Goal: Task Accomplishment & Management: Complete application form

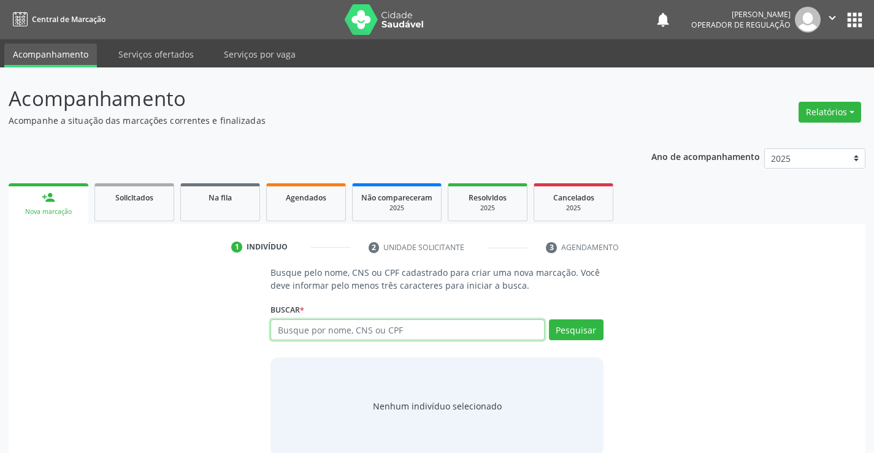
click at [380, 332] on input "text" at bounding box center [408, 330] width 274 height 21
type input "700002715197203"
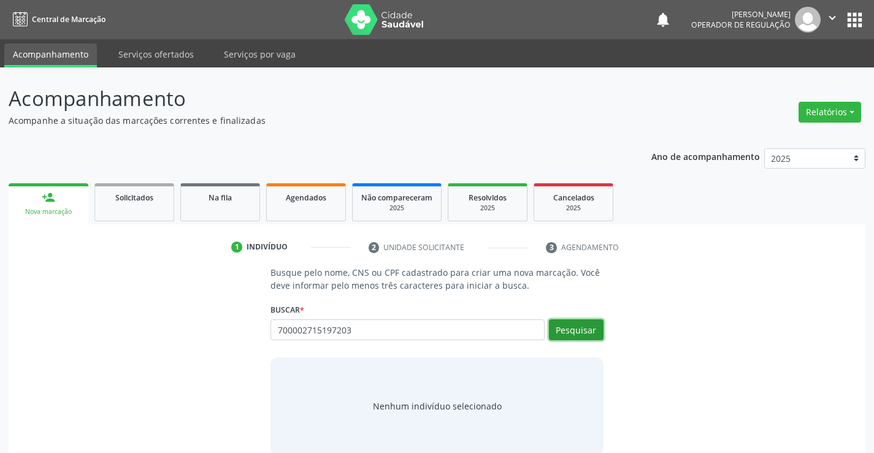
click at [575, 330] on button "Pesquisar" at bounding box center [576, 330] width 55 height 21
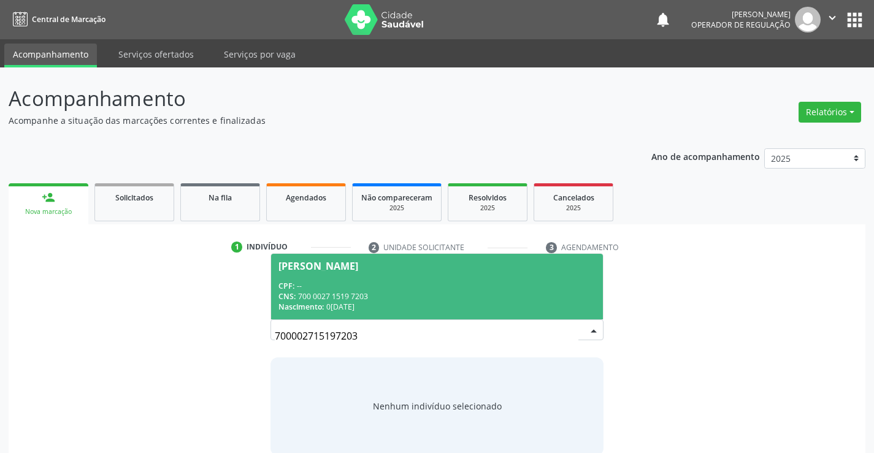
click at [355, 280] on span "Monica da Silva CPF: -- CNS: 700 0027 1519 7203 Nascimento: 06/07/1981" at bounding box center [436, 287] width 331 height 66
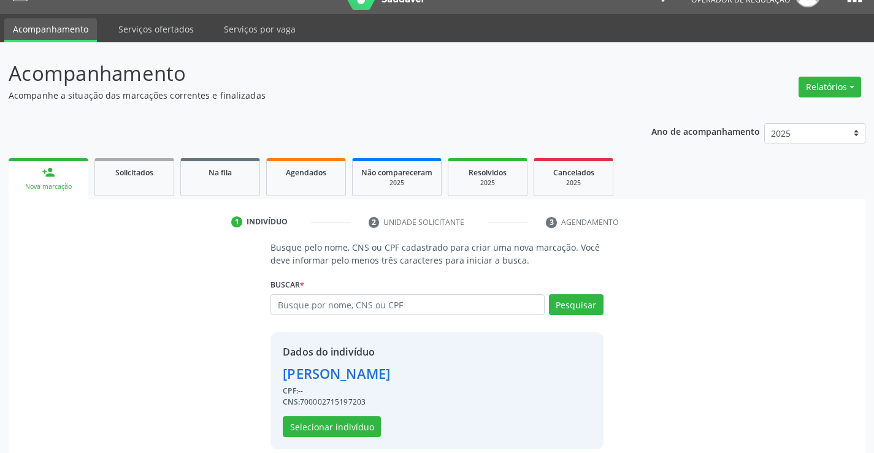
scroll to position [39, 0]
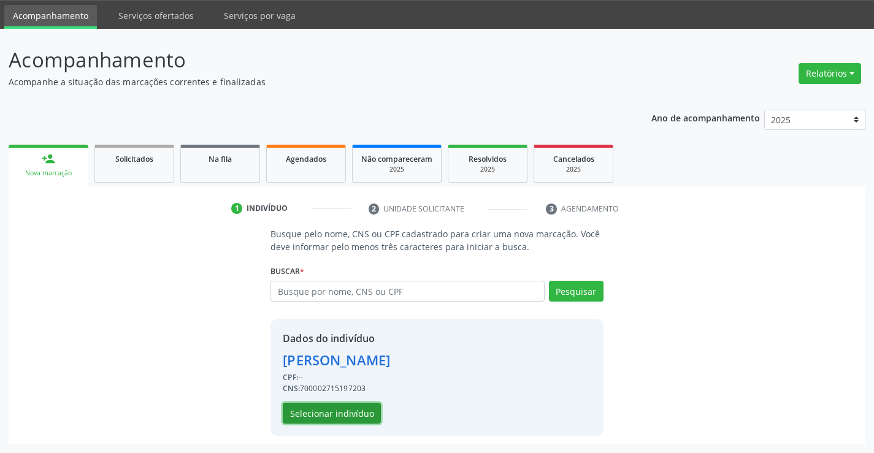
click at [331, 415] on button "Selecionar indivíduo" at bounding box center [332, 413] width 98 height 21
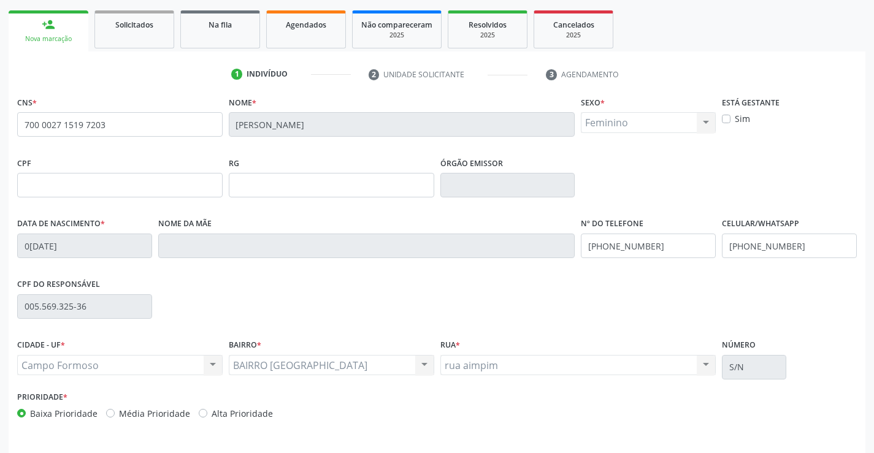
scroll to position [212, 0]
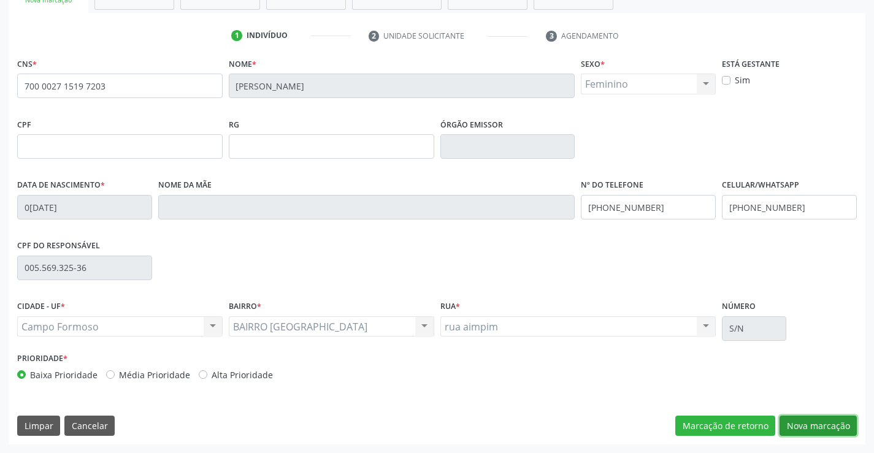
click at [820, 423] on button "Nova marcação" at bounding box center [818, 426] width 77 height 21
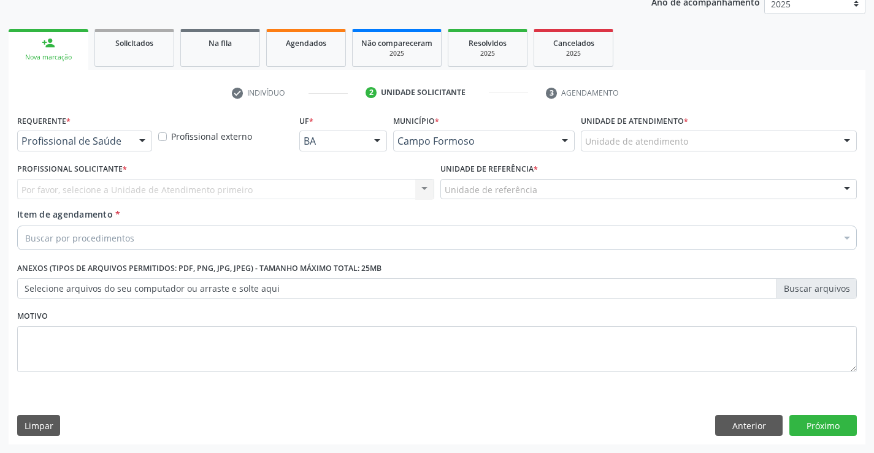
scroll to position [155, 0]
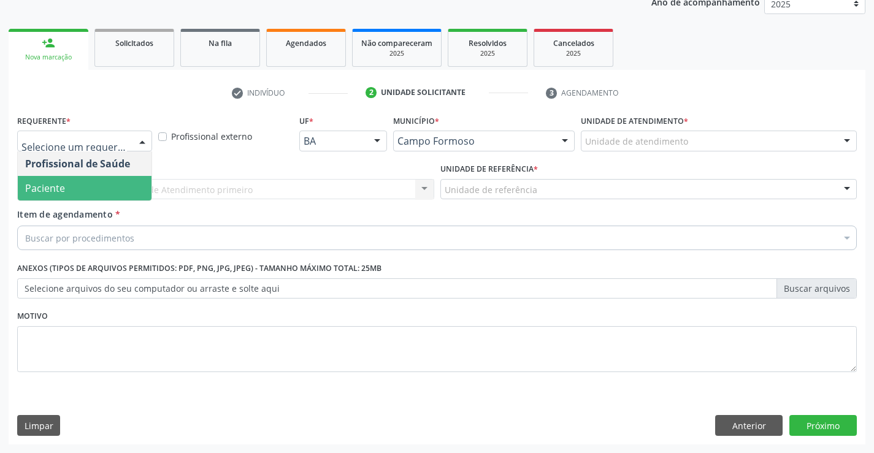
click at [69, 193] on span "Paciente" at bounding box center [85, 188] width 134 height 25
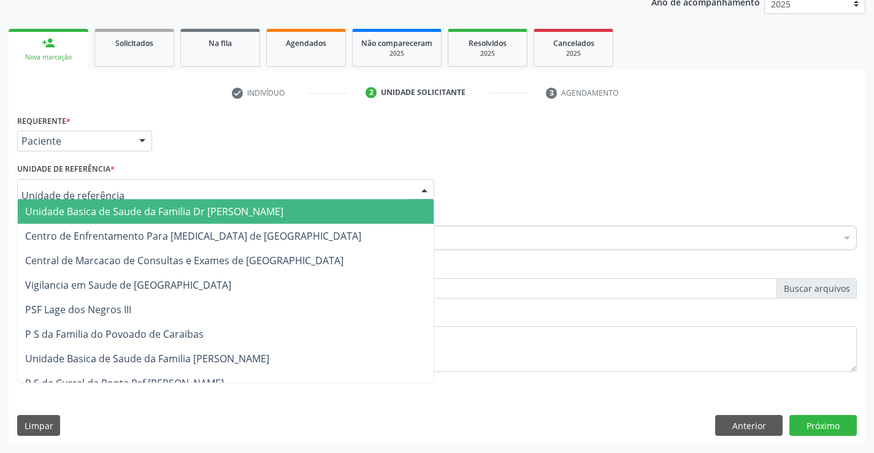
click at [100, 210] on span "Unidade Basica de Saude da Familia Dr [PERSON_NAME]" at bounding box center [154, 211] width 258 height 13
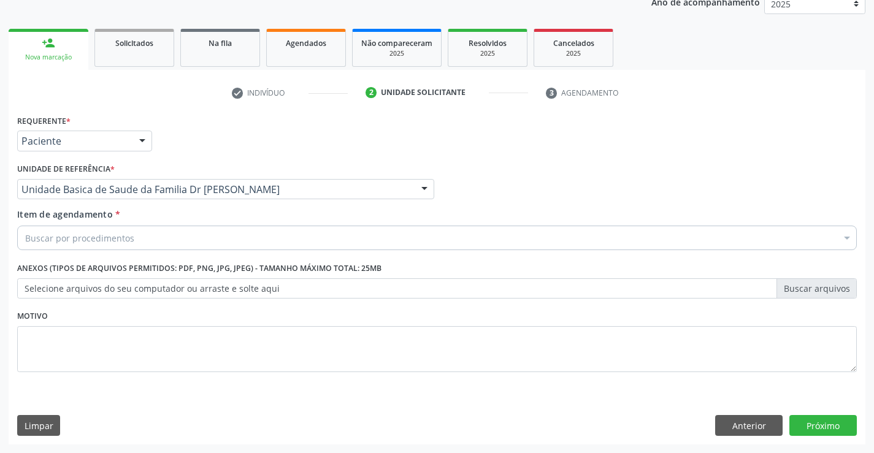
click at [141, 240] on div "Buscar por procedimentos" at bounding box center [437, 238] width 840 height 25
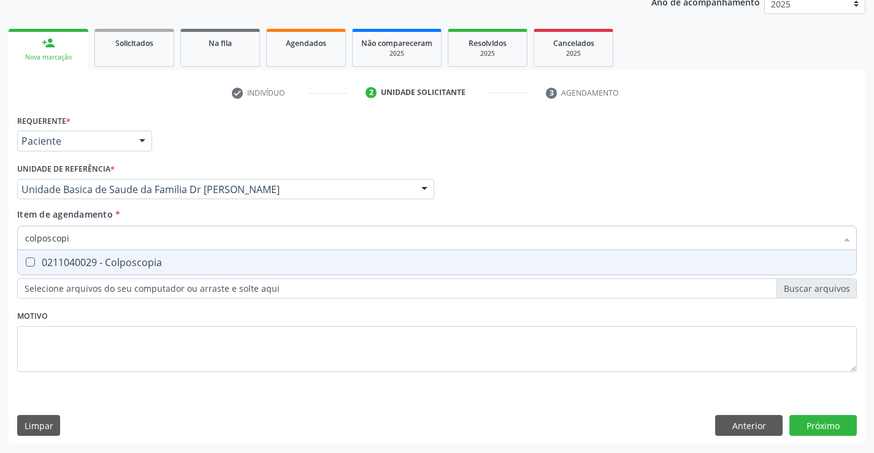
type input "colposcopia"
click at [163, 264] on div "0211040029 - Colposcopia" at bounding box center [437, 263] width 824 height 10
checkbox Colposcopia "true"
click at [830, 422] on div "Requerente * Paciente Profissional de Saúde Paciente Nenhum resultado encontrad…" at bounding box center [437, 278] width 857 height 333
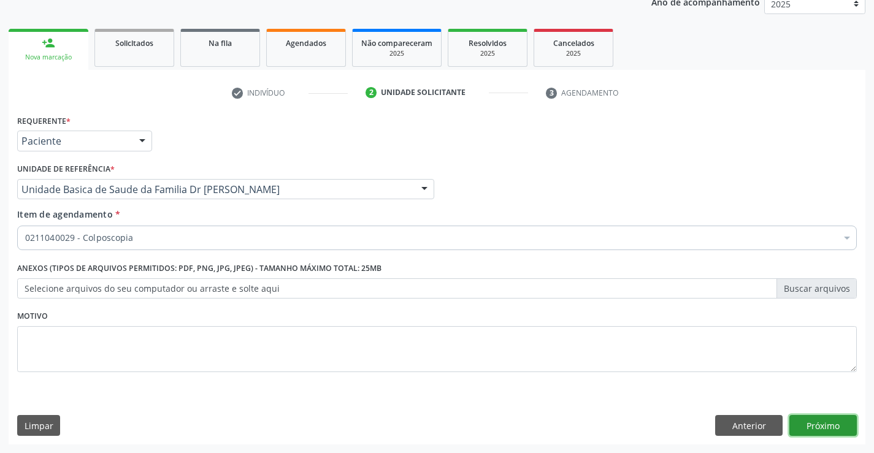
click at [825, 425] on button "Próximo" at bounding box center [823, 425] width 67 height 21
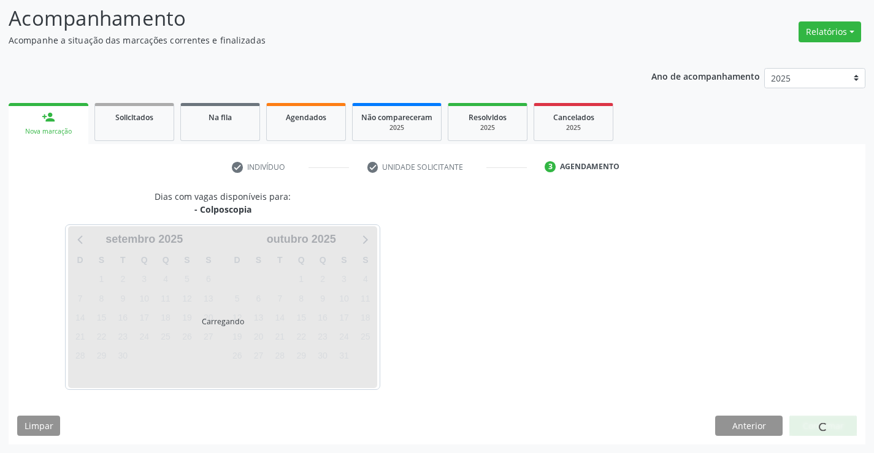
scroll to position [117, 0]
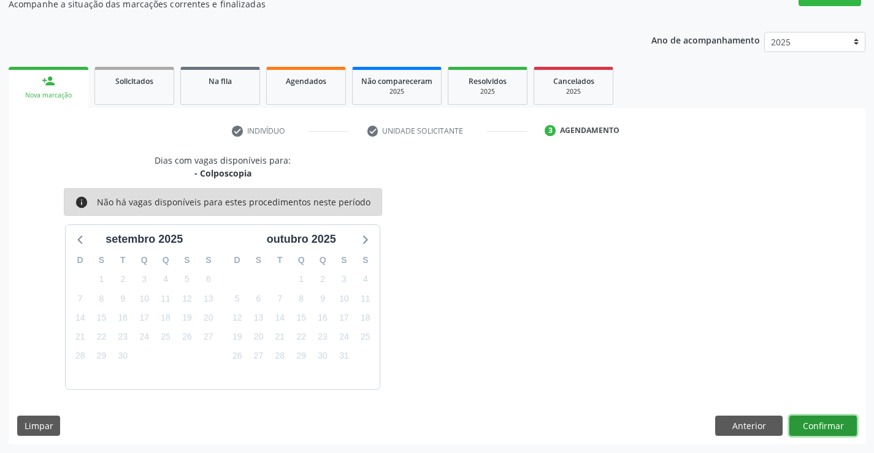
click at [825, 425] on button "Confirmar" at bounding box center [823, 426] width 67 height 21
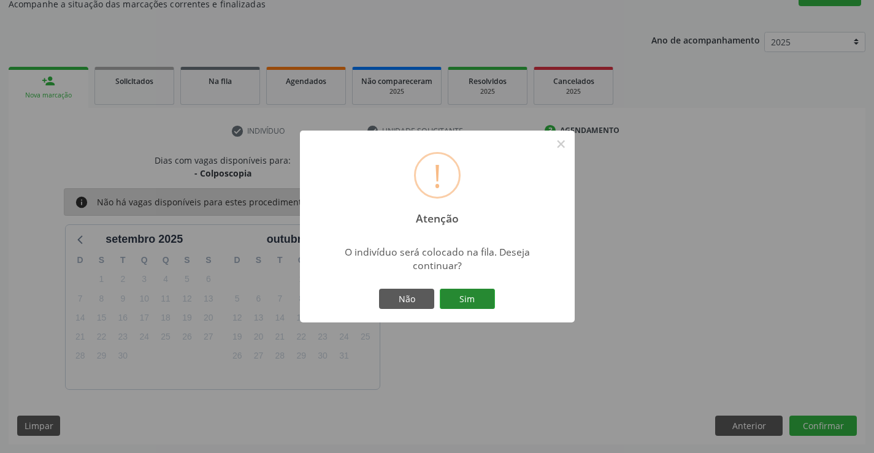
click at [470, 299] on button "Sim" at bounding box center [467, 299] width 55 height 21
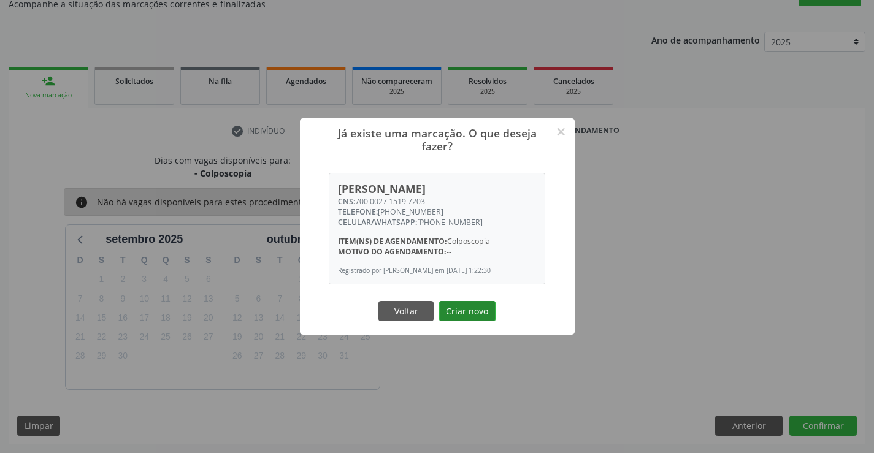
click at [469, 310] on button "Criar novo" at bounding box center [467, 311] width 56 height 21
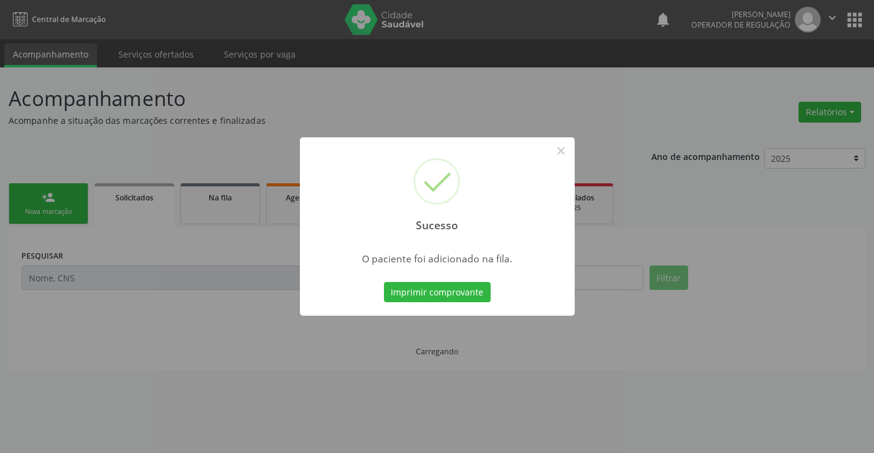
scroll to position [0, 0]
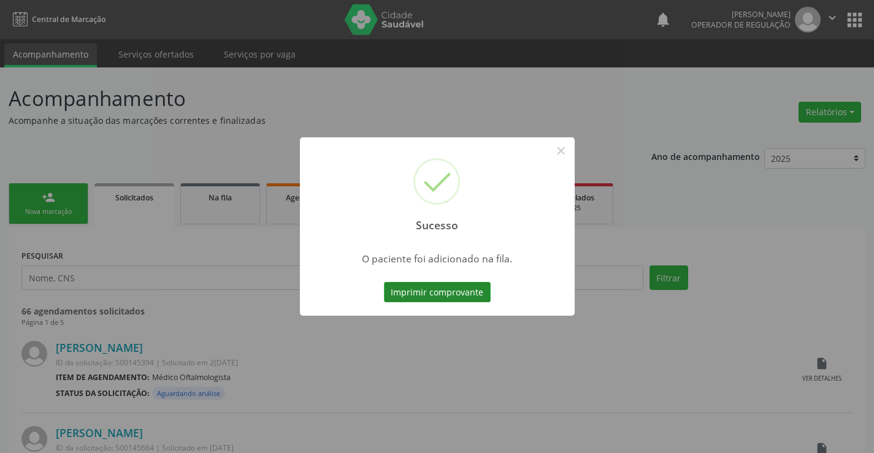
click at [466, 292] on button "Imprimir comprovante" at bounding box center [437, 292] width 107 height 21
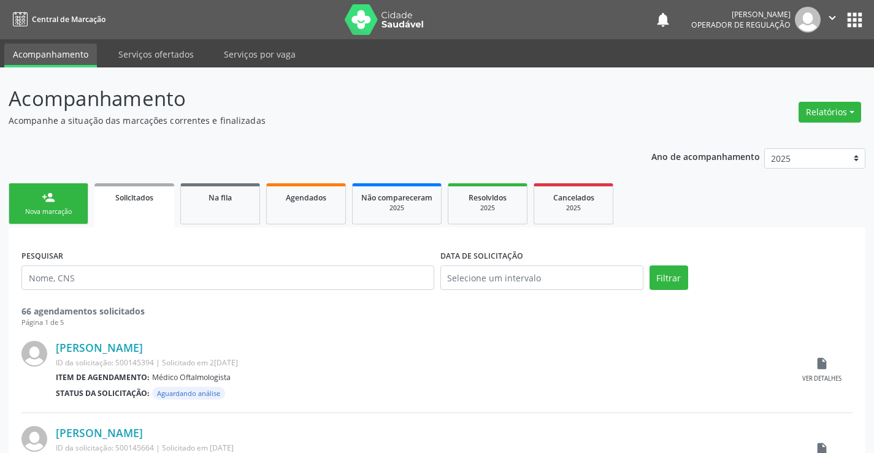
click at [66, 209] on div "Nova marcação" at bounding box center [48, 211] width 61 height 9
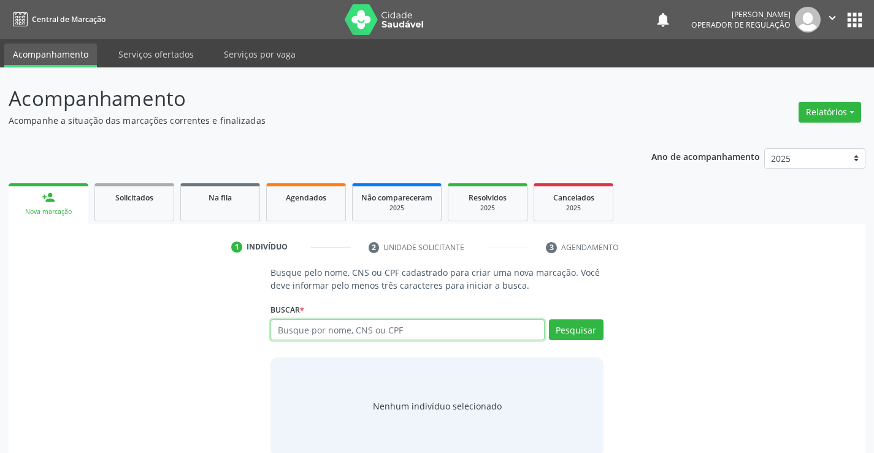
click at [351, 329] on input "text" at bounding box center [408, 330] width 274 height 21
type input "708605065657585"
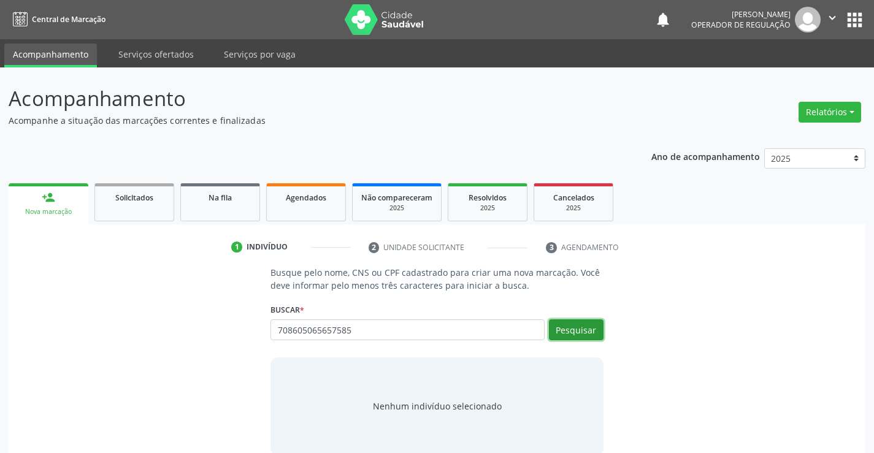
click at [576, 324] on button "Pesquisar" at bounding box center [576, 330] width 55 height 21
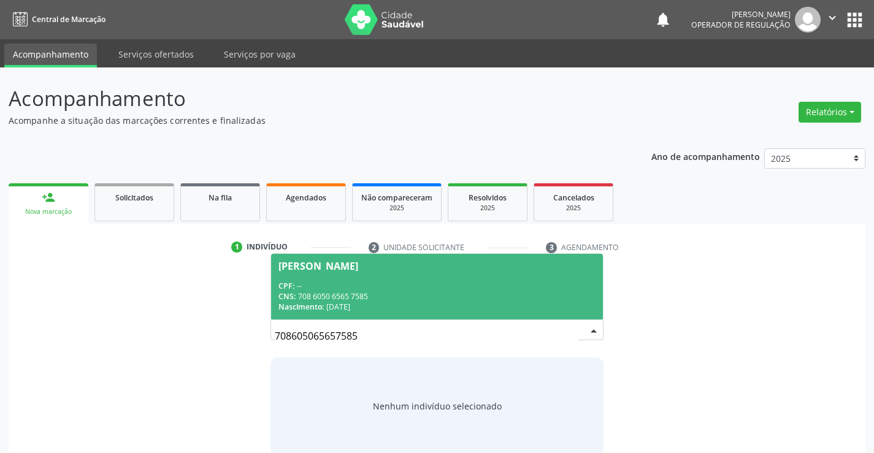
click at [391, 277] on span "Sofia Miranda de Souza CPF: -- CNS: 708 6050 6565 7585 Nascimento: 23/06/1950" at bounding box center [436, 287] width 331 height 66
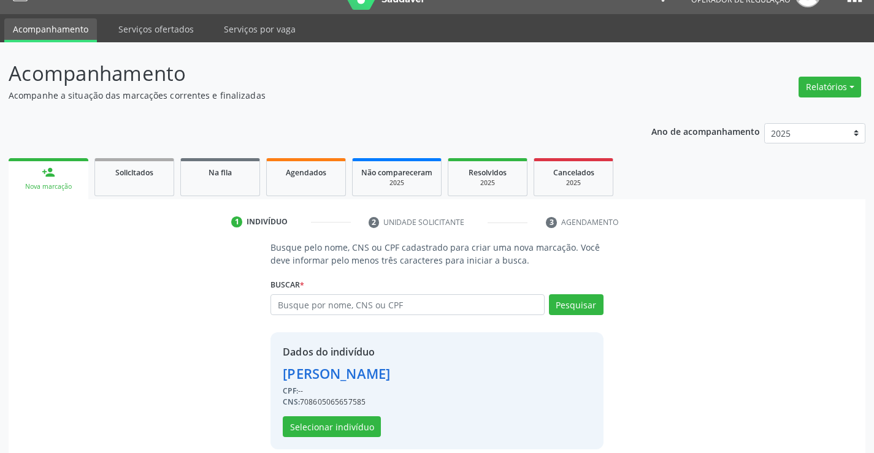
scroll to position [39, 0]
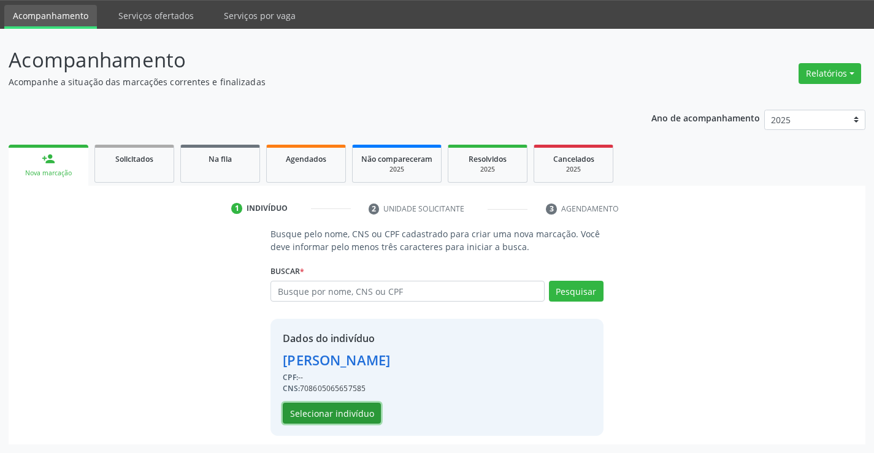
click at [331, 414] on button "Selecionar indivíduo" at bounding box center [332, 413] width 98 height 21
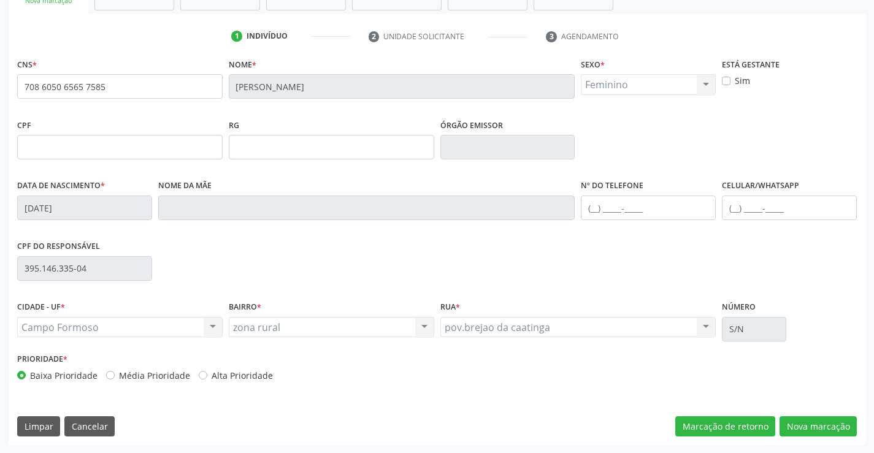
scroll to position [212, 0]
click at [816, 422] on button "Nova marcação" at bounding box center [818, 426] width 77 height 21
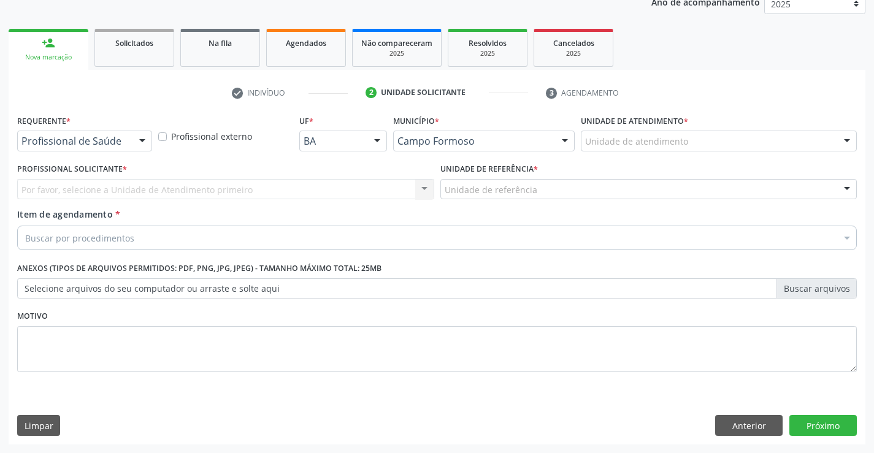
scroll to position [155, 0]
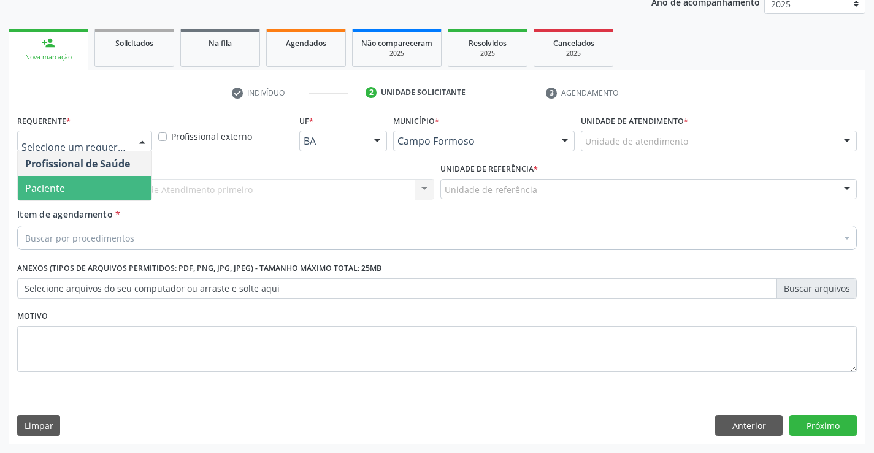
click at [64, 187] on span "Paciente" at bounding box center [45, 188] width 40 height 13
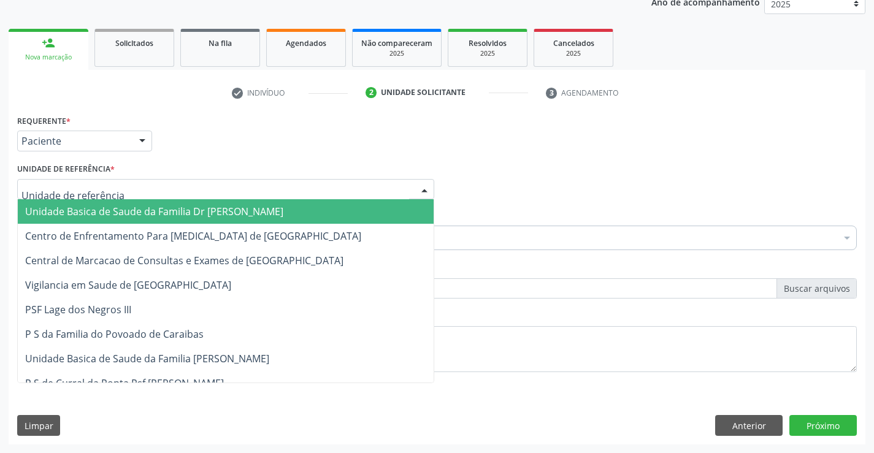
click at [119, 213] on span "Unidade Basica de Saude da Familia Dr [PERSON_NAME]" at bounding box center [154, 211] width 258 height 13
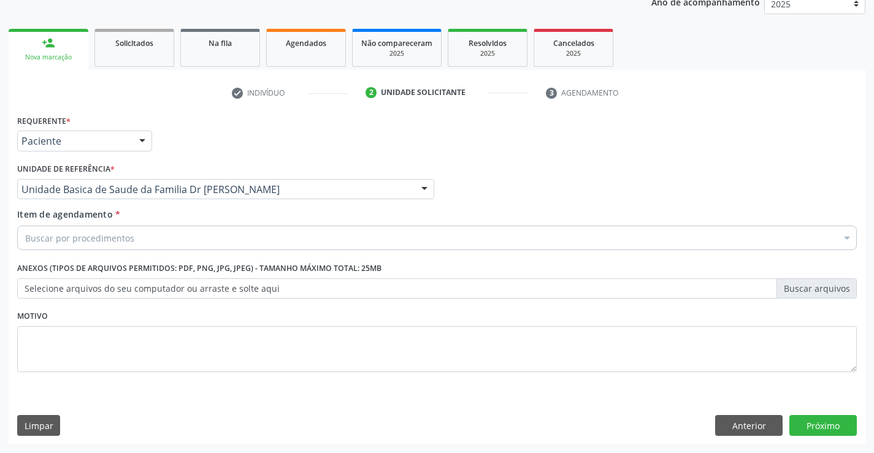
click at [133, 241] on div "Buscar por procedimentos" at bounding box center [437, 238] width 840 height 25
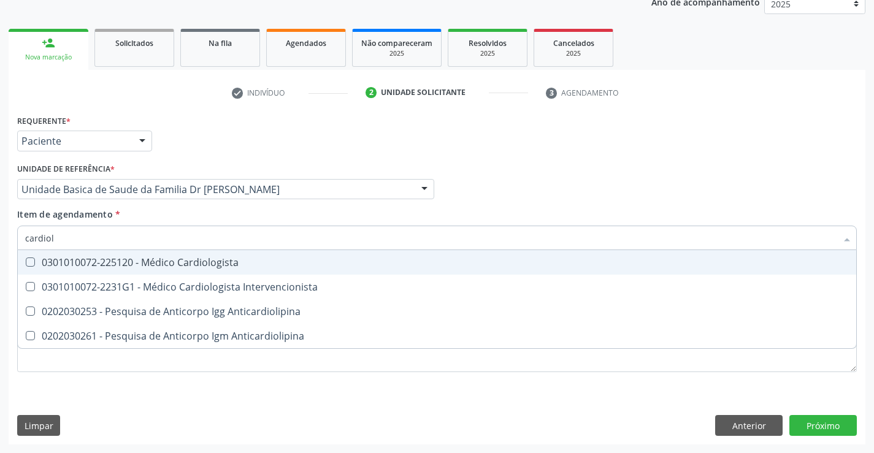
type input "cardiolo"
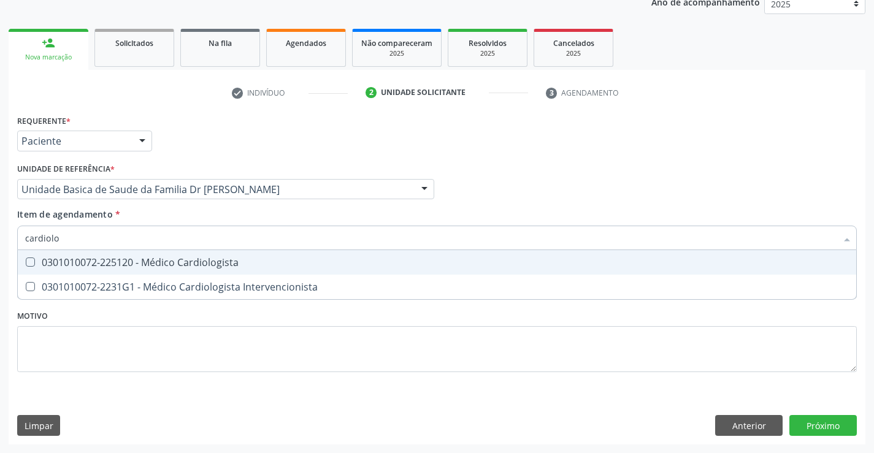
click at [154, 261] on div "0301010072-225120 - Médico Cardiologista" at bounding box center [437, 263] width 824 height 10
checkbox Cardiologista "true"
click at [156, 214] on div "Item de agendamento * cardiolo Desfazer seleção 0301010072-225120 - Médico Card…" at bounding box center [437, 227] width 840 height 39
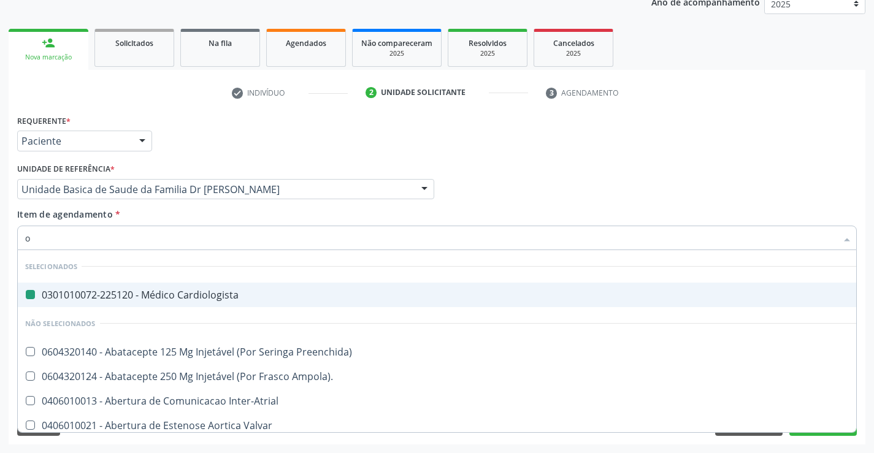
type input "of"
checkbox Cardiologista "false"
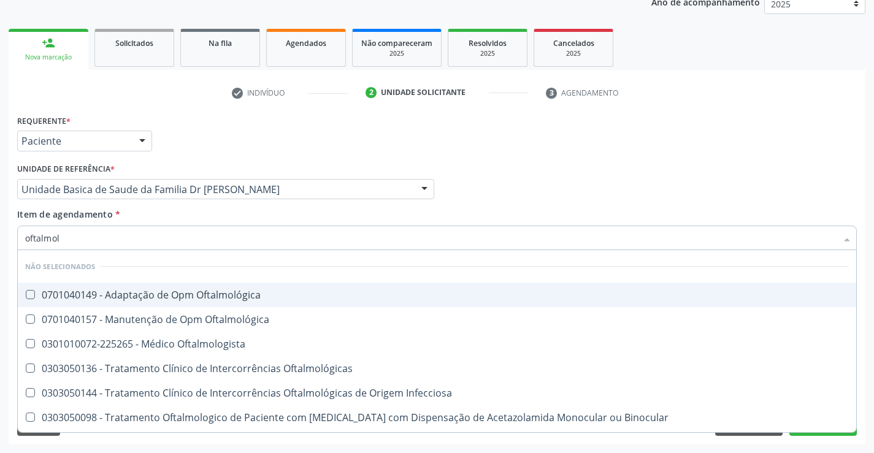
type input "oftalmolo"
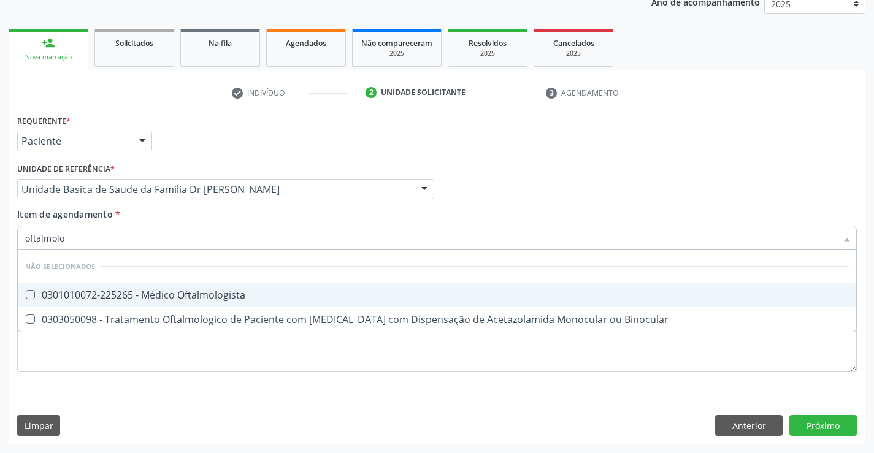
click at [160, 291] on div "0301010072-225265 - Médico Oftalmologista" at bounding box center [437, 295] width 824 height 10
checkbox Oftalmologista "true"
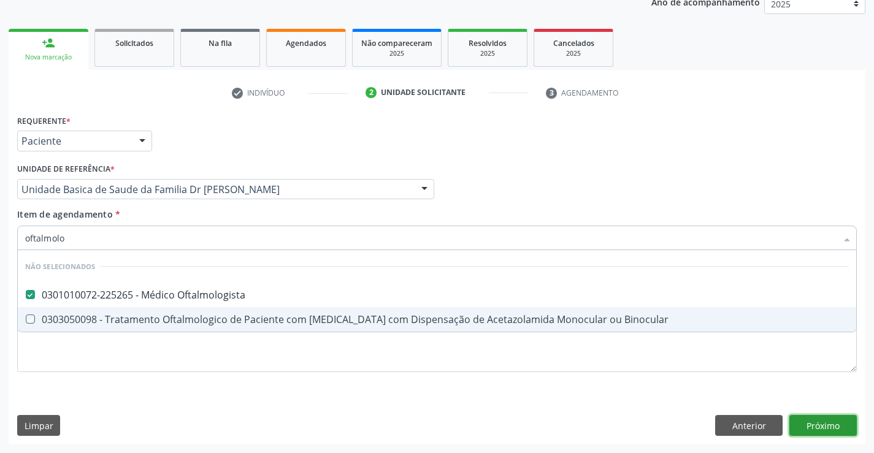
click at [823, 420] on div "Requerente * Paciente Profissional de Saúde Paciente Nenhum resultado encontrad…" at bounding box center [437, 278] width 857 height 333
checkbox Binocular "true"
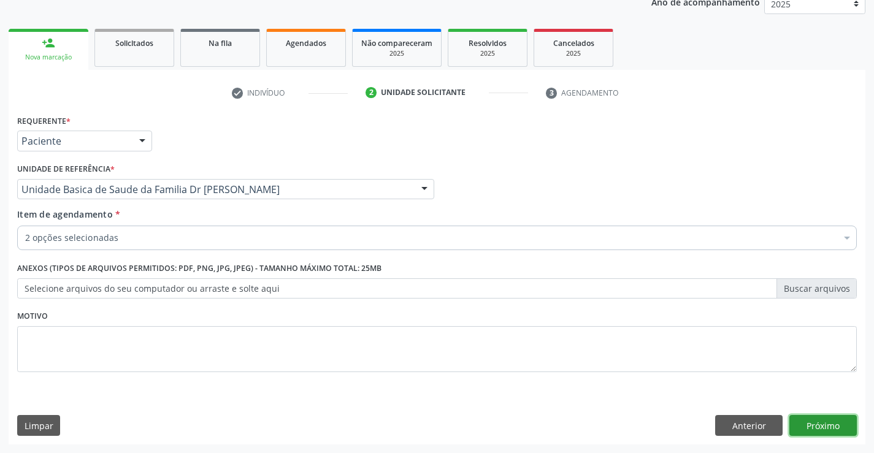
click at [823, 425] on button "Próximo" at bounding box center [823, 425] width 67 height 21
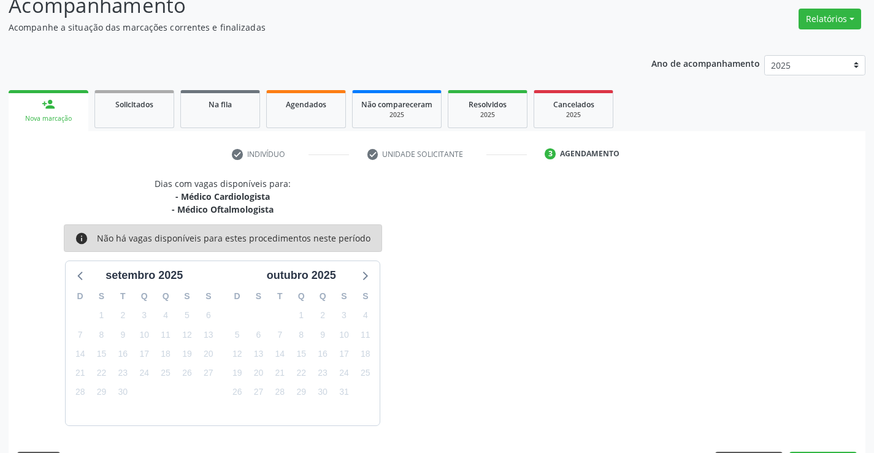
scroll to position [129, 0]
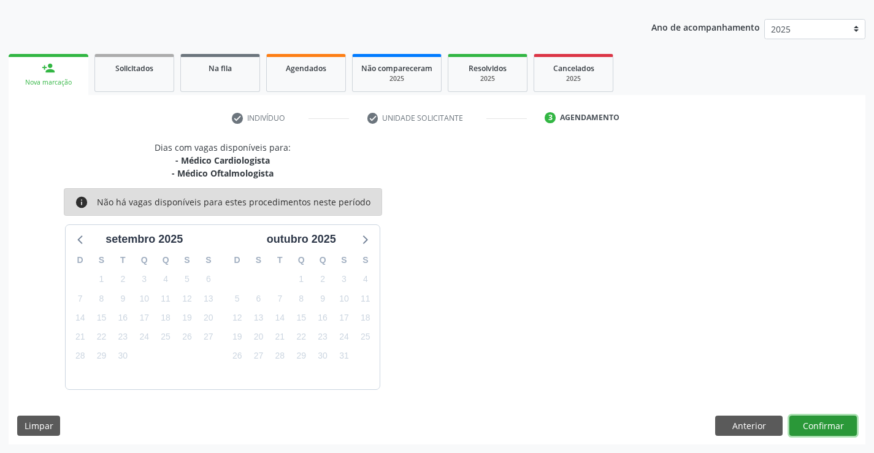
click at [823, 425] on button "Confirmar" at bounding box center [823, 426] width 67 height 21
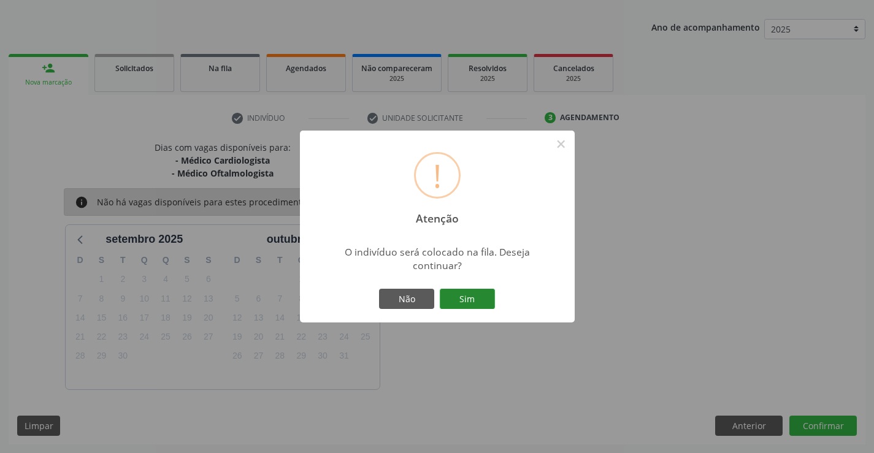
click at [457, 299] on button "Sim" at bounding box center [467, 299] width 55 height 21
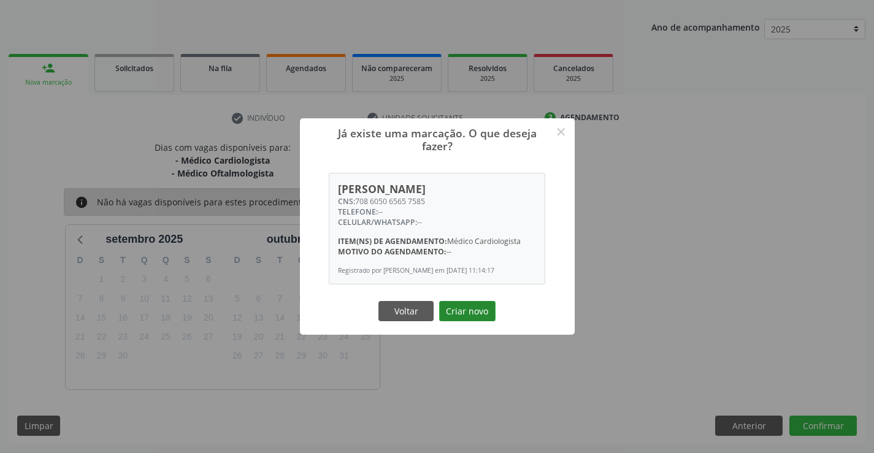
click at [473, 319] on button "Criar novo" at bounding box center [467, 311] width 56 height 21
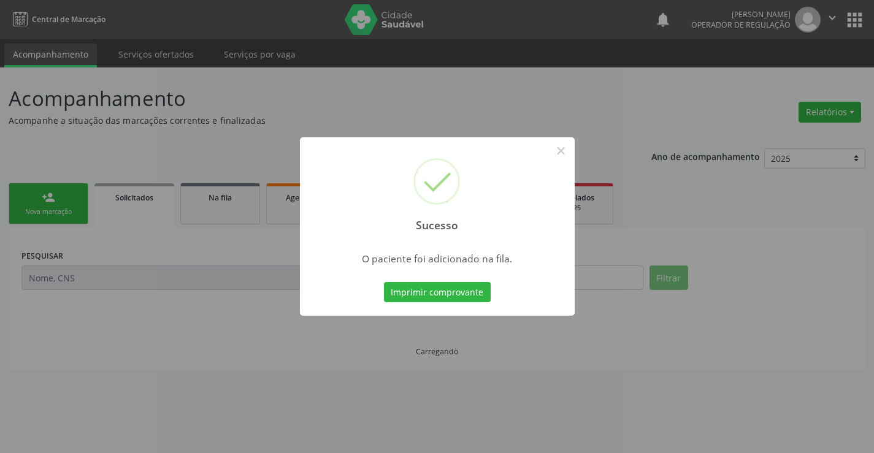
scroll to position [0, 0]
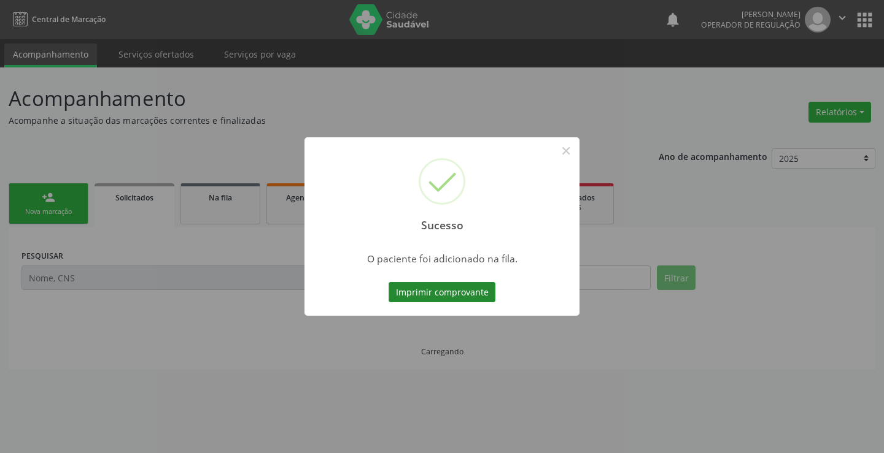
click at [461, 290] on button "Imprimir comprovante" at bounding box center [441, 292] width 107 height 21
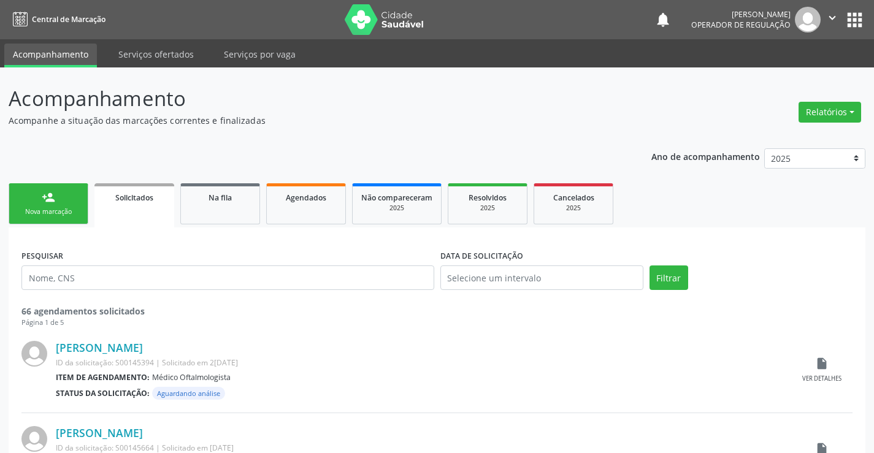
click at [44, 196] on div "person_add" at bounding box center [48, 197] width 13 height 13
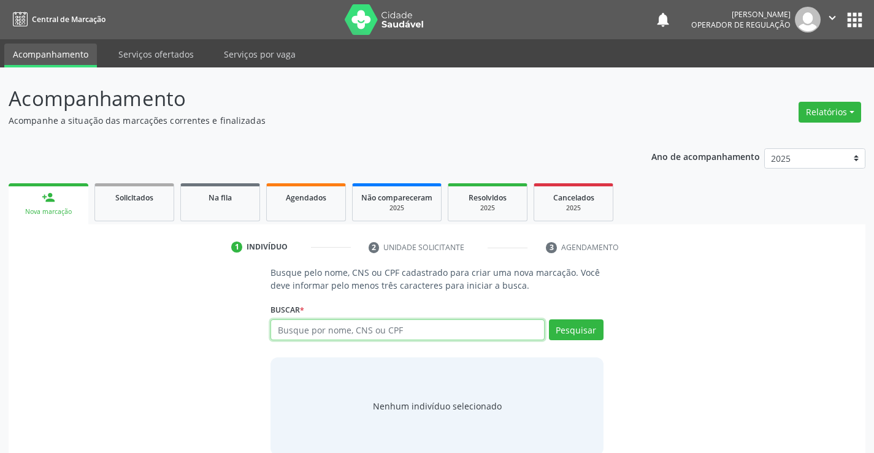
click at [393, 330] on input "text" at bounding box center [408, 330] width 274 height 21
click at [424, 331] on input "text" at bounding box center [408, 330] width 274 height 21
type input "702902537626772"
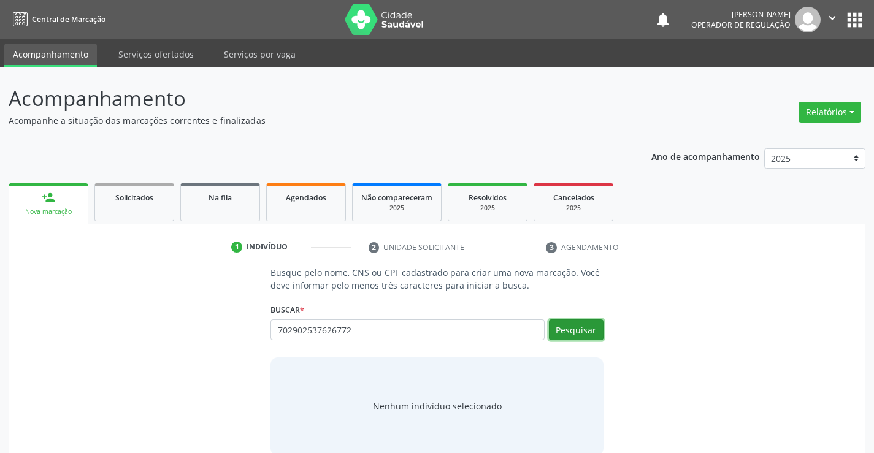
click at [579, 331] on button "Pesquisar" at bounding box center [576, 330] width 55 height 21
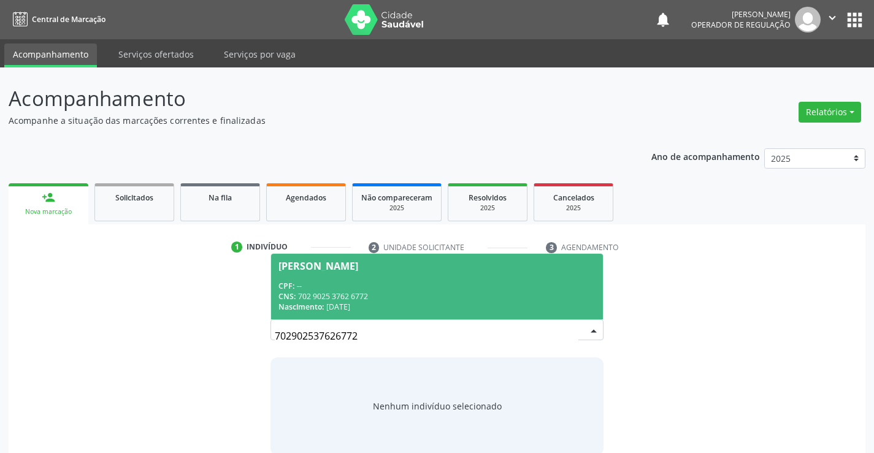
click at [358, 270] on div "Ravi Dias de Carvalho" at bounding box center [319, 266] width 80 height 10
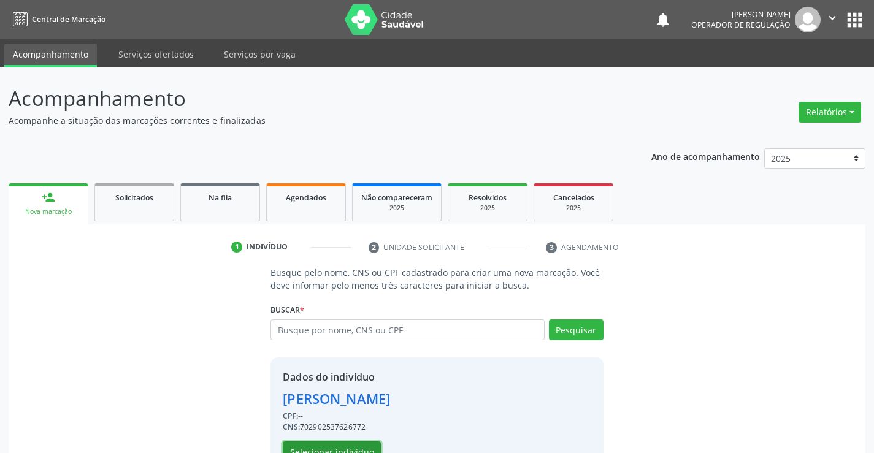
click at [330, 446] on button "Selecionar indivíduo" at bounding box center [332, 452] width 98 height 21
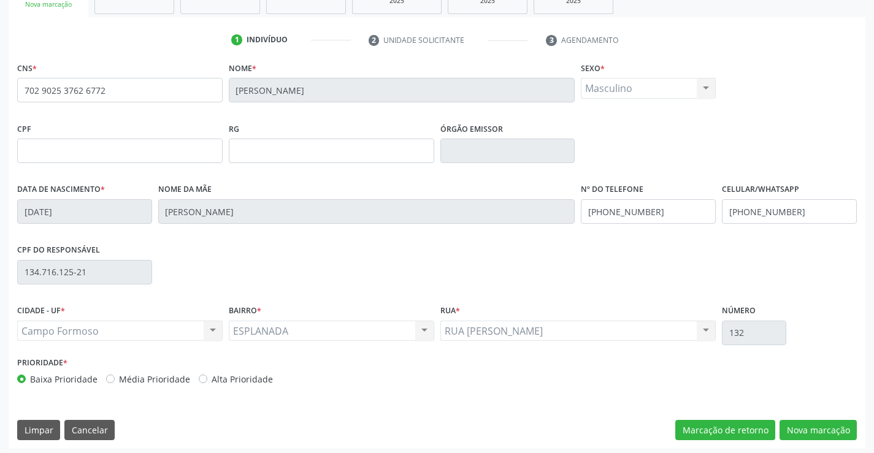
scroll to position [212, 0]
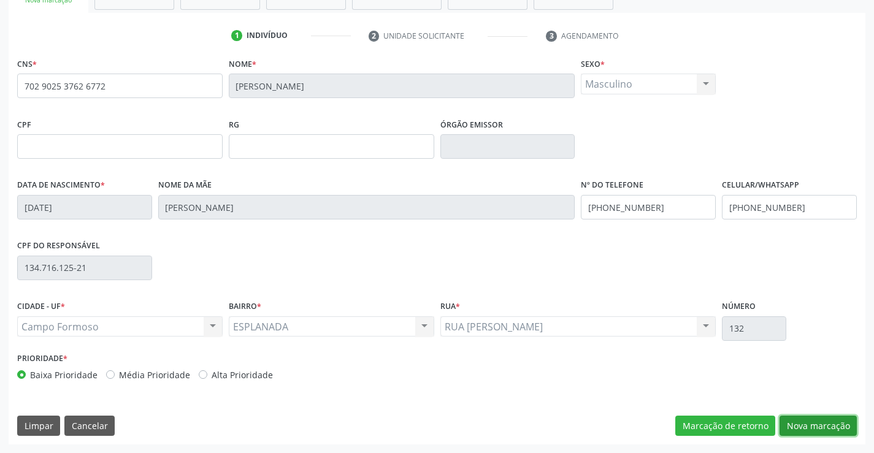
click at [806, 418] on button "Nova marcação" at bounding box center [818, 426] width 77 height 21
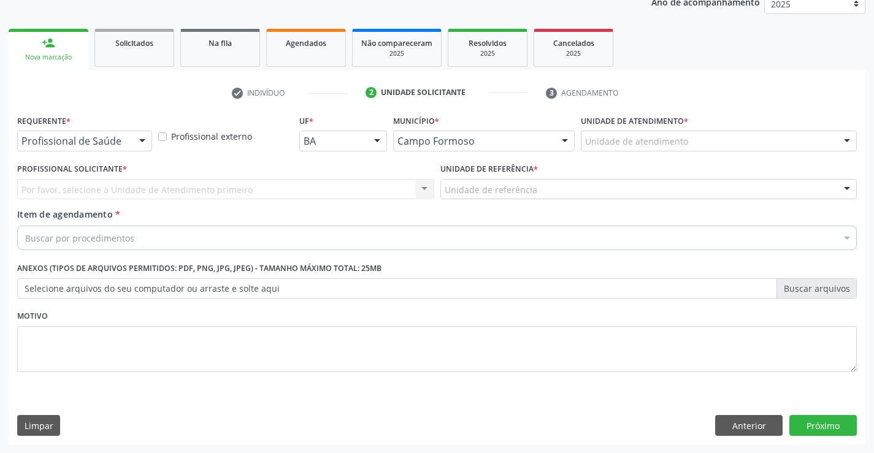
scroll to position [155, 0]
click at [58, 131] on div "Profissional de Saúde" at bounding box center [84, 141] width 135 height 21
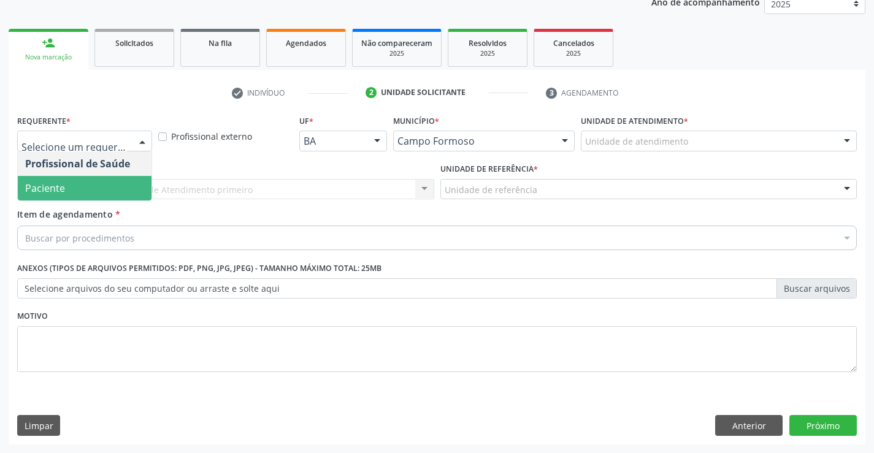
click at [60, 184] on span "Paciente" at bounding box center [45, 188] width 40 height 13
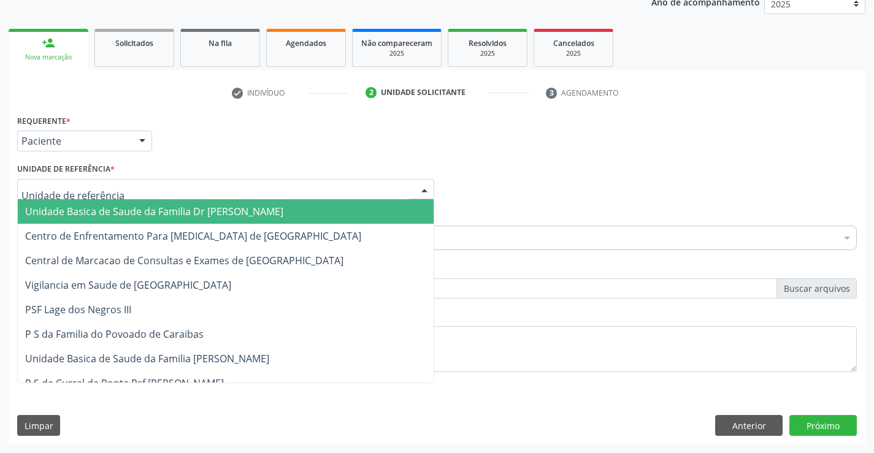
click at [85, 207] on span "Unidade Basica de Saude da Familia Dr [PERSON_NAME]" at bounding box center [154, 211] width 258 height 13
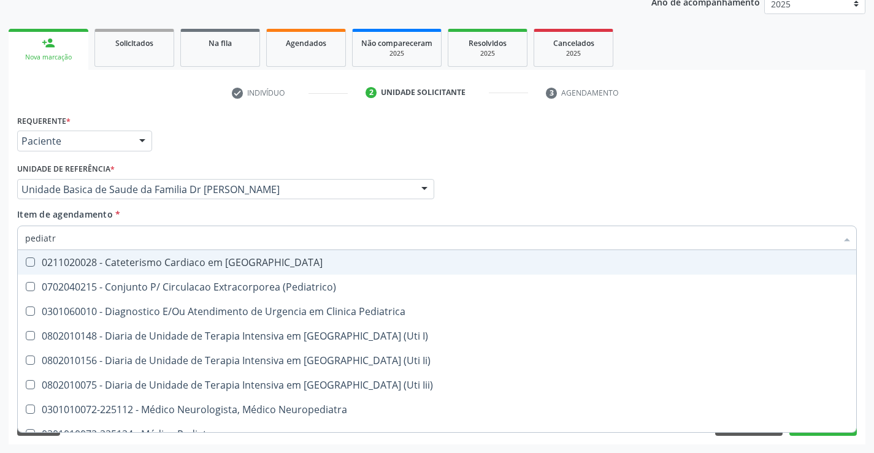
type input "pediatra"
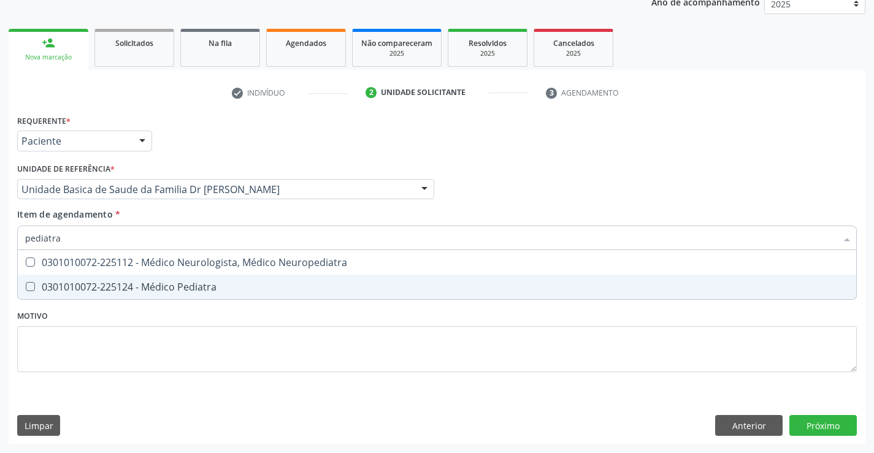
click at [135, 279] on span "0301010072-225124 - Médico Pediatra" at bounding box center [437, 287] width 839 height 25
checkbox Pediatra "true"
click at [817, 420] on div "Requerente * Paciente Profissional de Saúde Paciente Nenhum resultado encontrad…" at bounding box center [437, 278] width 857 height 333
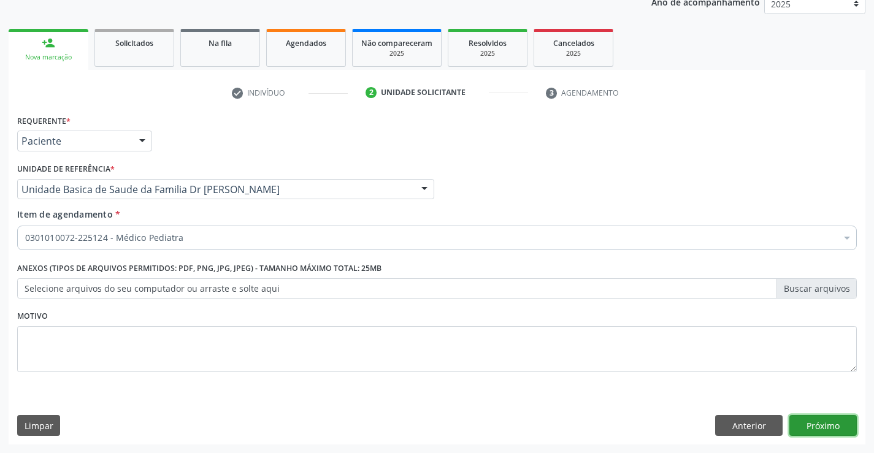
click at [817, 420] on button "Próximo" at bounding box center [823, 425] width 67 height 21
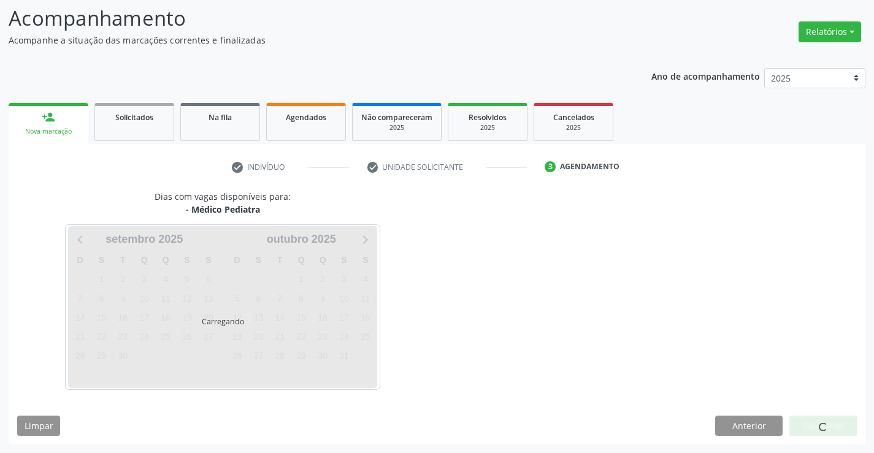
scroll to position [80, 0]
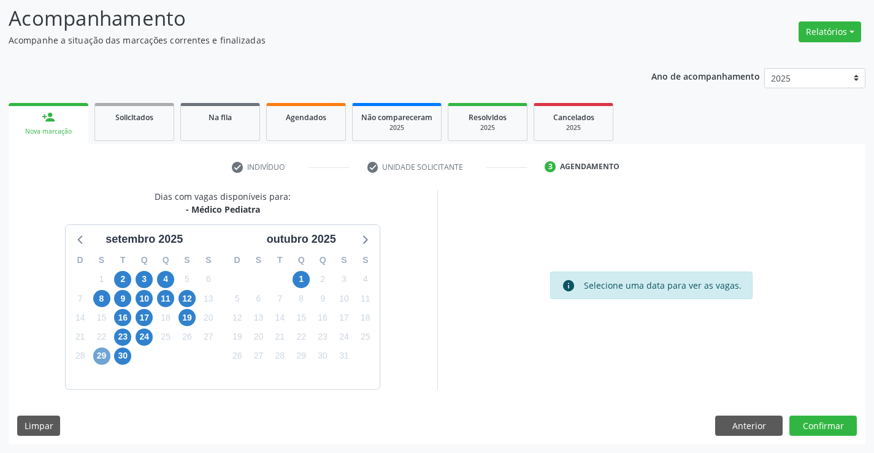
click at [105, 356] on span "29" at bounding box center [101, 356] width 17 height 17
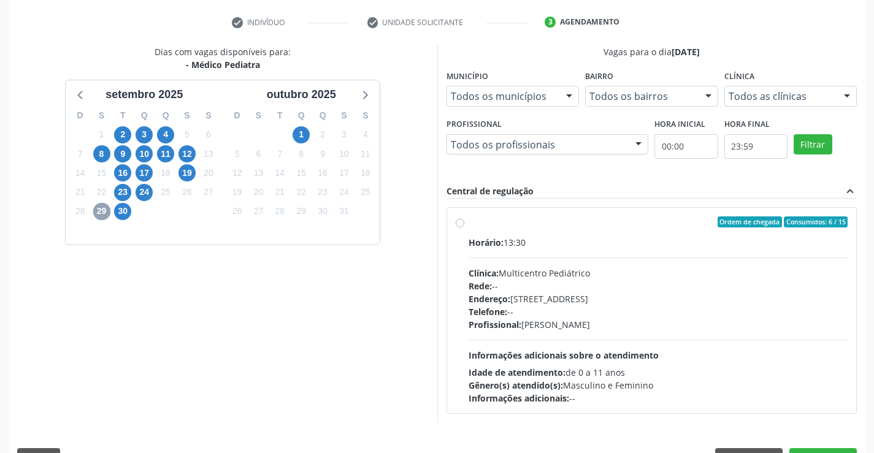
scroll to position [258, 0]
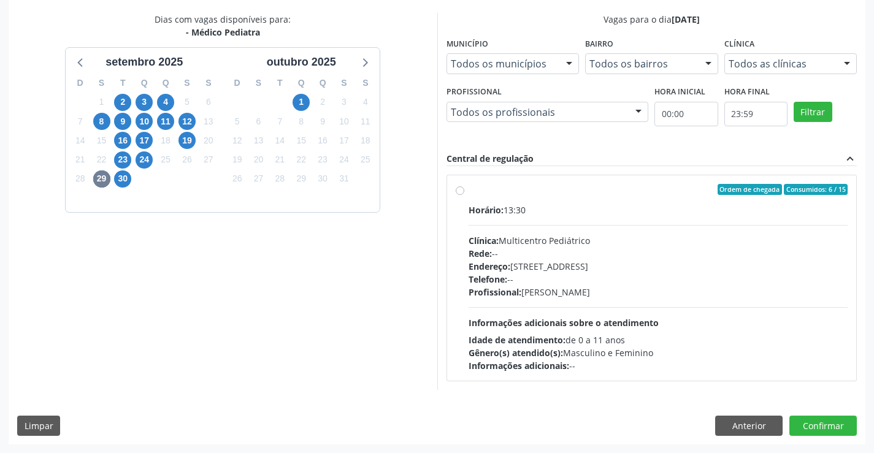
click at [547, 196] on label "Ordem de chegada Consumidos: 6 / 15 Horário: 13:30 Clínica: Multicentro Pediátr…" at bounding box center [659, 278] width 380 height 188
click at [465, 195] on input "Ordem de chegada Consumidos: 6 / 15 Horário: 13:30 Clínica: Multicentro Pediátr…" at bounding box center [460, 189] width 9 height 11
radio input "true"
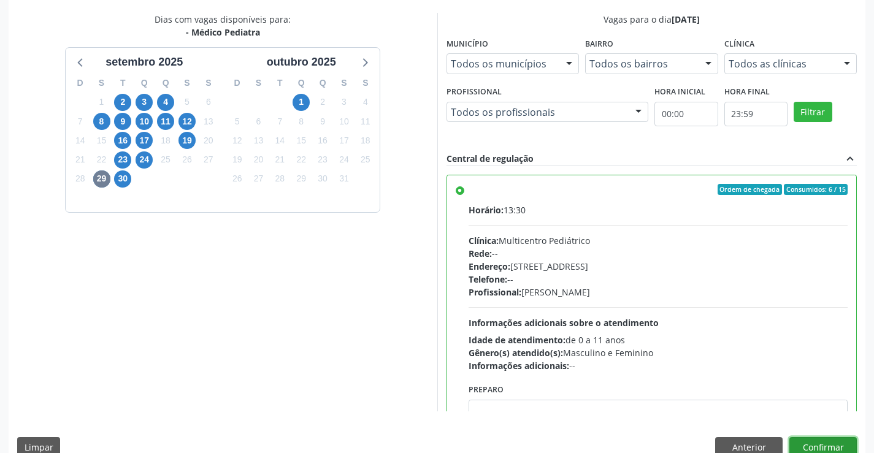
click at [824, 443] on button "Confirmar" at bounding box center [823, 448] width 67 height 21
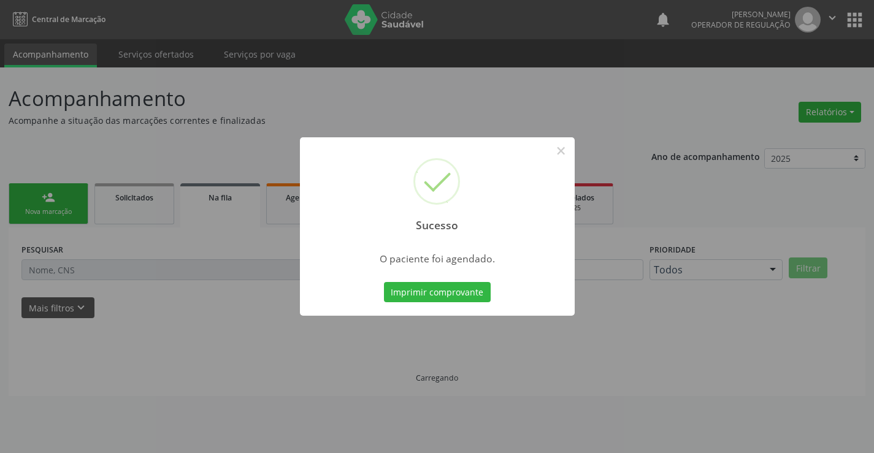
scroll to position [0, 0]
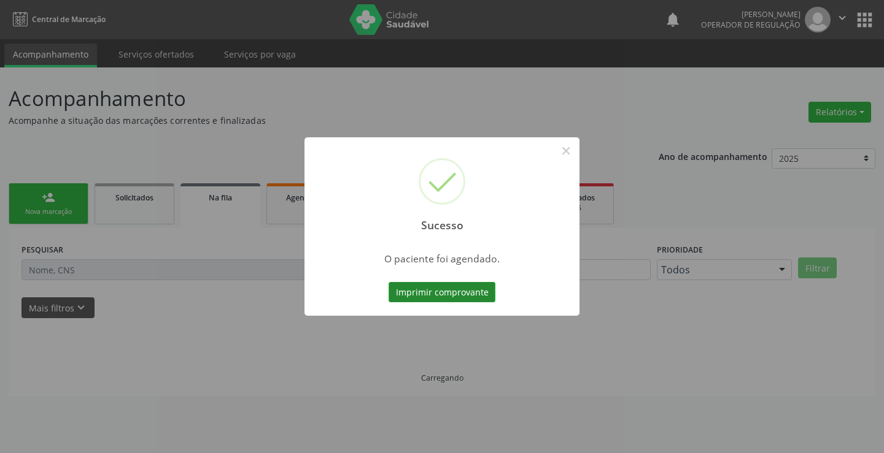
click at [425, 292] on button "Imprimir comprovante" at bounding box center [441, 292] width 107 height 21
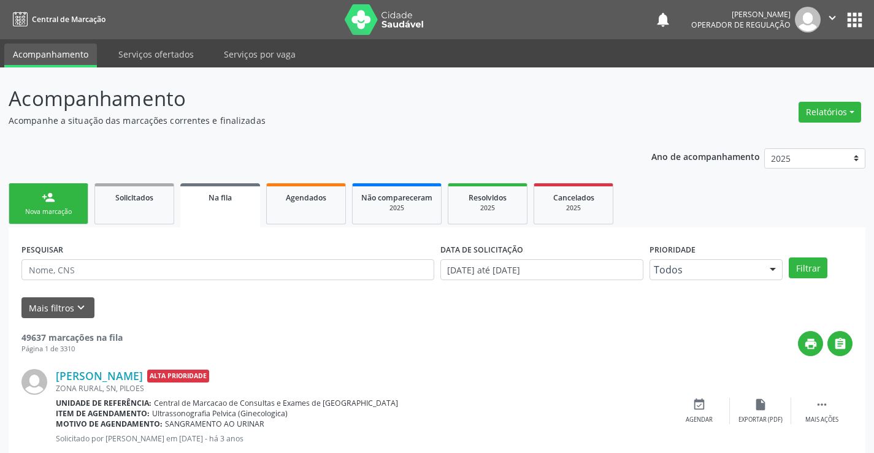
click at [58, 202] on link "person_add Nova marcação" at bounding box center [49, 203] width 80 height 41
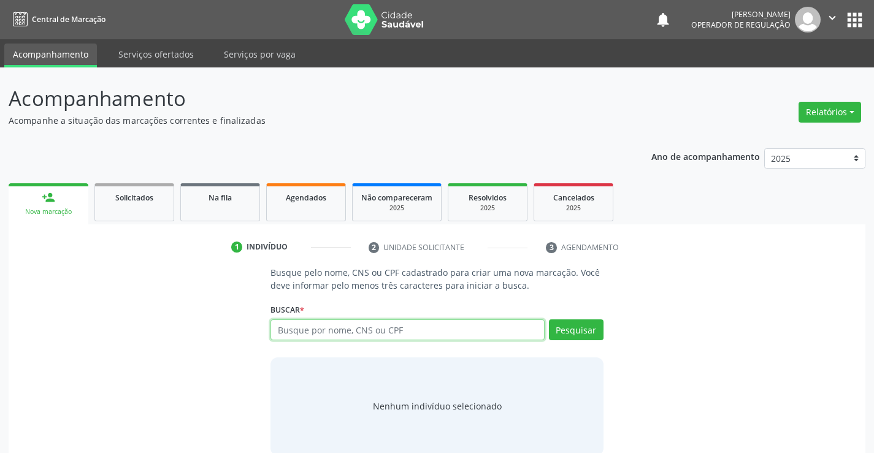
click at [352, 325] on input "text" at bounding box center [408, 330] width 274 height 21
type input "703400221139015"
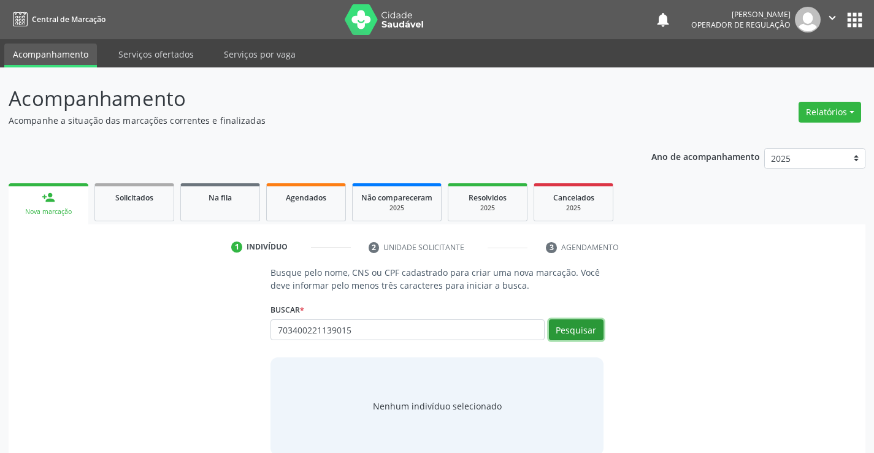
click at [579, 326] on button "Pesquisar" at bounding box center [576, 330] width 55 height 21
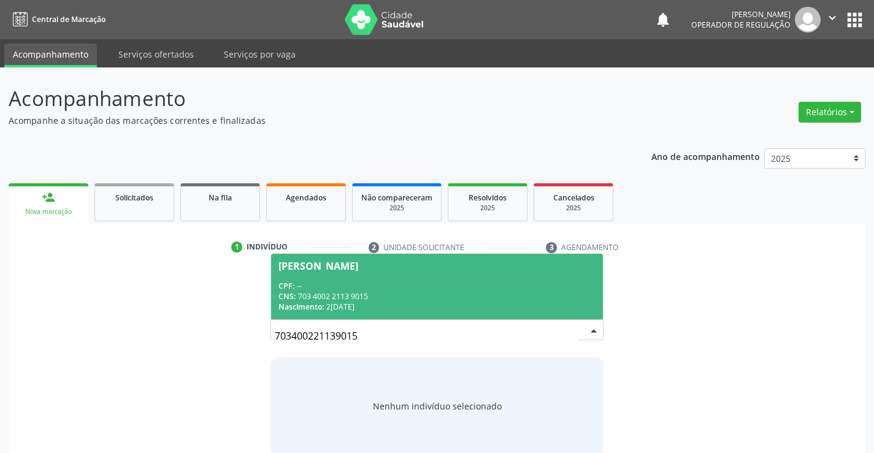
click at [418, 281] on div "CPF: --" at bounding box center [437, 286] width 317 height 10
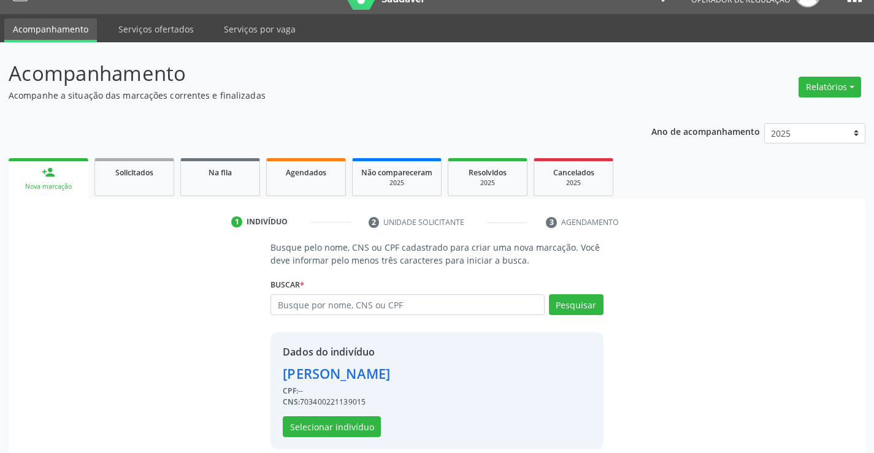
scroll to position [39, 0]
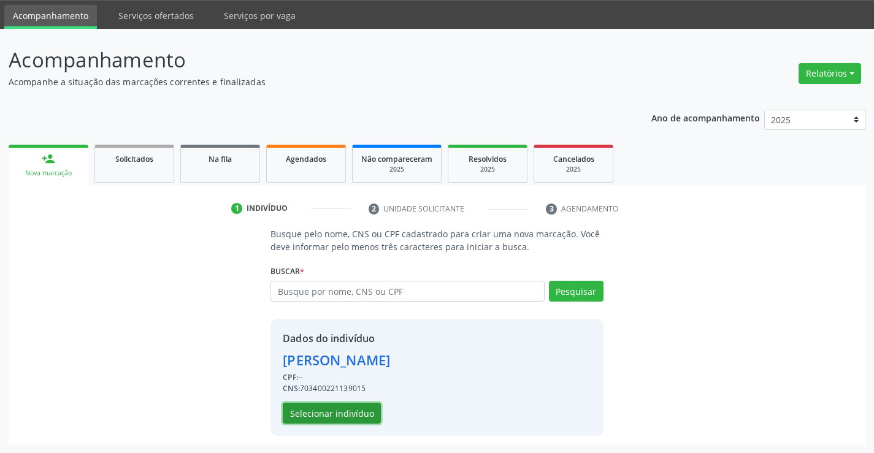
click at [330, 415] on button "Selecionar indivíduo" at bounding box center [332, 413] width 98 height 21
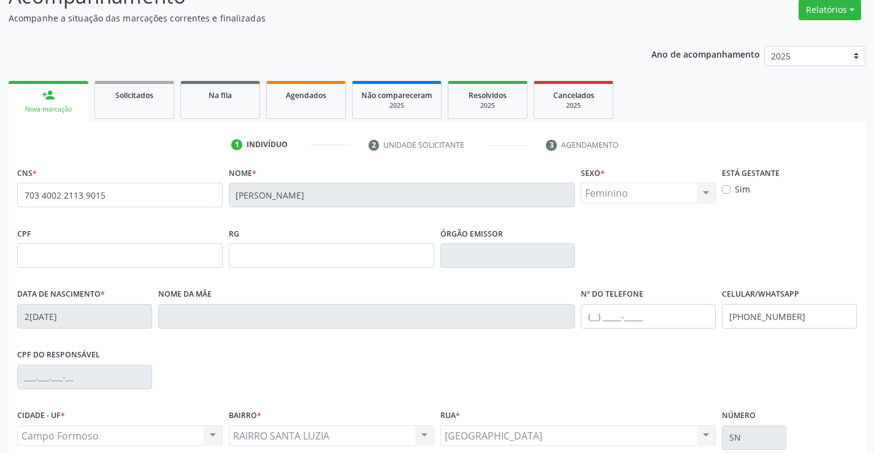
scroll to position [212, 0]
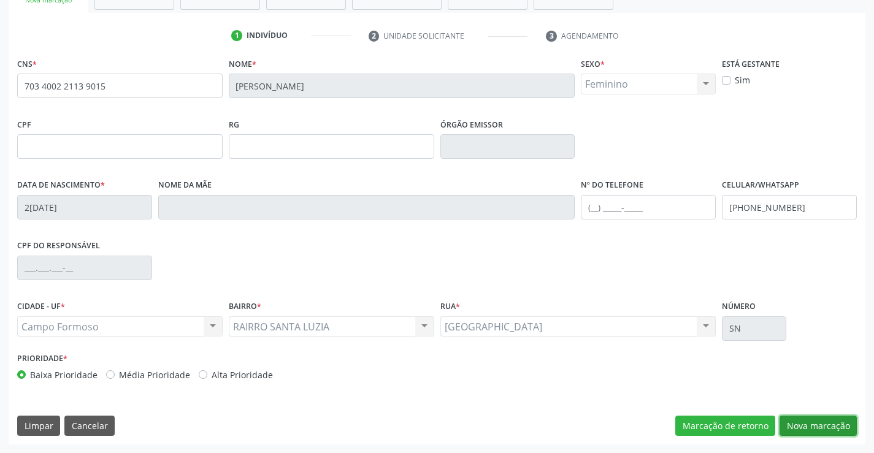
click at [816, 420] on button "Nova marcação" at bounding box center [818, 426] width 77 height 21
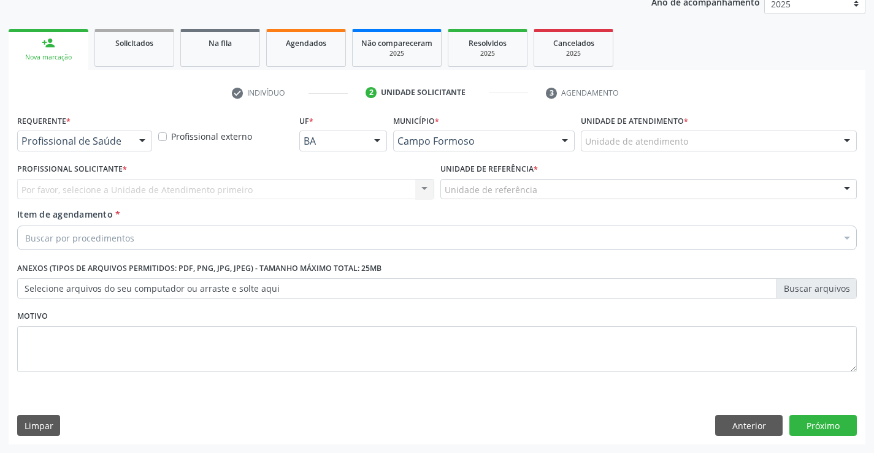
scroll to position [155, 0]
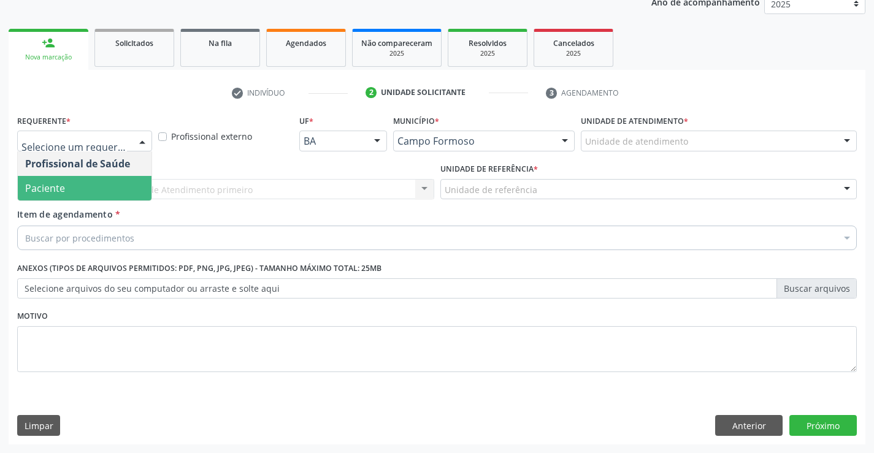
click at [79, 185] on span "Paciente" at bounding box center [85, 188] width 134 height 25
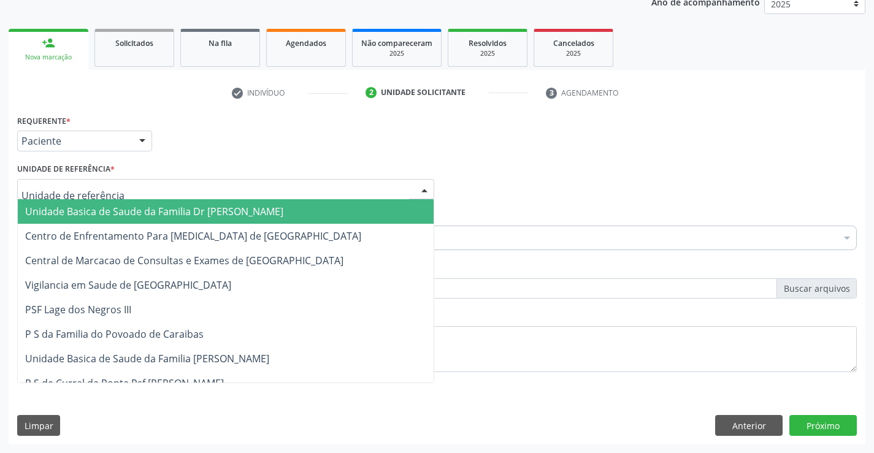
click at [121, 217] on span "Unidade Basica de Saude da Familia Dr [PERSON_NAME]" at bounding box center [154, 211] width 258 height 13
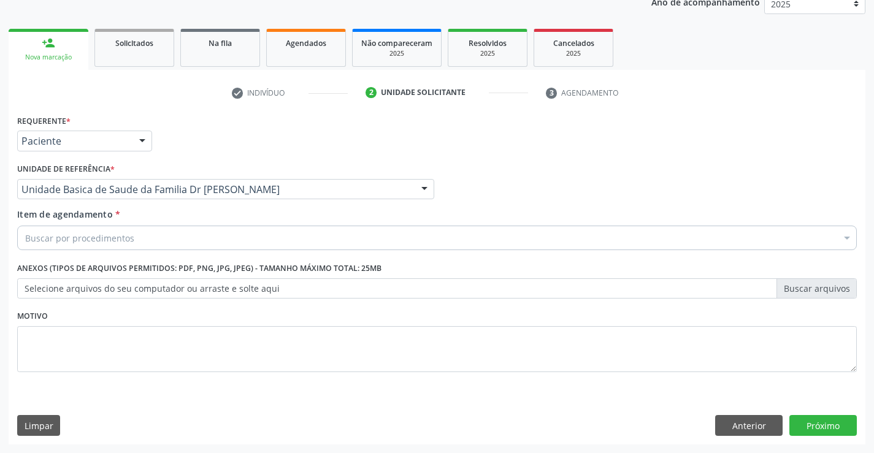
click at [134, 242] on div "Buscar por procedimentos" at bounding box center [437, 238] width 840 height 25
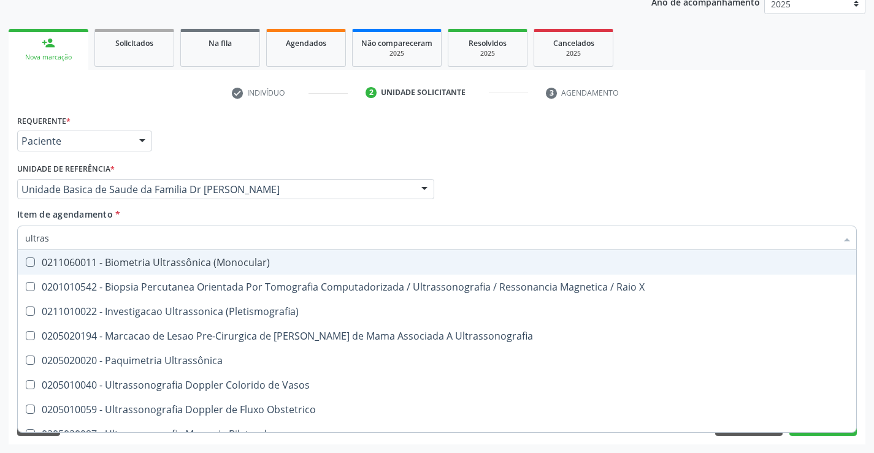
type input "ultrass"
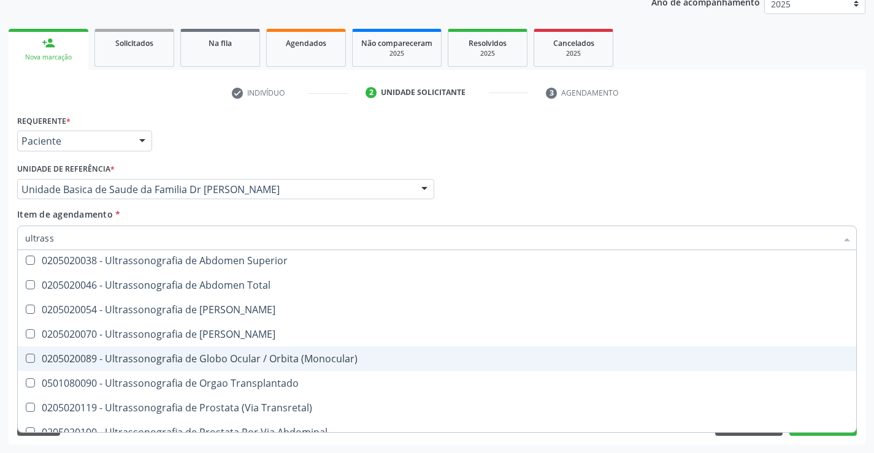
scroll to position [260, 0]
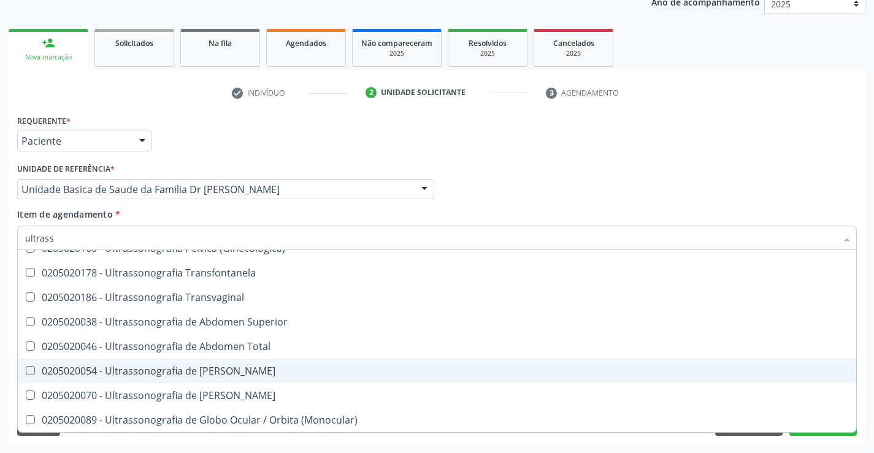
click at [282, 372] on div "0205020054 - Ultrassonografia de Aparelho Urinario" at bounding box center [437, 371] width 824 height 10
checkbox Urinario "true"
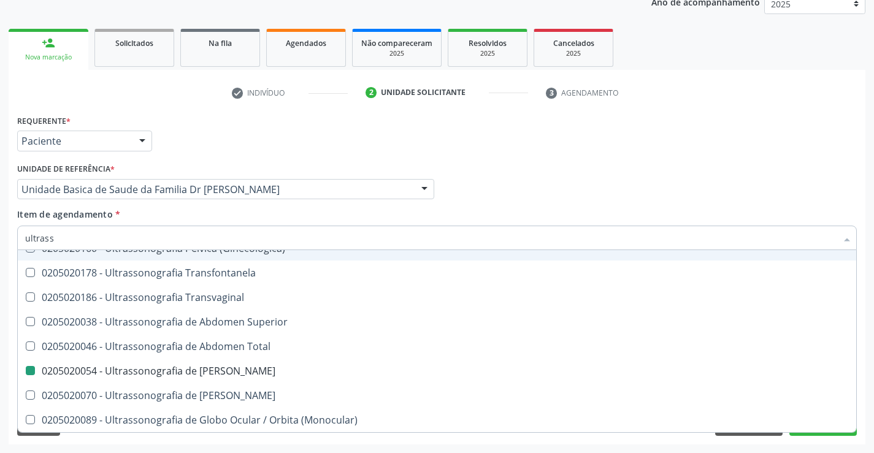
click at [307, 215] on div "Item de agendamento * ultrass Desfazer seleção 0211060011 - Biometria Ultrassôn…" at bounding box center [437, 227] width 840 height 39
checkbox X "true"
checkbox Urinario "false"
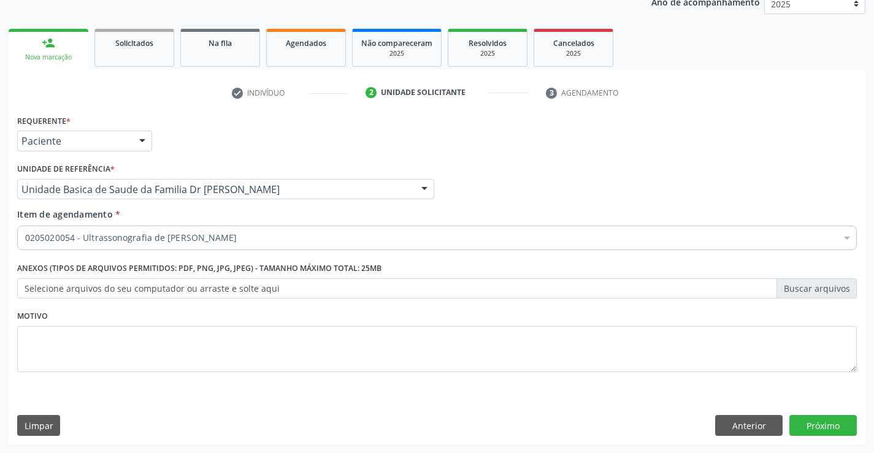
scroll to position [0, 0]
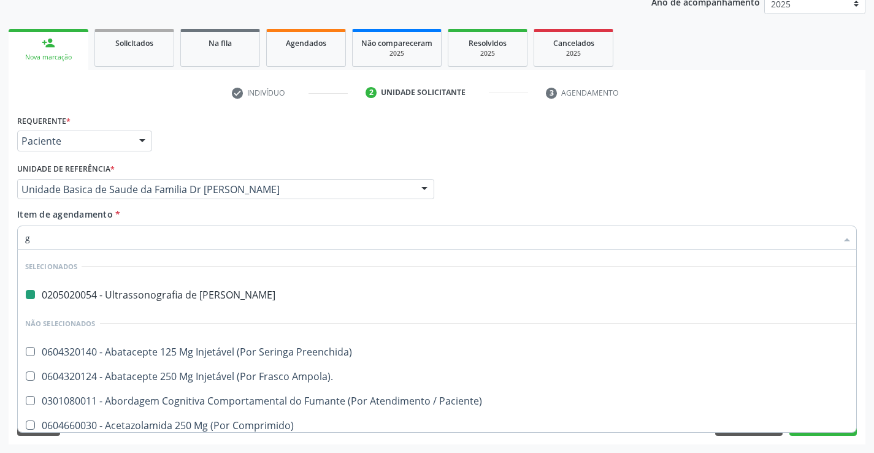
type input "gi"
checkbox Urinario "false"
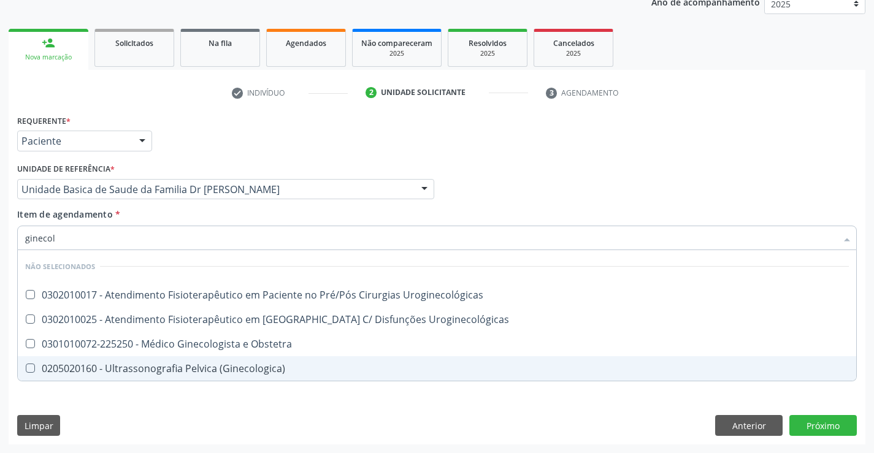
type input "ginecolo"
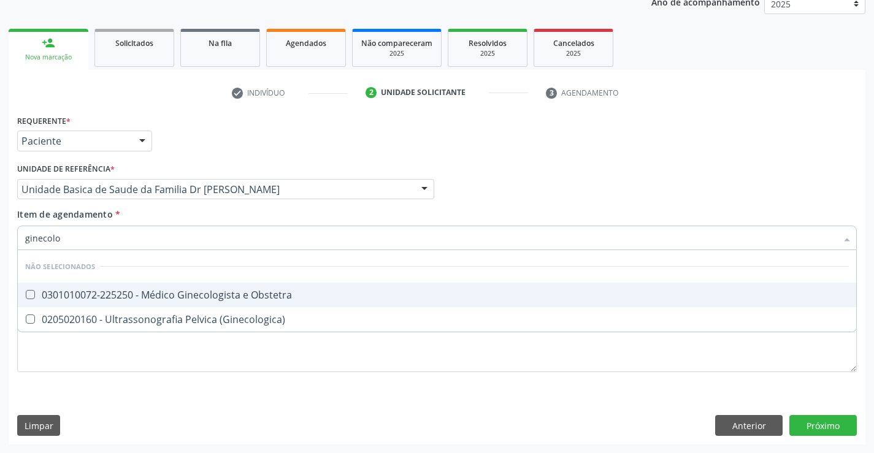
click at [237, 293] on div "0301010072-225250 - Médico Ginecologista e Obstetra" at bounding box center [437, 295] width 824 height 10
checkbox Obstetra "true"
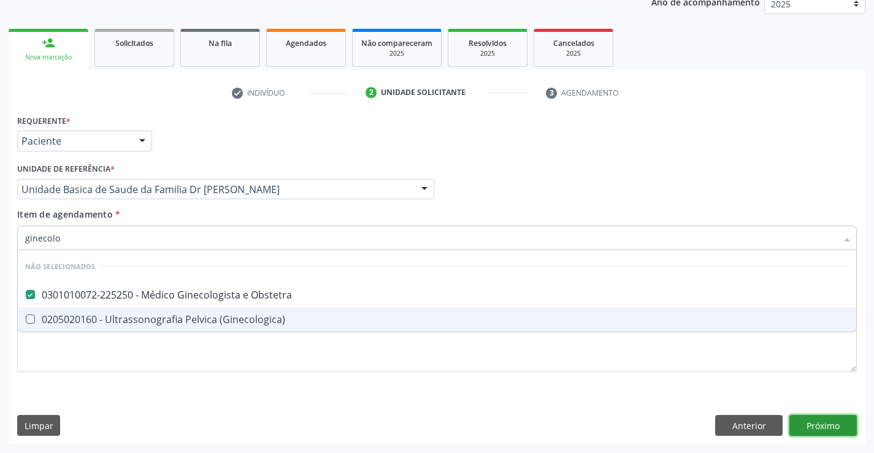
click at [831, 426] on div "Requerente * Paciente Profissional de Saúde Paciente Nenhum resultado encontrad…" at bounding box center [437, 278] width 857 height 333
checkbox \(Ginecologica\) "true"
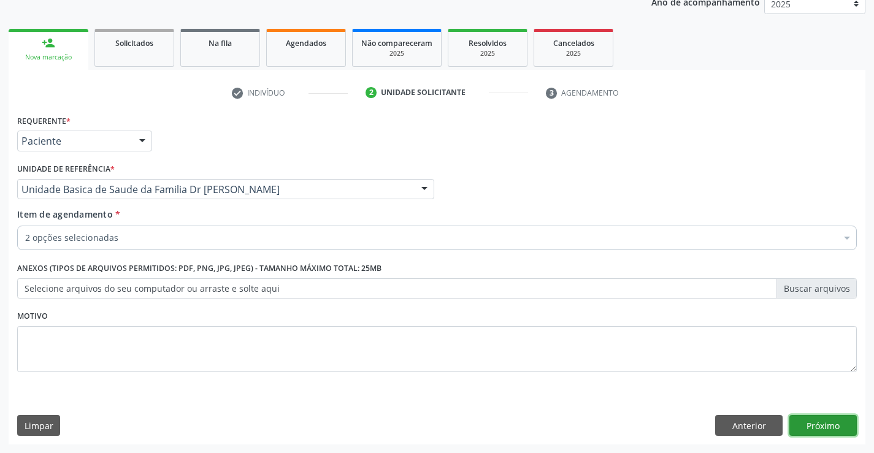
click at [831, 426] on button "Próximo" at bounding box center [823, 425] width 67 height 21
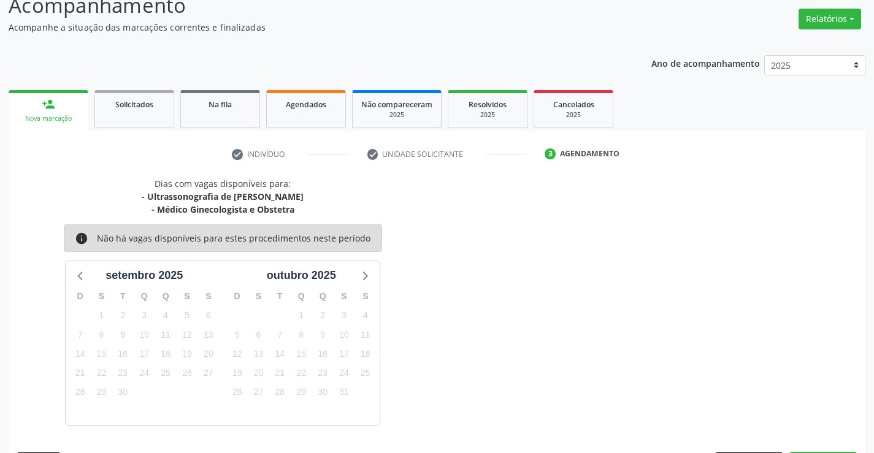
scroll to position [129, 0]
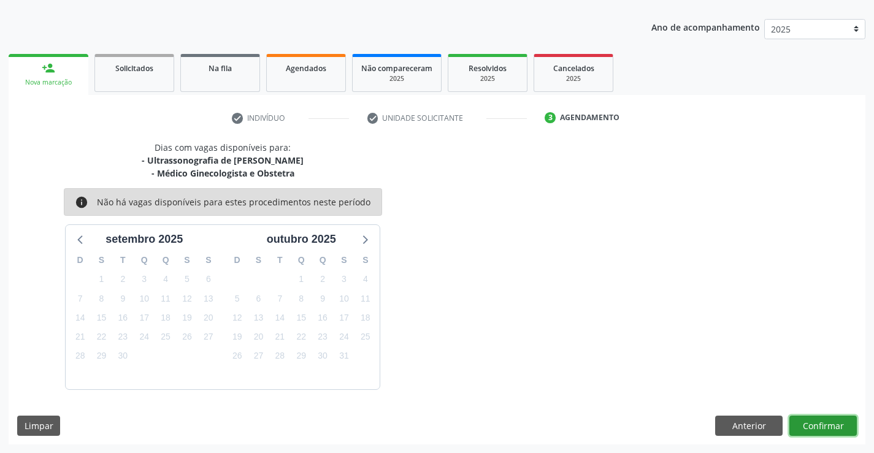
click at [831, 426] on button "Confirmar" at bounding box center [823, 426] width 67 height 21
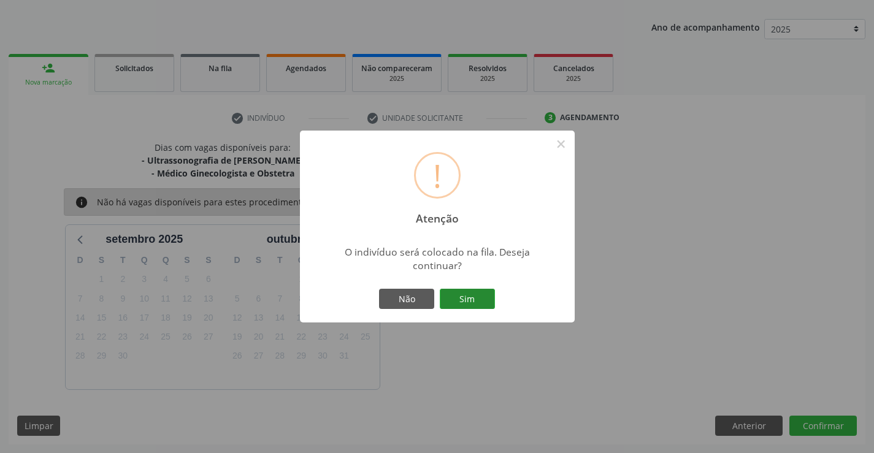
click at [461, 292] on button "Sim" at bounding box center [467, 299] width 55 height 21
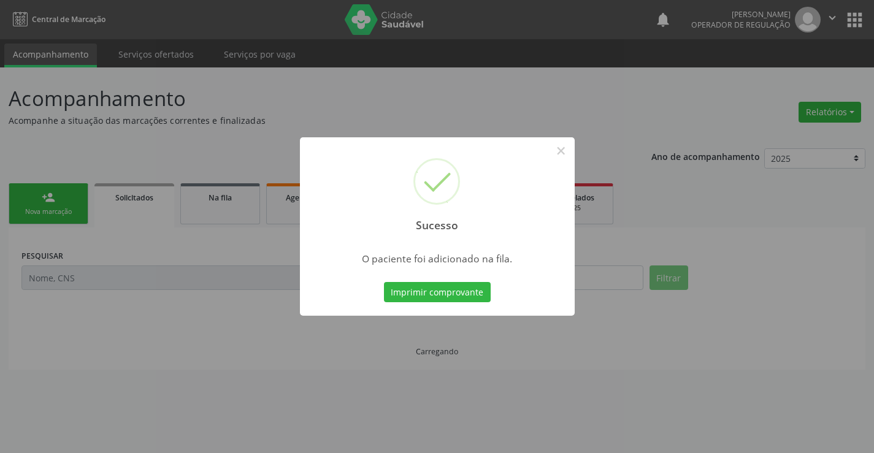
scroll to position [0, 0]
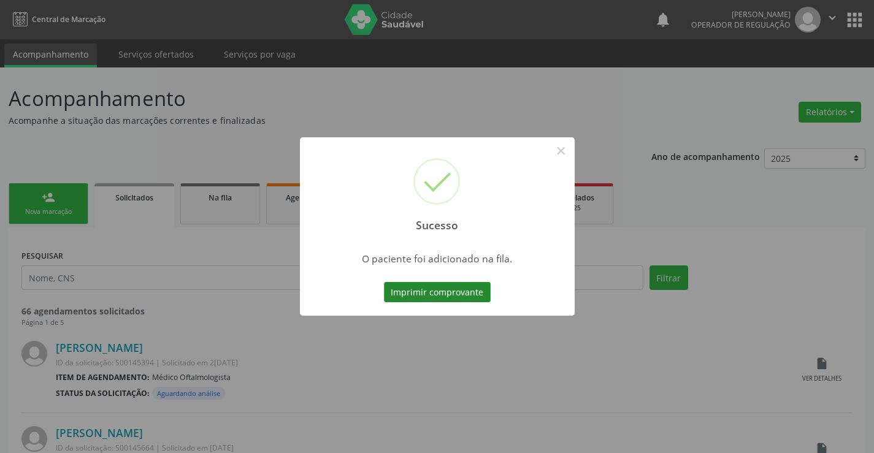
click at [455, 292] on button "Imprimir comprovante" at bounding box center [437, 292] width 107 height 21
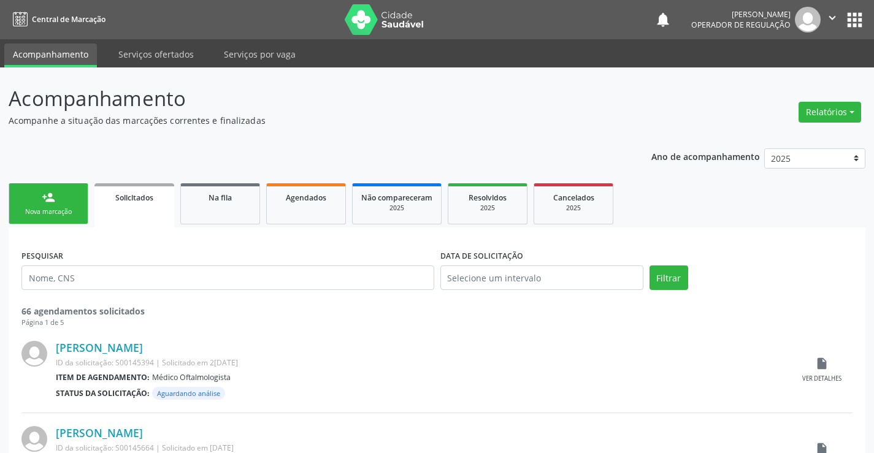
click at [55, 199] on link "person_add Nova marcação" at bounding box center [49, 203] width 80 height 41
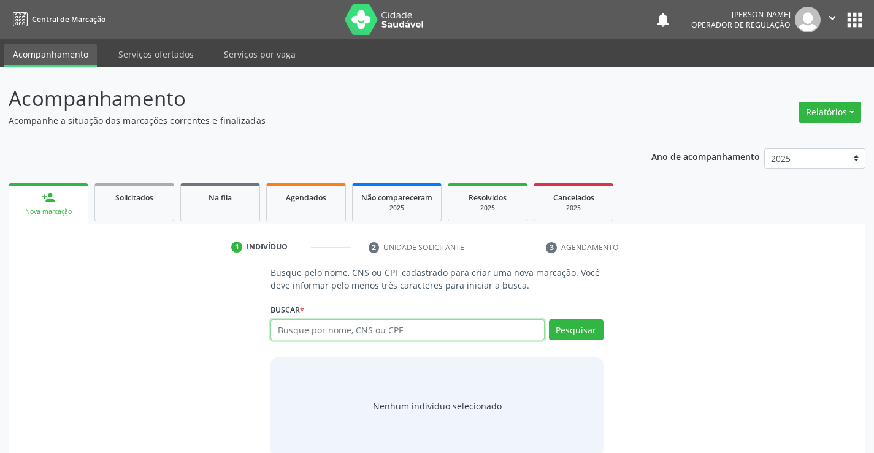
click at [388, 329] on input "text" at bounding box center [408, 330] width 274 height 21
click at [452, 328] on input "text" at bounding box center [408, 330] width 274 height 21
type input "706708533765018"
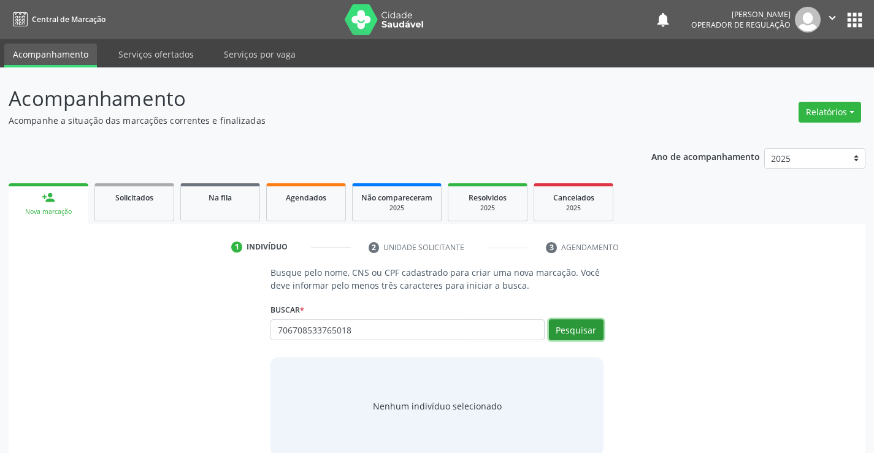
click at [577, 326] on button "Pesquisar" at bounding box center [576, 330] width 55 height 21
type input "706708533765018"
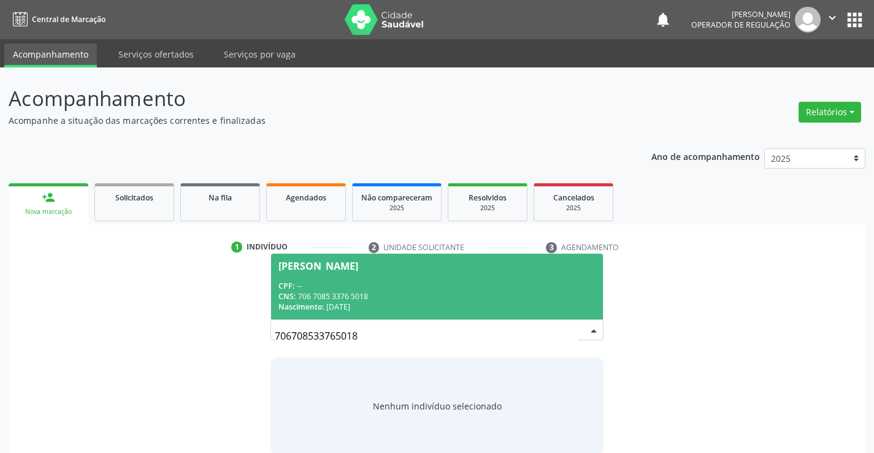
click at [386, 284] on div "CPF: --" at bounding box center [437, 286] width 317 height 10
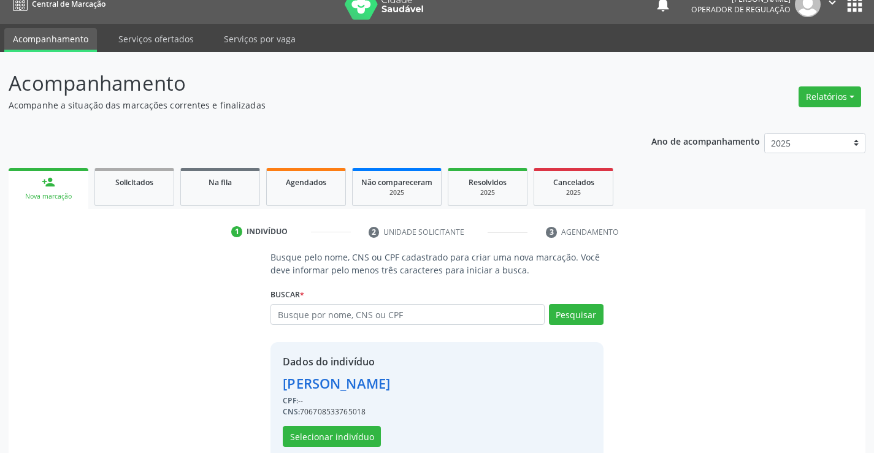
scroll to position [39, 0]
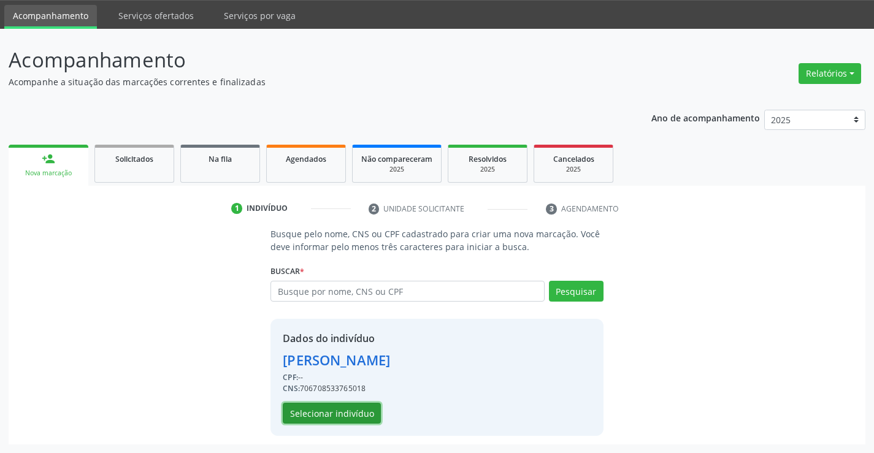
click at [314, 411] on button "Selecionar indivíduo" at bounding box center [332, 413] width 98 height 21
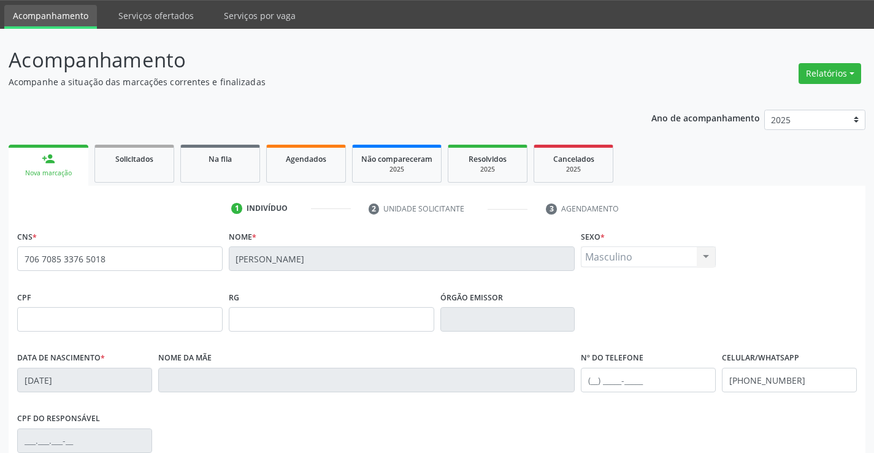
scroll to position [212, 0]
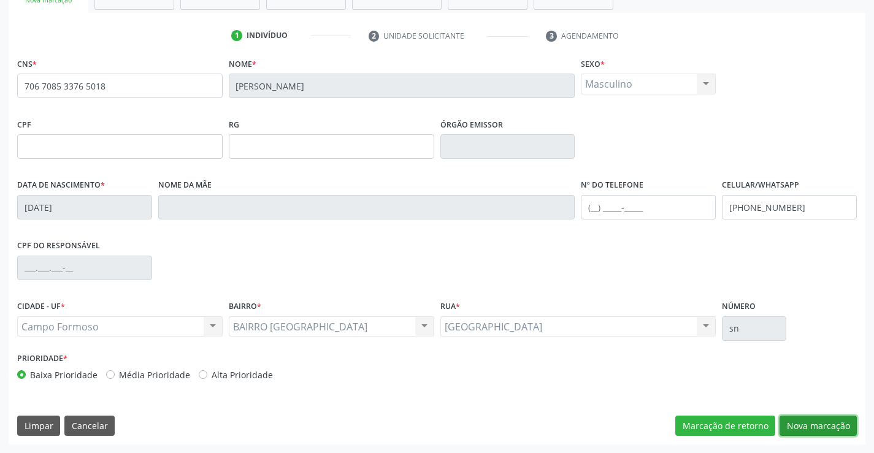
click at [811, 422] on button "Nova marcação" at bounding box center [818, 426] width 77 height 21
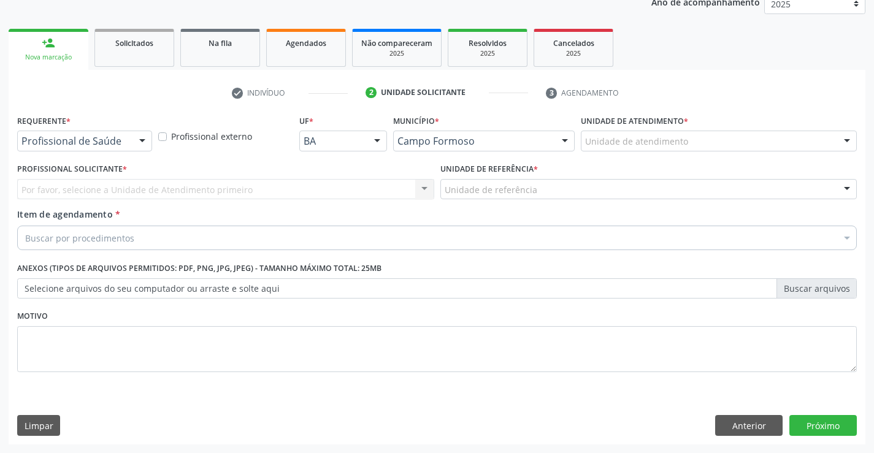
scroll to position [155, 0]
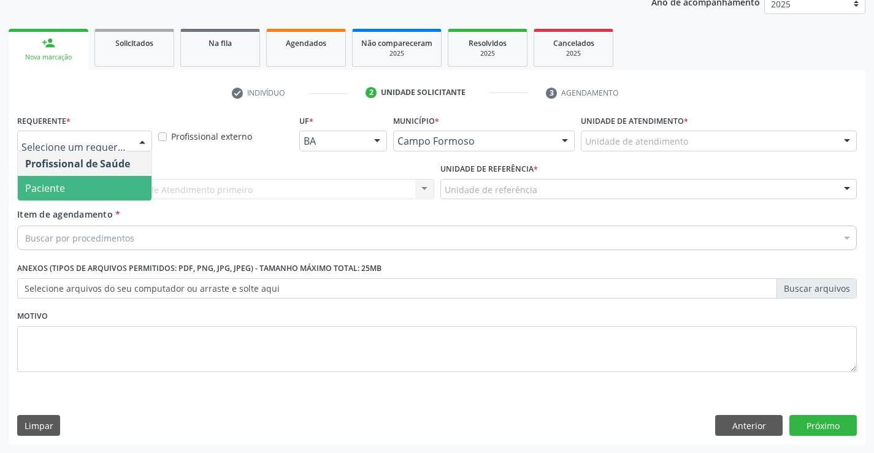
click at [65, 190] on span "Paciente" at bounding box center [85, 188] width 134 height 25
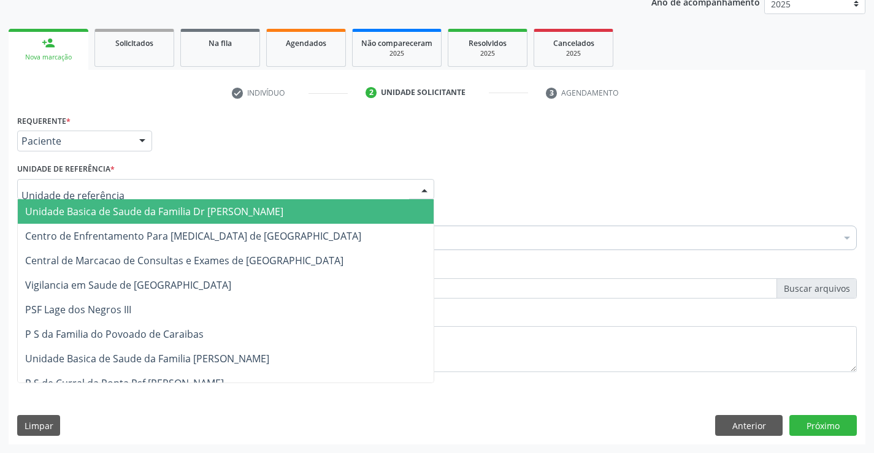
click at [96, 208] on span "Unidade Basica de Saude da Familia Dr [PERSON_NAME]" at bounding box center [154, 211] width 258 height 13
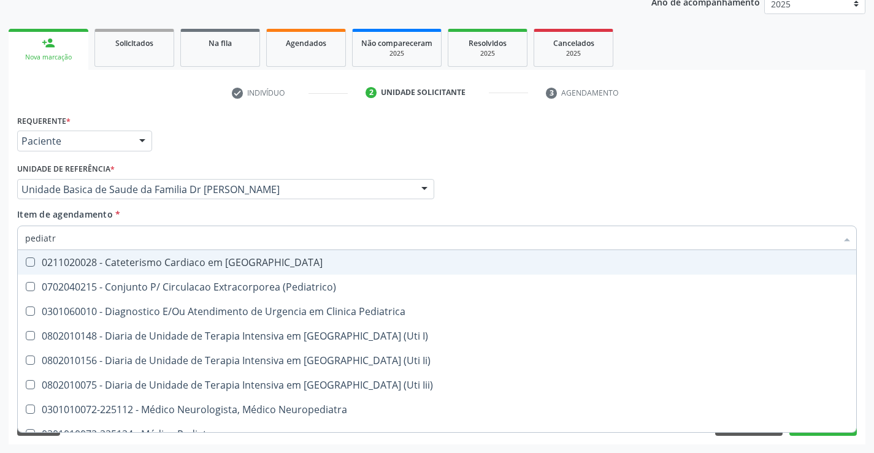
type input "pediatra"
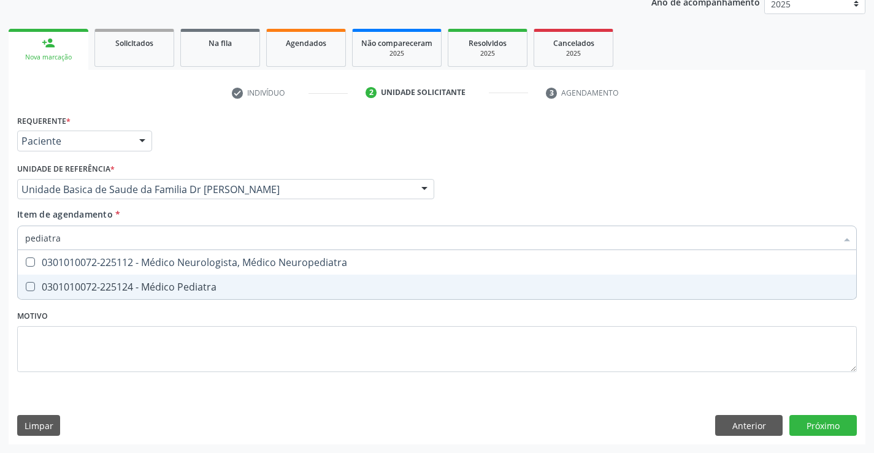
click at [129, 283] on div "0301010072-225124 - Médico Pediatra" at bounding box center [437, 287] width 824 height 10
checkbox Pediatra "true"
click at [826, 423] on div "Requerente * Paciente Profissional de Saúde Paciente Nenhum resultado encontrad…" at bounding box center [437, 278] width 857 height 333
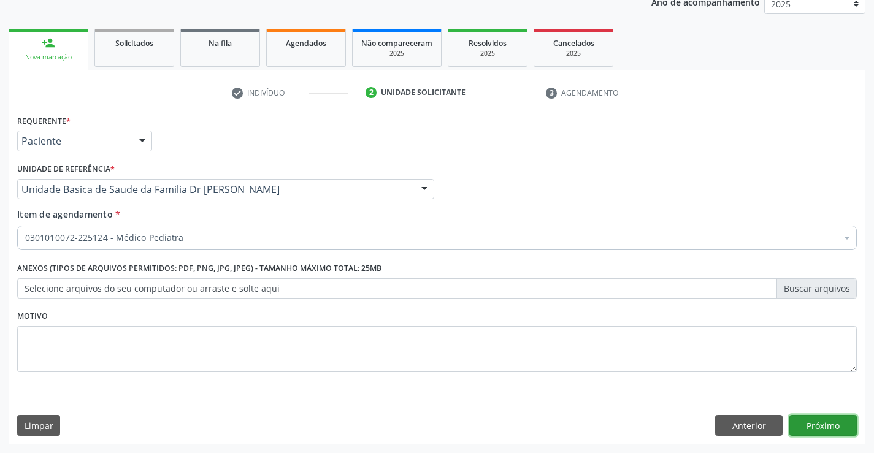
click at [819, 418] on button "Próximo" at bounding box center [823, 425] width 67 height 21
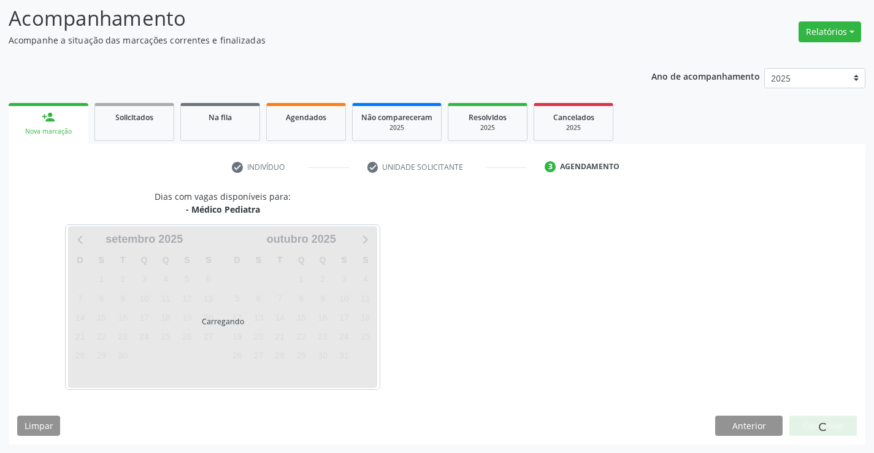
scroll to position [80, 0]
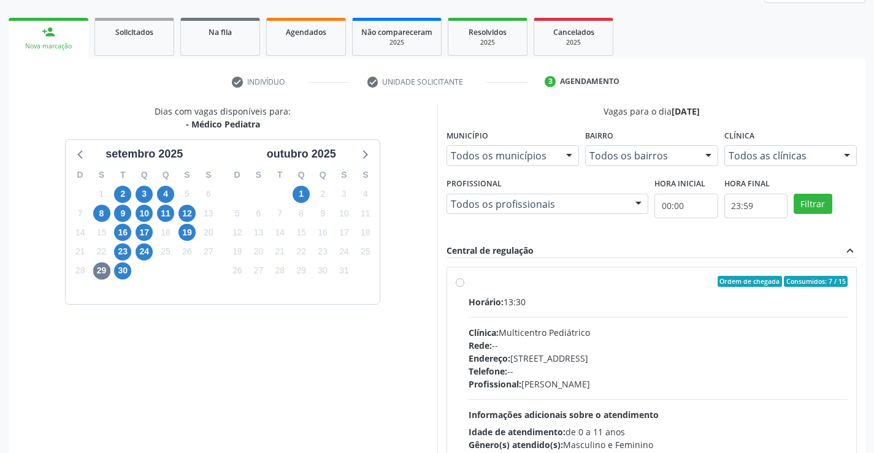
scroll to position [258, 0]
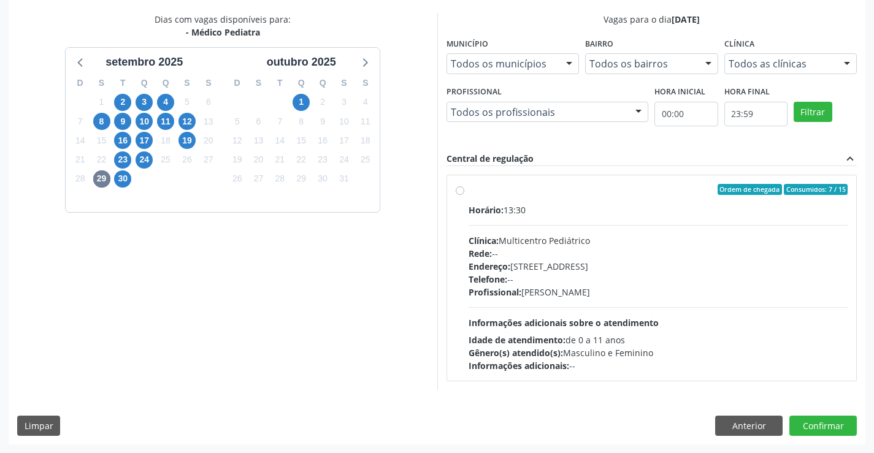
click at [582, 193] on div "Ordem de chegada Consumidos: 7 / 15" at bounding box center [659, 189] width 380 height 11
click at [465, 193] on input "Ordem de chegada Consumidos: 7 / 15 Horário: 13:30 Clínica: Multicentro Pediátr…" at bounding box center [460, 189] width 9 height 11
radio input "true"
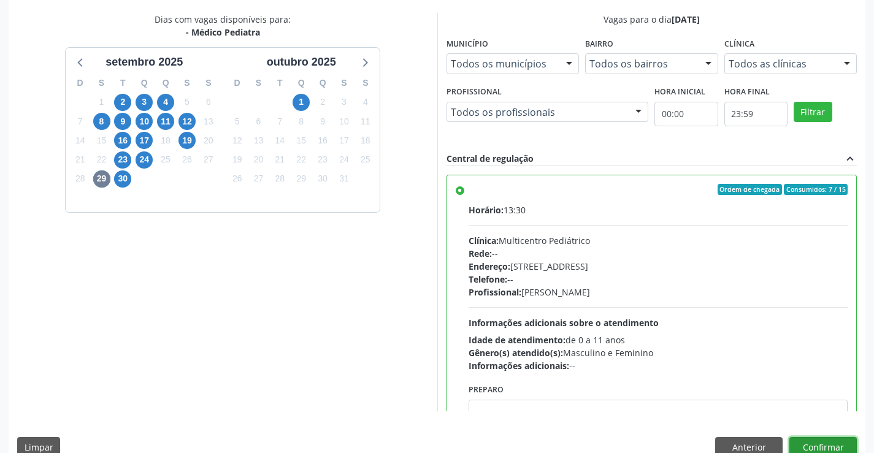
click at [817, 442] on button "Confirmar" at bounding box center [823, 448] width 67 height 21
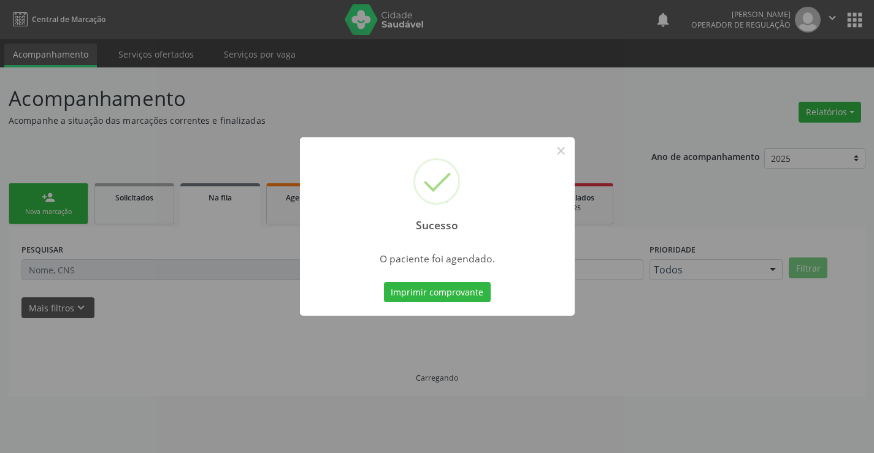
scroll to position [0, 0]
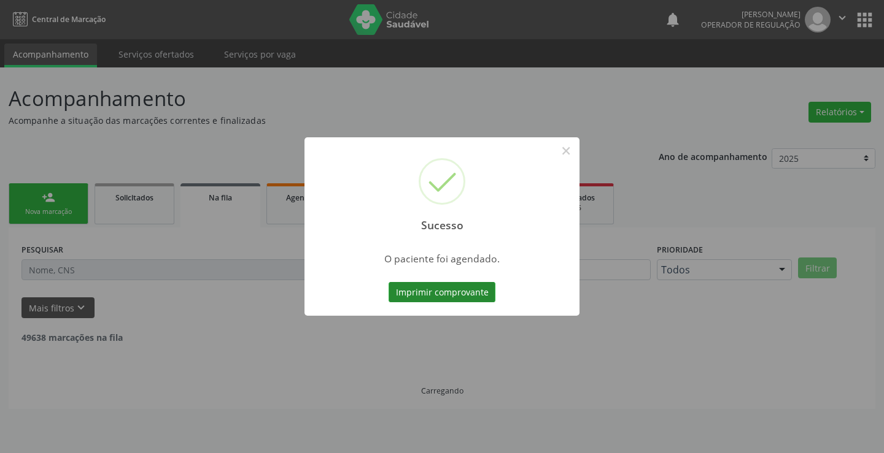
click at [435, 285] on button "Imprimir comprovante" at bounding box center [441, 292] width 107 height 21
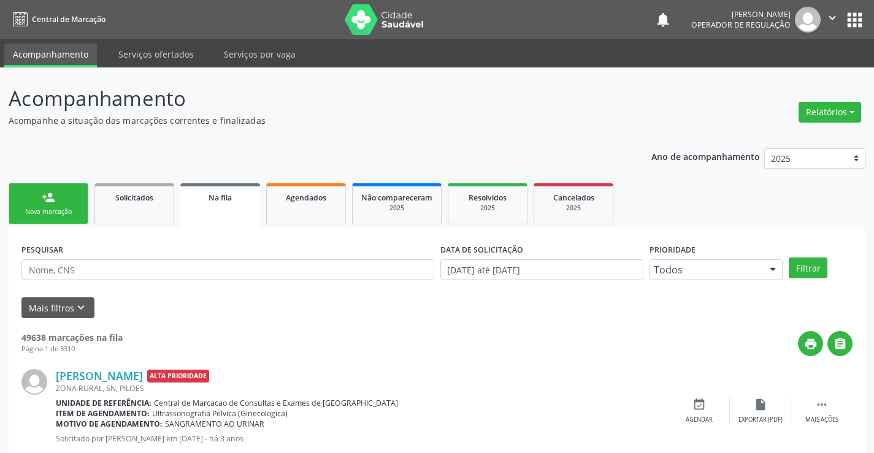
click at [73, 205] on link "person_add Nova marcação" at bounding box center [49, 203] width 80 height 41
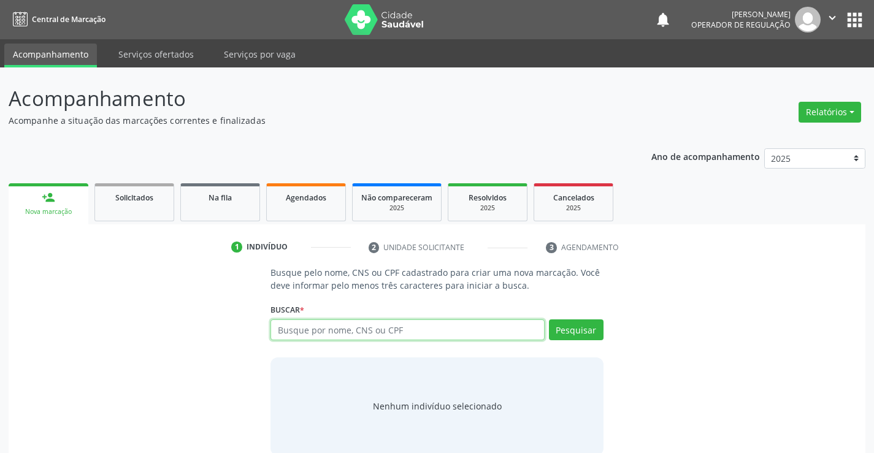
click at [412, 332] on input "text" at bounding box center [408, 330] width 274 height 21
type input "709609605677671"
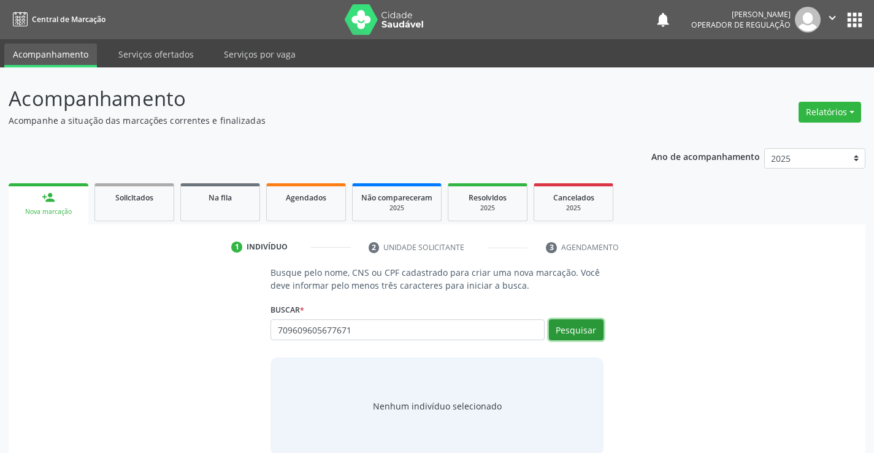
click at [577, 326] on button "Pesquisar" at bounding box center [576, 330] width 55 height 21
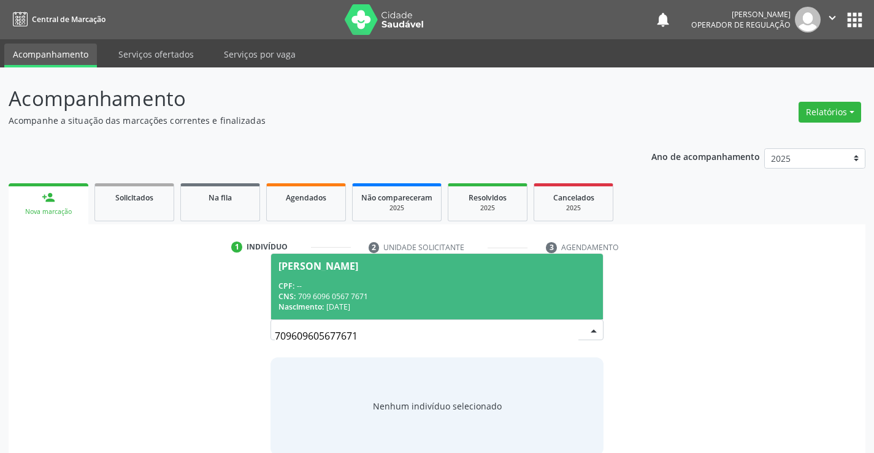
click at [571, 328] on input "709609605677671" at bounding box center [426, 336] width 303 height 25
click at [492, 291] on div "CNS: 709 6096 0567 7671" at bounding box center [437, 296] width 317 height 10
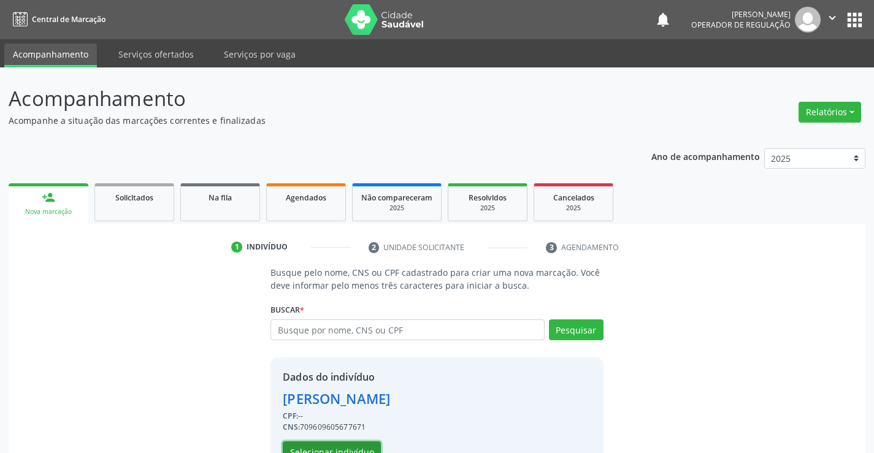
click at [336, 448] on button "Selecionar indivíduo" at bounding box center [332, 452] width 98 height 21
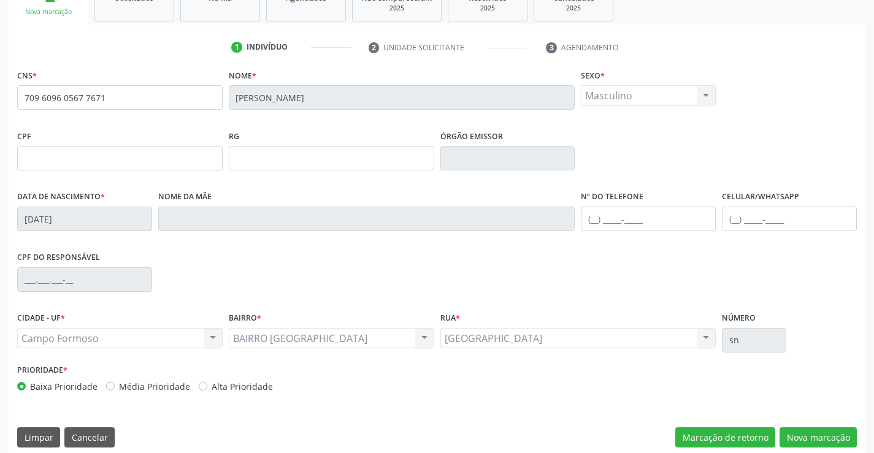
scroll to position [212, 0]
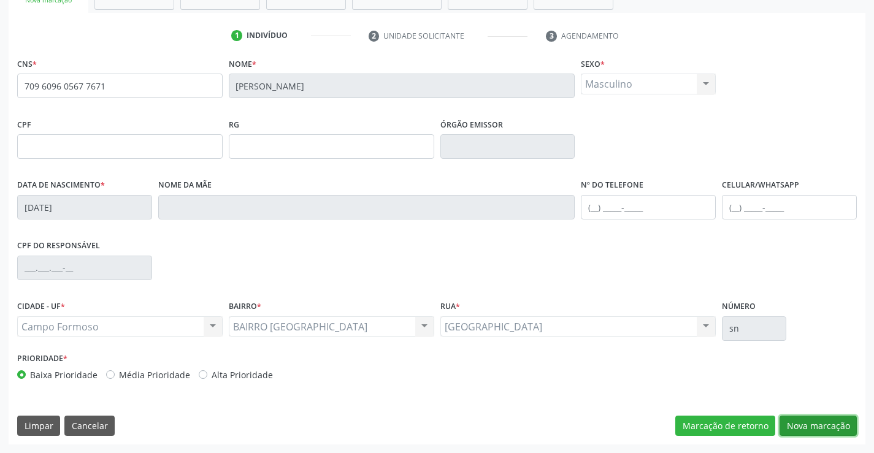
click at [815, 425] on button "Nova marcação" at bounding box center [818, 426] width 77 height 21
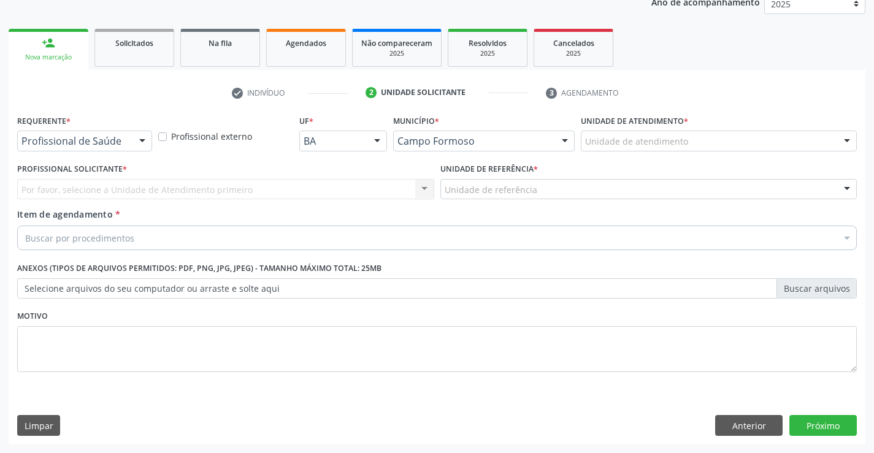
click at [119, 129] on div "Requerente * Profissional de Saúde Profissional de Saúde Paciente Nenhum result…" at bounding box center [84, 131] width 135 height 39
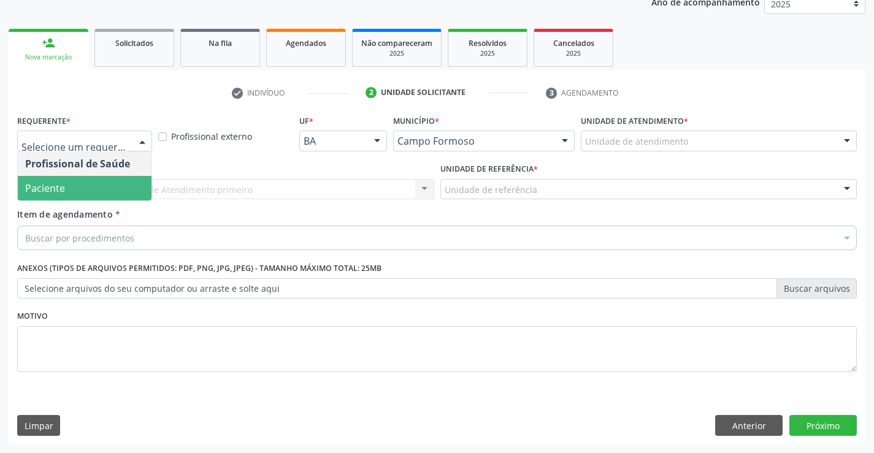
click at [110, 188] on span "Paciente" at bounding box center [85, 188] width 134 height 25
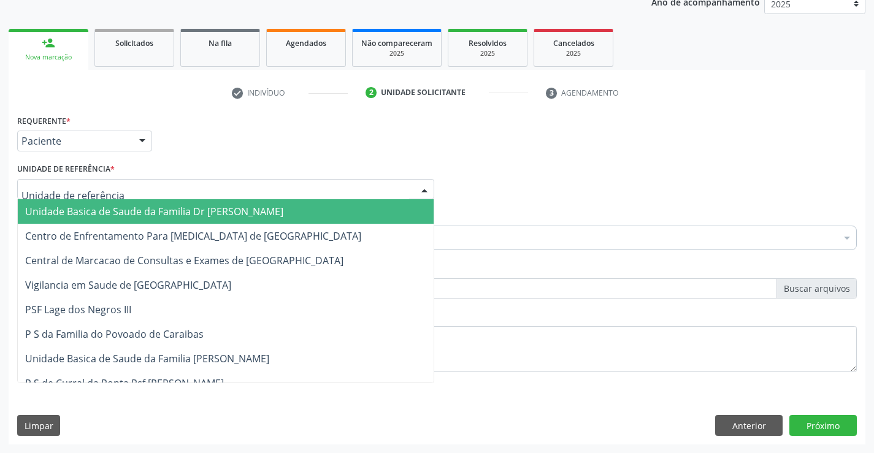
click at [127, 209] on span "Unidade Basica de Saude da Familia Dr [PERSON_NAME]" at bounding box center [154, 211] width 258 height 13
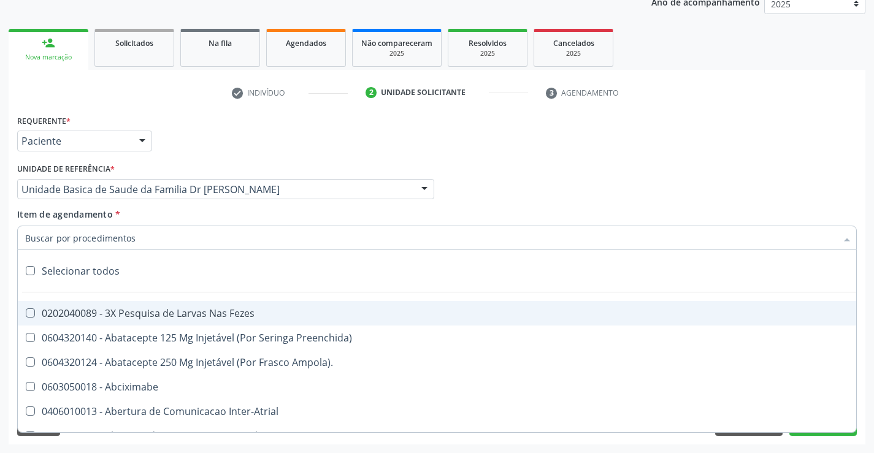
click at [133, 237] on div at bounding box center [437, 238] width 840 height 25
click at [110, 238] on input "Item de agendamento *" at bounding box center [431, 238] width 812 height 25
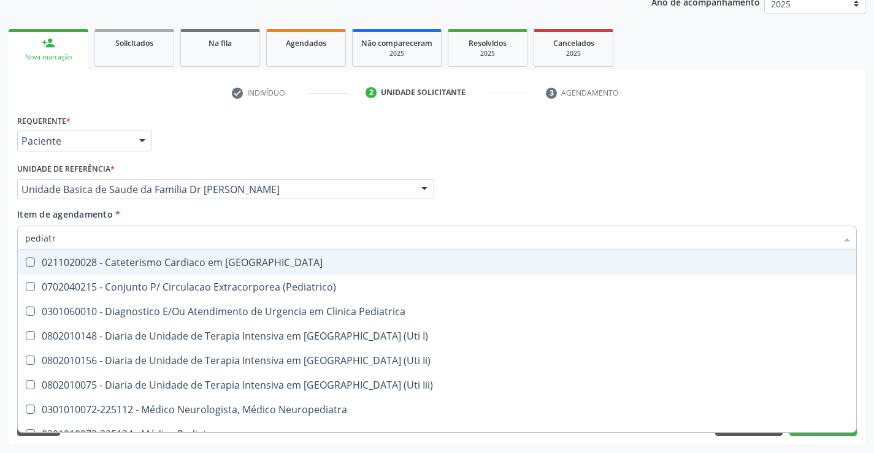
type input "pediatra"
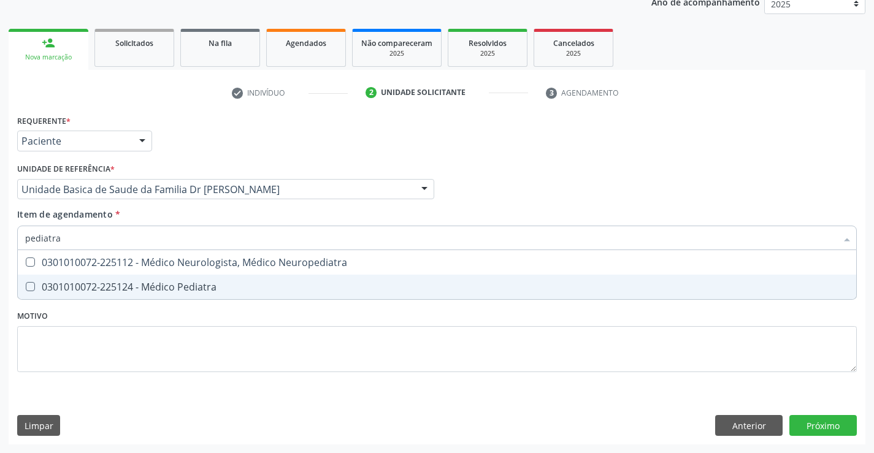
click at [158, 282] on div "0301010072-225124 - Médico Pediatra" at bounding box center [437, 287] width 824 height 10
checkbox Pediatra "true"
click at [825, 429] on div "Requerente * Paciente Profissional de Saúde Paciente Nenhum resultado encontrad…" at bounding box center [437, 278] width 857 height 333
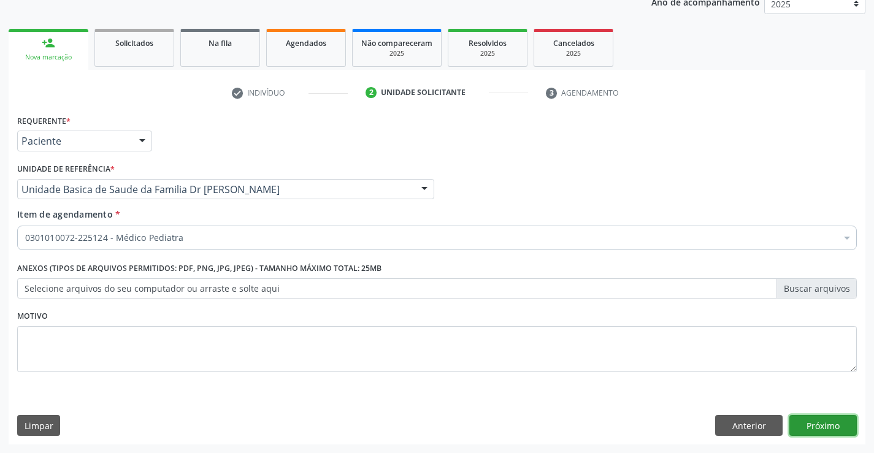
click at [821, 423] on button "Próximo" at bounding box center [823, 425] width 67 height 21
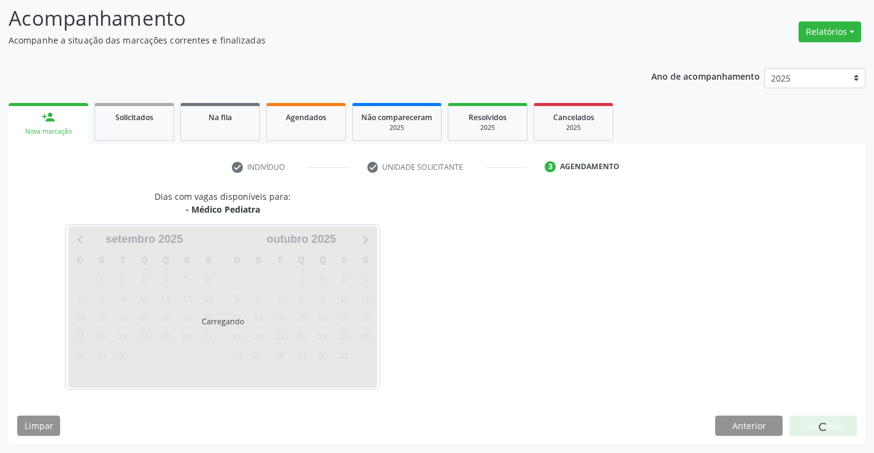
scroll to position [80, 0]
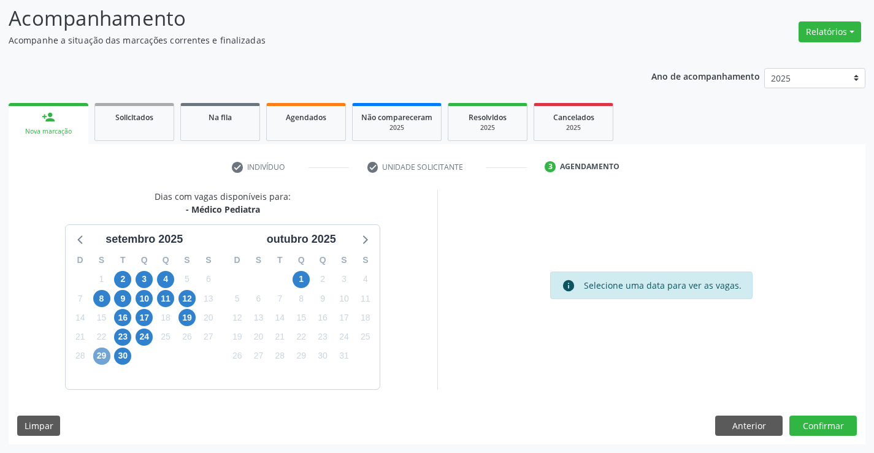
click at [96, 354] on span "29" at bounding box center [101, 356] width 17 height 17
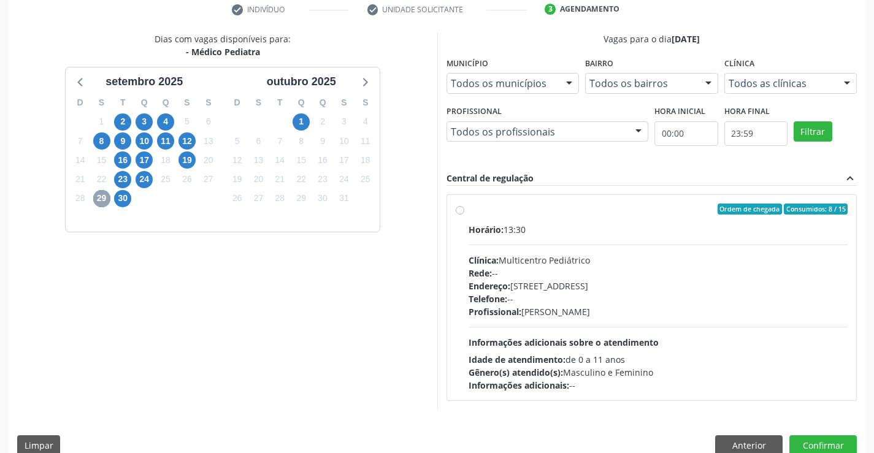
scroll to position [258, 0]
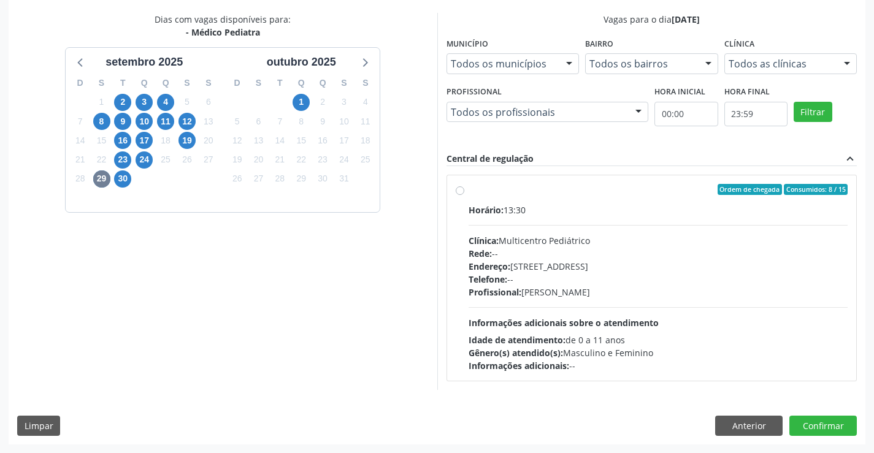
click at [607, 198] on label "Ordem de chegada Consumidos: 8 / 15 Horário: 13:30 Clínica: Multicentro Pediátr…" at bounding box center [659, 278] width 380 height 188
click at [465, 195] on input "Ordem de chegada Consumidos: 8 / 15 Horário: 13:30 Clínica: Multicentro Pediátr…" at bounding box center [460, 189] width 9 height 11
radio input "true"
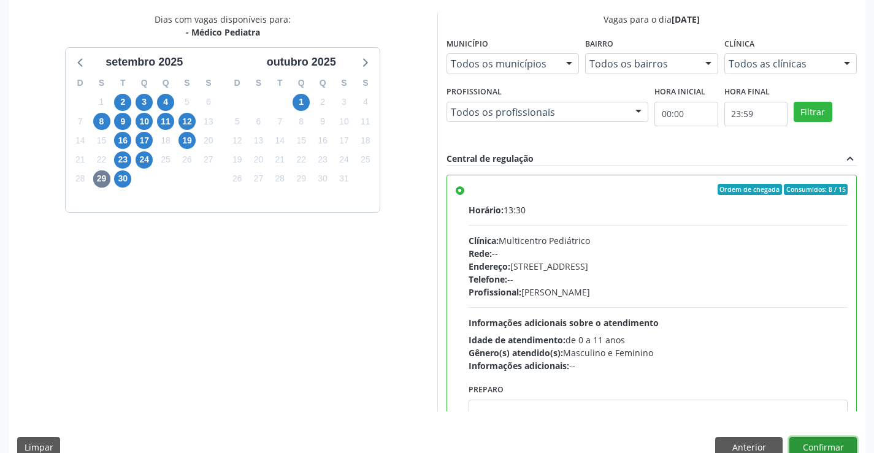
click at [817, 442] on button "Confirmar" at bounding box center [823, 448] width 67 height 21
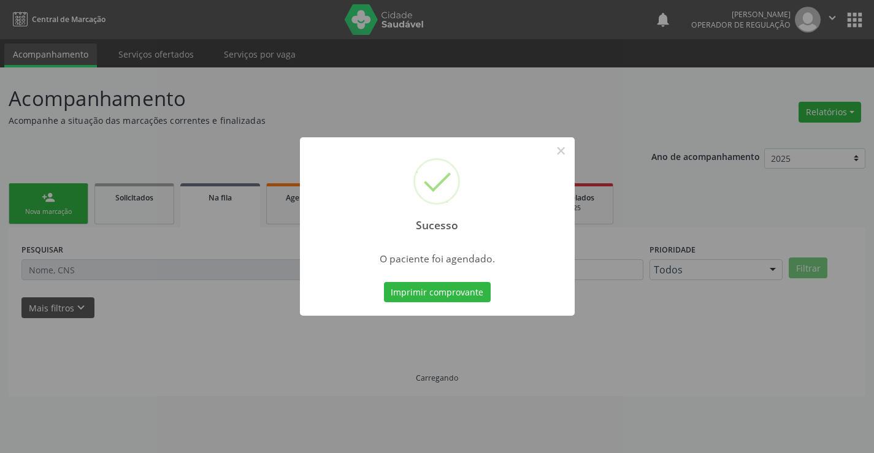
scroll to position [0, 0]
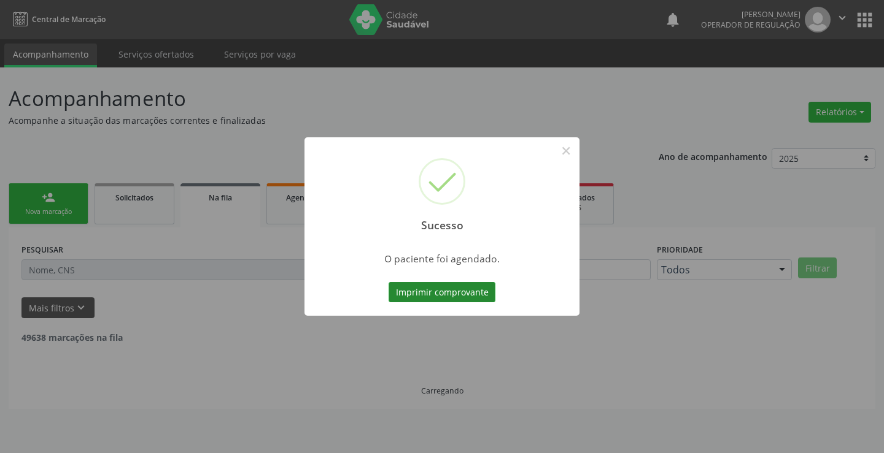
click at [445, 288] on button "Imprimir comprovante" at bounding box center [441, 292] width 107 height 21
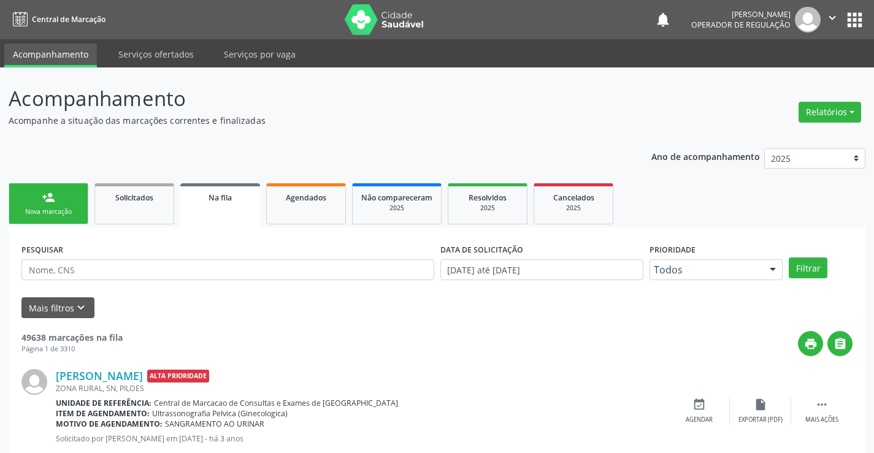
click at [56, 201] on link "person_add Nova marcação" at bounding box center [49, 203] width 80 height 41
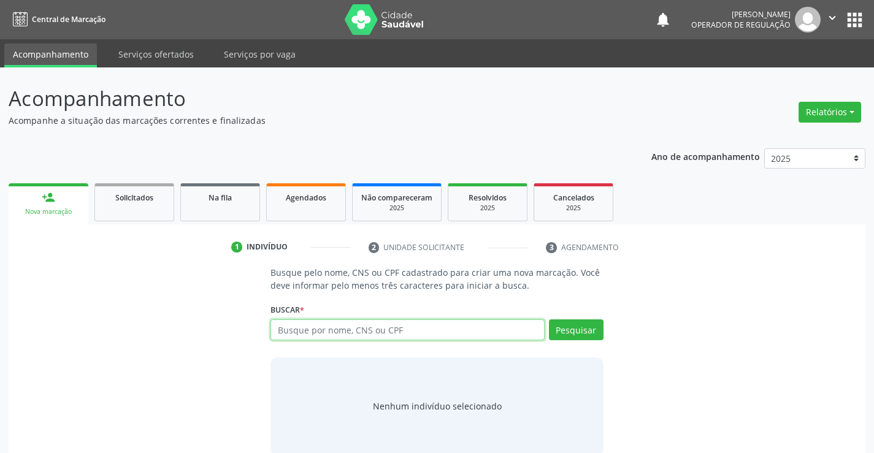
click at [425, 325] on input "text" at bounding box center [408, 330] width 274 height 21
click at [425, 332] on input "text" at bounding box center [408, 330] width 274 height 21
type input "706000362014640"
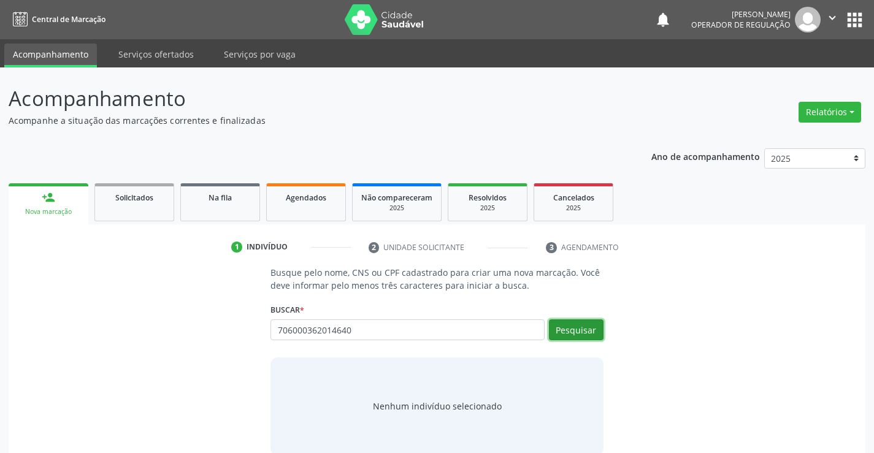
click at [577, 330] on button "Pesquisar" at bounding box center [576, 330] width 55 height 21
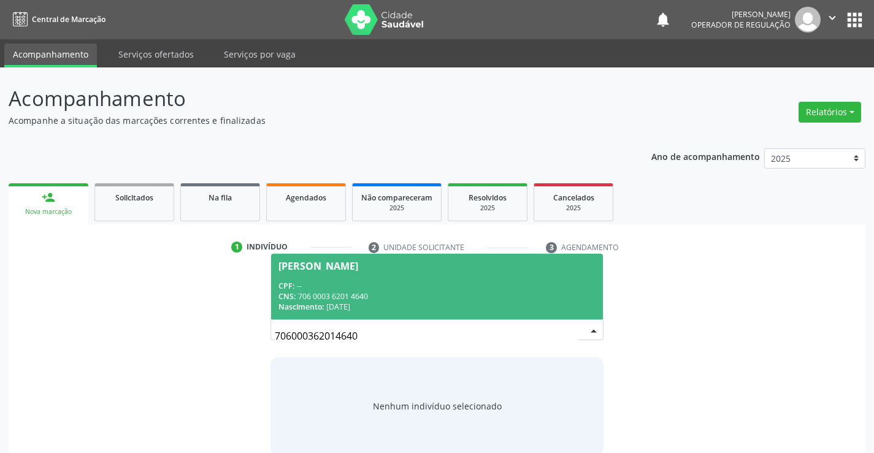
click at [358, 263] on div "[PERSON_NAME]" at bounding box center [319, 266] width 80 height 10
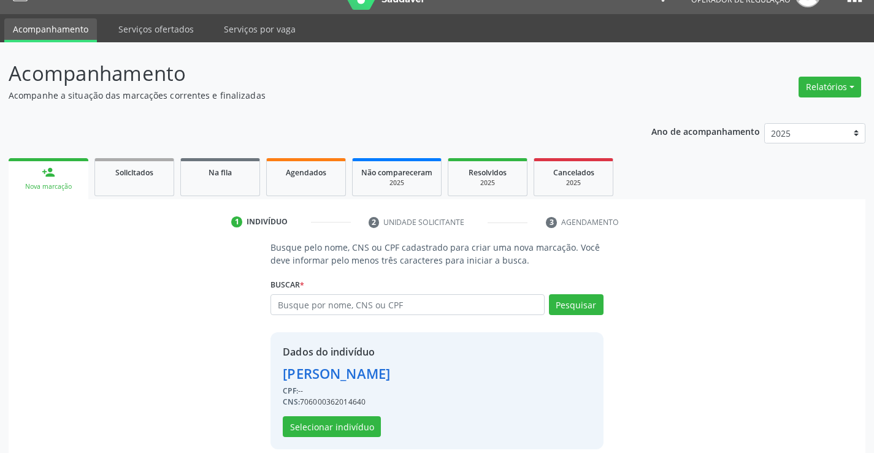
scroll to position [39, 0]
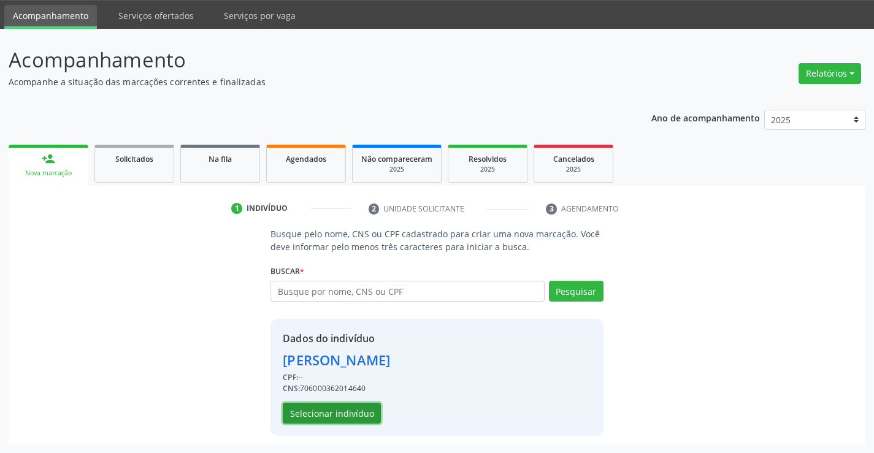
click at [322, 411] on button "Selecionar indivíduo" at bounding box center [332, 413] width 98 height 21
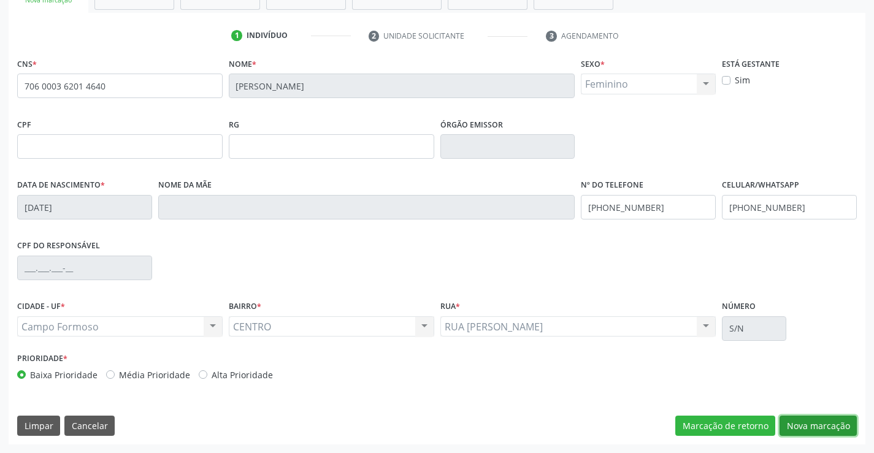
click at [831, 425] on button "Nova marcação" at bounding box center [818, 426] width 77 height 21
click at [0, 0] on button "Próximo" at bounding box center [0, 0] width 0 height 0
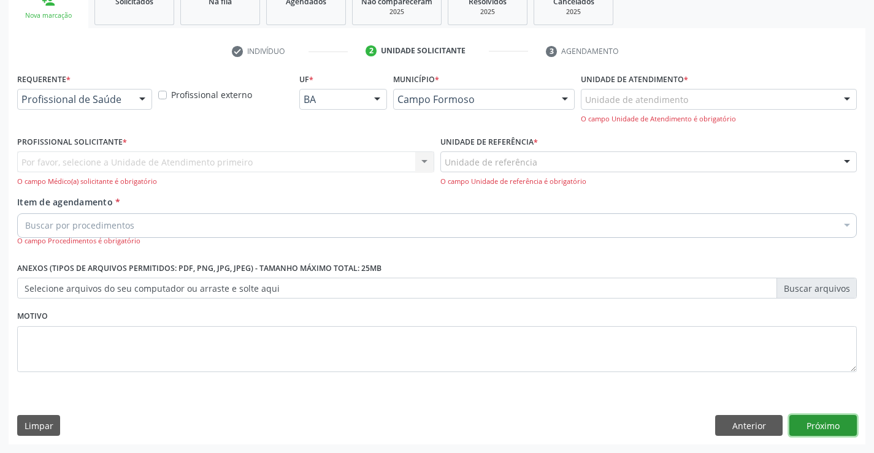
scroll to position [155, 0]
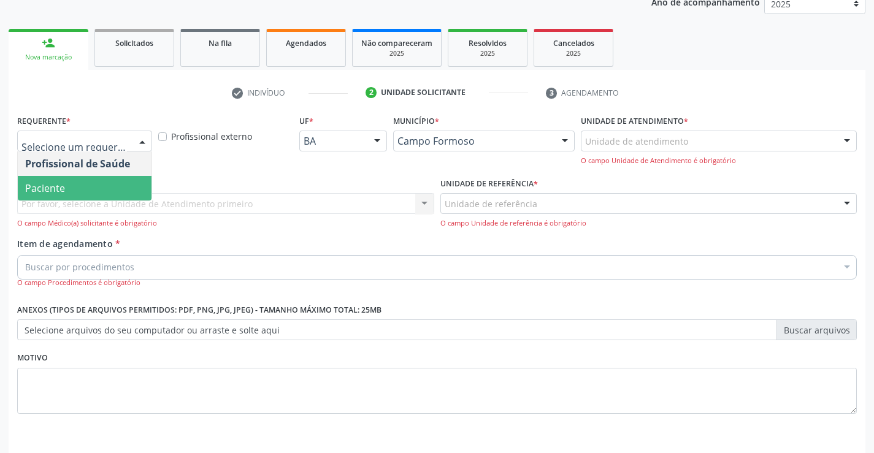
click at [58, 184] on span "Paciente" at bounding box center [45, 188] width 40 height 13
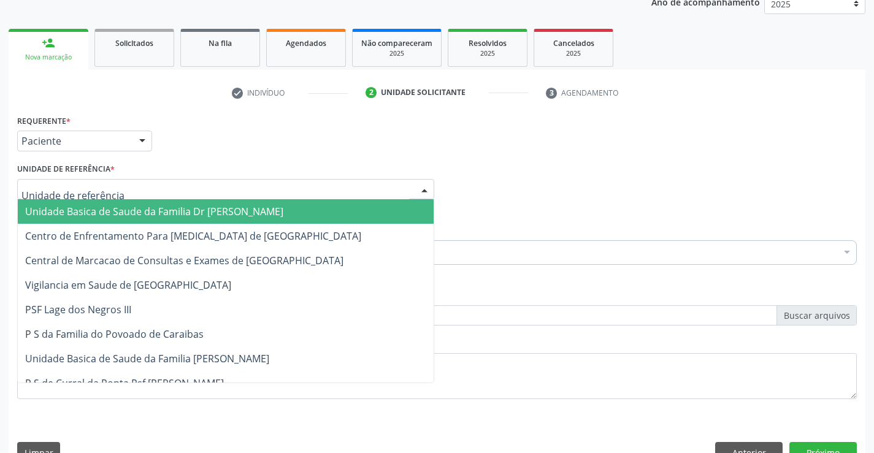
click at [98, 217] on span "Unidade Basica de Saude da Familia Dr [PERSON_NAME]" at bounding box center [154, 211] width 258 height 13
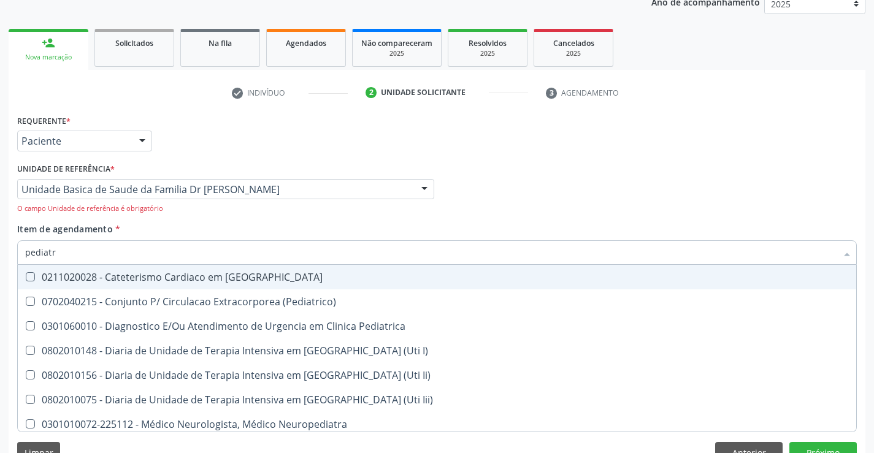
type input "pediatra"
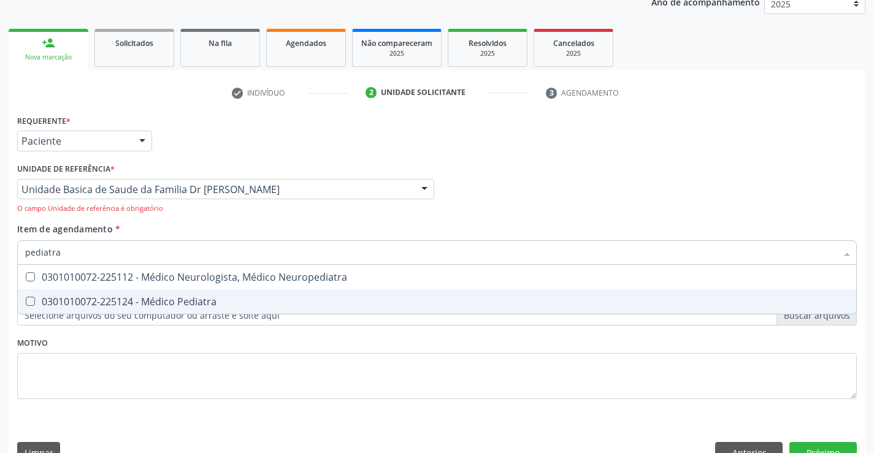
click at [169, 303] on div "0301010072-225124 - Médico Pediatra" at bounding box center [437, 302] width 824 height 10
checkbox Pediatra "true"
click at [867, 417] on div "Acompanhamento Acompanhe a situação das marcações correntes e finalizadas Relat…" at bounding box center [437, 197] width 874 height 568
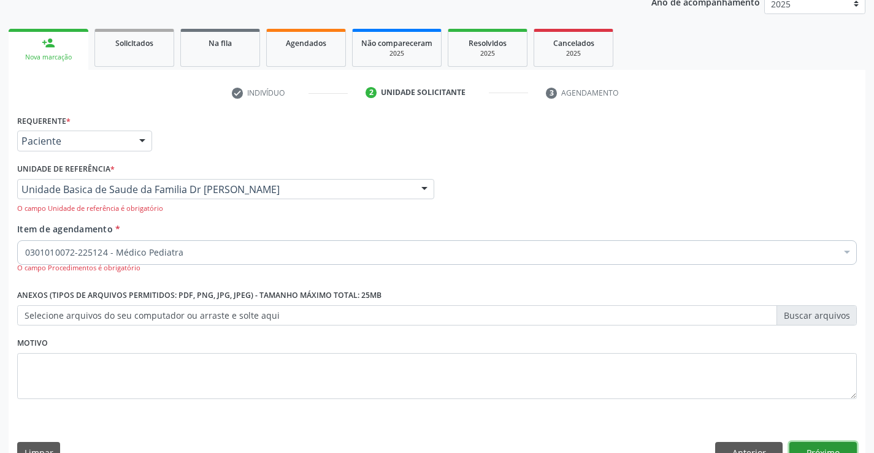
click at [819, 447] on button "Próximo" at bounding box center [823, 452] width 67 height 21
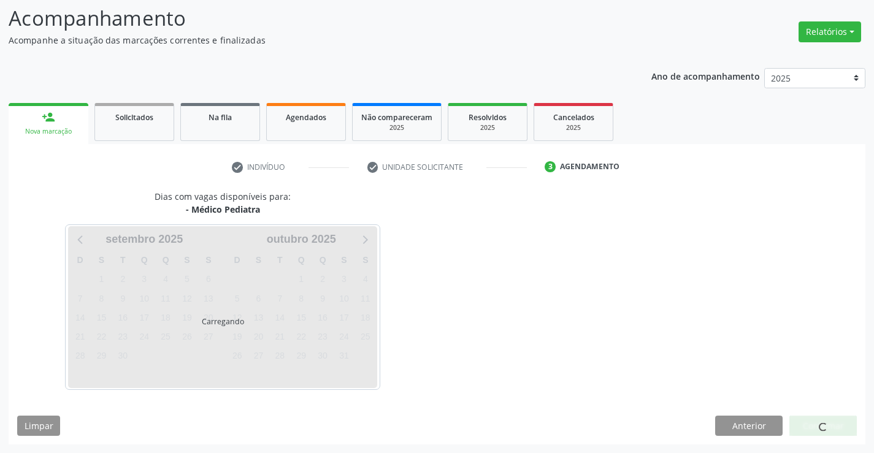
scroll to position [80, 0]
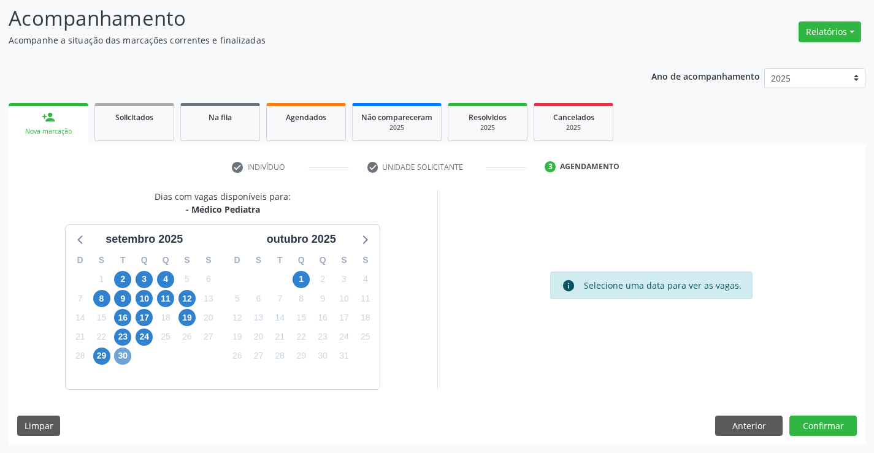
click at [121, 355] on span "30" at bounding box center [122, 356] width 17 height 17
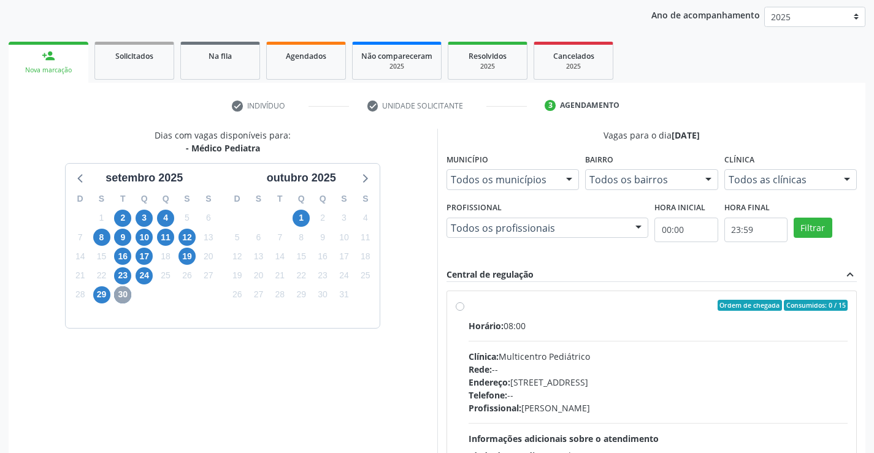
scroll to position [258, 0]
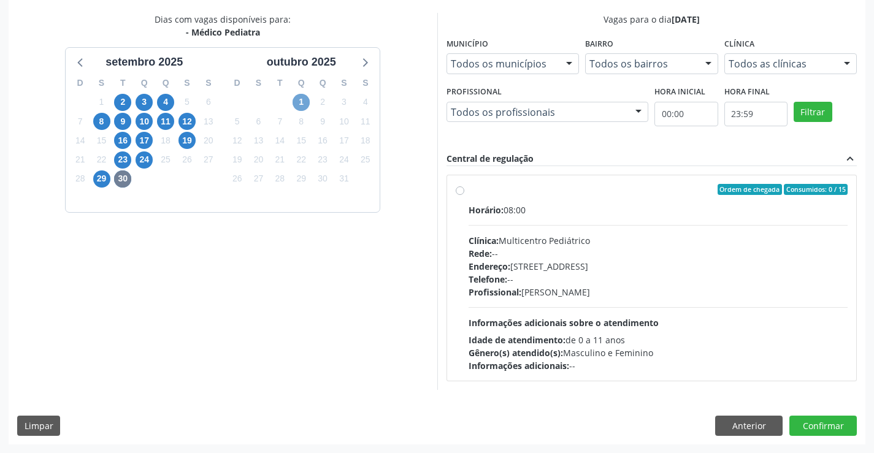
click at [301, 99] on span "1" at bounding box center [301, 102] width 17 height 17
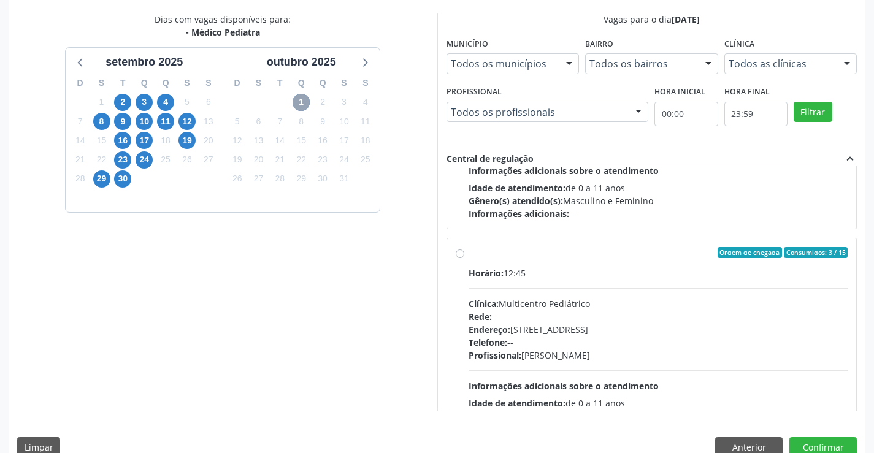
scroll to position [409, 0]
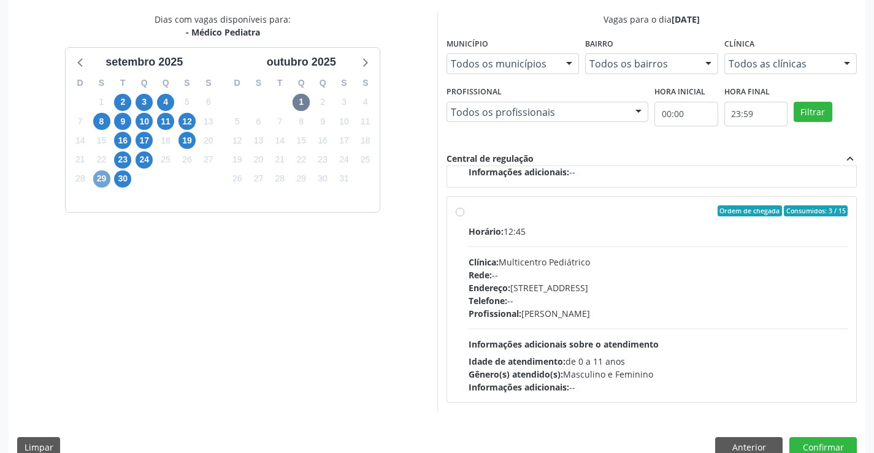
click at [102, 177] on span "29" at bounding box center [101, 179] width 17 height 17
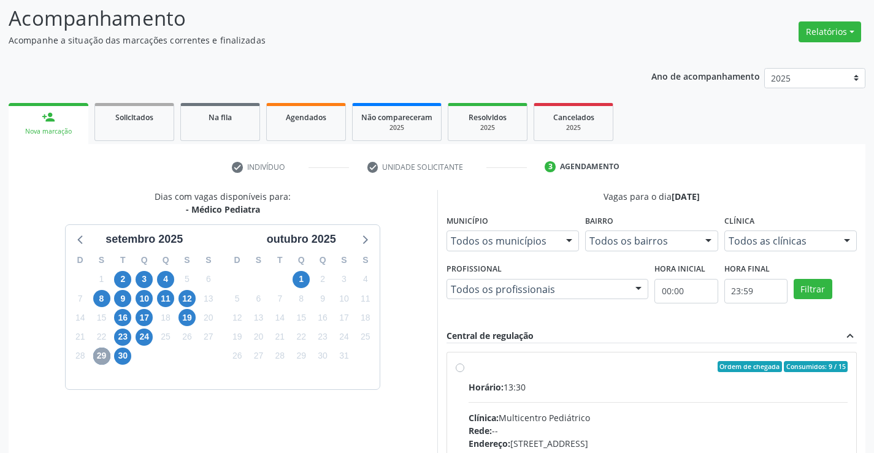
scroll to position [258, 0]
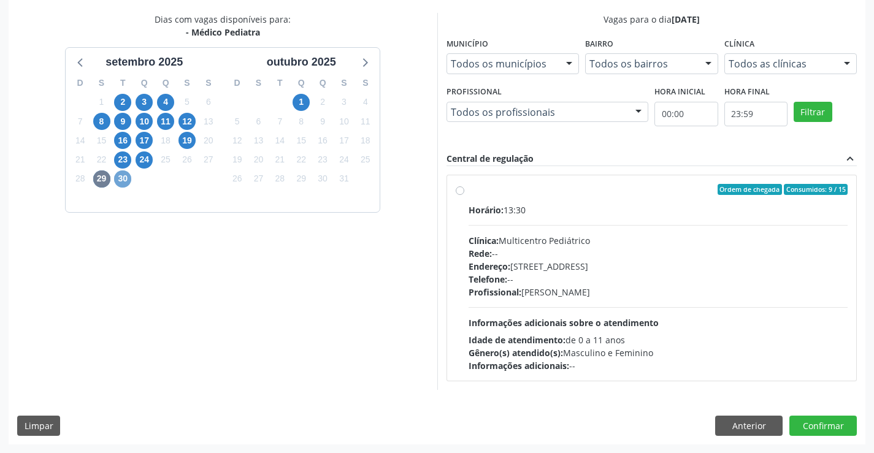
click at [125, 183] on span "30" at bounding box center [122, 179] width 17 height 17
click at [303, 103] on span "1" at bounding box center [301, 102] width 17 height 17
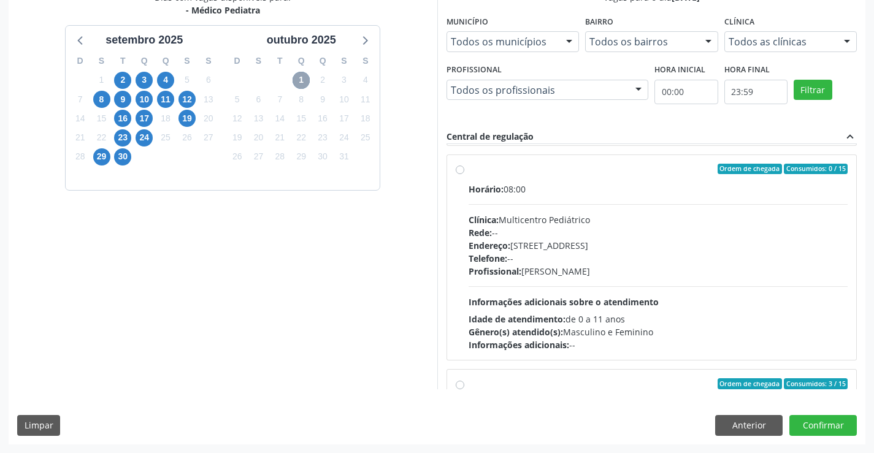
scroll to position [307, 0]
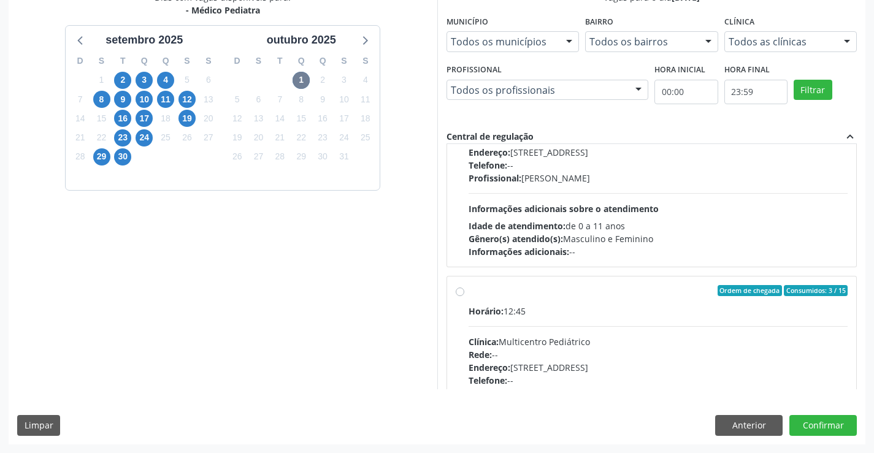
click at [548, 303] on label "Ordem de chegada Consumidos: 3 / 15 Horário: 12:45 Clínica: Multicentro Pediátr…" at bounding box center [659, 379] width 380 height 188
click at [465, 296] on input "Ordem de chegada Consumidos: 3 / 15 Horário: 12:45 Clínica: Multicentro Pediátr…" at bounding box center [460, 290] width 9 height 11
radio input "true"
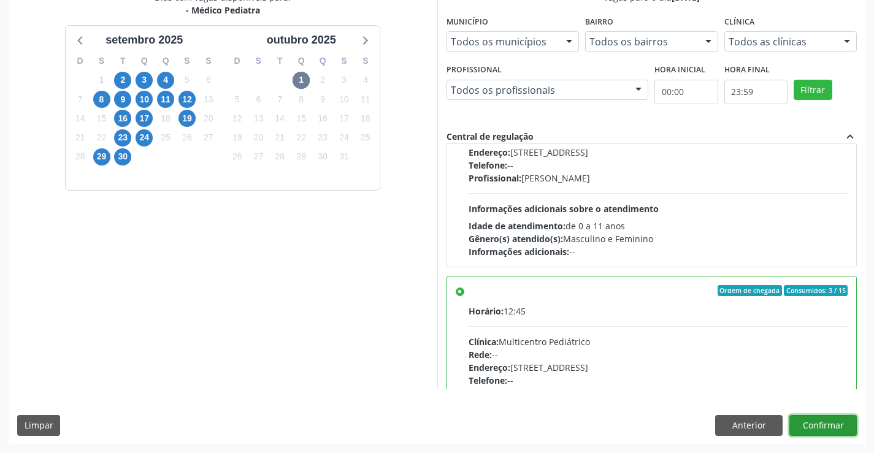
click at [823, 423] on button "Confirmar" at bounding box center [823, 425] width 67 height 21
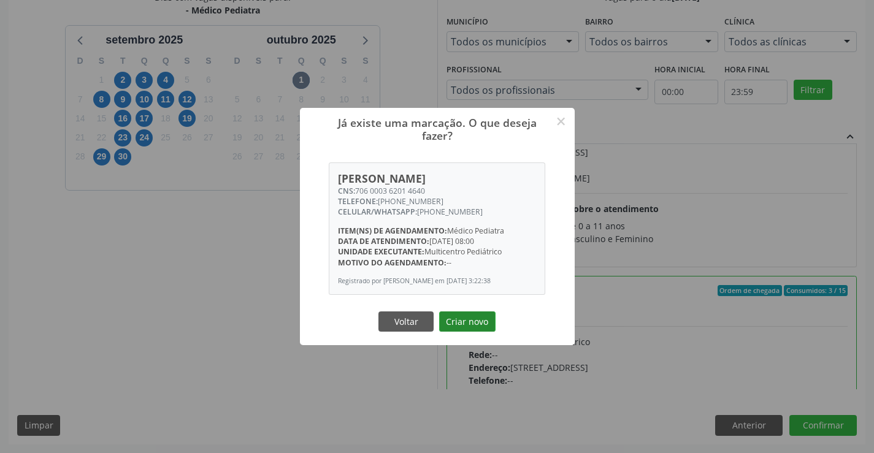
click at [466, 328] on button "Criar novo" at bounding box center [467, 322] width 56 height 21
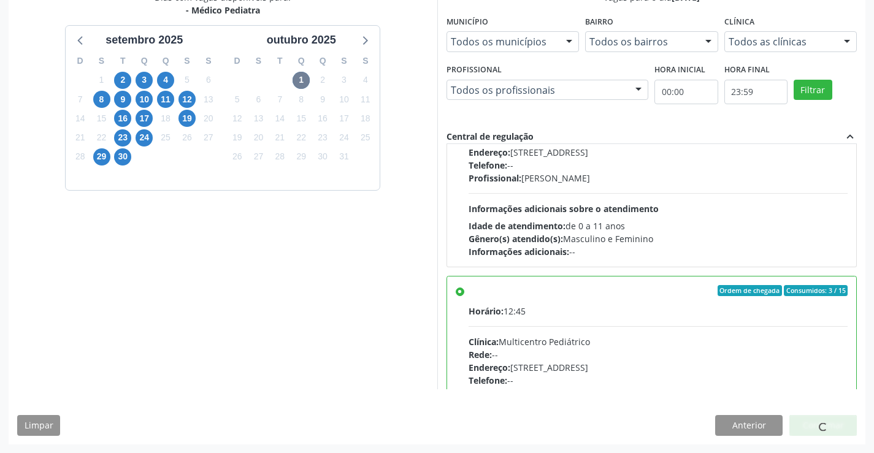
scroll to position [0, 0]
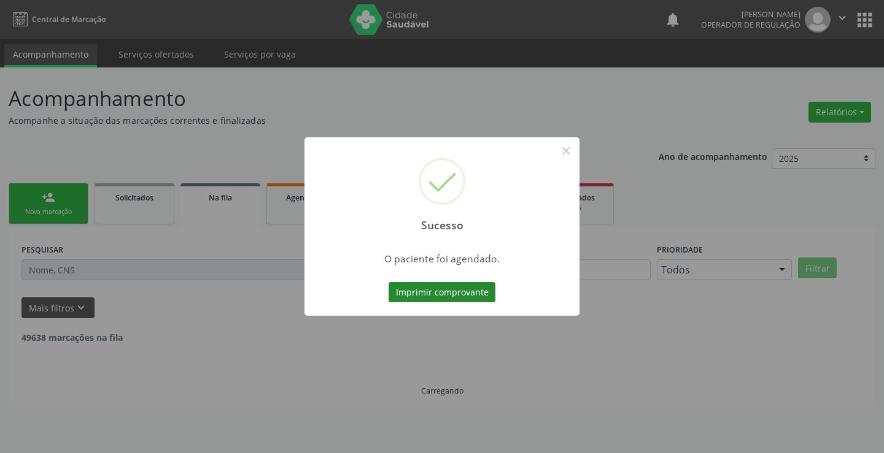
click at [439, 288] on button "Imprimir comprovante" at bounding box center [441, 292] width 107 height 21
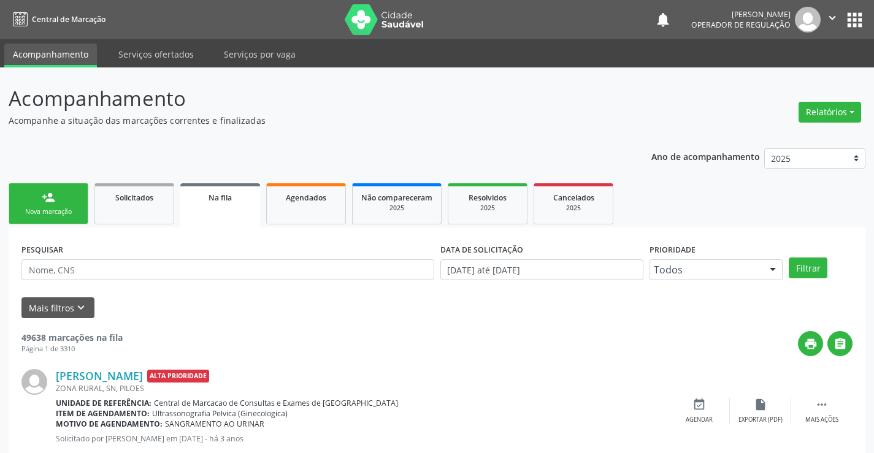
click at [75, 204] on link "person_add Nova marcação" at bounding box center [49, 203] width 80 height 41
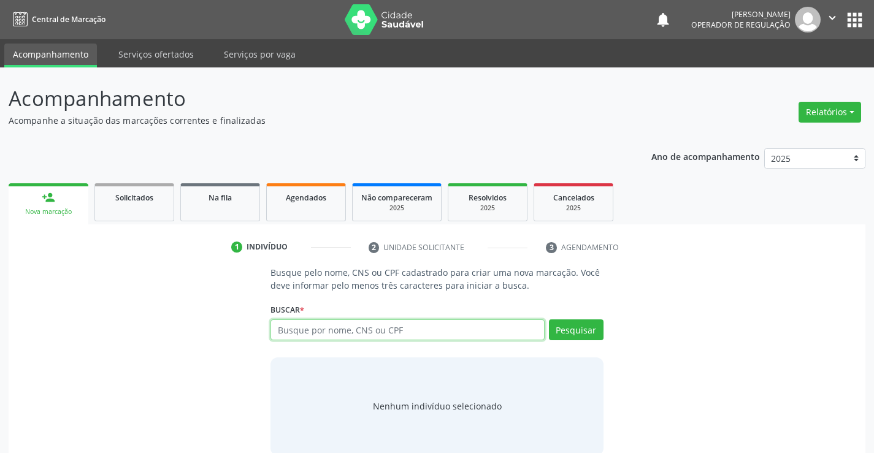
click at [432, 327] on input "text" at bounding box center [408, 330] width 274 height 21
type input "700402984226942"
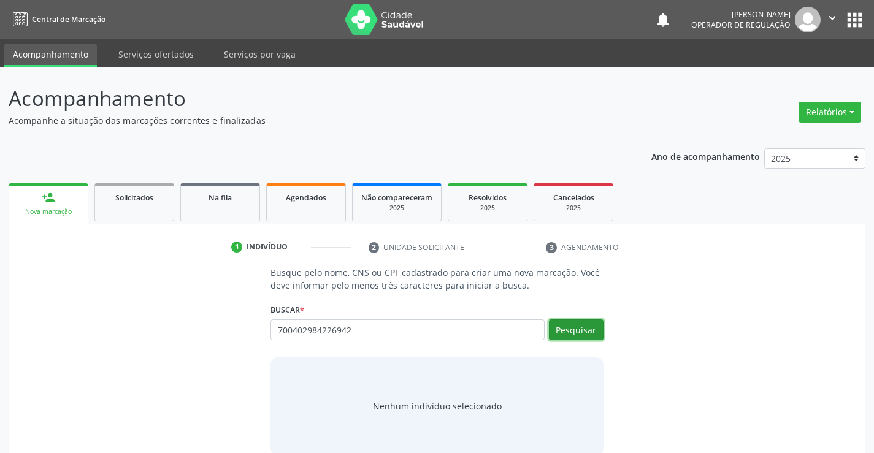
click at [574, 327] on button "Pesquisar" at bounding box center [576, 330] width 55 height 21
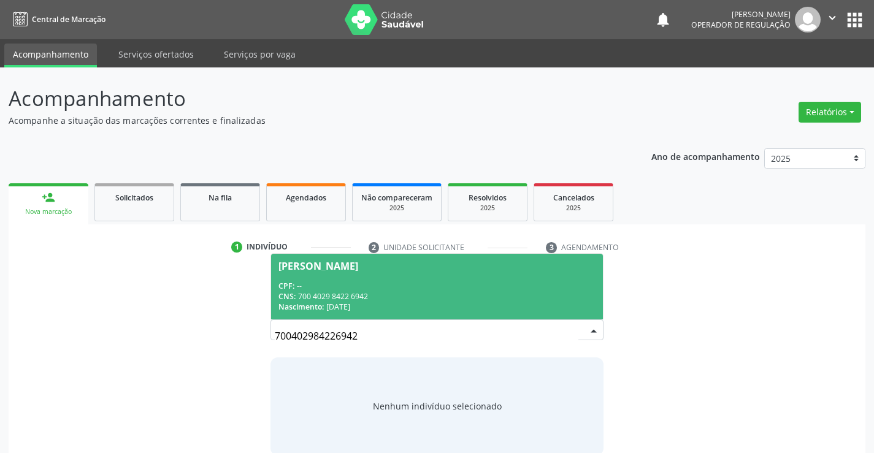
click at [416, 281] on div "CPF: --" at bounding box center [437, 286] width 317 height 10
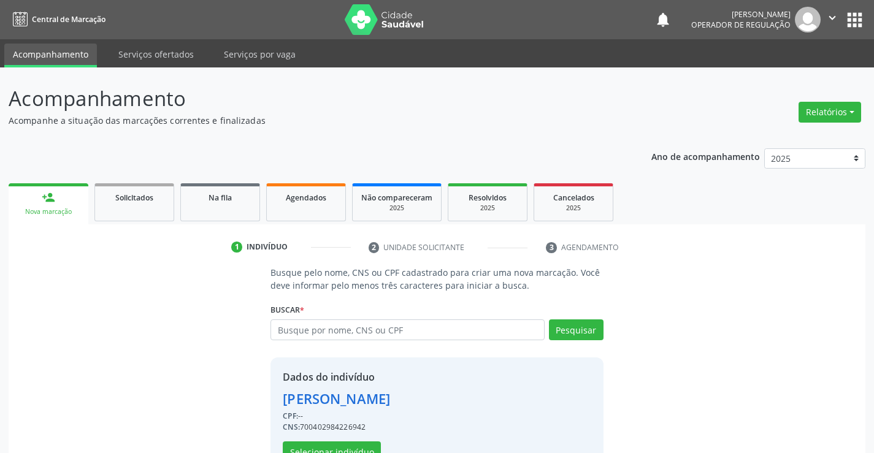
scroll to position [39, 0]
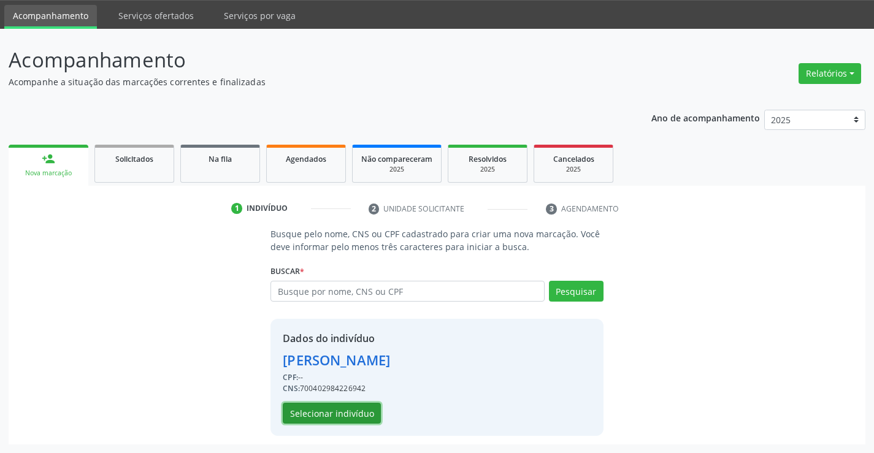
click at [331, 409] on button "Selecionar indivíduo" at bounding box center [332, 413] width 98 height 21
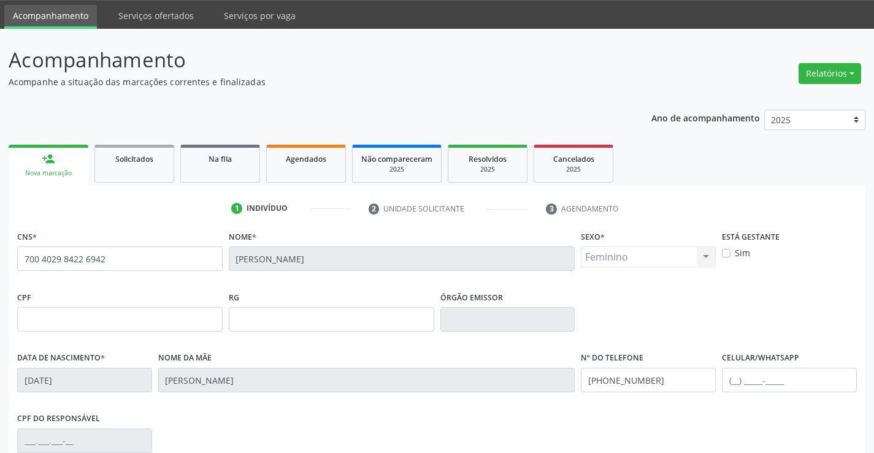
scroll to position [212, 0]
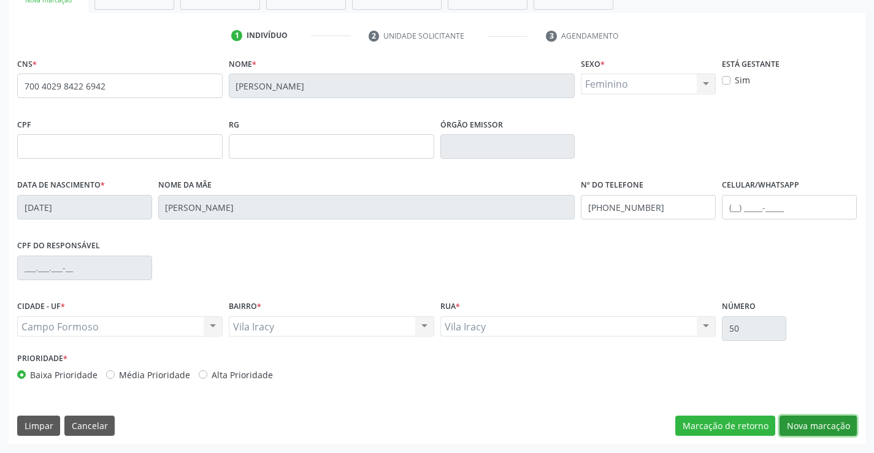
click at [822, 423] on button "Nova marcação" at bounding box center [818, 426] width 77 height 21
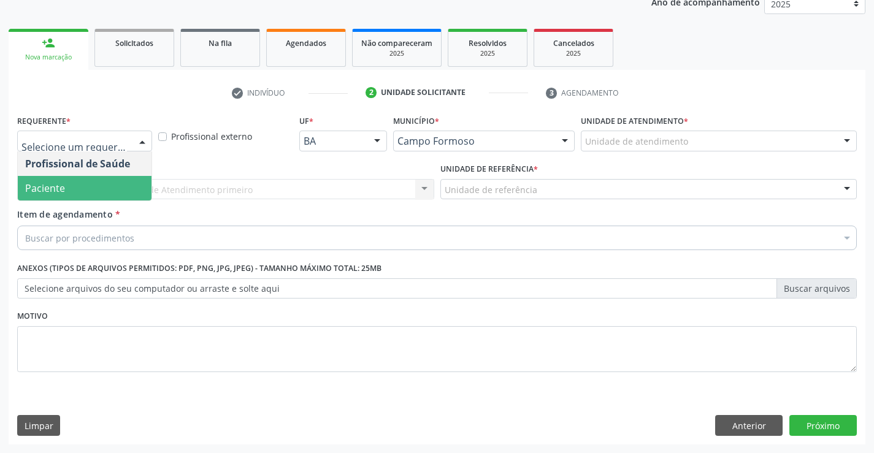
click at [74, 194] on span "Paciente" at bounding box center [85, 188] width 134 height 25
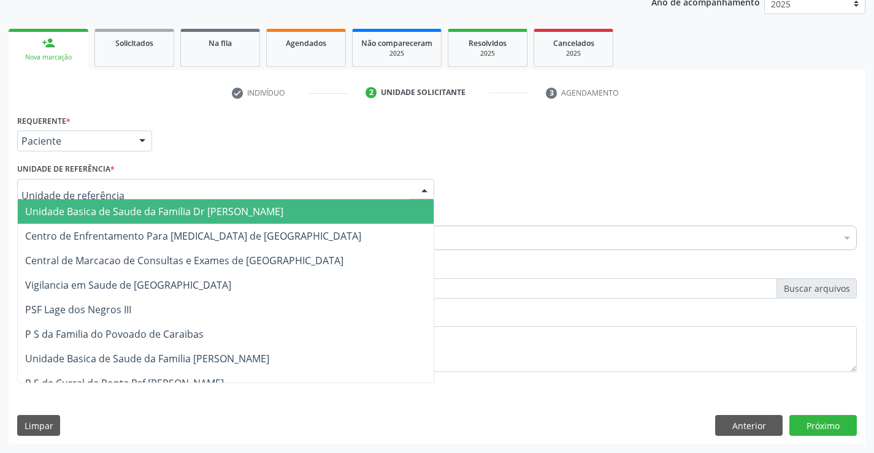
click at [91, 202] on span "Unidade Basica de Saude da Familia Dr [PERSON_NAME]" at bounding box center [226, 211] width 416 height 25
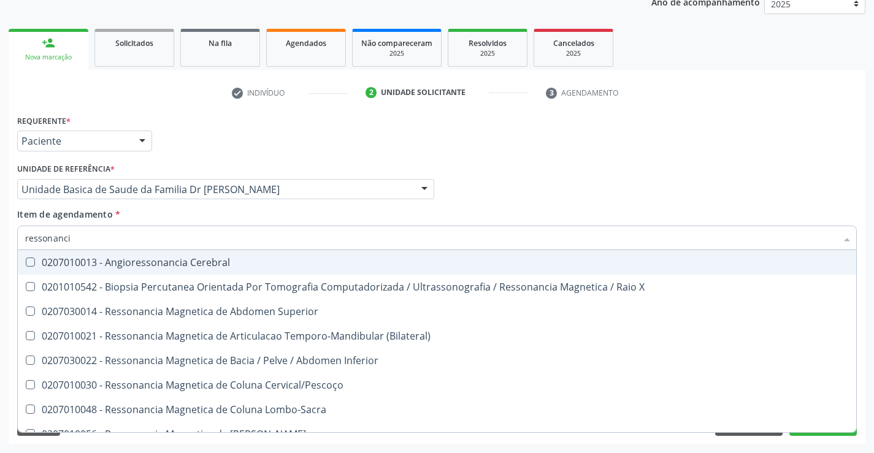
type input "ressonancia"
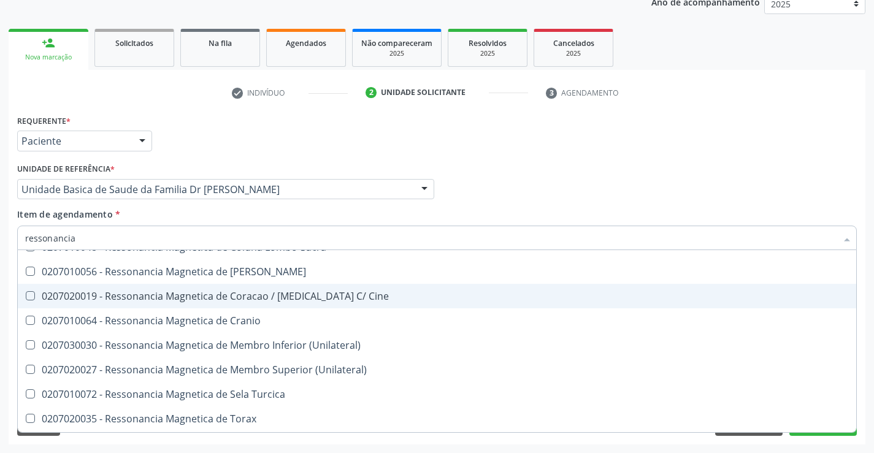
scroll to position [184, 0]
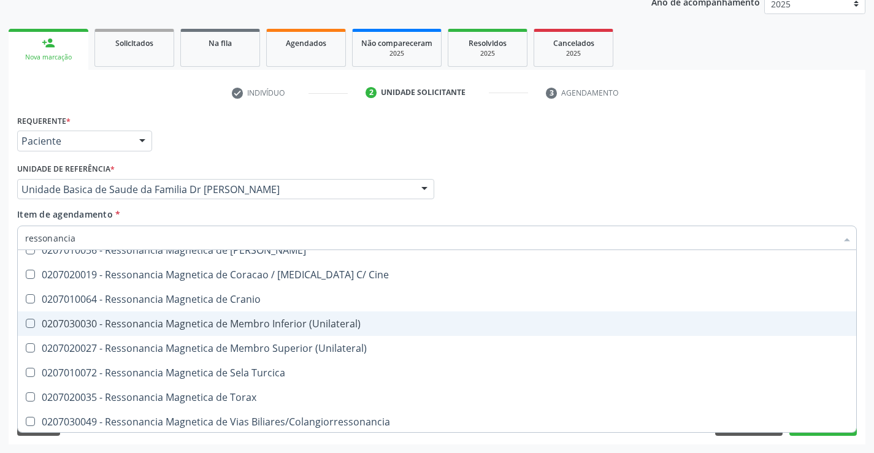
click at [306, 323] on div "0207030030 - Ressonancia Magnetica de Membro Inferior (Unilateral)" at bounding box center [437, 324] width 824 height 10
checkbox \(Unilateral\) "true"
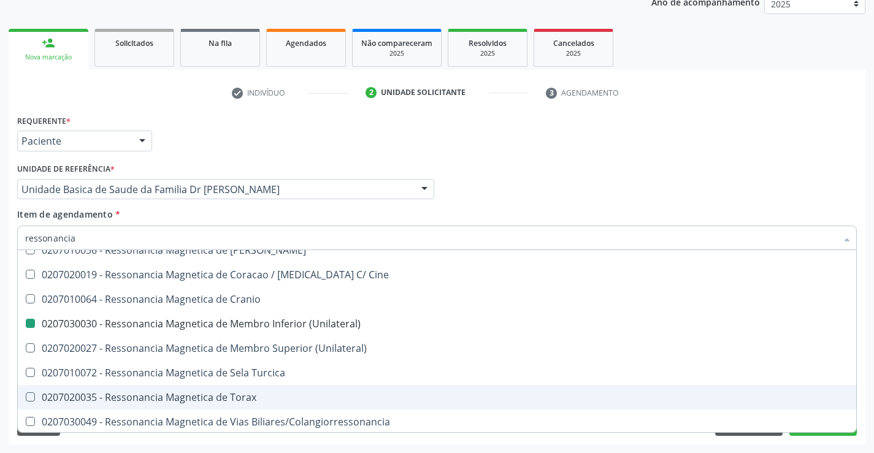
click at [868, 399] on div "Acompanhamento Acompanhe a situação das marcações correntes e finalizadas Relat…" at bounding box center [437, 183] width 874 height 541
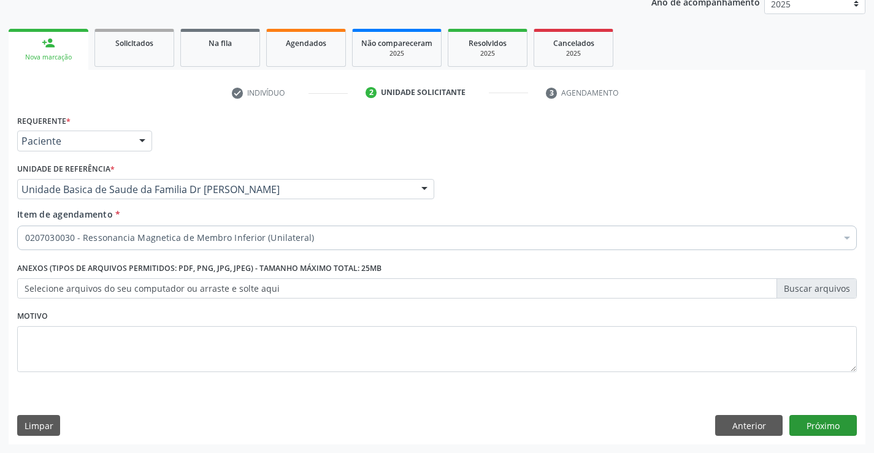
scroll to position [0, 0]
click at [824, 425] on button "Próximo" at bounding box center [823, 425] width 67 height 21
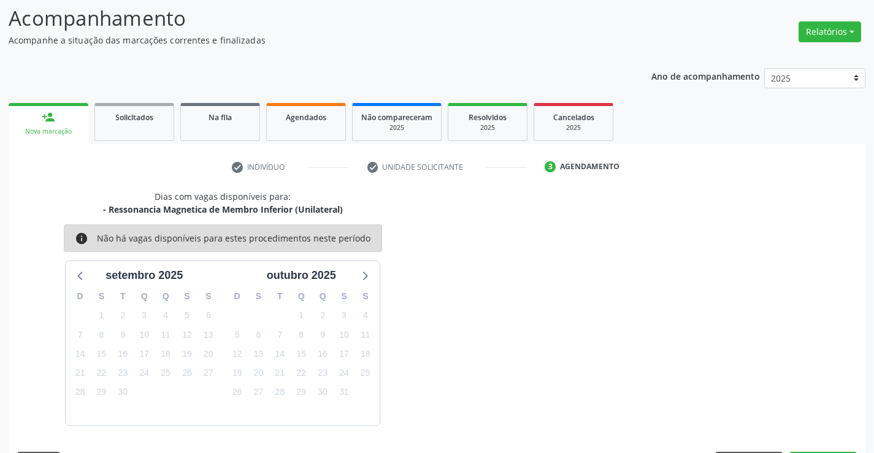
scroll to position [117, 0]
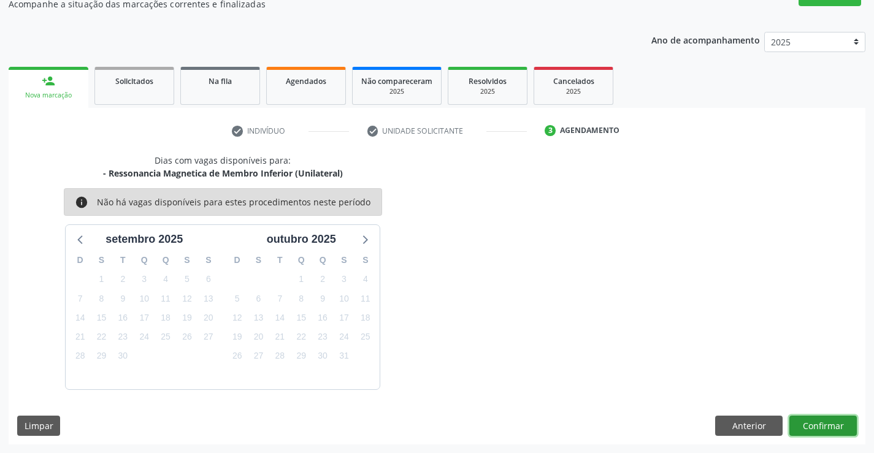
click at [824, 425] on button "Confirmar" at bounding box center [823, 426] width 67 height 21
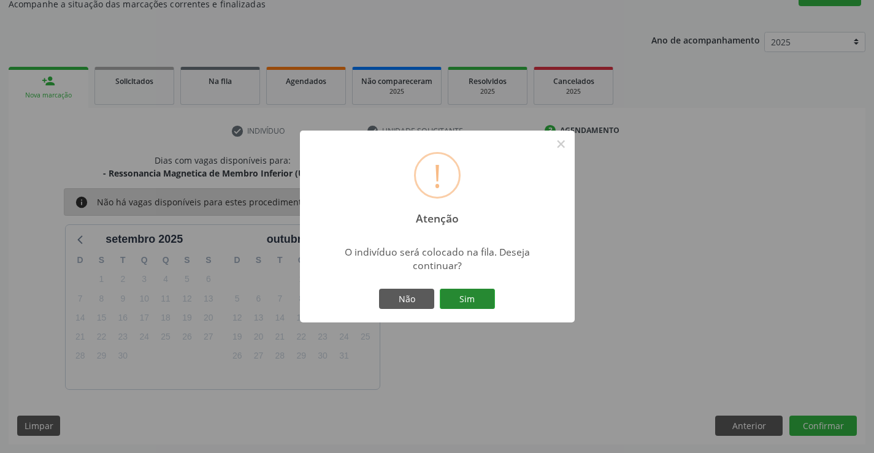
click at [464, 296] on button "Sim" at bounding box center [467, 299] width 55 height 21
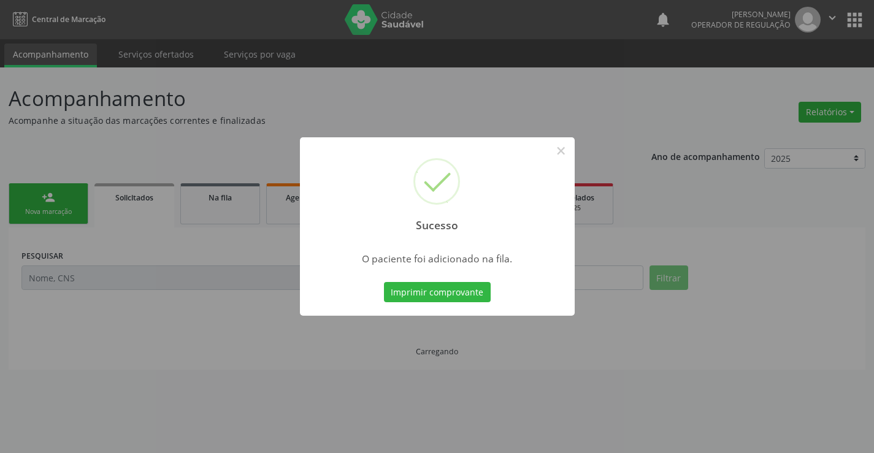
scroll to position [0, 0]
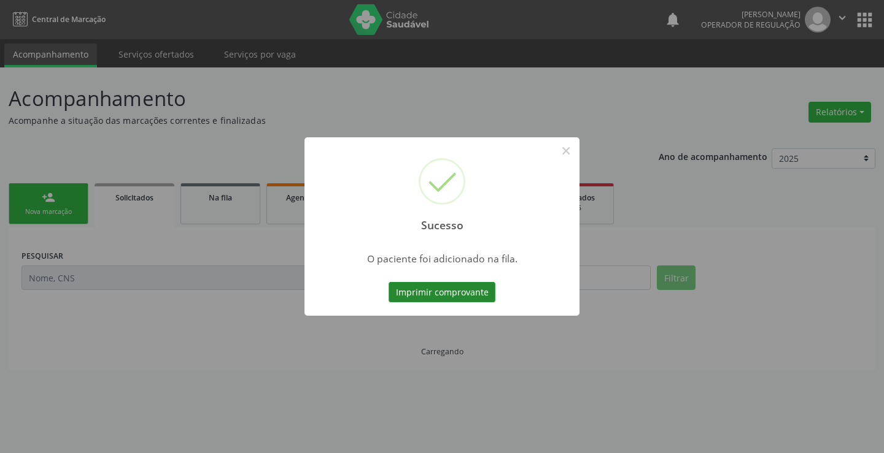
click at [463, 296] on button "Imprimir comprovante" at bounding box center [441, 292] width 107 height 21
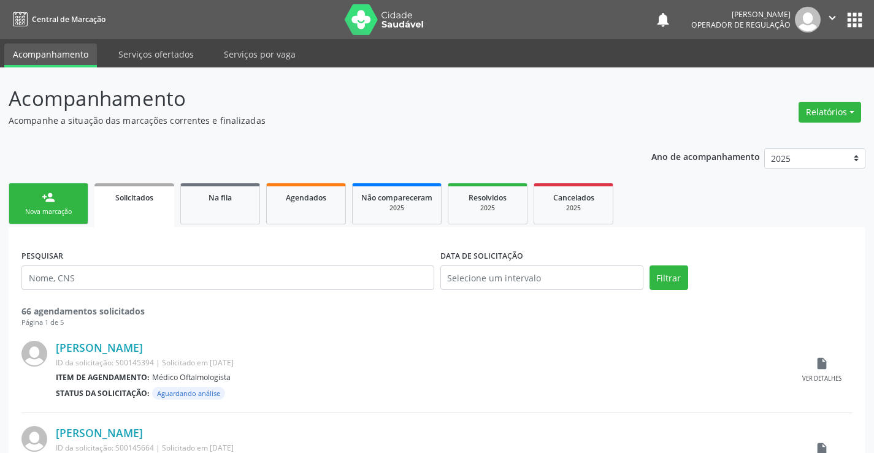
click at [45, 209] on div "Nova marcação" at bounding box center [48, 211] width 61 height 9
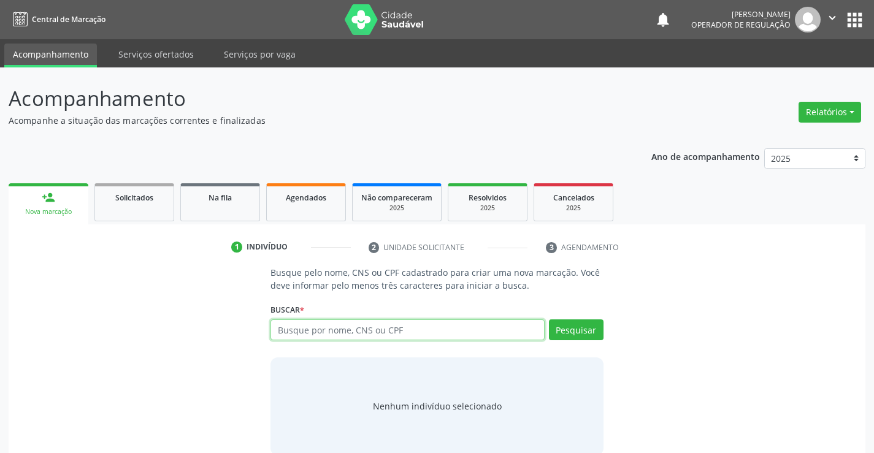
click at [406, 330] on input "text" at bounding box center [408, 330] width 274 height 21
type input "708104589353139"
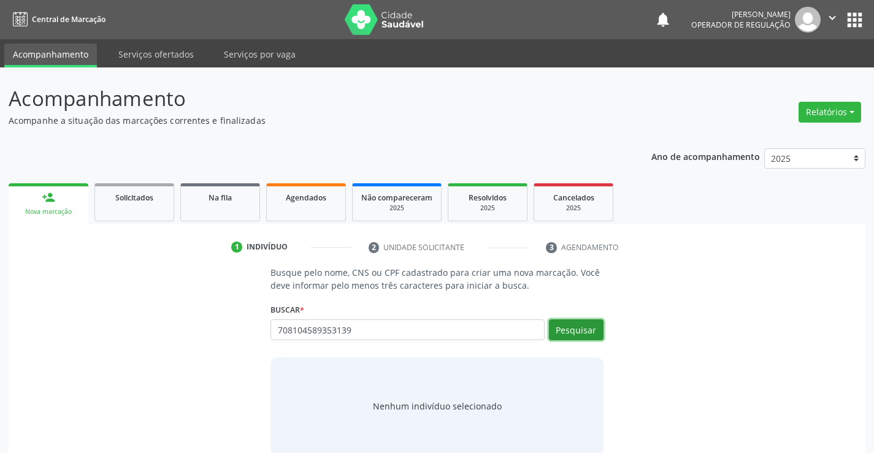
click at [576, 329] on button "Pesquisar" at bounding box center [576, 330] width 55 height 21
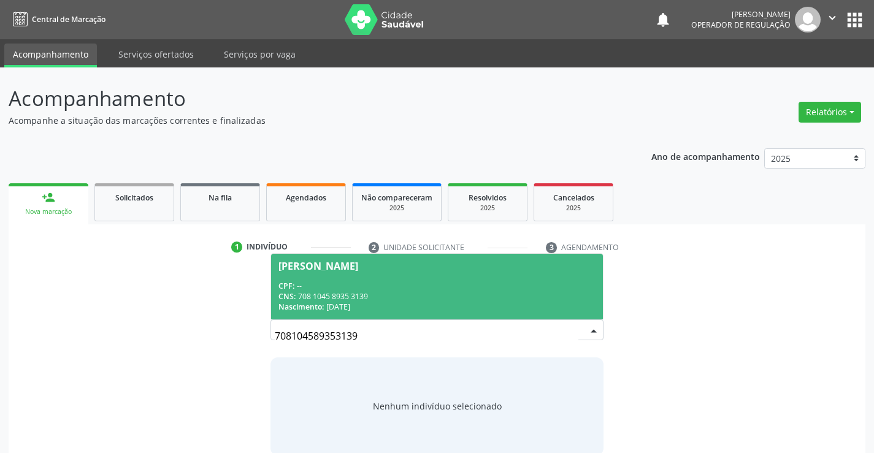
click at [378, 285] on div "CPF: --" at bounding box center [437, 286] width 317 height 10
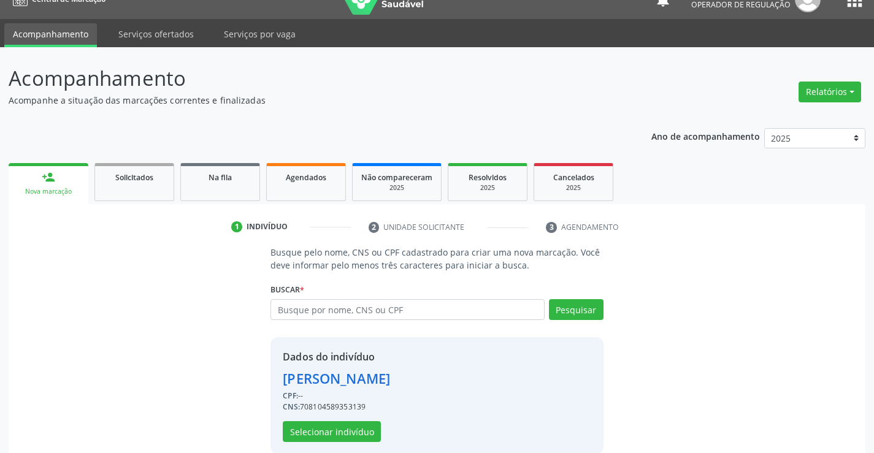
scroll to position [39, 0]
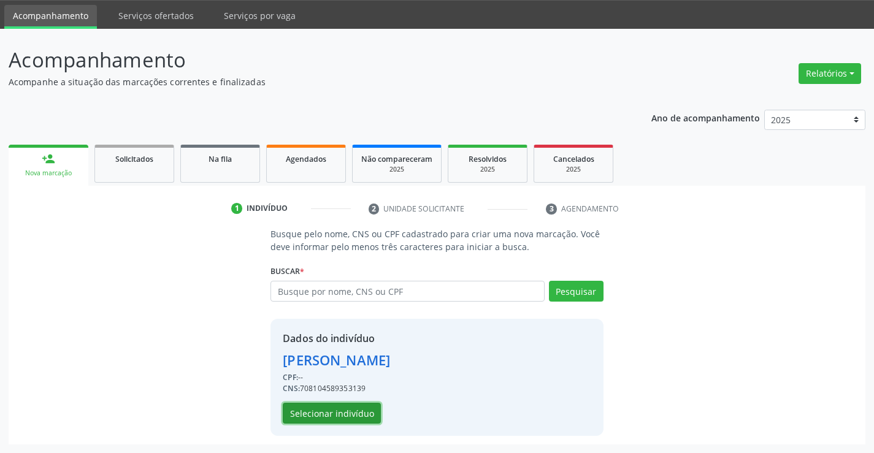
click at [319, 409] on button "Selecionar indivíduo" at bounding box center [332, 413] width 98 height 21
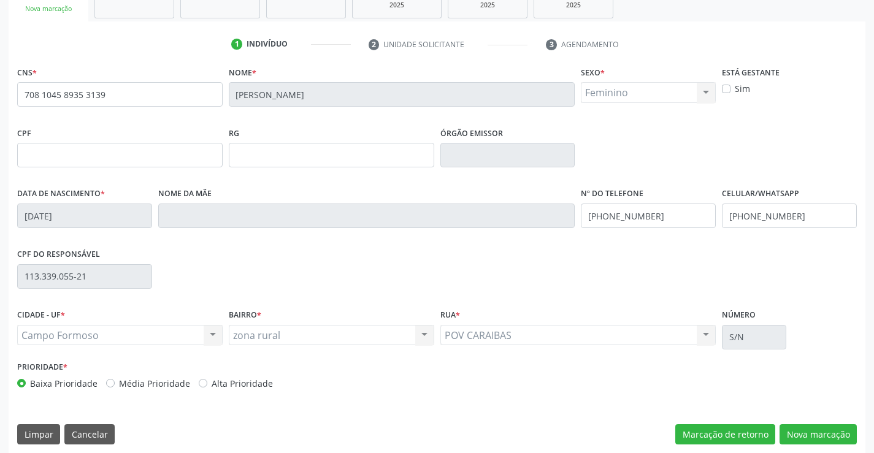
scroll to position [212, 0]
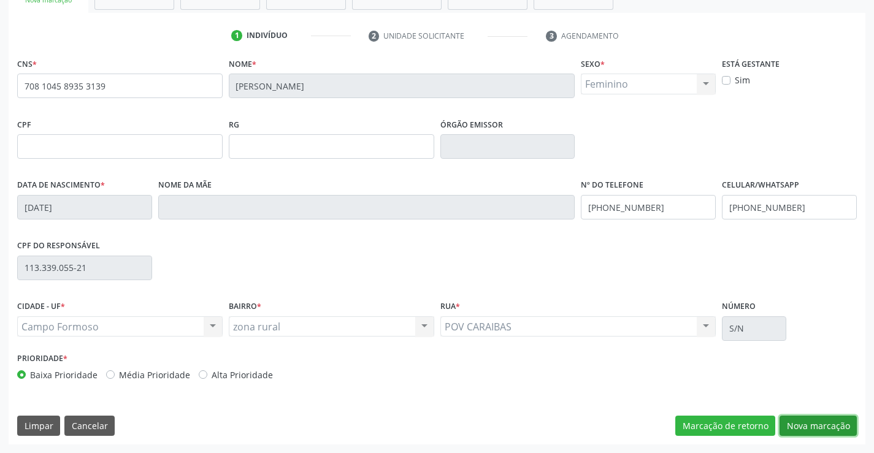
click at [812, 422] on button "Nova marcação" at bounding box center [818, 426] width 77 height 21
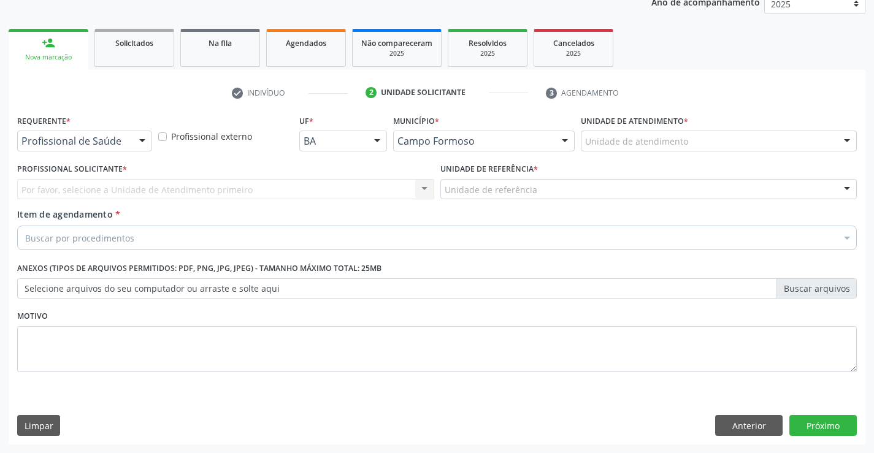
scroll to position [155, 0]
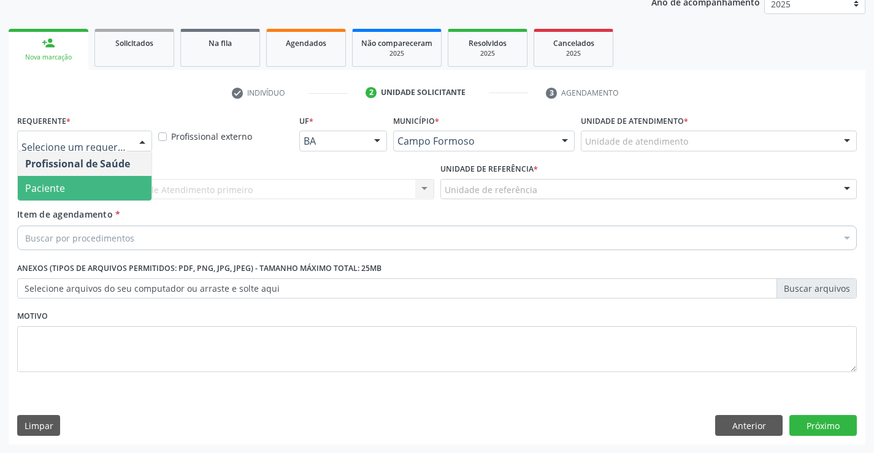
click at [61, 189] on span "Paciente" at bounding box center [45, 188] width 40 height 13
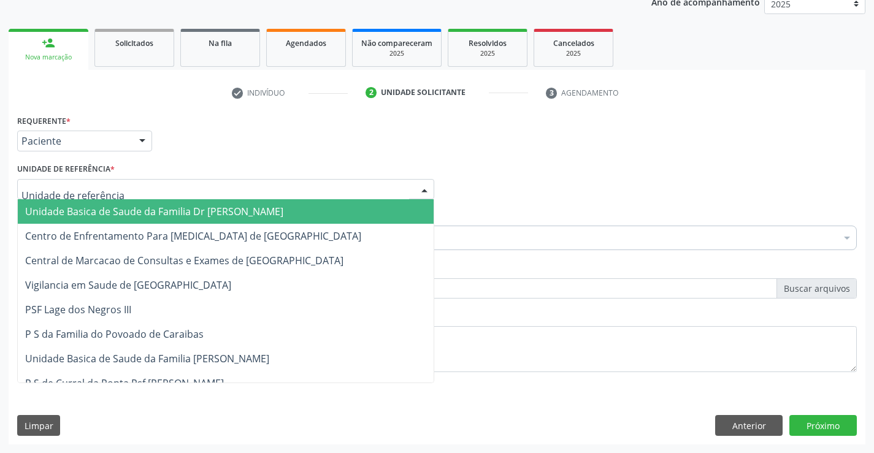
click at [77, 202] on span "Unidade Basica de Saude da Familia Dr [PERSON_NAME]" at bounding box center [226, 211] width 416 height 25
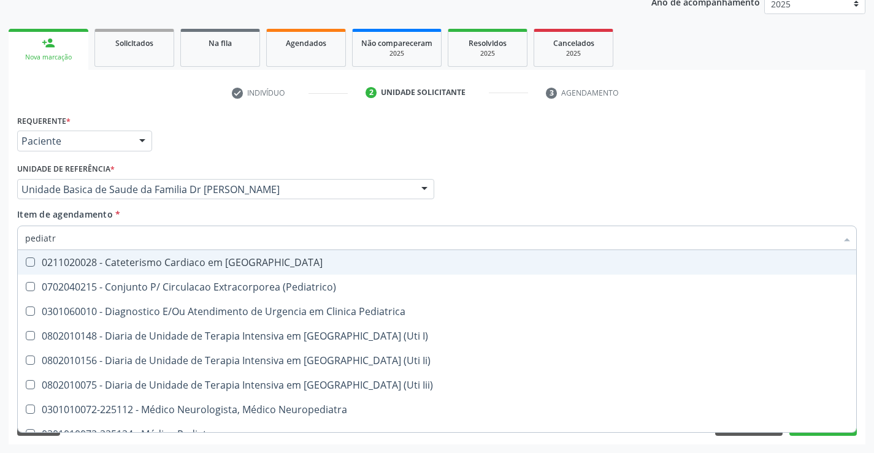
type input "pediatra"
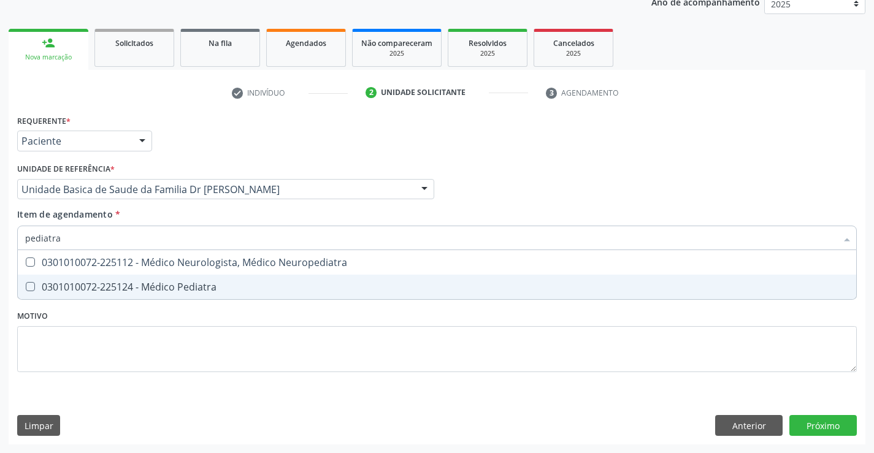
click at [183, 282] on div "0301010072-225124 - Médico Pediatra" at bounding box center [437, 287] width 824 height 10
checkbox Pediatra "true"
click at [828, 426] on div "Requerente * Paciente Profissional de Saúde Paciente Nenhum resultado encontrad…" at bounding box center [437, 278] width 857 height 333
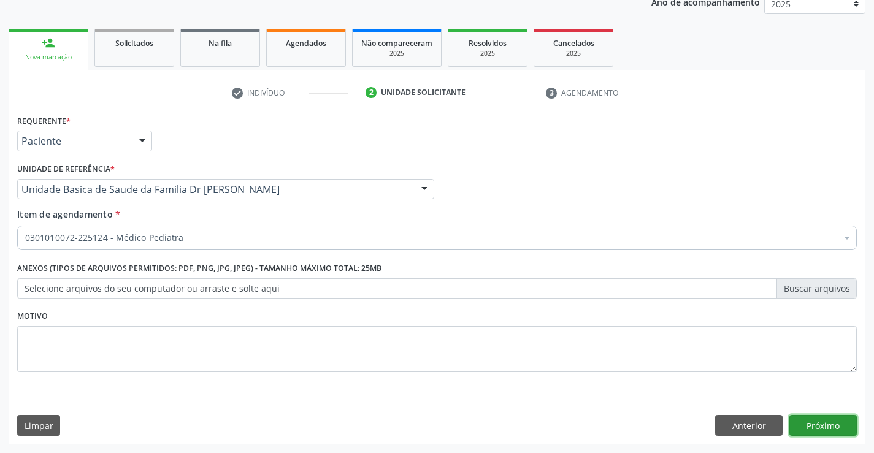
click at [820, 418] on button "Próximo" at bounding box center [823, 425] width 67 height 21
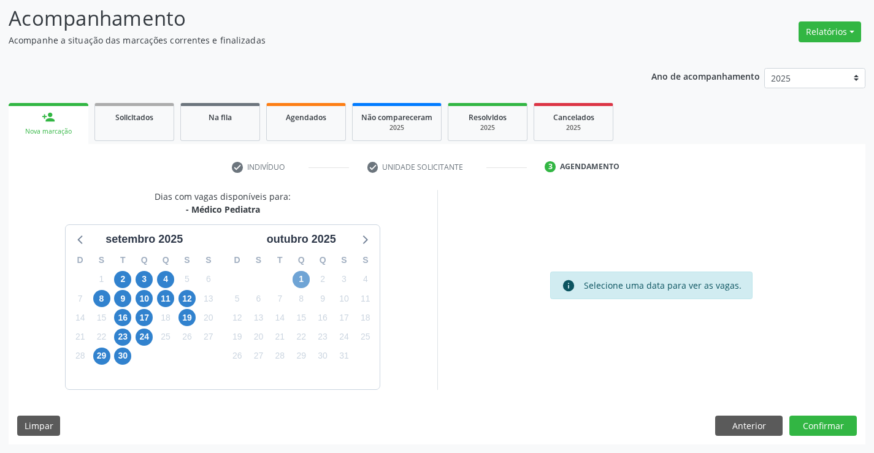
click at [303, 279] on span "1" at bounding box center [301, 279] width 17 height 17
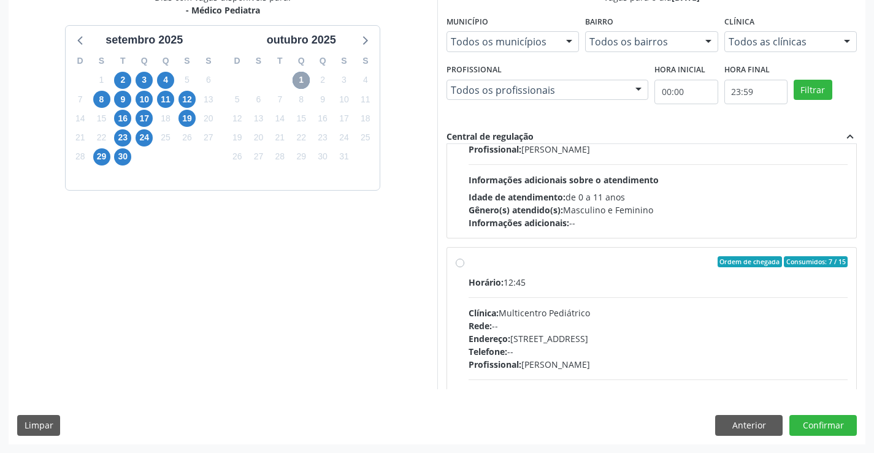
scroll to position [368, 0]
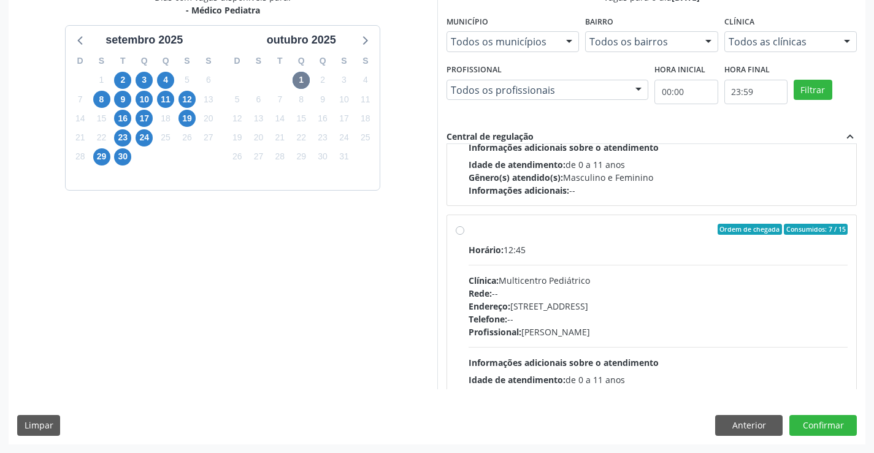
click at [553, 239] on label "Ordem de chegada Consumidos: 7 / 15 Horário: 12:45 Clínica: Multicentro Pediátr…" at bounding box center [659, 318] width 380 height 188
click at [465, 235] on input "Ordem de chegada Consumidos: 7 / 15 Horário: 12:45 Clínica: Multicentro Pediátr…" at bounding box center [460, 229] width 9 height 11
radio input "true"
click at [809, 422] on button "Confirmar" at bounding box center [823, 425] width 67 height 21
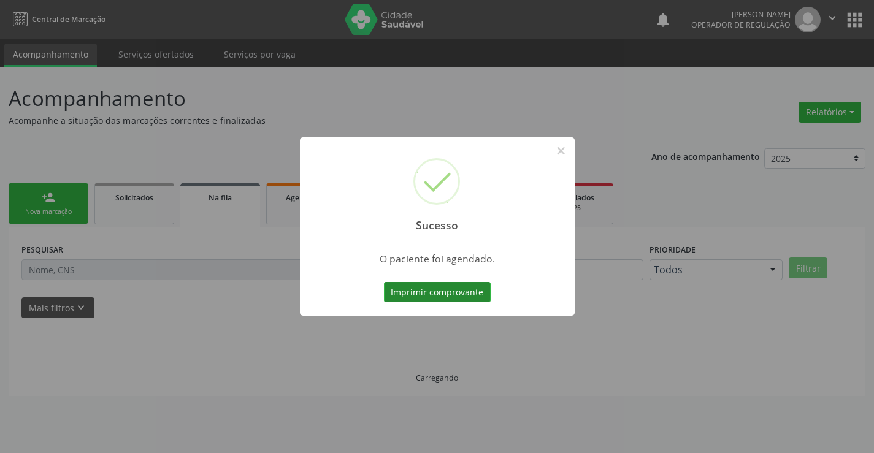
scroll to position [0, 0]
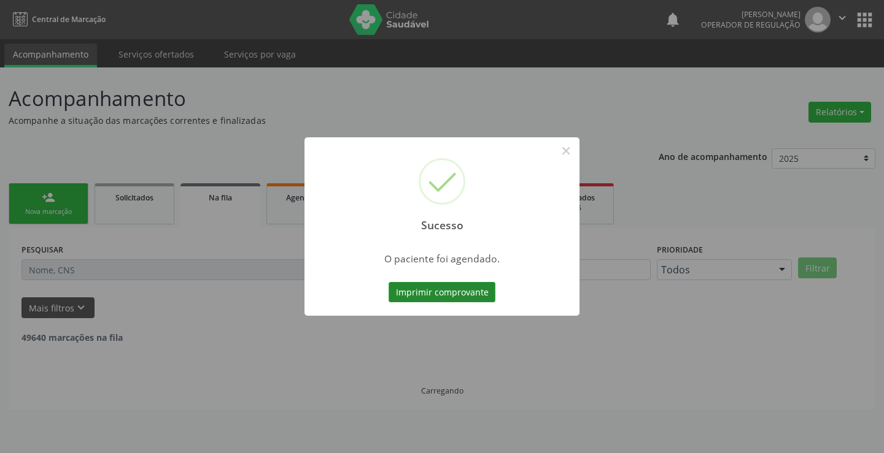
click at [438, 292] on button "Imprimir comprovante" at bounding box center [441, 292] width 107 height 21
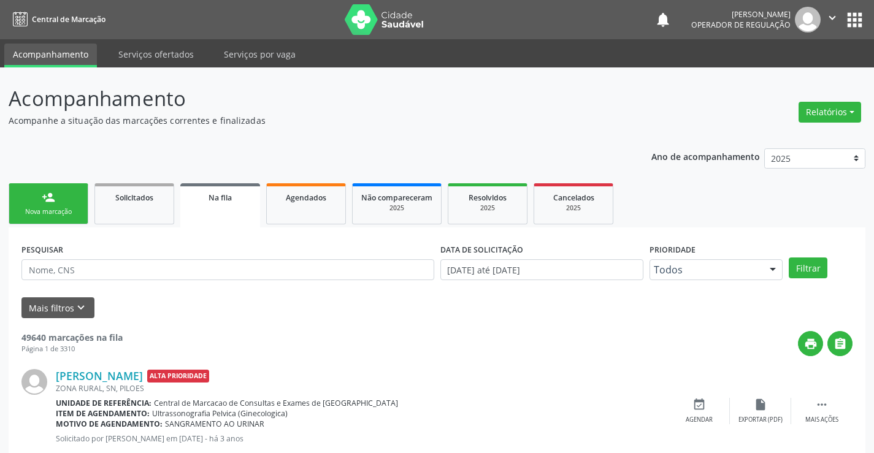
click at [60, 200] on link "person_add Nova marcação" at bounding box center [49, 203] width 80 height 41
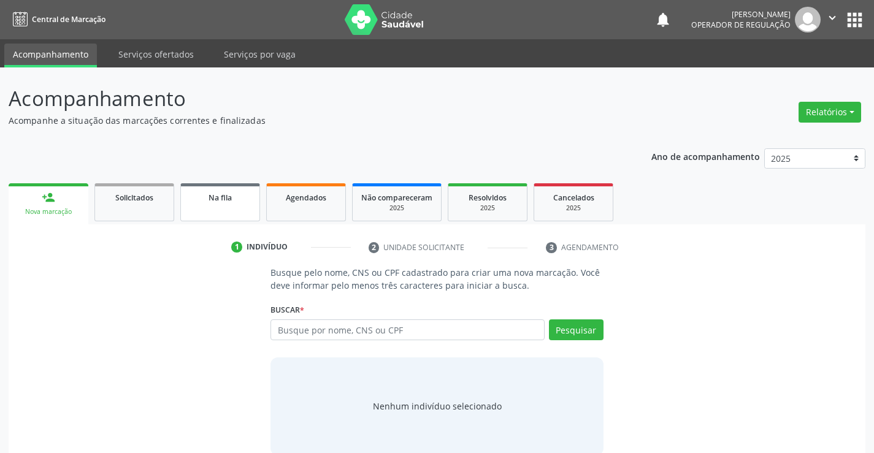
click at [223, 201] on span "Na fila" at bounding box center [220, 198] width 23 height 10
select select "8"
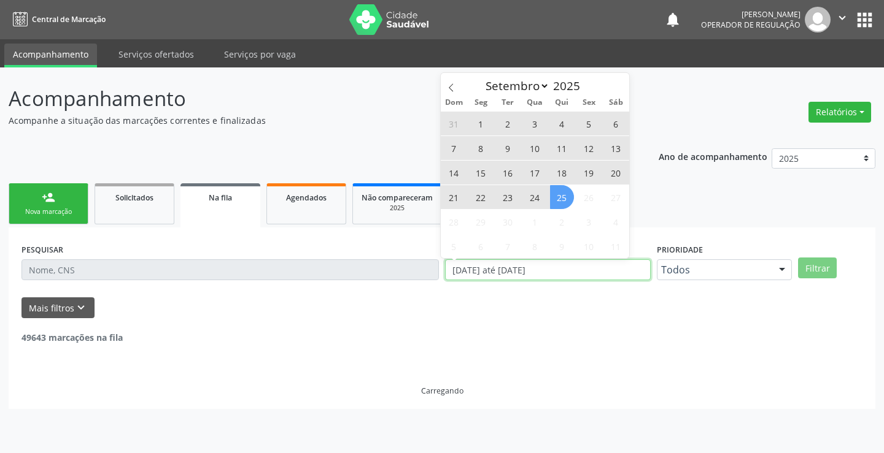
drag, startPoint x: 563, startPoint y: 272, endPoint x: 449, endPoint y: 279, distance: 114.3
click at [449, 279] on input "[DATE] até [DATE]" at bounding box center [548, 270] width 206 height 21
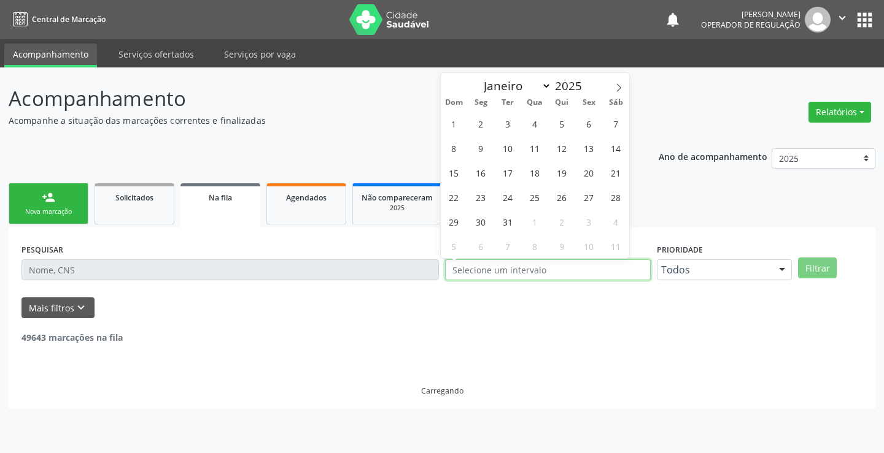
select select "0"
type input "2023"
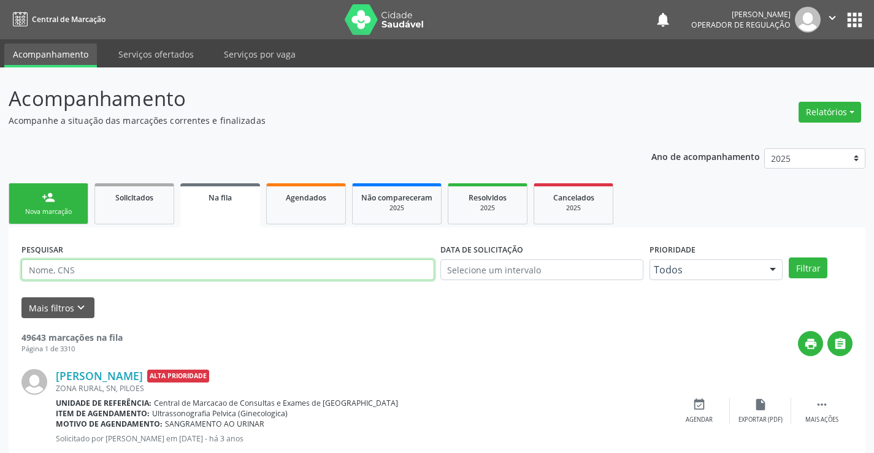
click at [83, 274] on input "text" at bounding box center [227, 270] width 413 height 21
drag, startPoint x: 29, startPoint y: 272, endPoint x: 123, endPoint y: 277, distance: 93.4
click at [123, 277] on input "700006467679509" at bounding box center [227, 270] width 413 height 21
type input "700006467679509"
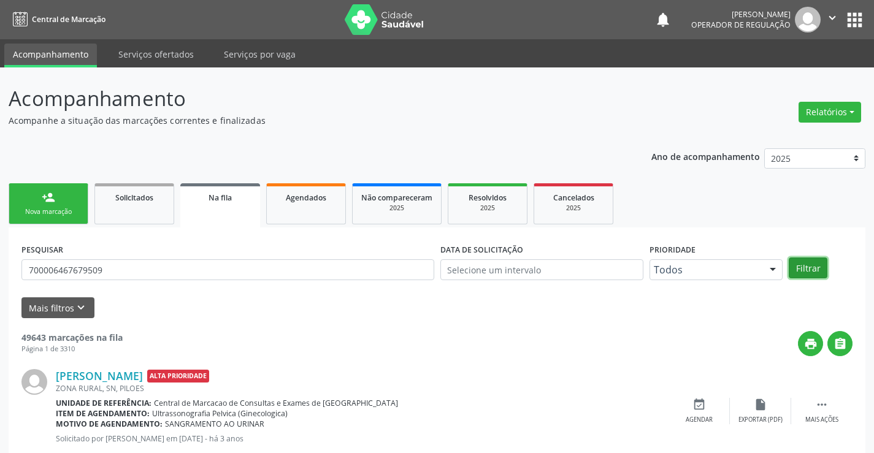
click at [810, 264] on button "Filtrar" at bounding box center [808, 268] width 39 height 21
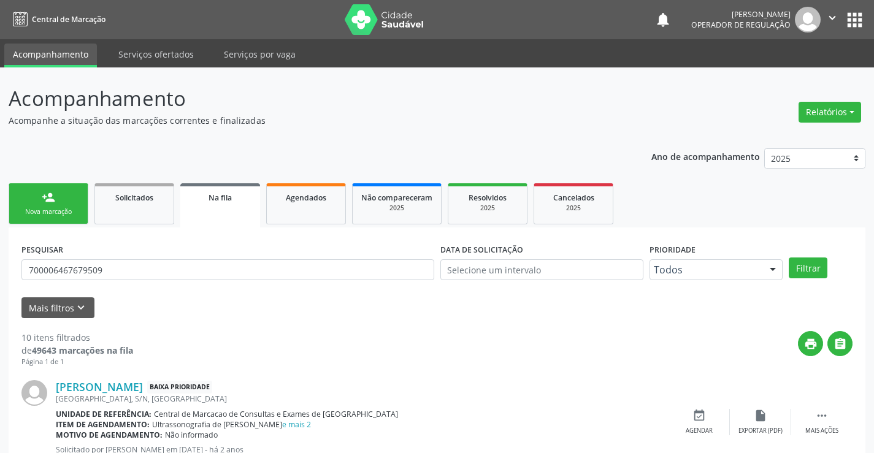
scroll to position [123, 0]
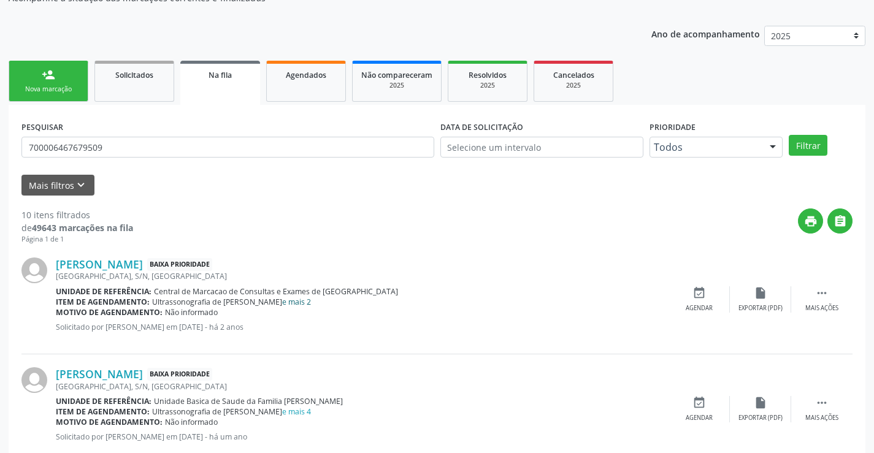
click at [299, 299] on link "e mais 2" at bounding box center [296, 302] width 29 height 10
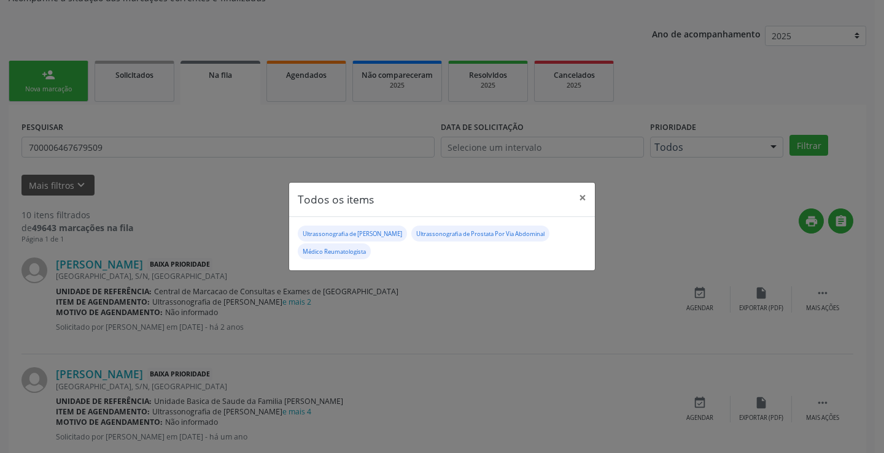
click at [468, 341] on div "Todos os items × Ultrassonografia de Aparelho Urinario Ultrassonografia de Pros…" at bounding box center [442, 226] width 884 height 453
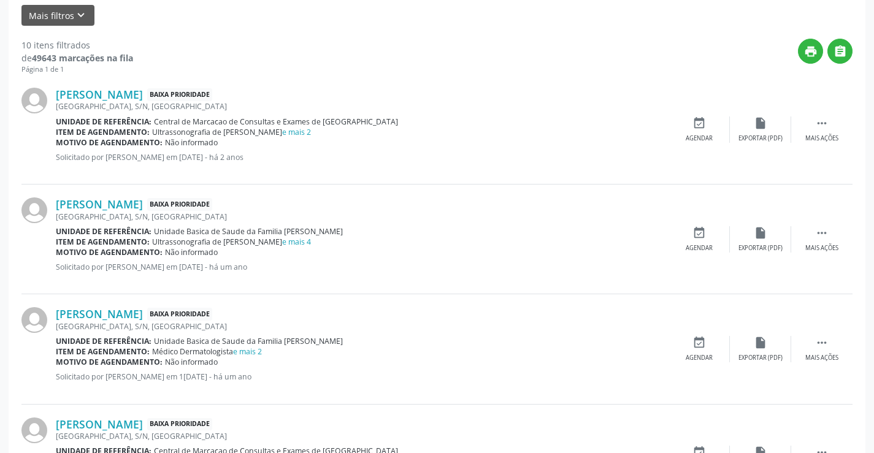
scroll to position [307, 0]
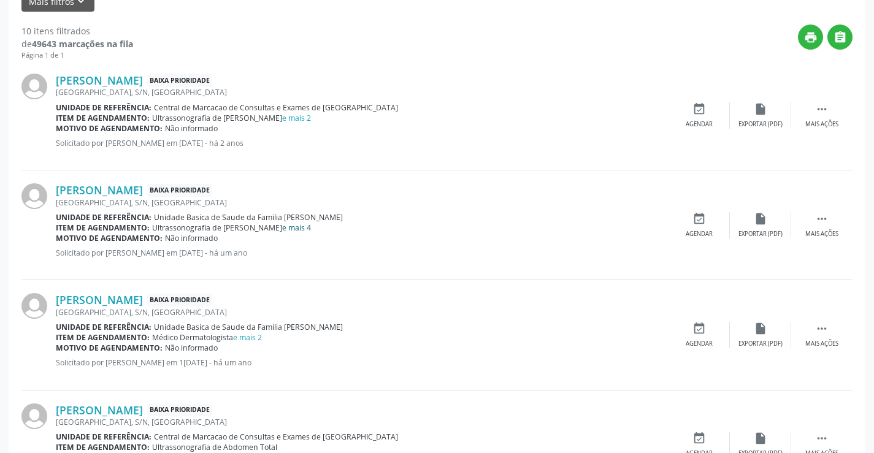
click at [295, 229] on link "e mais 4" at bounding box center [296, 228] width 29 height 10
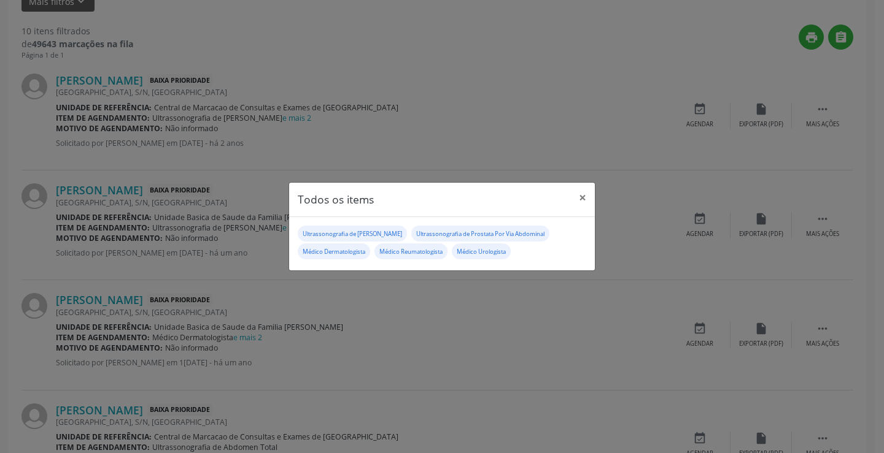
click at [442, 311] on div "Todos os items × Ultrassonografia de Aparelho Urinario Ultrassonografia de Pros…" at bounding box center [442, 226] width 884 height 453
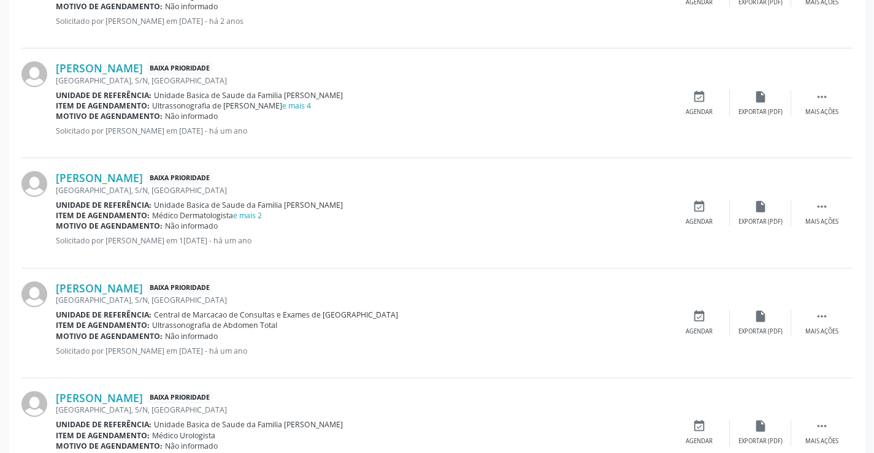
scroll to position [430, 0]
click at [258, 214] on link "e mais 2" at bounding box center [247, 215] width 29 height 10
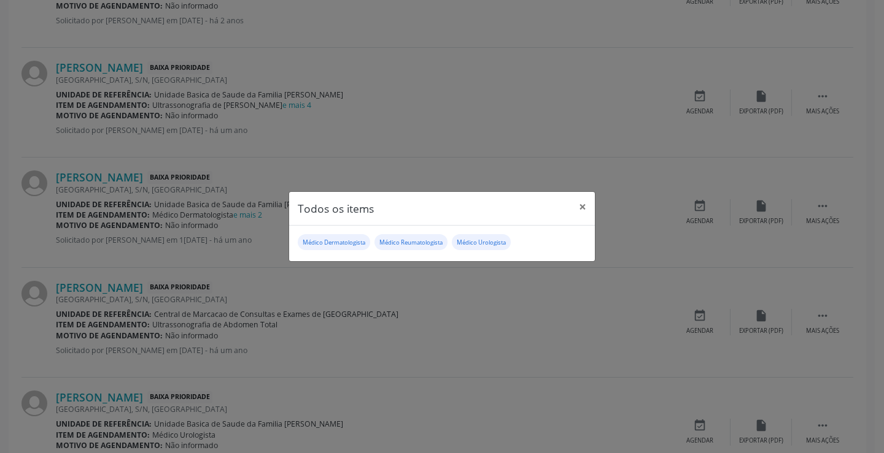
click at [515, 314] on div "Todos os items × Médico Dermatologista Médico Reumatologista Médico Urologista" at bounding box center [442, 226] width 884 height 453
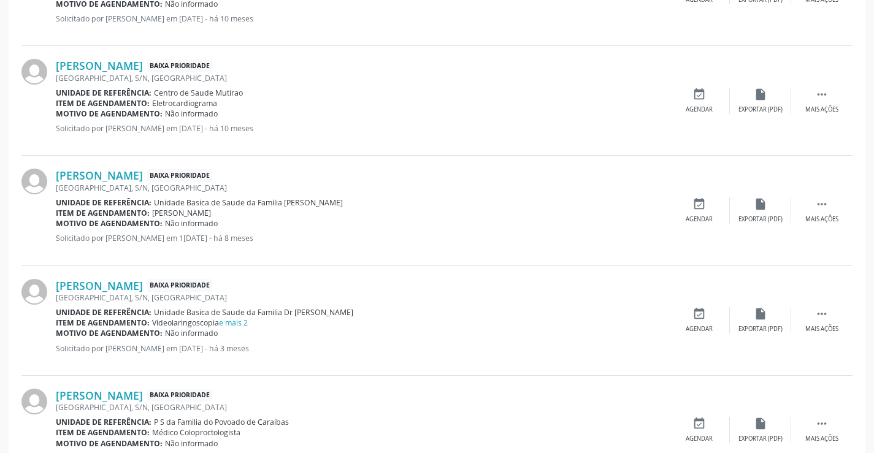
scroll to position [982, 0]
click at [240, 320] on link "e mais 2" at bounding box center [233, 322] width 29 height 10
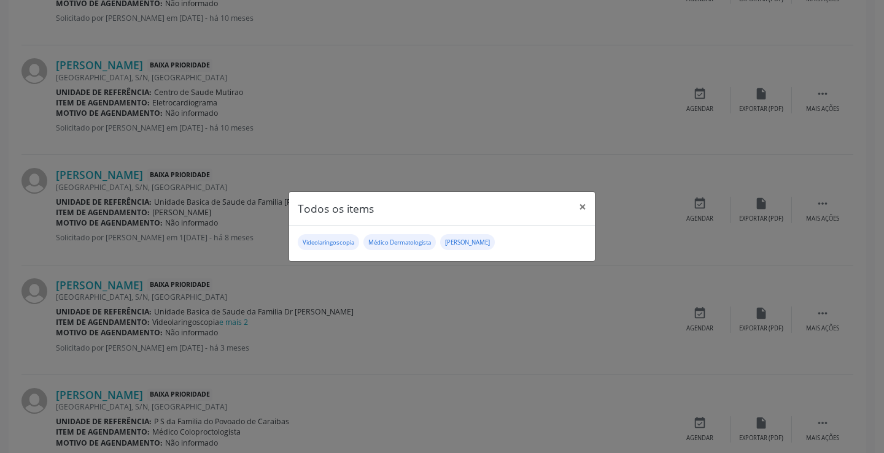
click at [518, 334] on div "Todos os items × Videolaringoscopia Médico Dermatologista [PERSON_NAME]" at bounding box center [442, 226] width 884 height 453
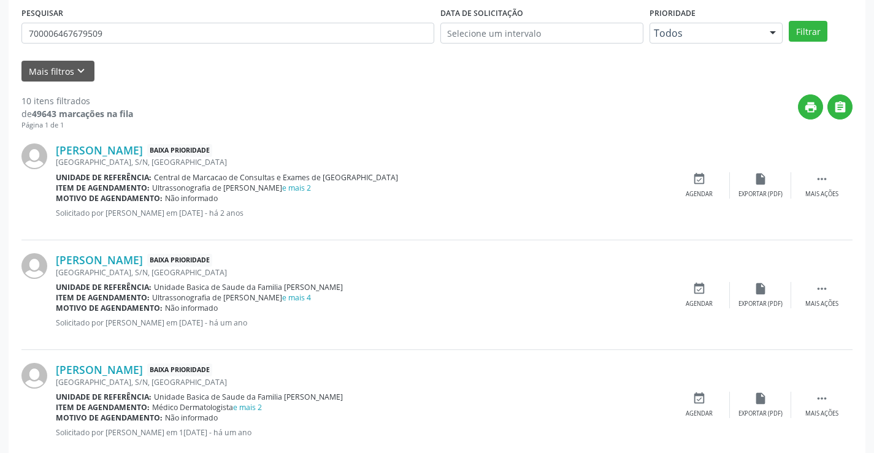
scroll to position [0, 0]
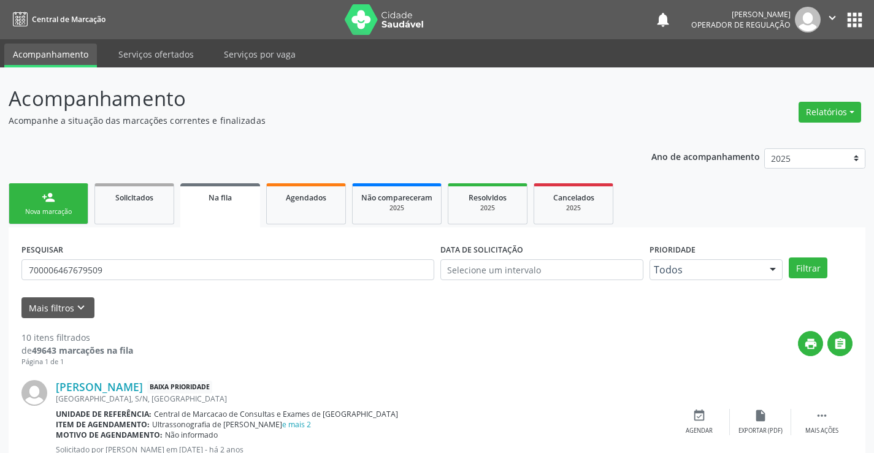
click at [47, 193] on div "person_add" at bounding box center [48, 197] width 13 height 13
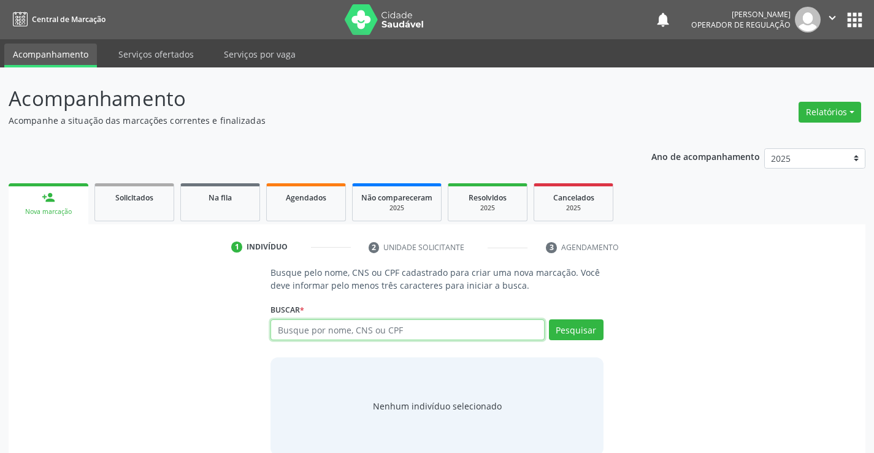
click at [417, 329] on input "text" at bounding box center [408, 330] width 274 height 21
paste input "700006467679509"
type input "700006467679509"
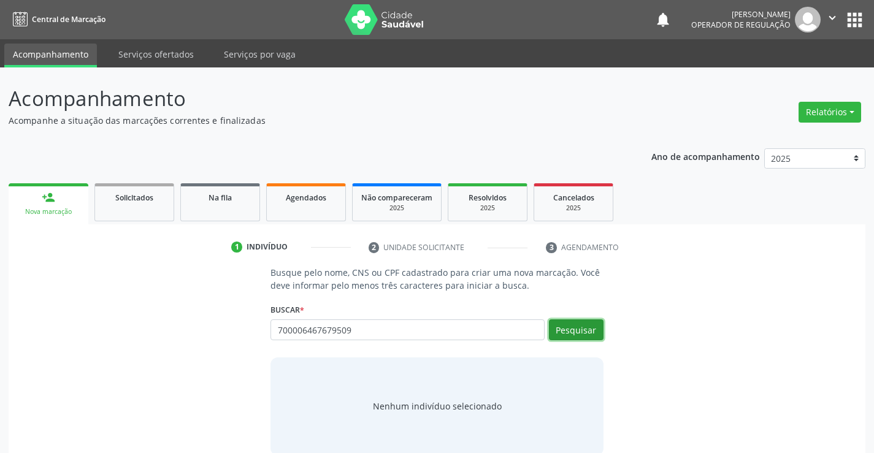
click at [577, 325] on button "Pesquisar" at bounding box center [576, 330] width 55 height 21
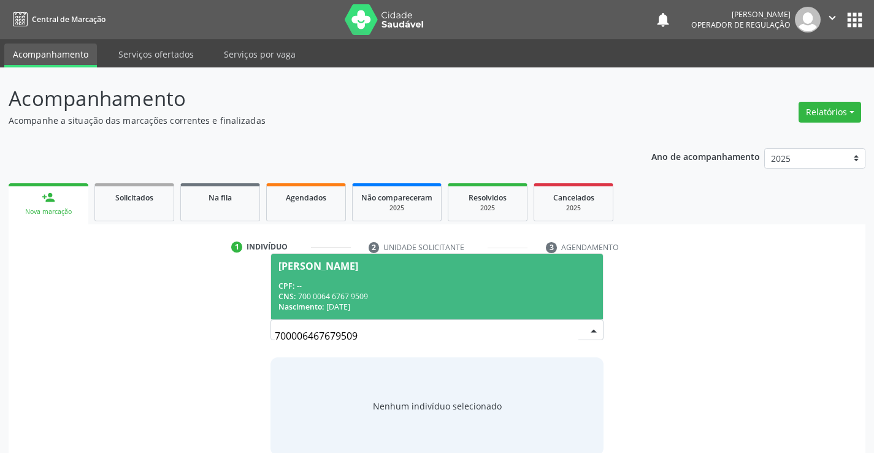
click at [418, 285] on div "CPF: --" at bounding box center [437, 286] width 317 height 10
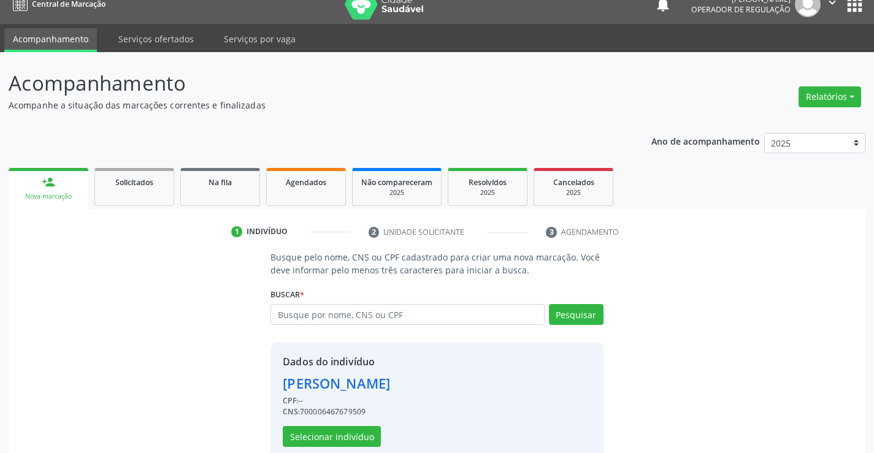
scroll to position [39, 0]
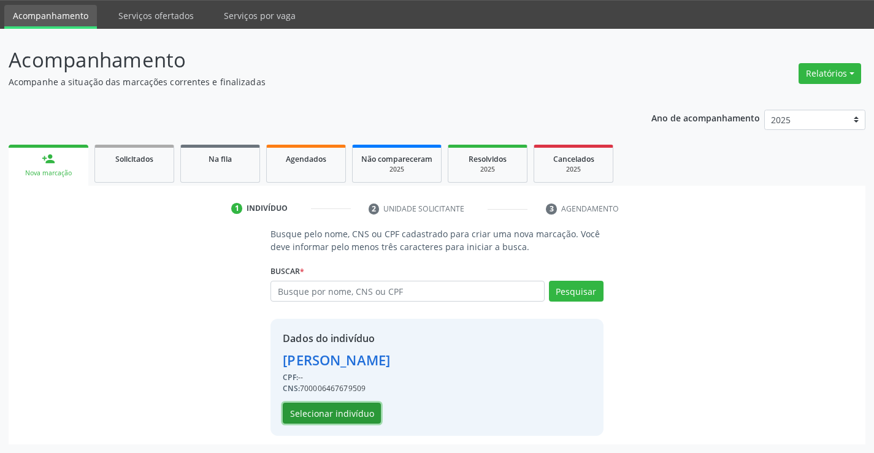
click at [327, 411] on button "Selecionar indivíduo" at bounding box center [332, 413] width 98 height 21
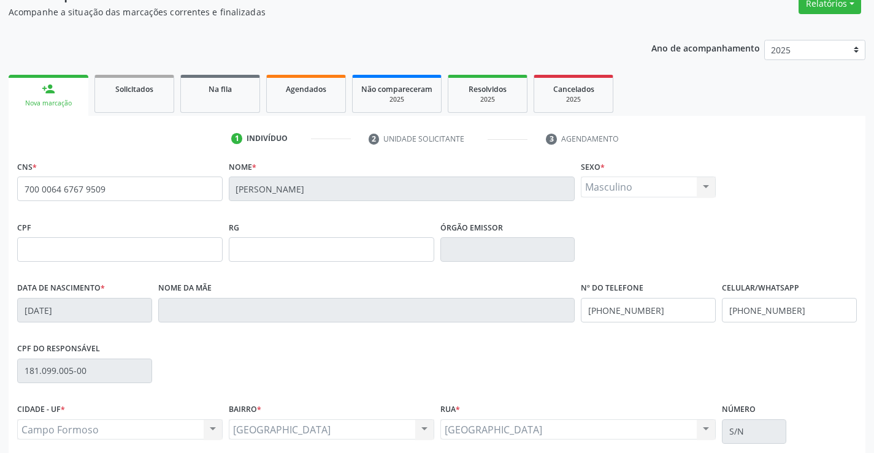
scroll to position [212, 0]
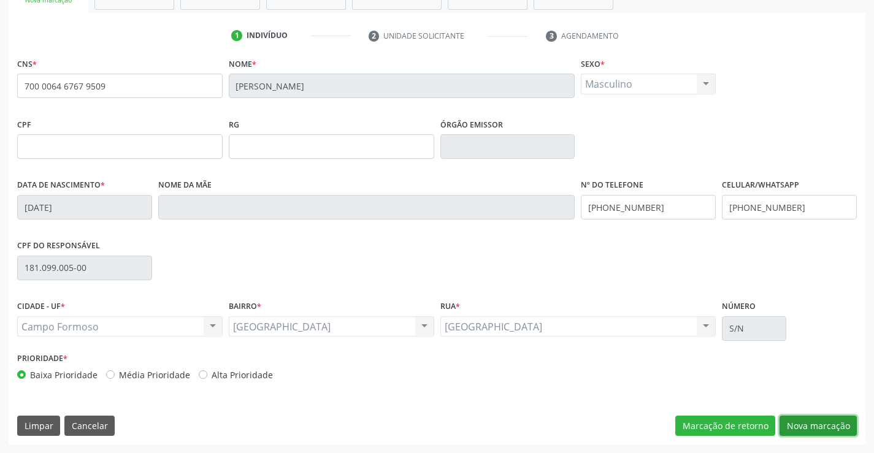
click at [827, 426] on button "Nova marcação" at bounding box center [818, 426] width 77 height 21
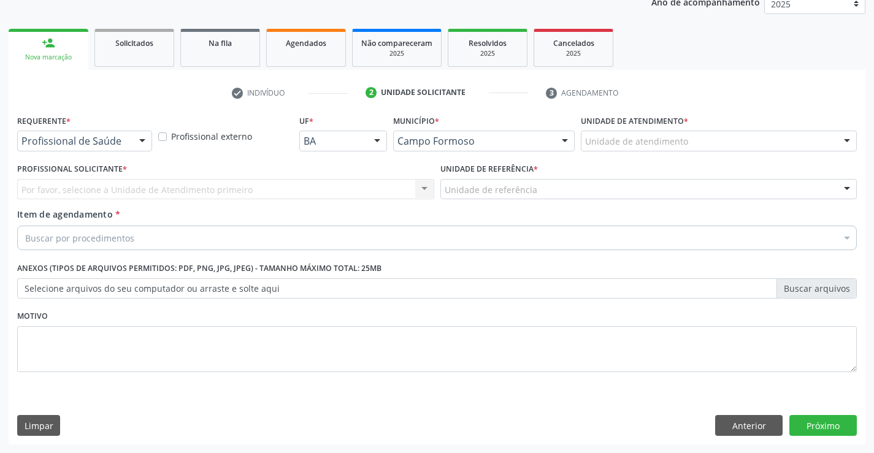
scroll to position [155, 0]
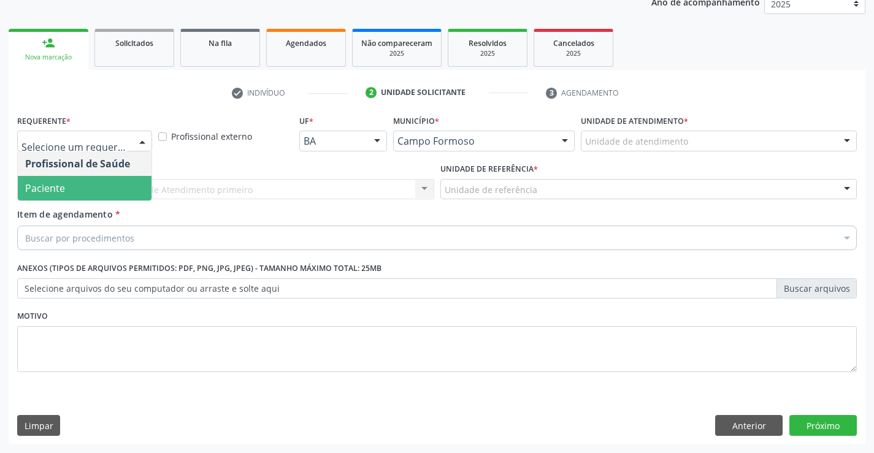
click at [74, 189] on span "Paciente" at bounding box center [85, 188] width 134 height 25
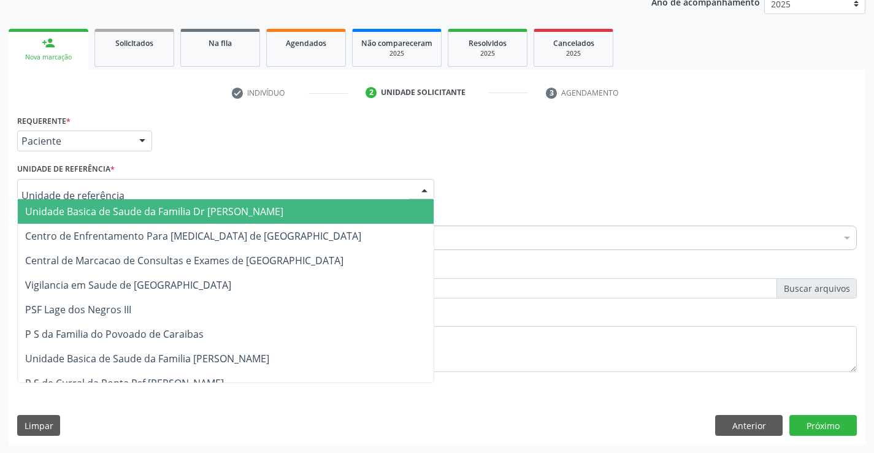
click at [96, 213] on span "Unidade Basica de Saude da Familia Dr [PERSON_NAME]" at bounding box center [154, 211] width 258 height 13
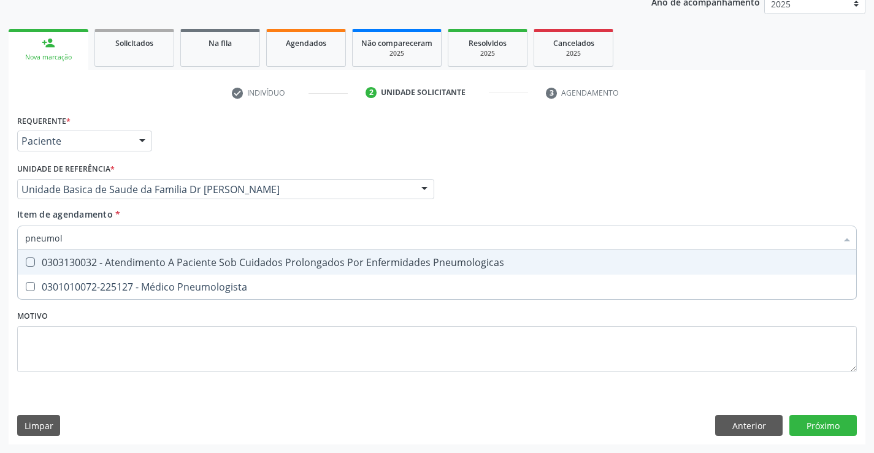
type input "pneumolo"
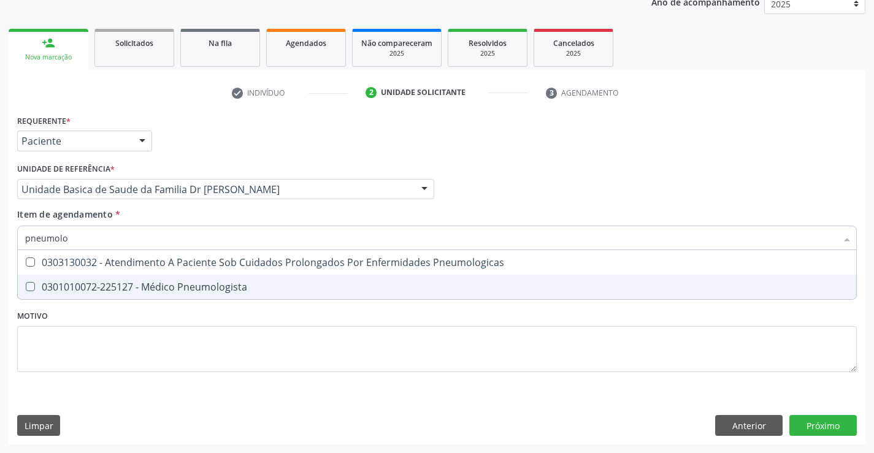
click at [146, 282] on div "0301010072-225127 - Médico Pneumologista" at bounding box center [437, 287] width 824 height 10
checkbox Pneumologista "true"
click at [817, 426] on div "Requerente * Paciente Profissional de Saúde Paciente Nenhum resultado encontrad…" at bounding box center [437, 278] width 857 height 333
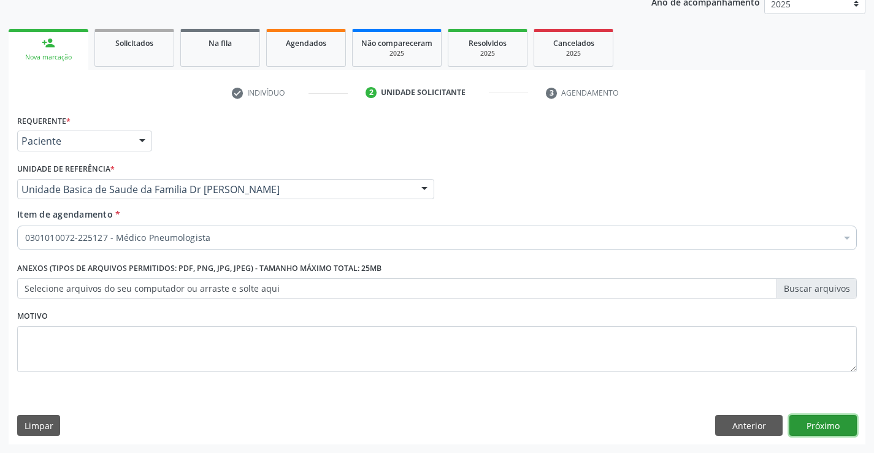
click at [817, 426] on button "Próximo" at bounding box center [823, 425] width 67 height 21
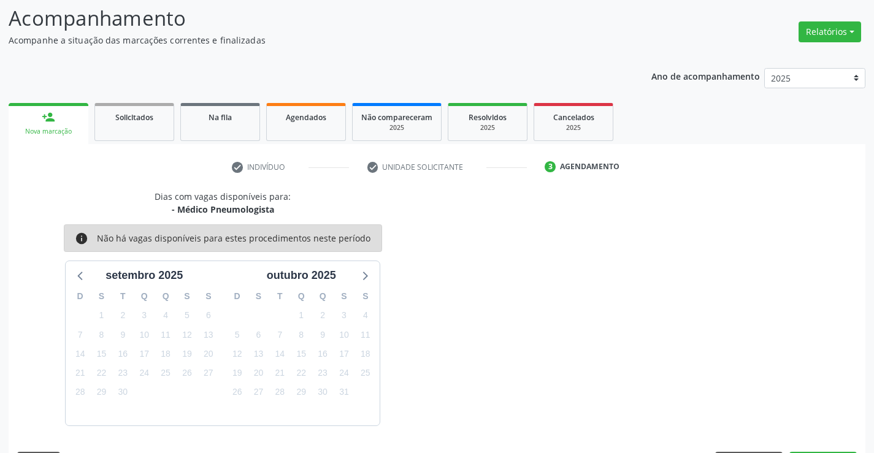
scroll to position [117, 0]
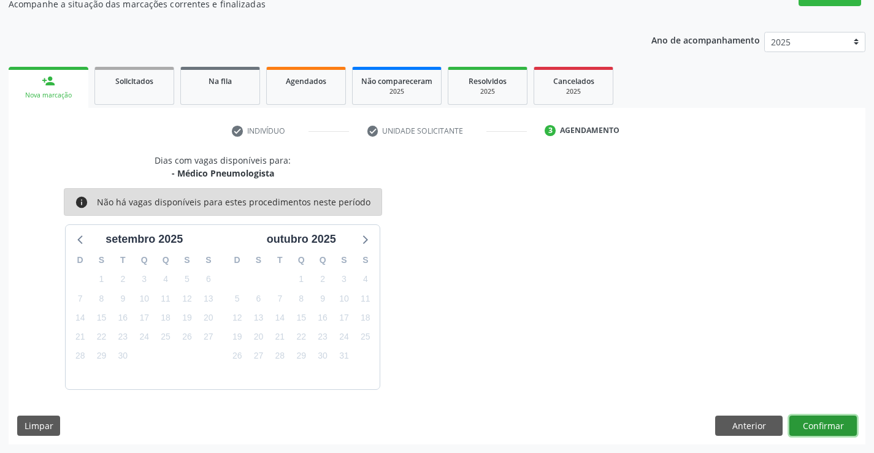
click at [817, 426] on button "Confirmar" at bounding box center [823, 426] width 67 height 21
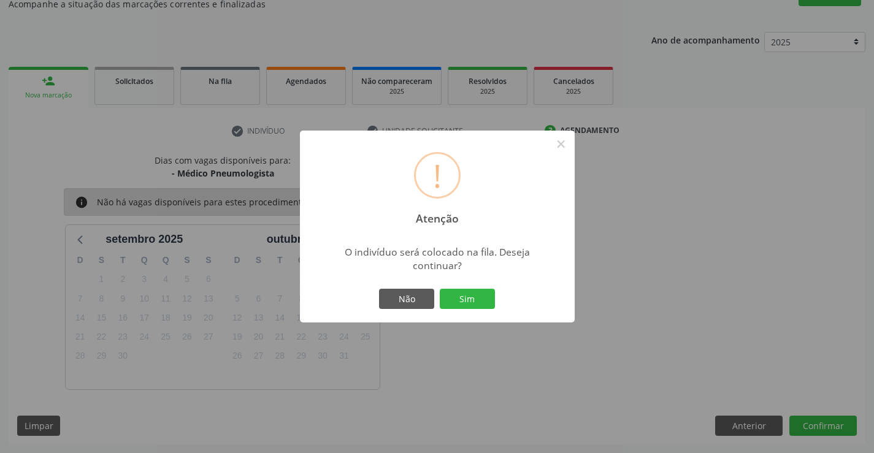
click at [460, 282] on div "! Atenção × O indivíduo será colocado na fila. Deseja continuar? Não Sim" at bounding box center [437, 227] width 275 height 193
click at [464, 297] on button "Sim" at bounding box center [467, 299] width 55 height 21
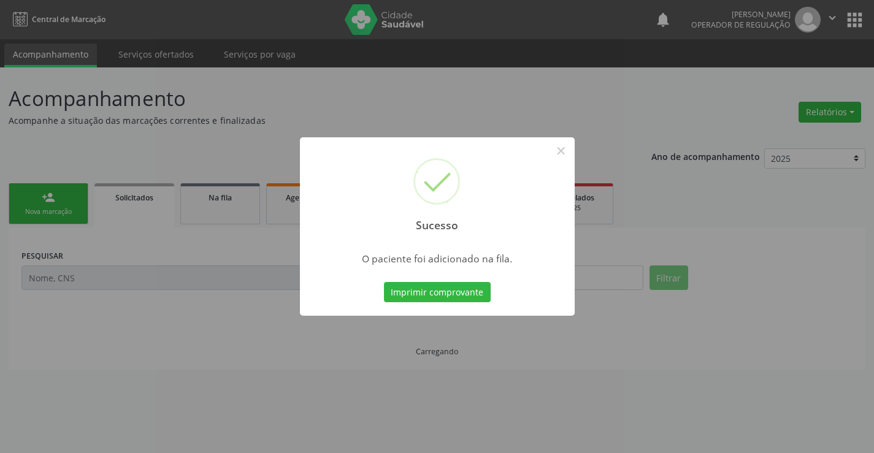
scroll to position [0, 0]
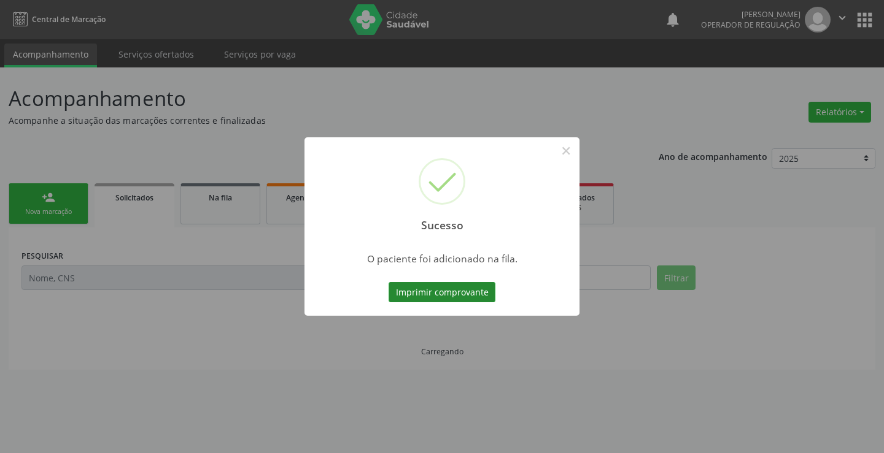
click at [462, 297] on button "Imprimir comprovante" at bounding box center [441, 292] width 107 height 21
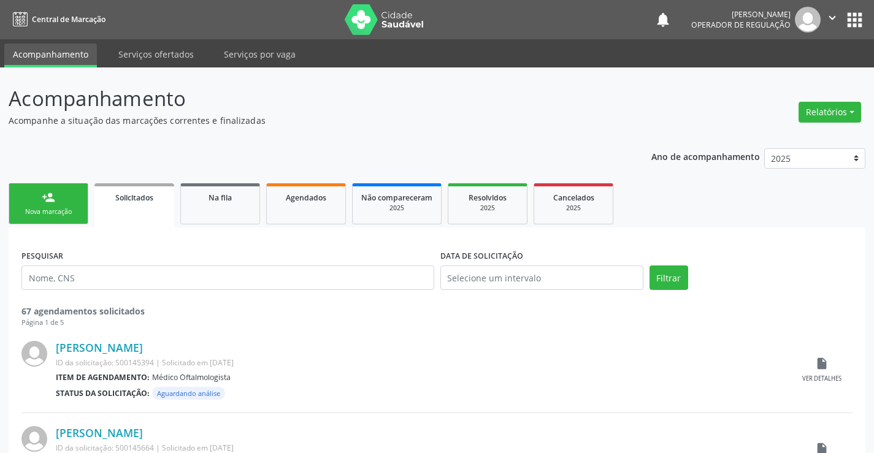
click at [44, 199] on div "person_add" at bounding box center [48, 197] width 13 height 13
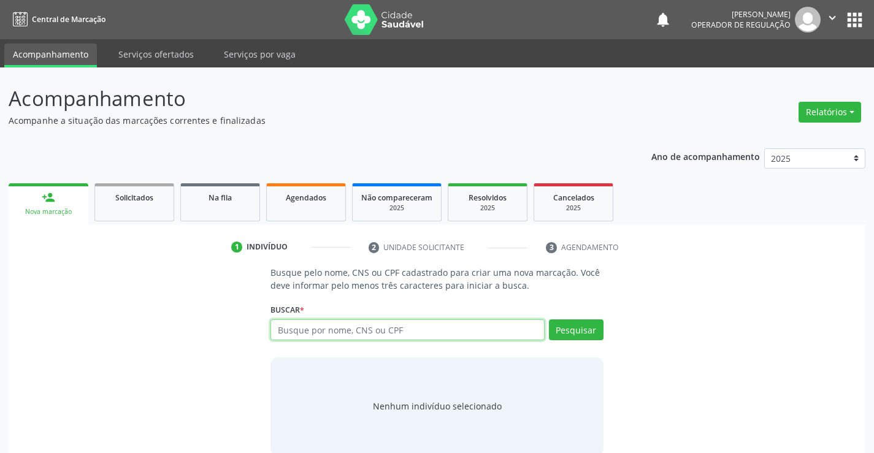
click at [418, 331] on input "text" at bounding box center [408, 330] width 274 height 21
click at [447, 334] on input "text" at bounding box center [408, 330] width 274 height 21
click at [450, 334] on input "text" at bounding box center [408, 330] width 274 height 21
type input "700406980739140"
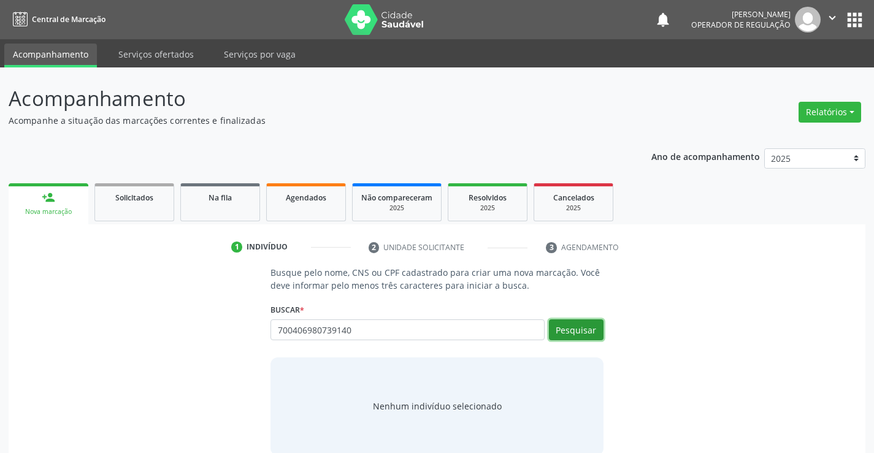
click at [571, 325] on button "Pesquisar" at bounding box center [576, 330] width 55 height 21
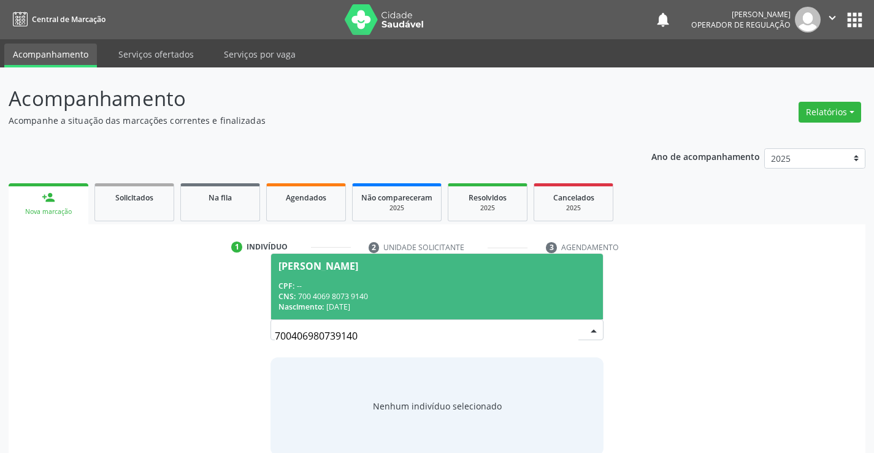
click at [382, 282] on div "CPF: --" at bounding box center [437, 286] width 317 height 10
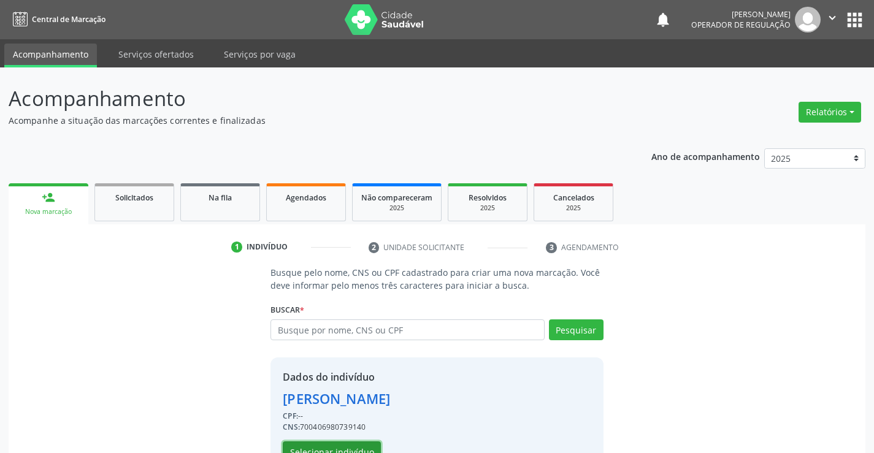
click at [331, 444] on button "Selecionar indivíduo" at bounding box center [332, 452] width 98 height 21
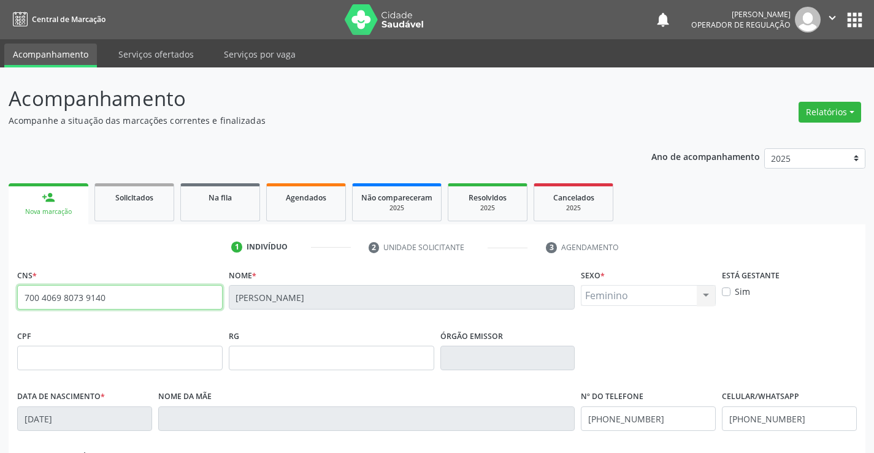
drag, startPoint x: 23, startPoint y: 298, endPoint x: 137, endPoint y: 301, distance: 114.2
click at [137, 301] on input "700 4069 8073 9140" at bounding box center [120, 297] width 206 height 25
paste input "0064 6767 9509"
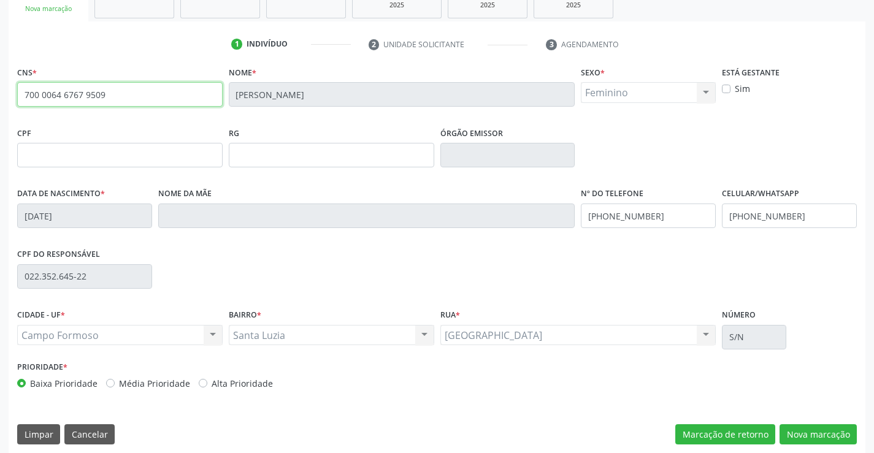
scroll to position [212, 0]
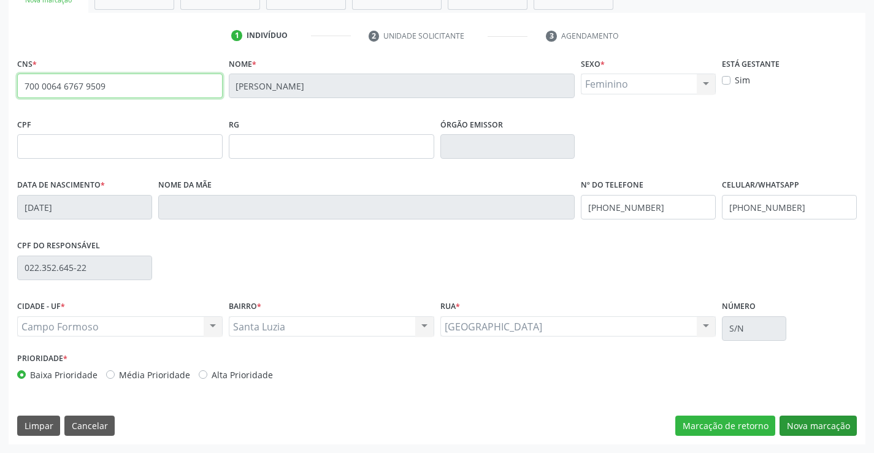
type input "700 0064 6767 9509"
click at [820, 423] on button "Nova marcação" at bounding box center [818, 426] width 77 height 21
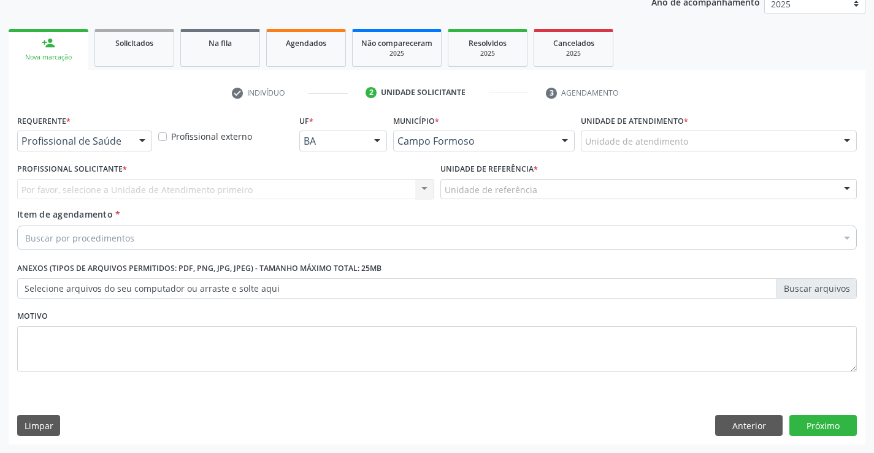
scroll to position [155, 0]
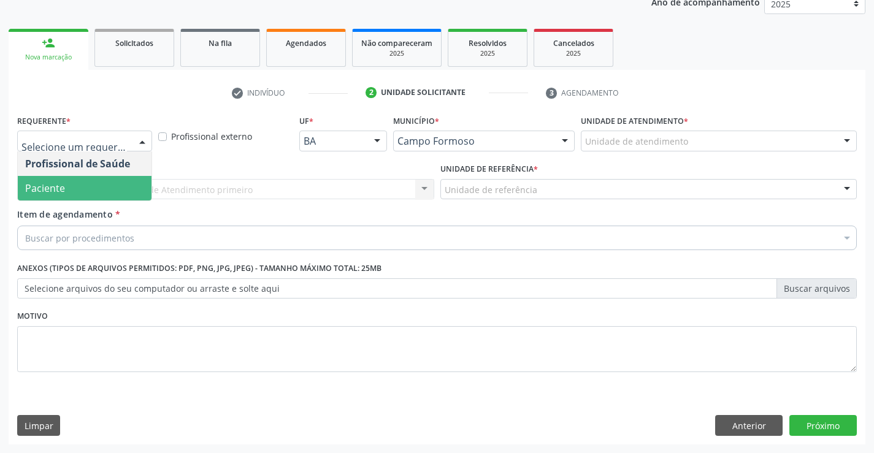
click at [75, 189] on span "Paciente" at bounding box center [85, 188] width 134 height 25
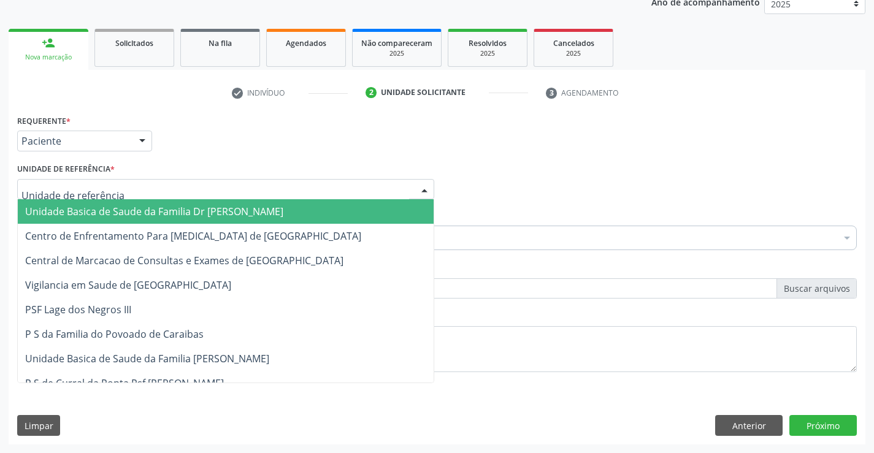
click at [134, 210] on span "Unidade Basica de Saude da Familia Dr [PERSON_NAME]" at bounding box center [154, 211] width 258 height 13
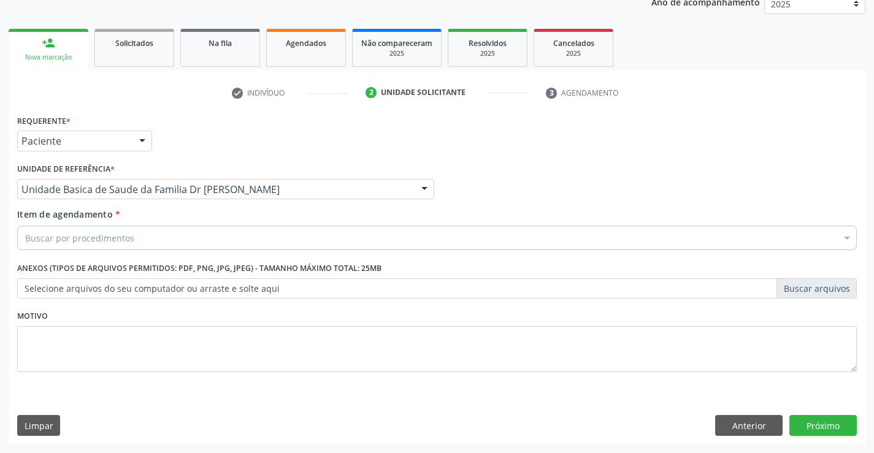
click at [137, 237] on div "Buscar por procedimentos" at bounding box center [437, 238] width 840 height 25
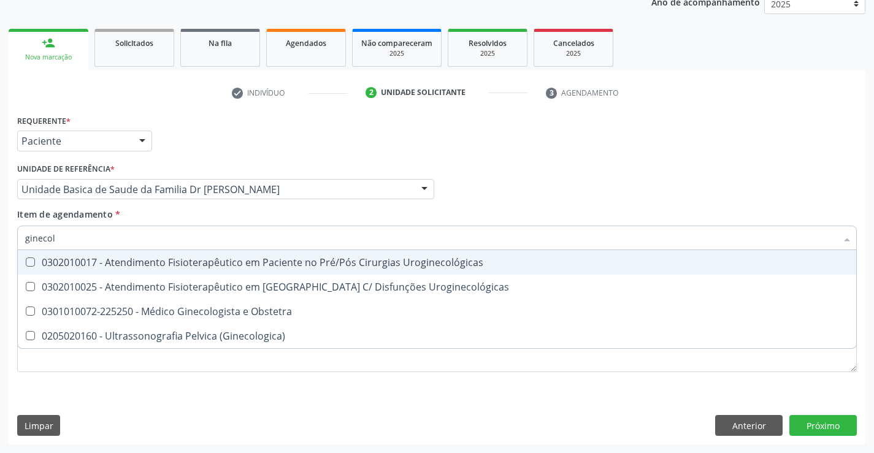
type input "ginecolo"
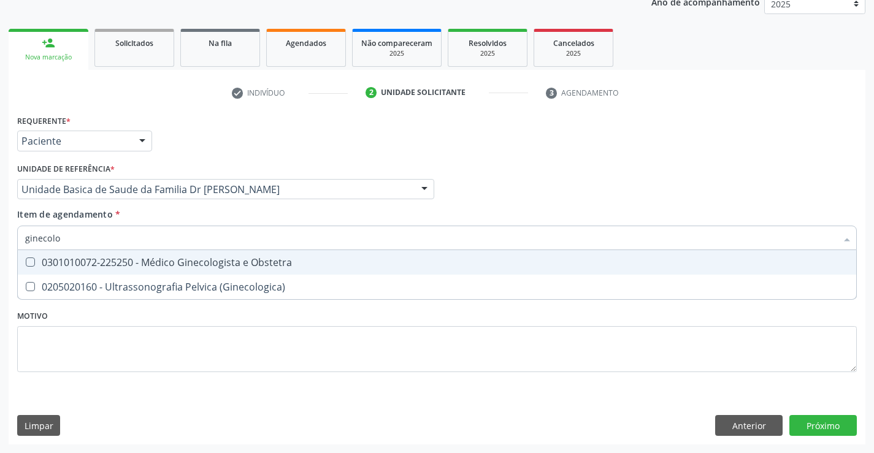
click at [190, 263] on div "0301010072-225250 - Médico Ginecologista e Obstetra" at bounding box center [437, 263] width 824 height 10
checkbox Obstetra "true"
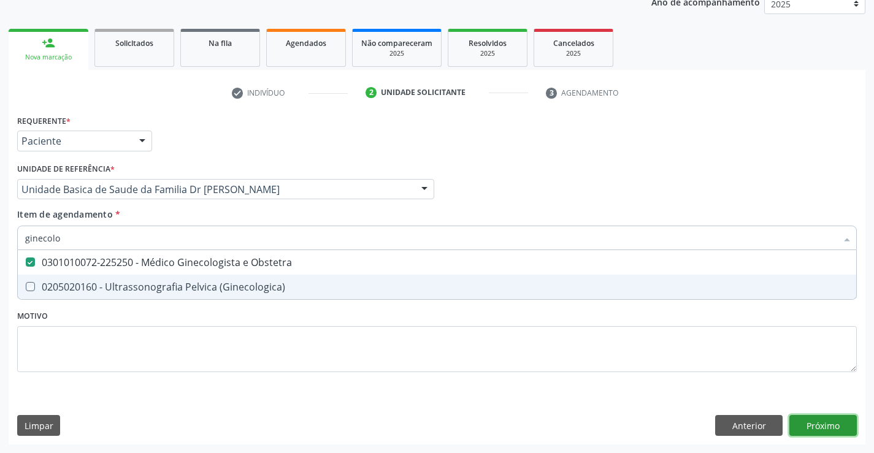
click at [821, 418] on div "Requerente * Paciente Profissional de Saúde Paciente Nenhum resultado encontrad…" at bounding box center [437, 278] width 857 height 333
checkbox \(Ginecologica\) "true"
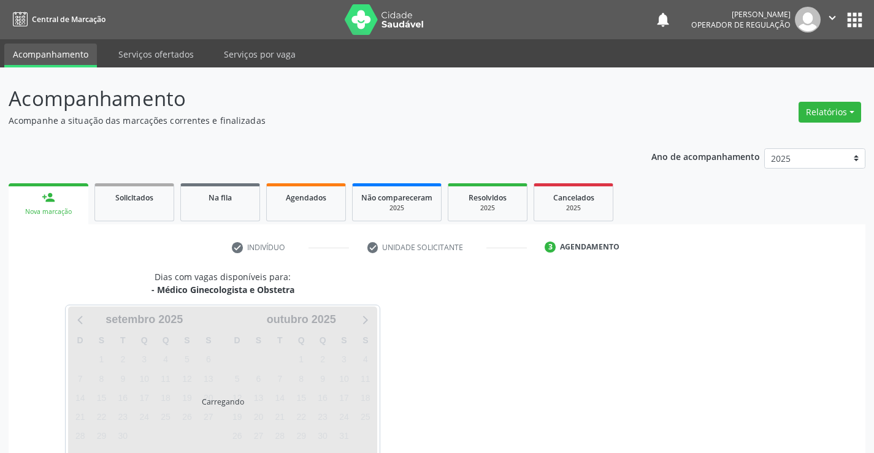
scroll to position [80, 0]
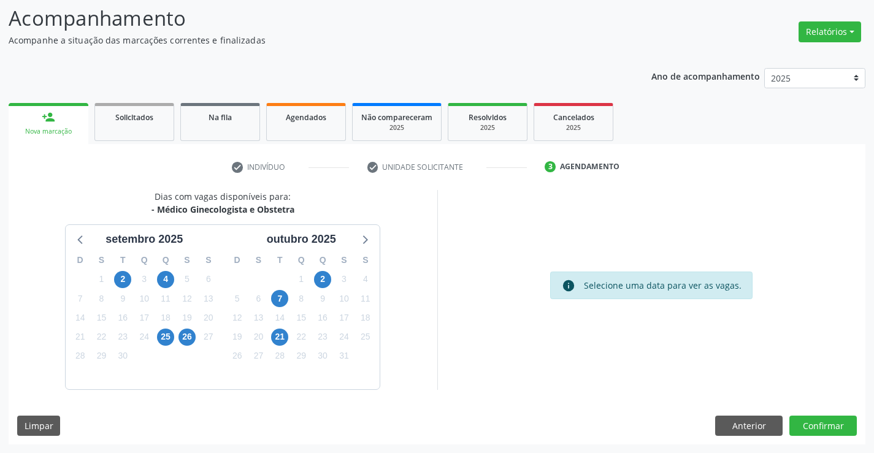
click at [204, 420] on div "Limpar Anterior Confirmar" at bounding box center [437, 426] width 840 height 21
click at [189, 336] on span "26" at bounding box center [187, 337] width 17 height 17
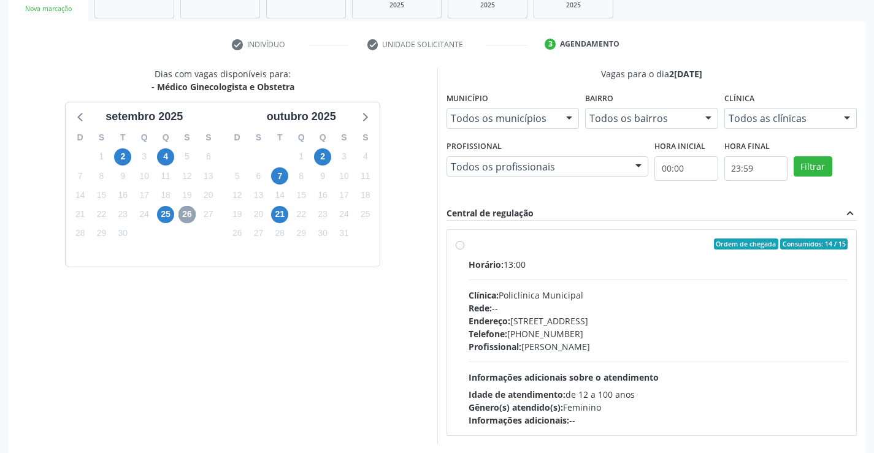
scroll to position [258, 0]
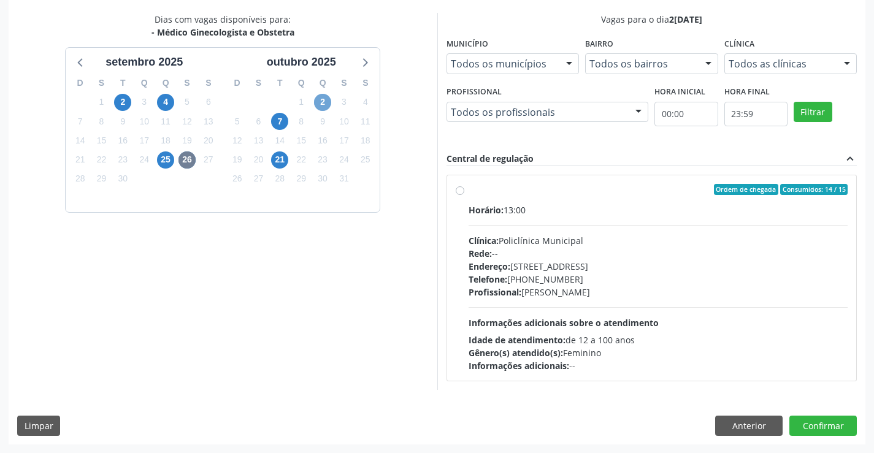
click at [324, 101] on span "2" at bounding box center [322, 102] width 17 height 17
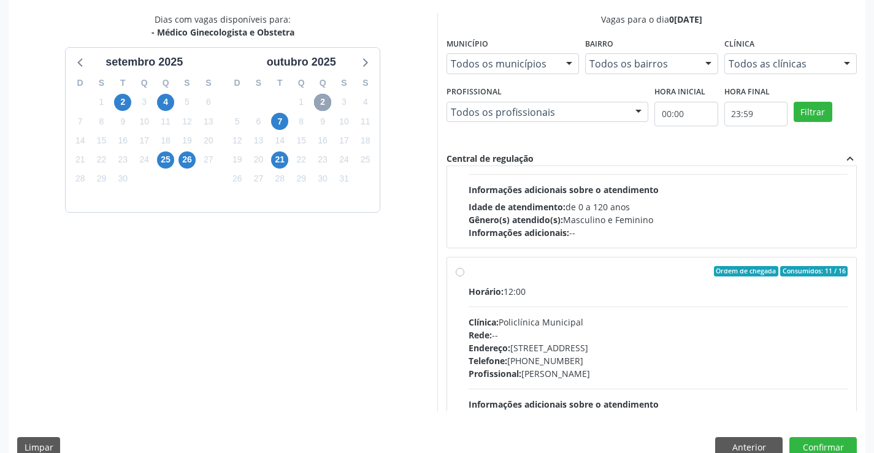
scroll to position [184, 0]
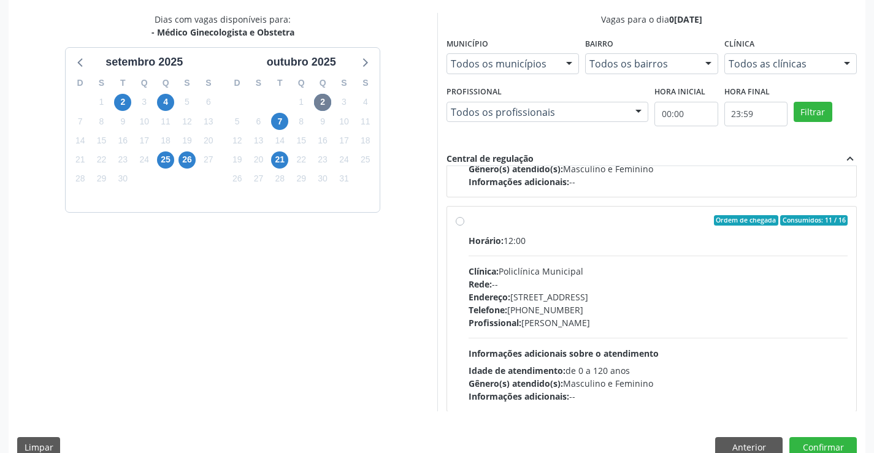
click at [585, 233] on label "Ordem de chegada Consumidos: 11 / 16 Horário: 12:00 Clínica: Policlínica Munici…" at bounding box center [659, 309] width 380 height 188
click at [465, 226] on input "Ordem de chegada Consumidos: 11 / 16 Horário: 12:00 Clínica: Policlínica Munici…" at bounding box center [460, 220] width 9 height 11
radio input "true"
click at [826, 442] on button "Confirmar" at bounding box center [823, 448] width 67 height 21
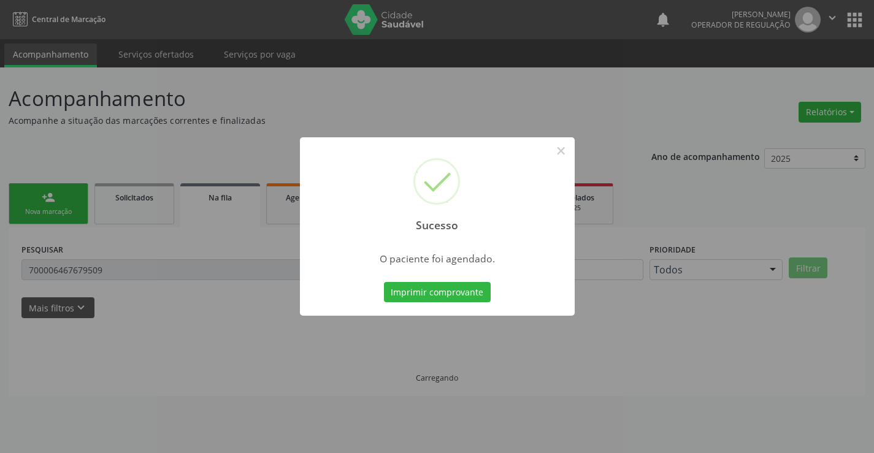
scroll to position [0, 0]
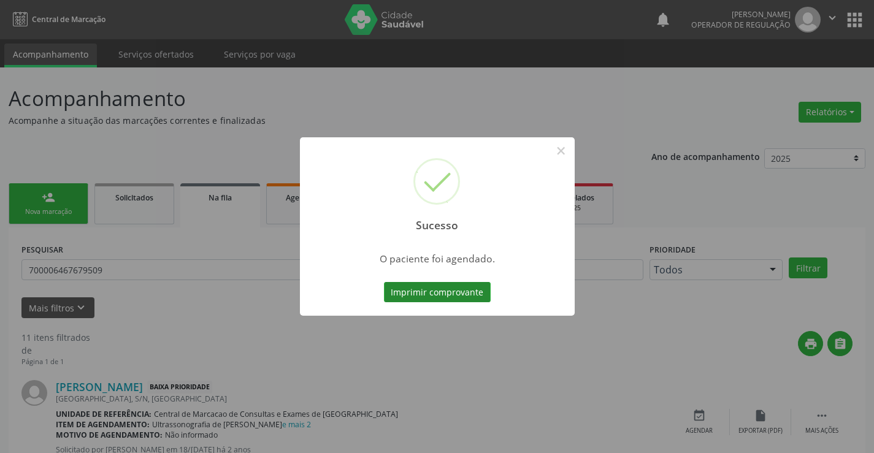
click at [445, 289] on button "Imprimir comprovante" at bounding box center [437, 292] width 107 height 21
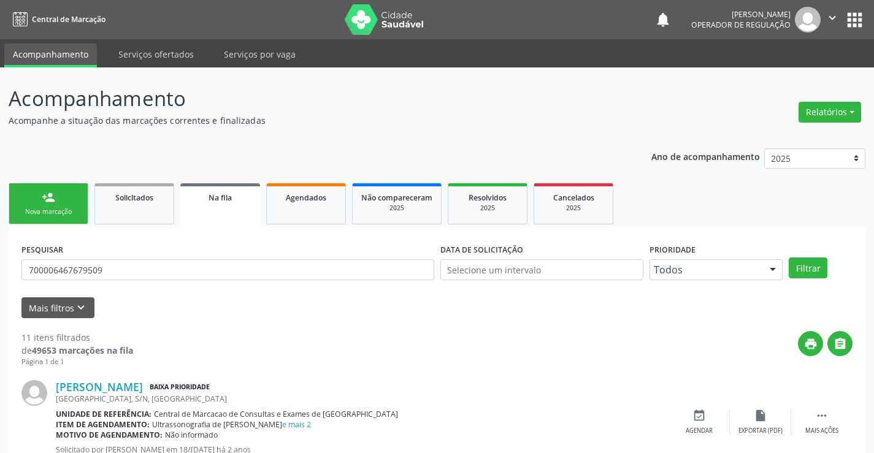
click at [48, 195] on div "person_add" at bounding box center [48, 197] width 13 height 13
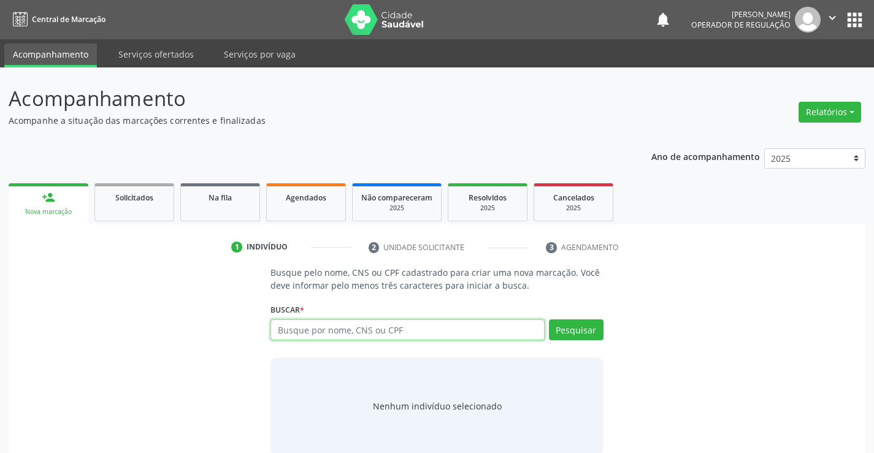
click at [482, 331] on input "text" at bounding box center [408, 330] width 274 height 21
paste input "700006467679509"
type input "700006467679509"
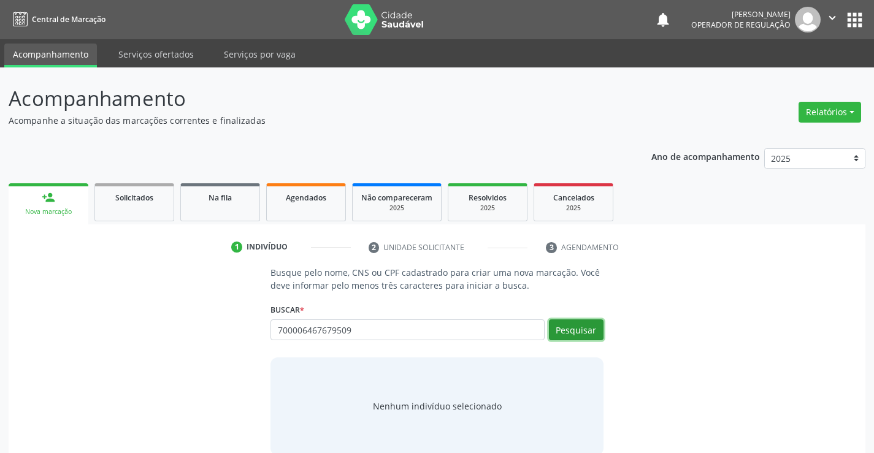
click at [584, 321] on button "Pesquisar" at bounding box center [576, 330] width 55 height 21
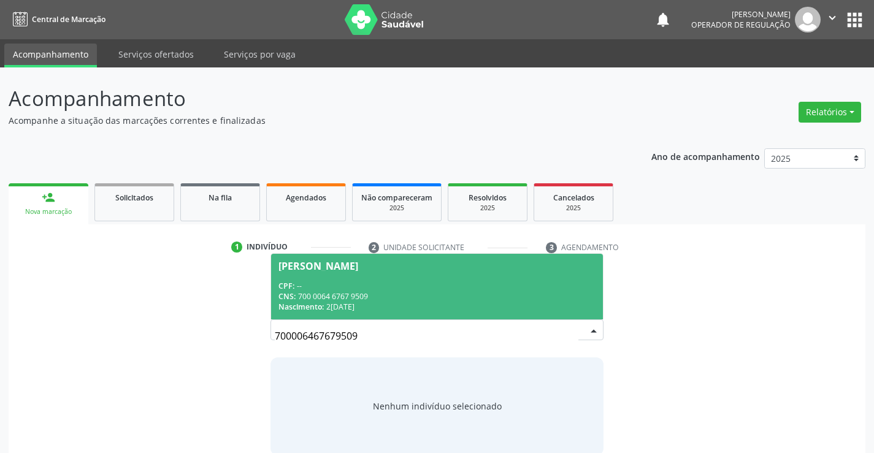
click at [350, 287] on div "CPF: --" at bounding box center [437, 286] width 317 height 10
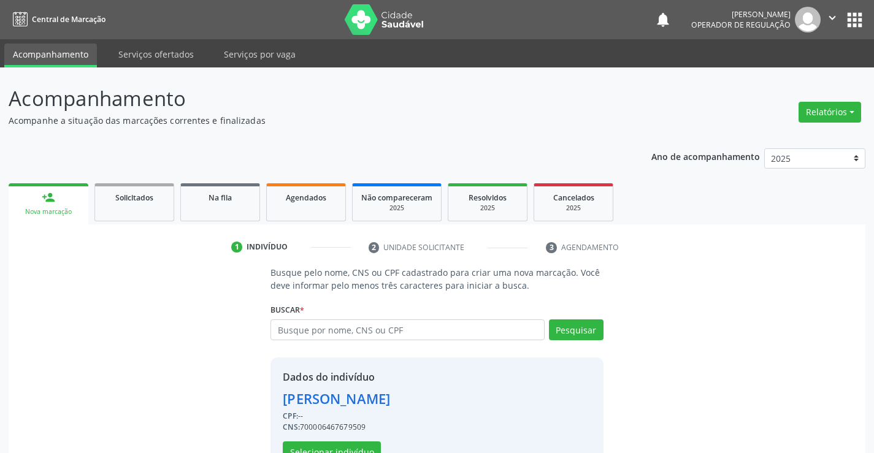
scroll to position [39, 0]
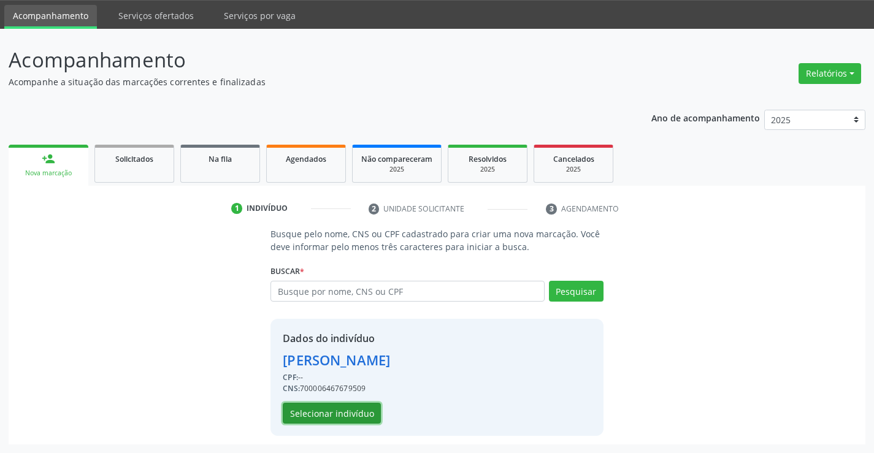
click at [331, 411] on button "Selecionar indivíduo" at bounding box center [332, 413] width 98 height 21
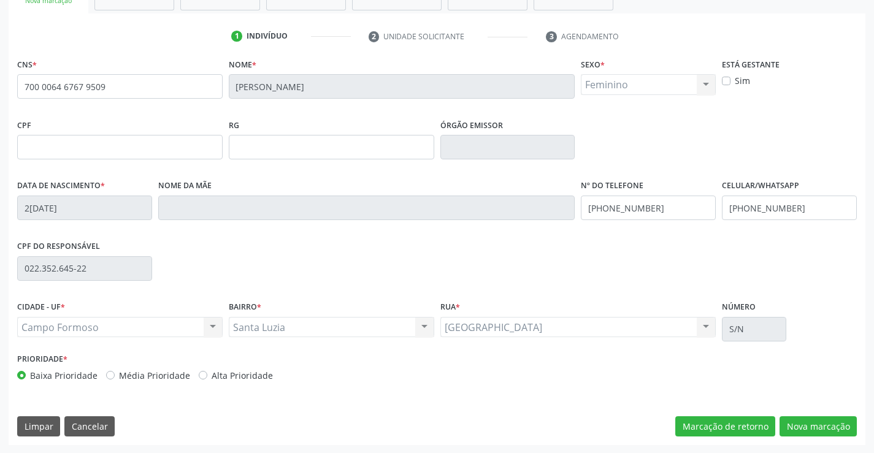
scroll to position [212, 0]
click at [802, 422] on button "Nova marcação" at bounding box center [818, 426] width 77 height 21
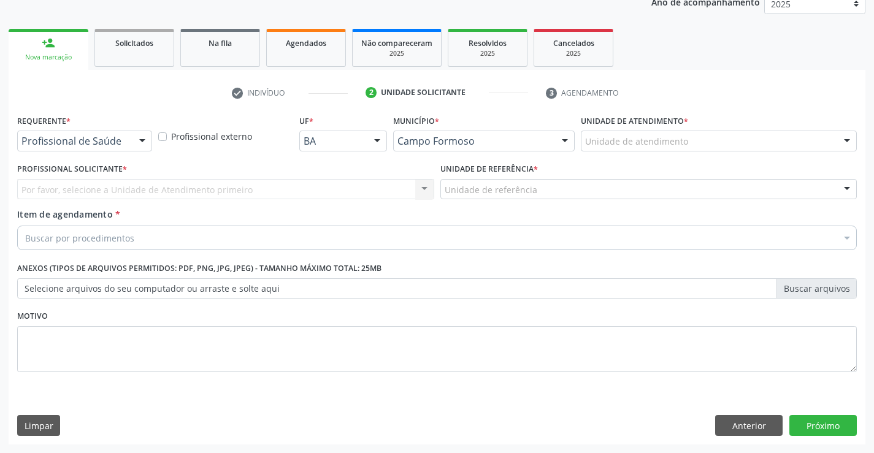
scroll to position [155, 0]
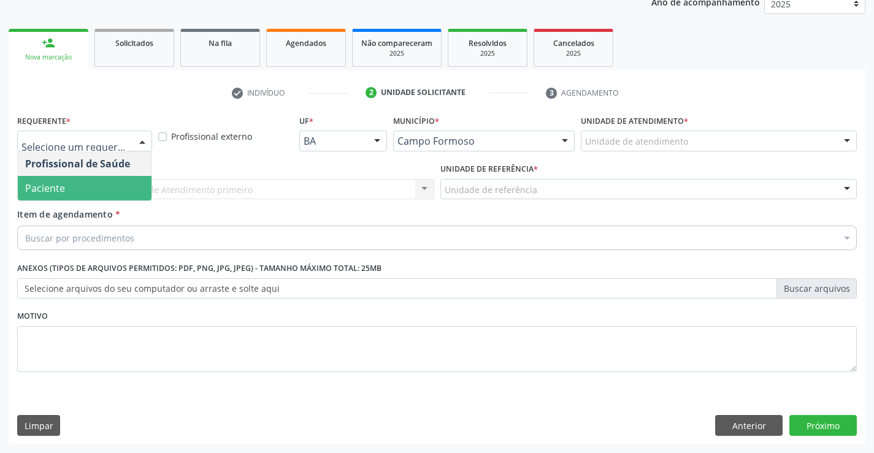
click at [61, 188] on span "Paciente" at bounding box center [45, 188] width 40 height 13
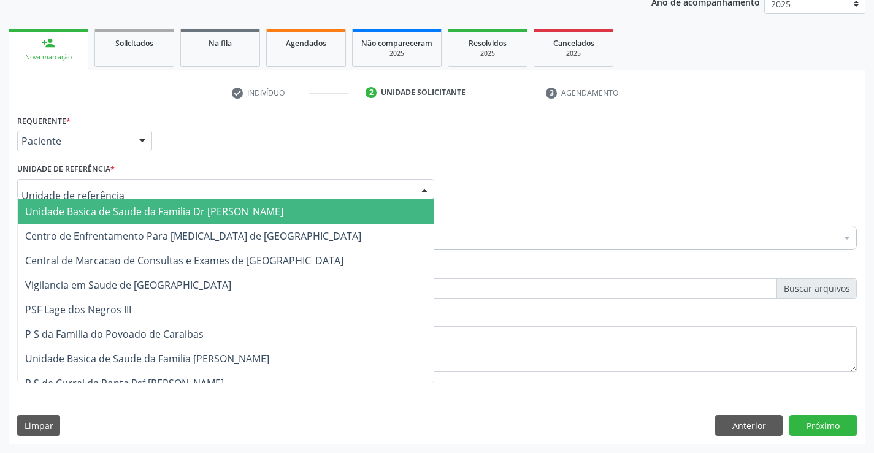
click at [147, 212] on span "Unidade Basica de Saude da Familia Dr [PERSON_NAME]" at bounding box center [154, 211] width 258 height 13
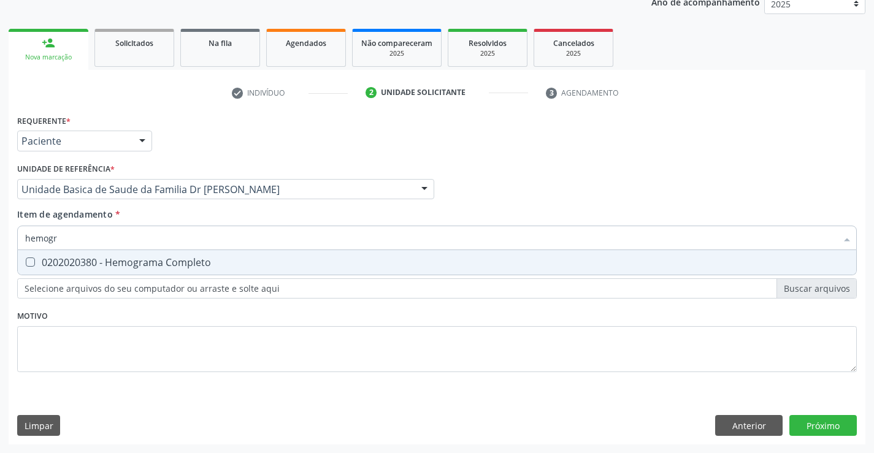
type input "hemogra"
click at [174, 261] on div "0202020380 - Hemograma Completo" at bounding box center [437, 263] width 824 height 10
checkbox Completo "true"
type input "hemogra"
click at [188, 211] on div "Item de agendamento * hemogra Desfazer seleção 0202020380 - Hemograma Completo …" at bounding box center [437, 227] width 840 height 39
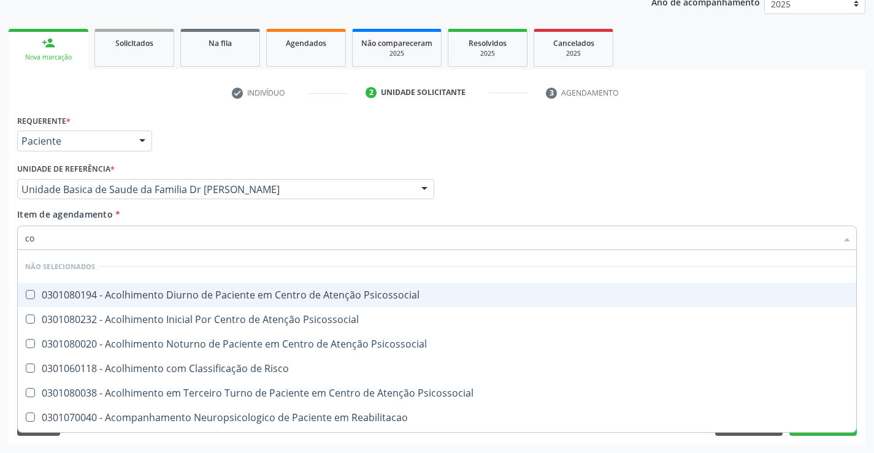
type input "col"
checkbox Psicossocial "false"
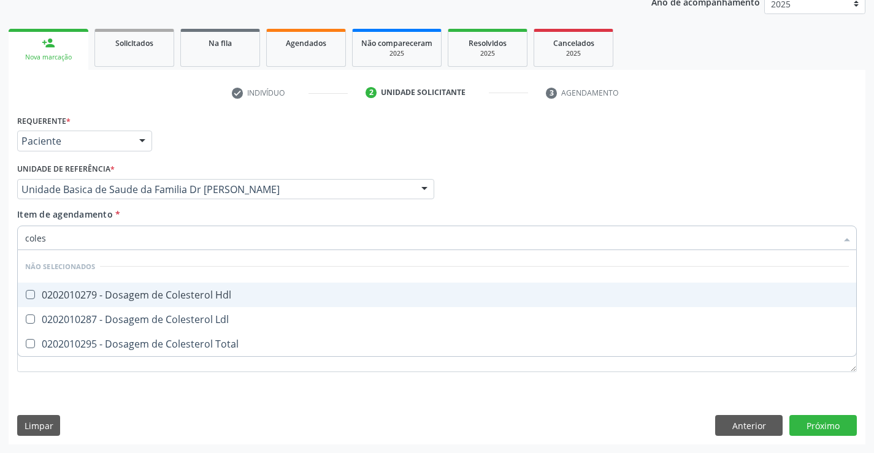
type input "colest"
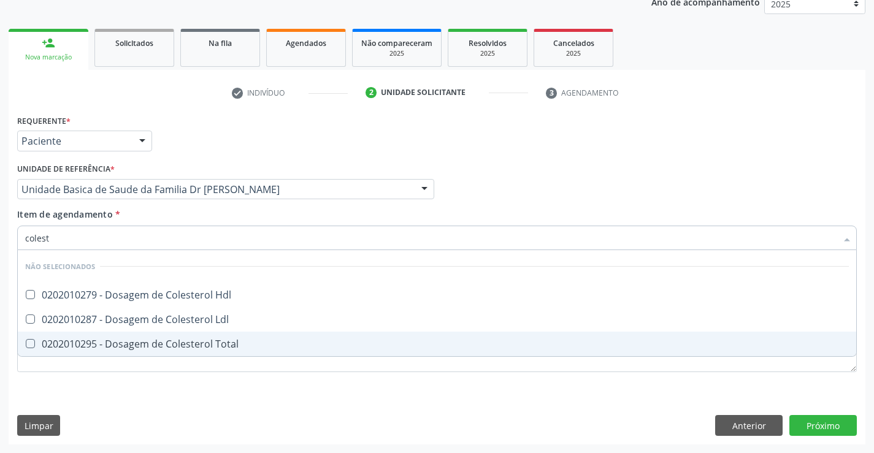
click at [222, 344] on div "0202010295 - Dosagem de Colesterol Total" at bounding box center [437, 344] width 824 height 10
checkbox Total "true"
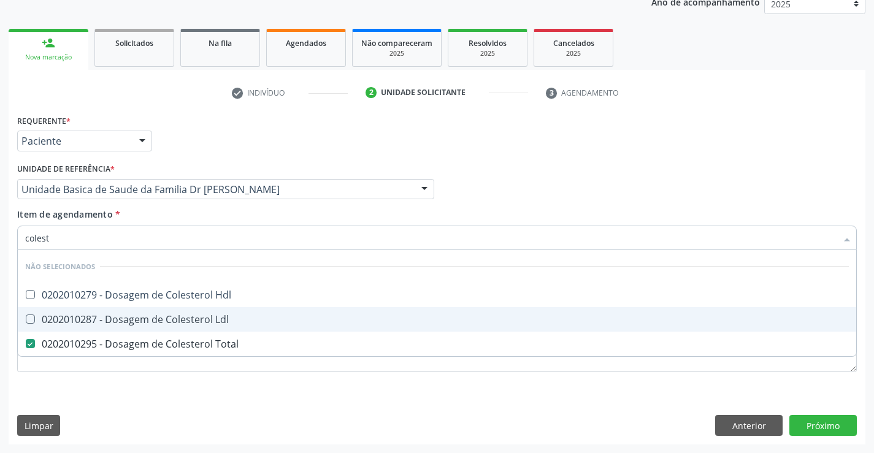
click at [223, 321] on div "0202010287 - Dosagem de Colesterol Ldl" at bounding box center [437, 320] width 824 height 10
checkbox Ldl "true"
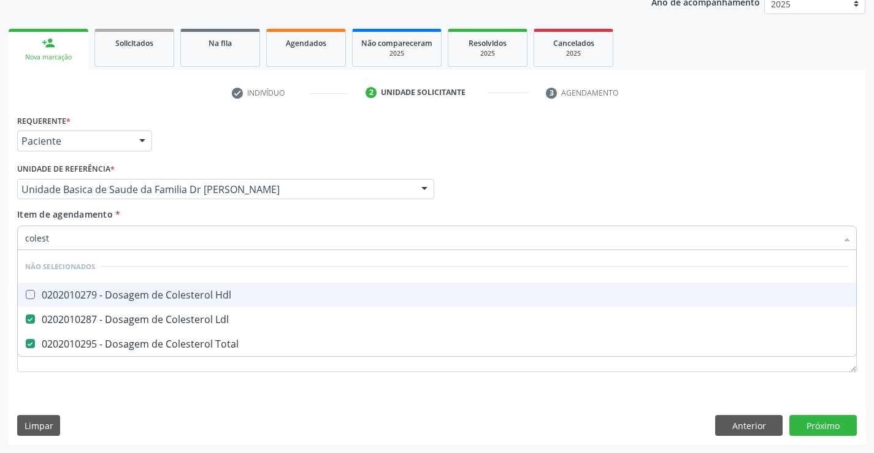
click at [232, 293] on div "0202010279 - Dosagem de Colesterol Hdl" at bounding box center [437, 295] width 824 height 10
checkbox Hdl "true"
type input "colest"
click at [202, 217] on div "Item de agendamento * colest Desfazer seleção Não selecionados 0202010279 - Dos…" at bounding box center [437, 227] width 840 height 39
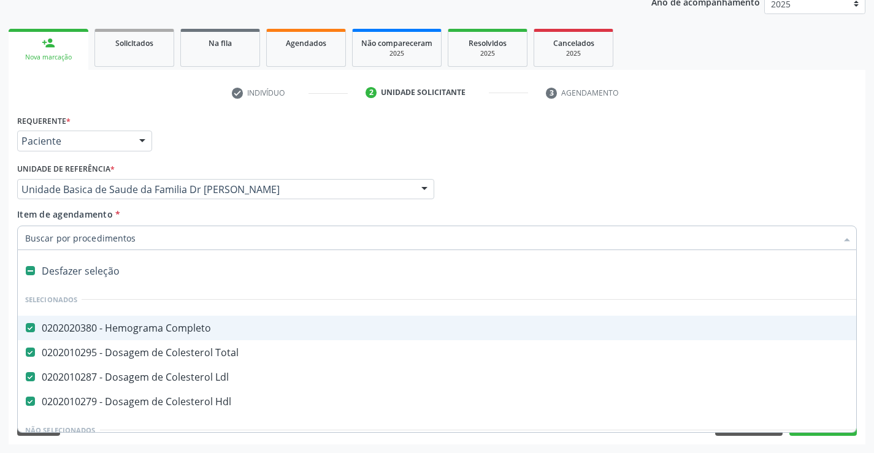
click at [198, 247] on div at bounding box center [437, 238] width 840 height 25
type input "f"
checkbox Completo "false"
checkbox Ldl "false"
checkbox Total "false"
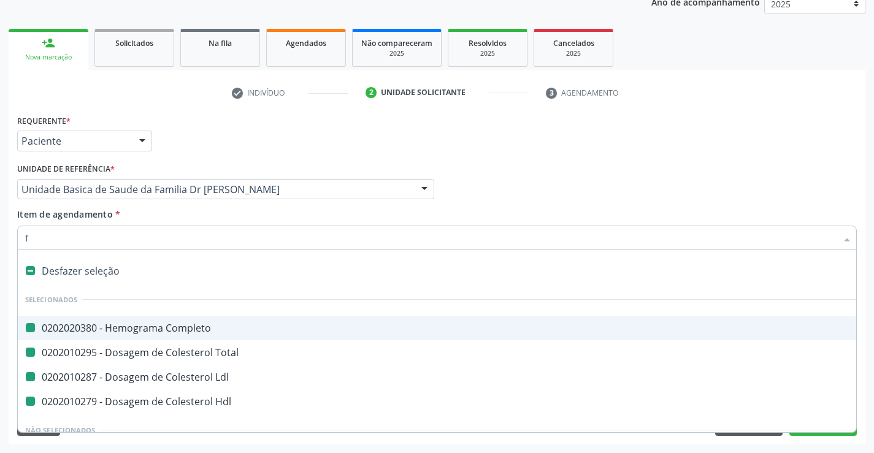
checkbox Hdl "false"
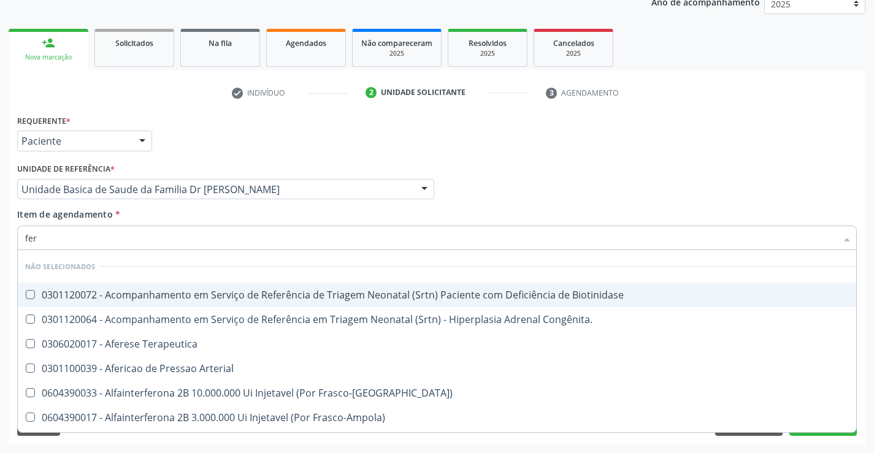
type input "ferr"
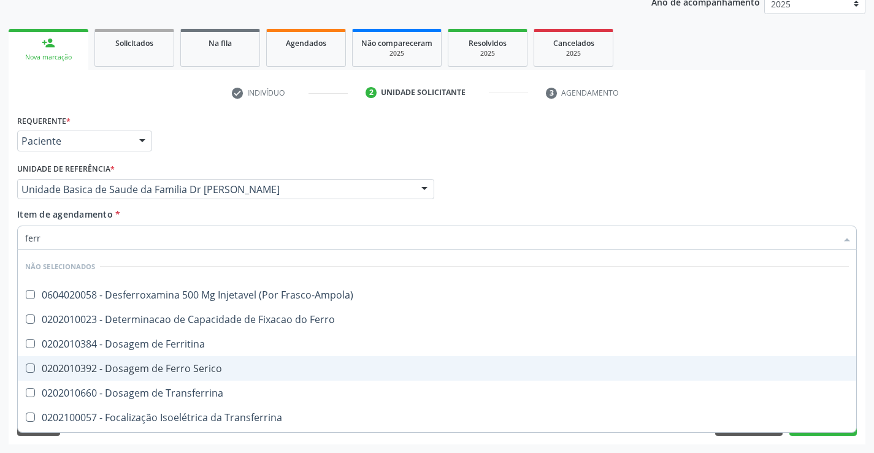
click at [215, 369] on div "0202010392 - Dosagem de Ferro Serico" at bounding box center [437, 369] width 824 height 10
checkbox Serico "true"
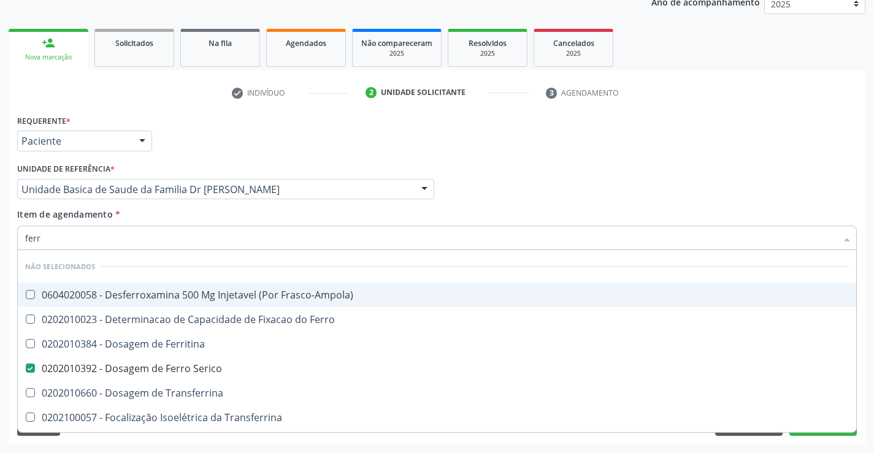
click at [242, 217] on div "Item de agendamento * ferr Desfazer seleção Não selecionados 0604020058 - Desfe…" at bounding box center [437, 227] width 840 height 39
checkbox Frasco-Ampola\) "true"
checkbox Ferritina "true"
checkbox Ferro "true"
checkbox Transferrina "true"
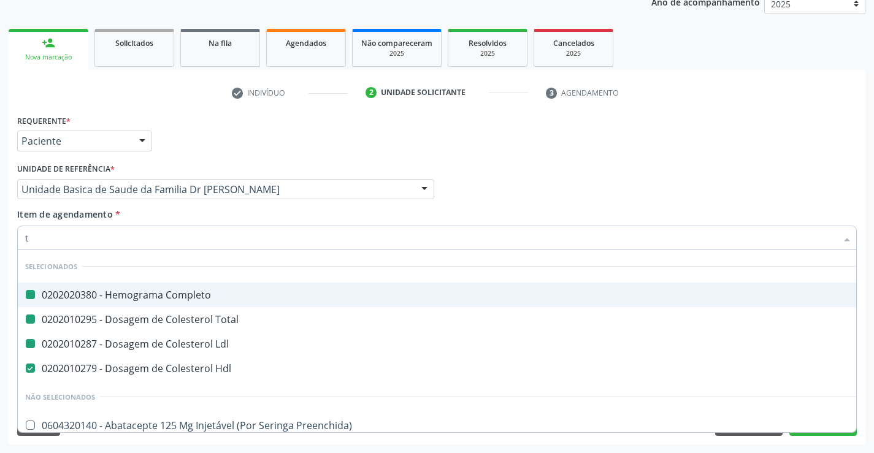
type input "tg"
checkbox Completo "false"
checkbox Ldl "false"
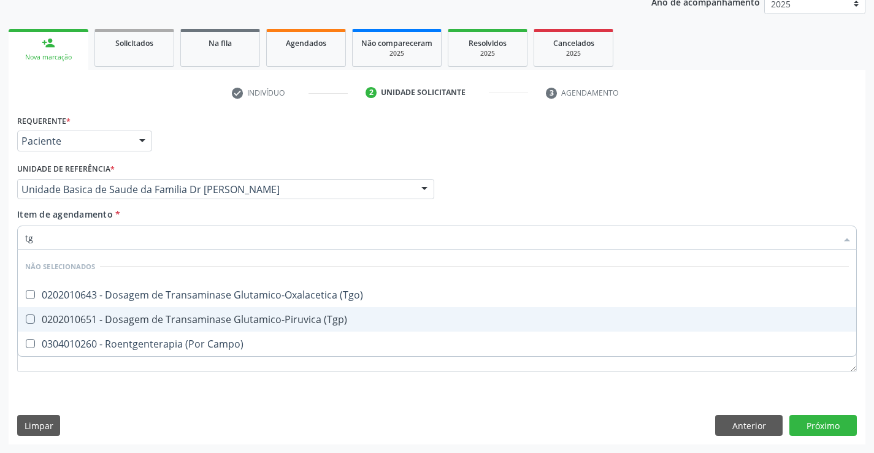
click at [223, 317] on div "0202010651 - Dosagem de Transaminase Glutamico-Piruvica (Tgp)" at bounding box center [437, 320] width 824 height 10
checkbox \(Tgp\) "true"
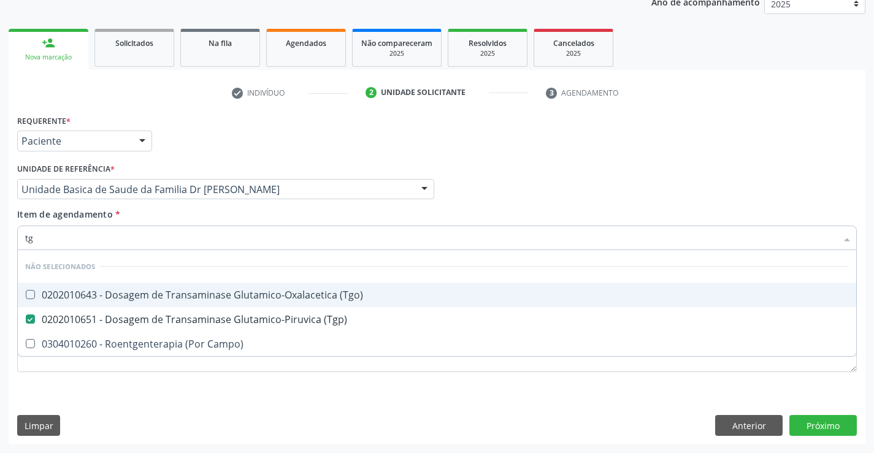
click at [226, 296] on div "0202010643 - Dosagem de Transaminase Glutamico-Oxalacetica (Tgo)" at bounding box center [437, 295] width 824 height 10
checkbox \(Tgo\) "true"
click at [207, 214] on div "Item de agendamento * tg Desfazer seleção Não selecionados 0202010643 - Dosagem…" at bounding box center [437, 227] width 840 height 39
checkbox Campo\) "true"
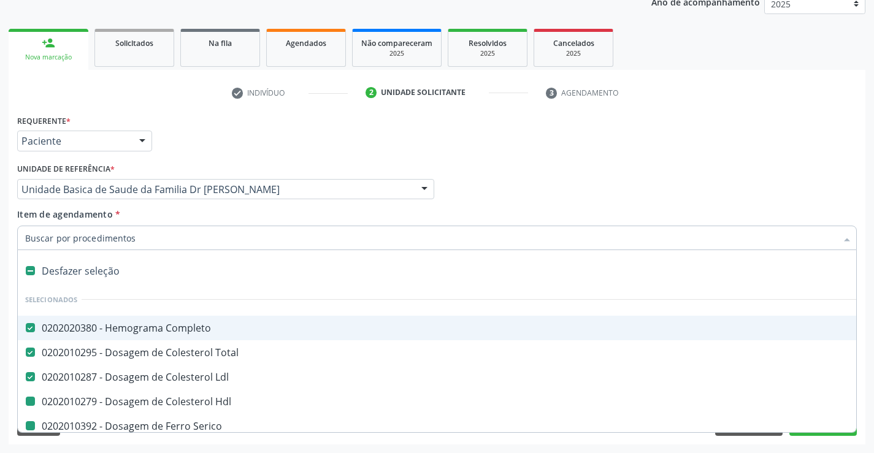
type input "u"
checkbox Hdl "false"
checkbox Serico "false"
checkbox \(Tgp\) "false"
checkbox \(Tgo\) "false"
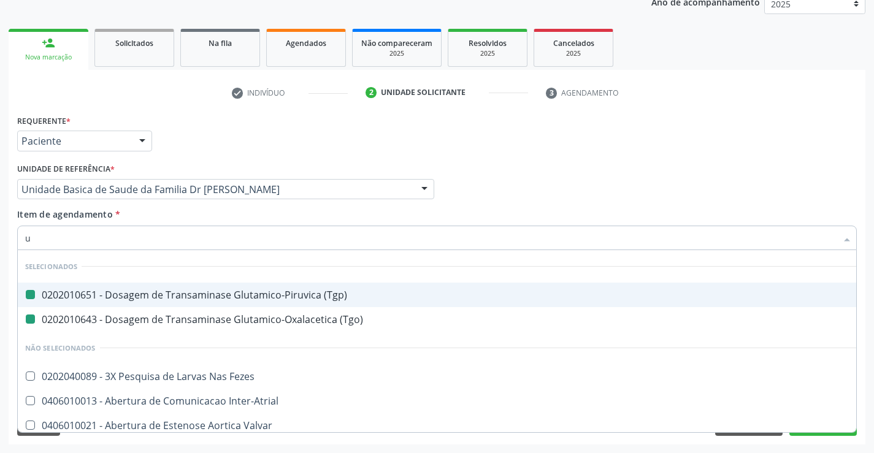
type input "ur"
checkbox \(Tgp\) "false"
checkbox \(Tgo\) "false"
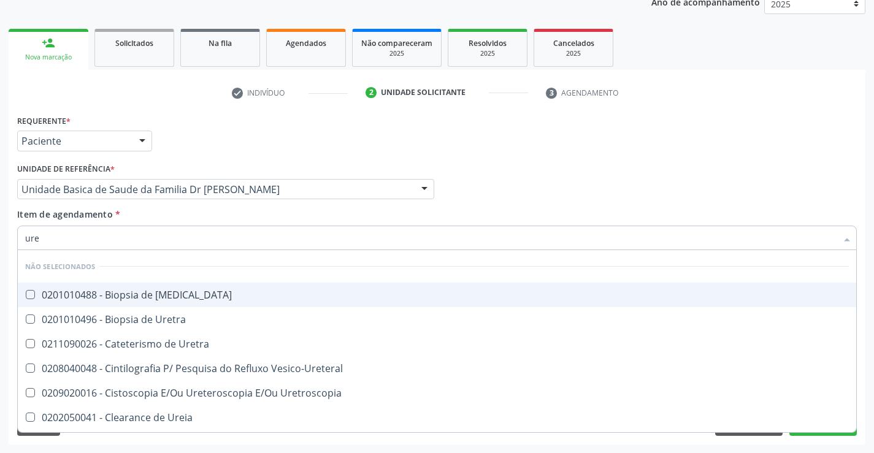
type input "urei"
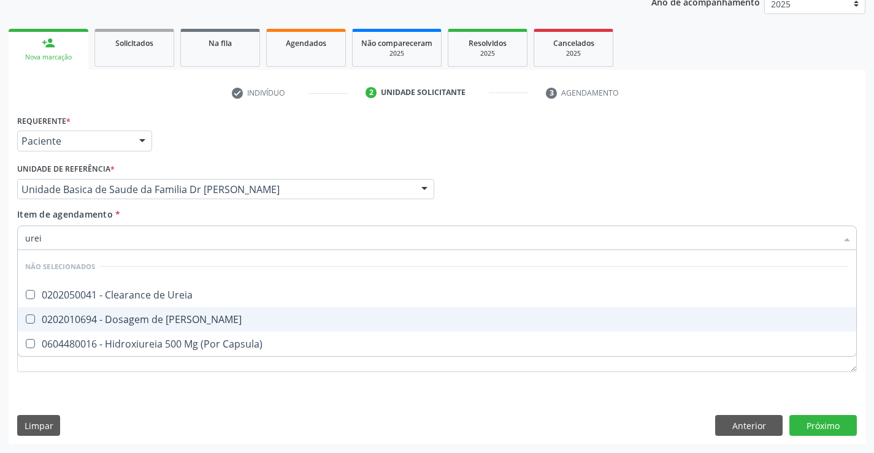
click at [209, 318] on div "0202010694 - Dosagem de [PERSON_NAME]" at bounding box center [437, 320] width 824 height 10
checkbox Ureia "true"
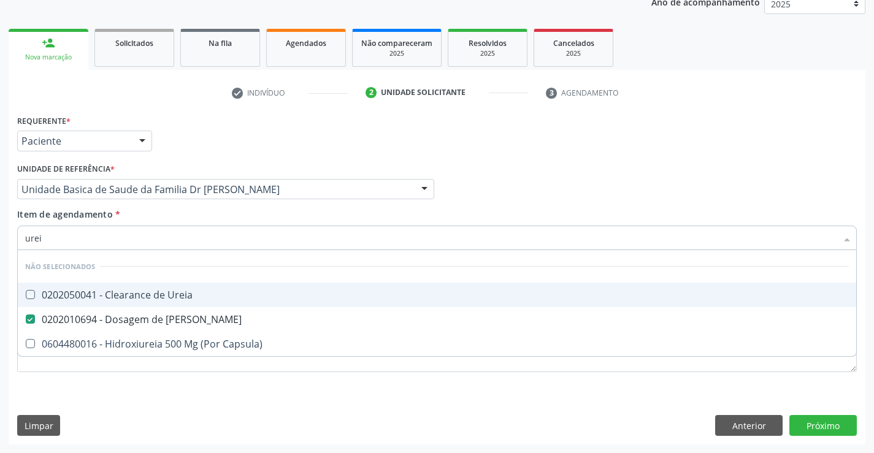
click at [228, 215] on div "Item de agendamento * urei Desfazer seleção Não selecionados 0202050041 - Clear…" at bounding box center [437, 227] width 840 height 39
checkbox Ureia "true"
checkbox Capsula\) "true"
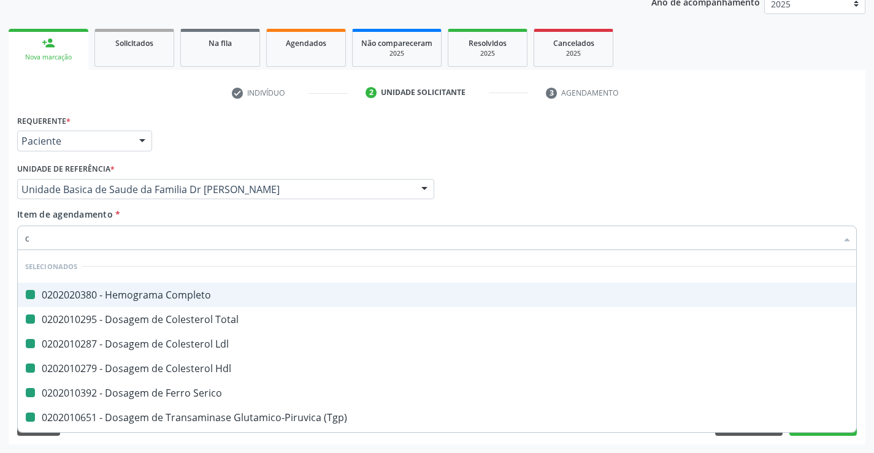
type input "cr"
checkbox Completo "false"
checkbox Total "false"
checkbox Ldl "false"
checkbox Hdl "false"
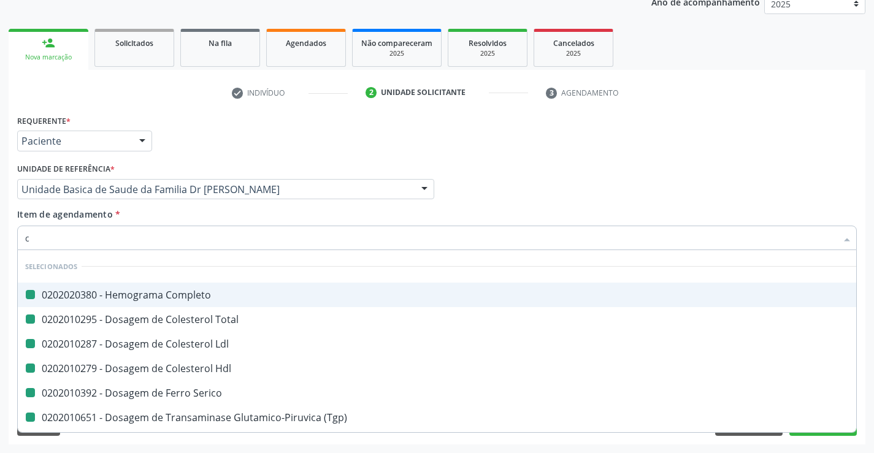
checkbox Serico "false"
checkbox \(Tgp\) "false"
checkbox \(Tgo\) "false"
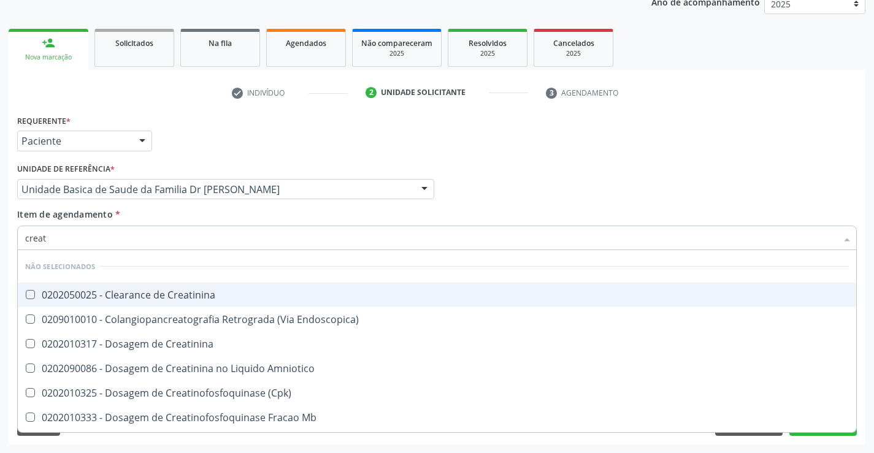
type input "creati"
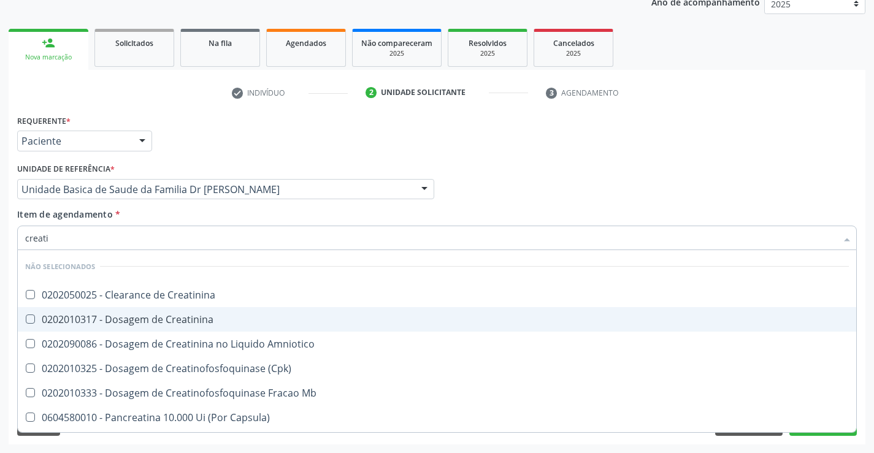
click at [204, 318] on div "0202010317 - Dosagem de Creatinina" at bounding box center [437, 320] width 824 height 10
checkbox Creatinina "true"
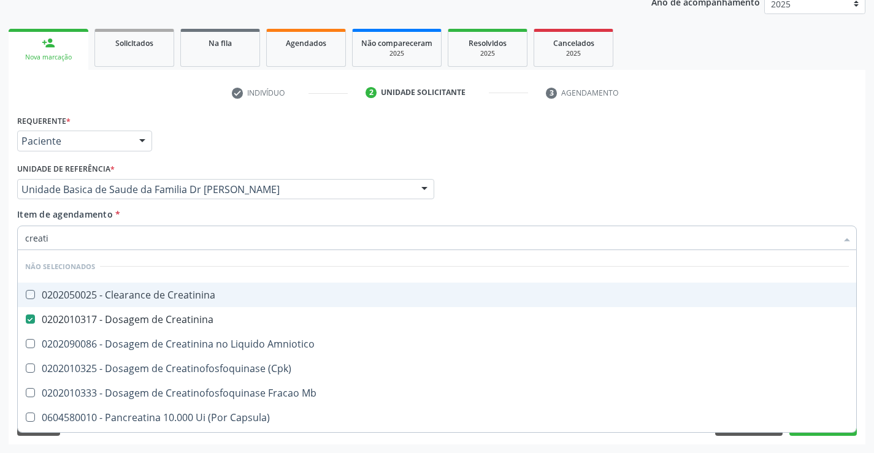
click at [212, 208] on div "Item de agendamento * creati Desfazer seleção Não selecionados 0202050025 - Cle…" at bounding box center [437, 227] width 840 height 39
checkbox Creatinina "true"
checkbox Amniotico "true"
checkbox \(Cpk\) "true"
checkbox Mb "true"
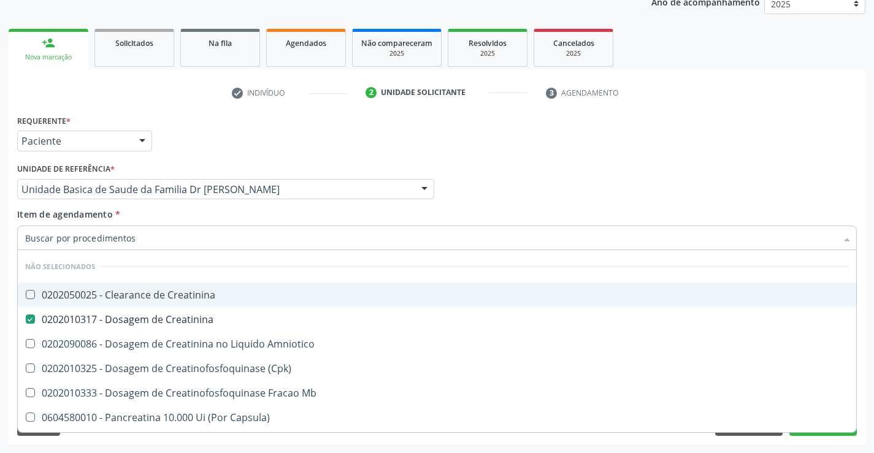
checkbox Capsula\) "true"
checkbox Pancreaticos "true"
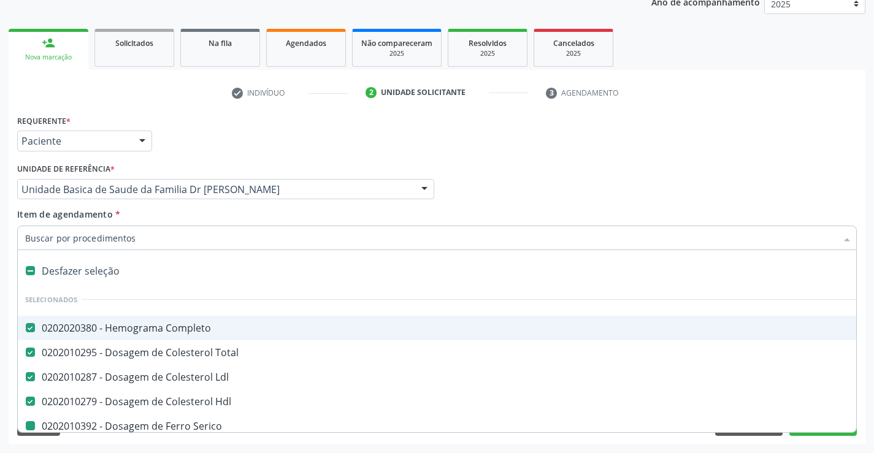
type input "u"
checkbox Serico "false"
checkbox \(Tgp\) "false"
checkbox \(Tgo\) "false"
checkbox Ureia "false"
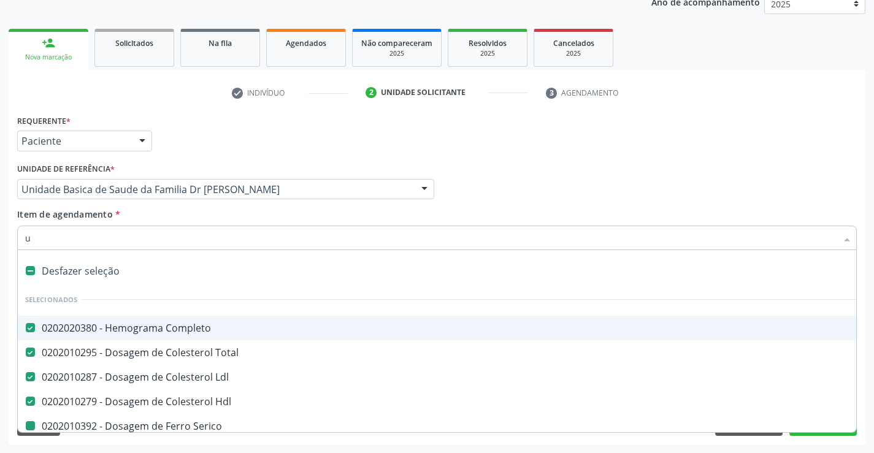
checkbox Creatinina "false"
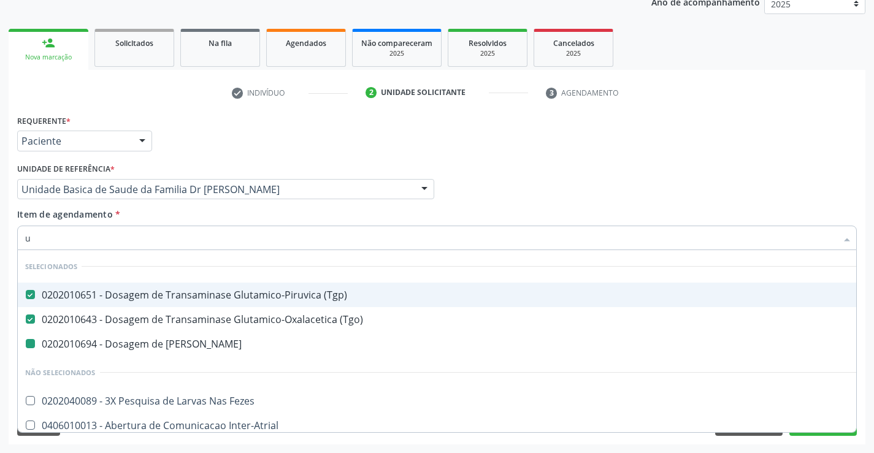
type input "ur"
checkbox Ureia "false"
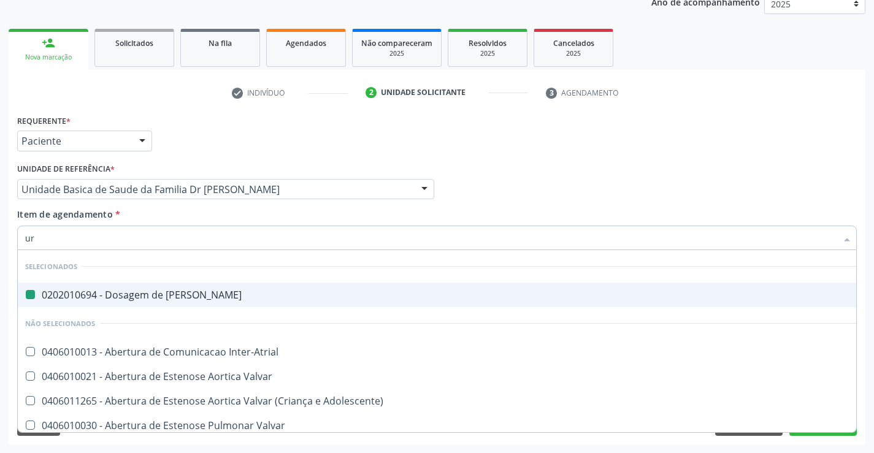
type input "uri"
checkbox Ureia "false"
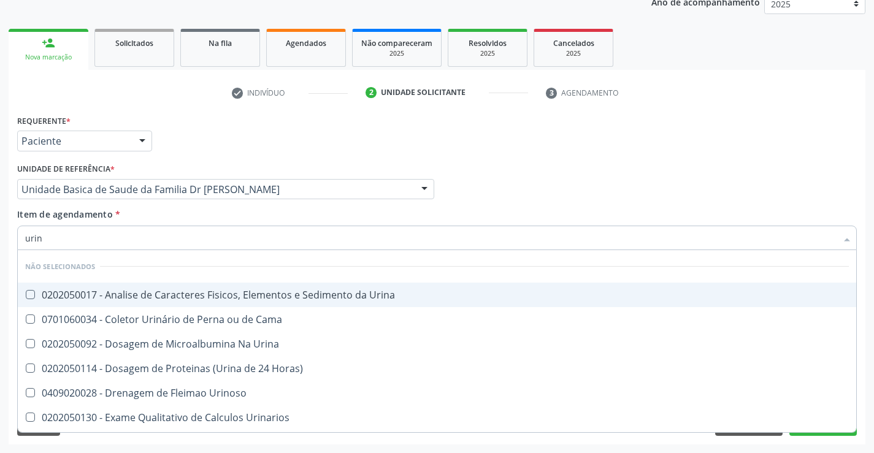
type input "urina"
click at [228, 293] on div "0202050017 - Analise de Caracteres Fisicos, Elementos e Sedimento da Urina" at bounding box center [437, 295] width 824 height 10
checkbox Urina "true"
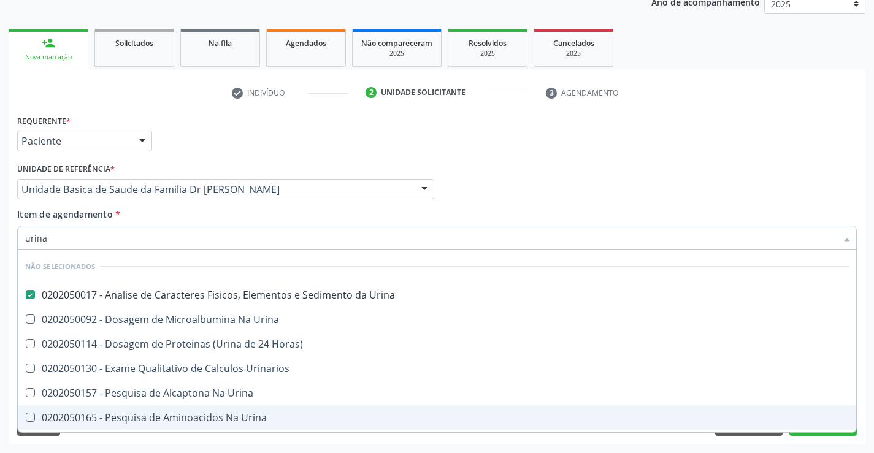
click at [873, 393] on div "Acompanhamento Acompanhe a situação das marcações correntes e finalizadas Relat…" at bounding box center [437, 183] width 874 height 541
checkbox Horas\) "true"
checkbox Urina "true"
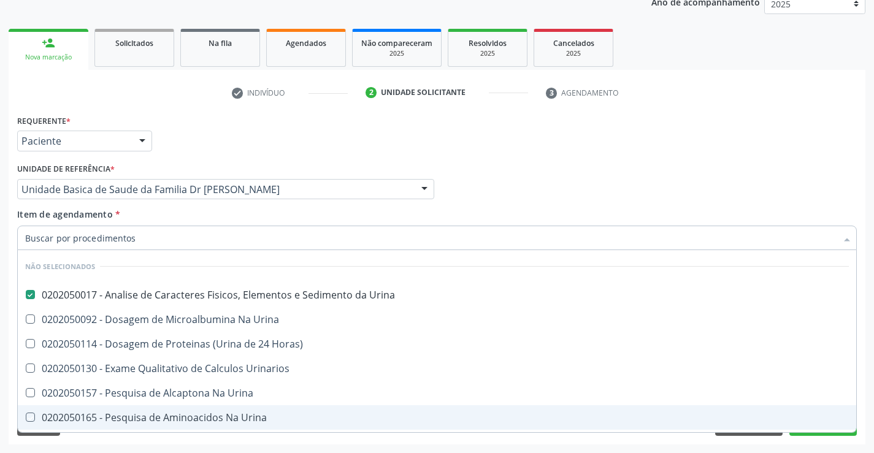
checkbox Urina "true"
checkbox Urinarios "true"
checkbox Urina "true"
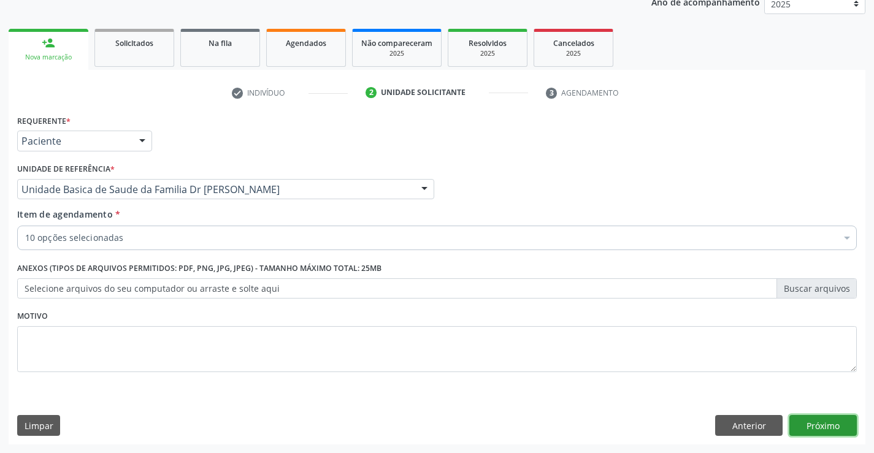
click at [815, 427] on button "Próximo" at bounding box center [823, 425] width 67 height 21
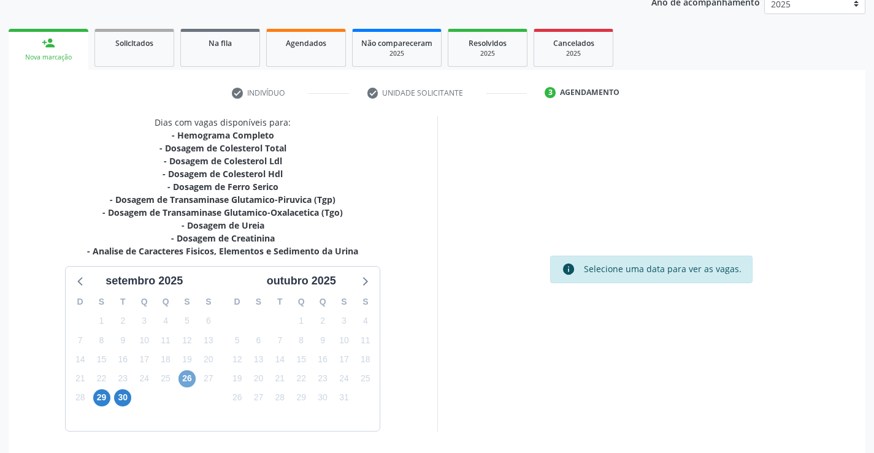
click at [191, 380] on span "26" at bounding box center [187, 379] width 17 height 17
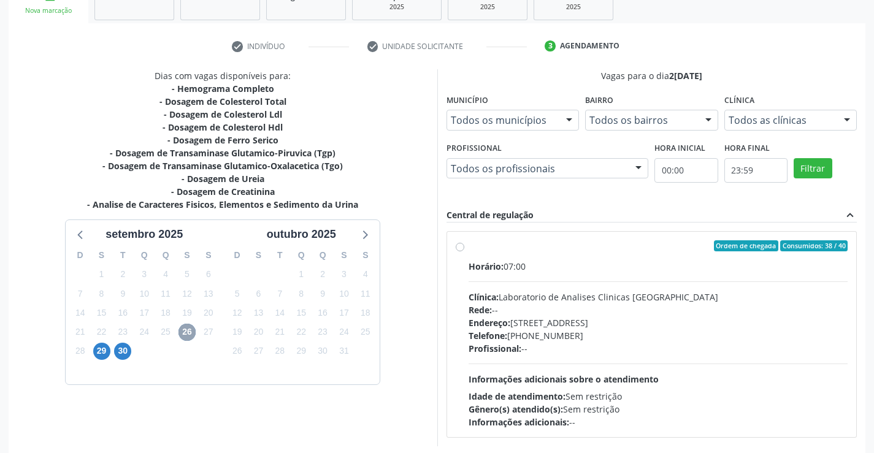
scroll to position [258, 0]
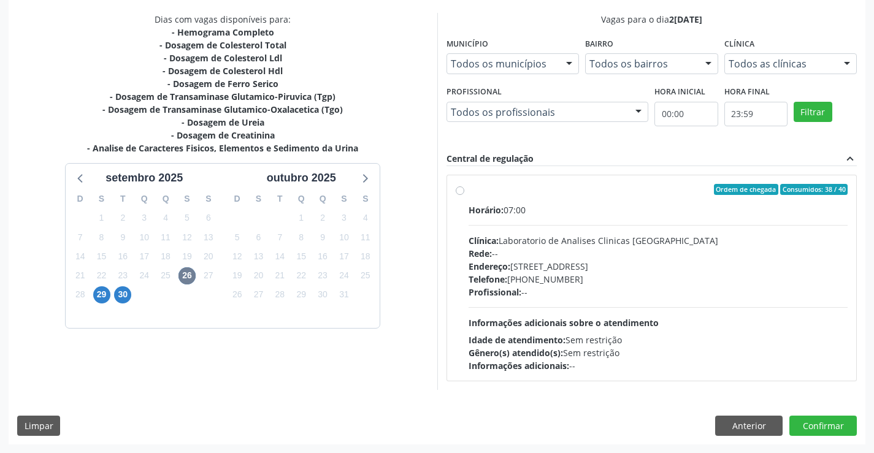
click at [610, 196] on label "Ordem de chegada Consumidos: 38 / 40 Horário: 07:00 Clínica: Laboratorio de Ana…" at bounding box center [659, 278] width 380 height 188
click at [465, 195] on input "Ordem de chegada Consumidos: 38 / 40 Horário: 07:00 Clínica: Laboratorio de Ana…" at bounding box center [460, 189] width 9 height 11
radio input "true"
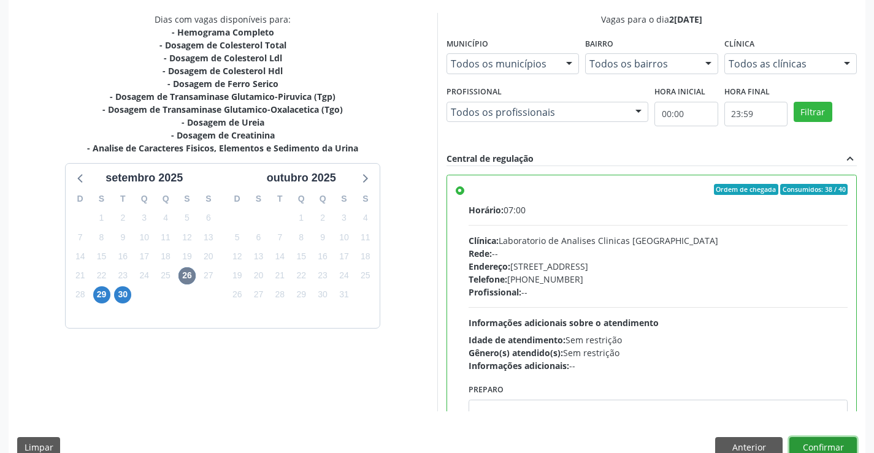
click at [822, 444] on button "Confirmar" at bounding box center [823, 448] width 67 height 21
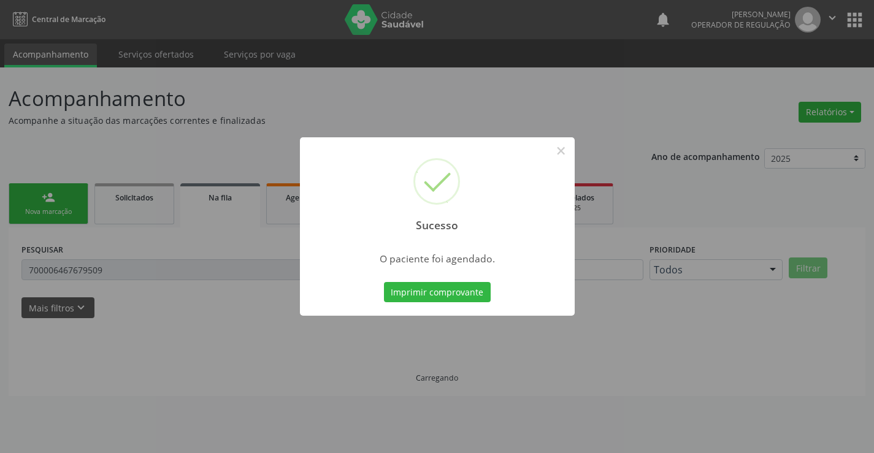
scroll to position [0, 0]
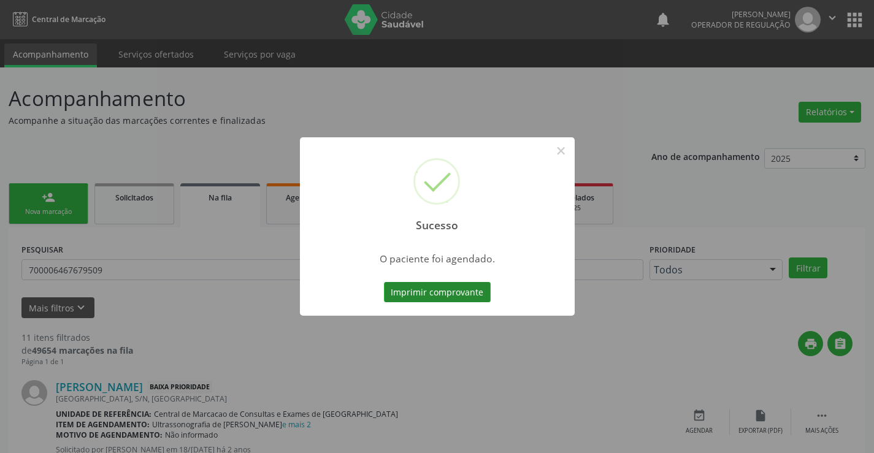
click at [446, 291] on button "Imprimir comprovante" at bounding box center [437, 292] width 107 height 21
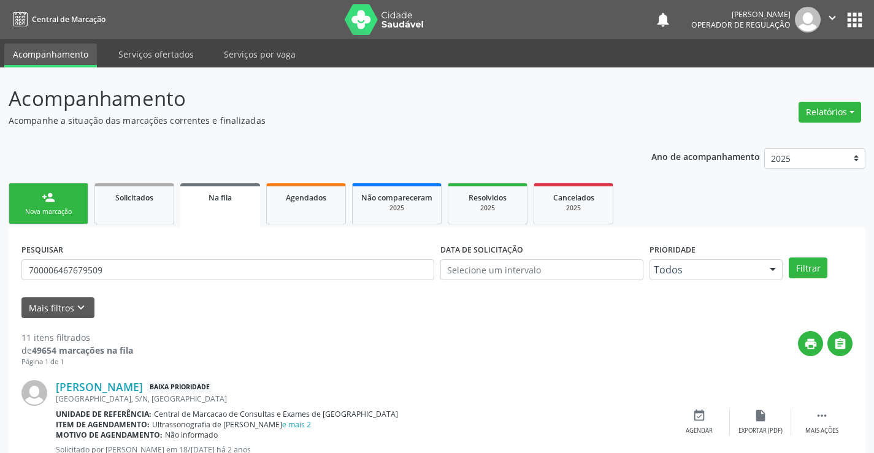
click at [45, 211] on div "Nova marcação" at bounding box center [48, 211] width 61 height 9
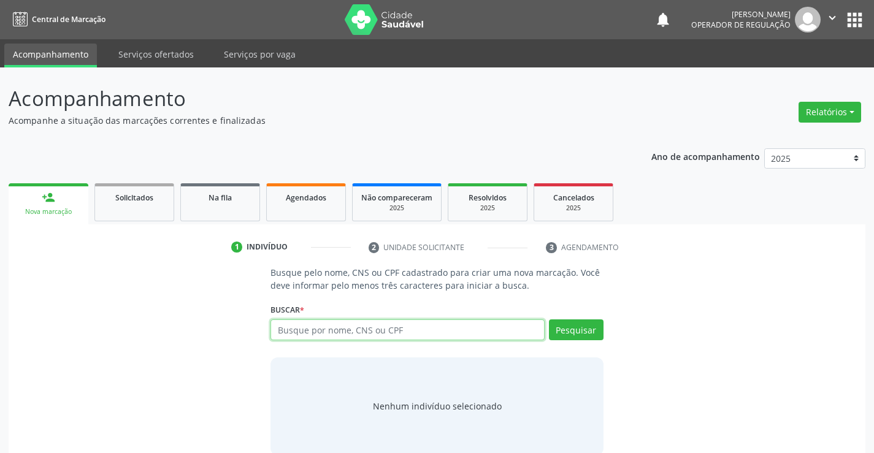
click at [418, 330] on input "text" at bounding box center [408, 330] width 274 height 21
type input "705005463774353"
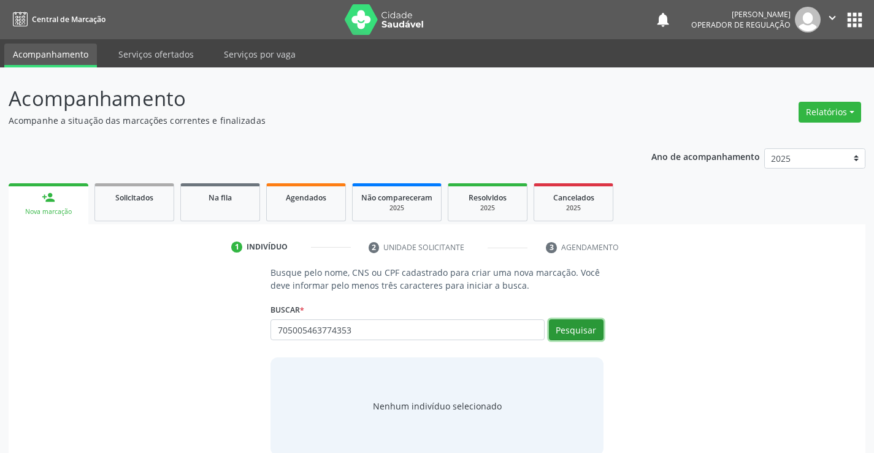
click at [581, 325] on button "Pesquisar" at bounding box center [576, 330] width 55 height 21
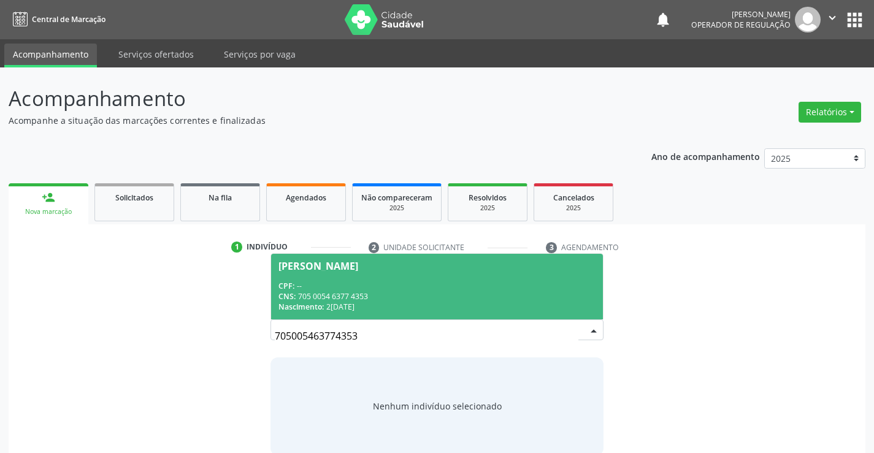
click at [399, 278] on span "Glauco Emanuel Souza Silva CPF: -- CNS: 705 0054 6377 4353 Nascimento: 27/07/20…" at bounding box center [436, 287] width 331 height 66
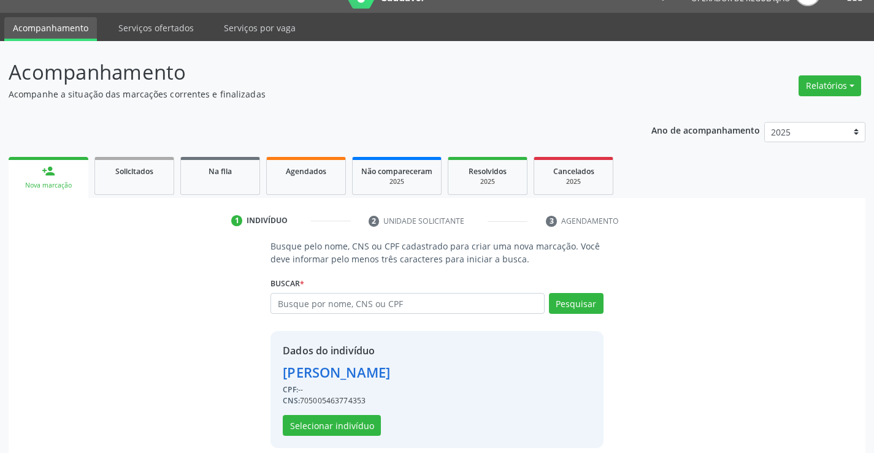
scroll to position [39, 0]
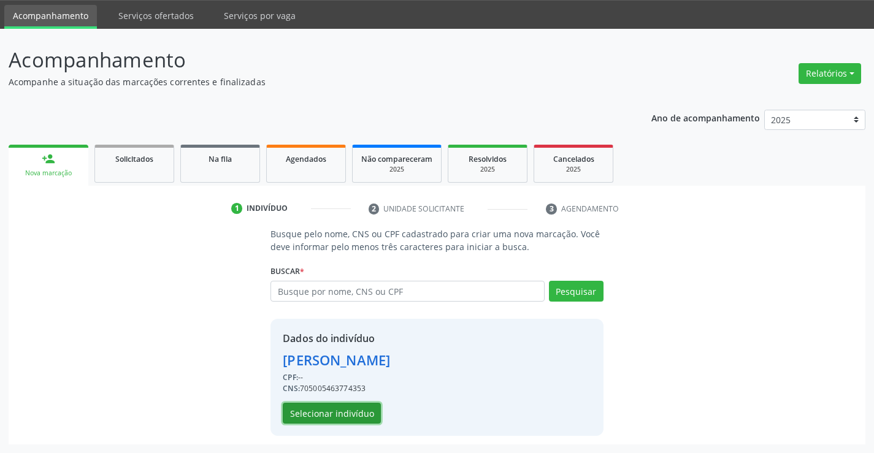
click at [317, 411] on button "Selecionar indivíduo" at bounding box center [332, 413] width 98 height 21
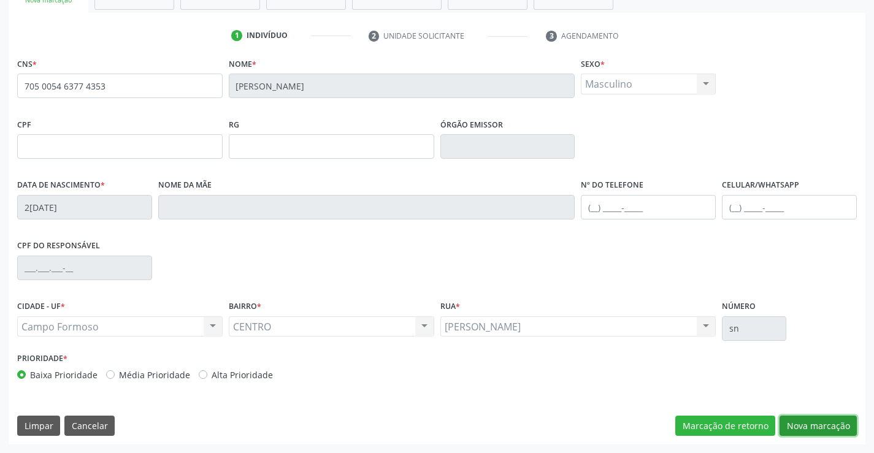
click at [819, 425] on button "Nova marcação" at bounding box center [818, 426] width 77 height 21
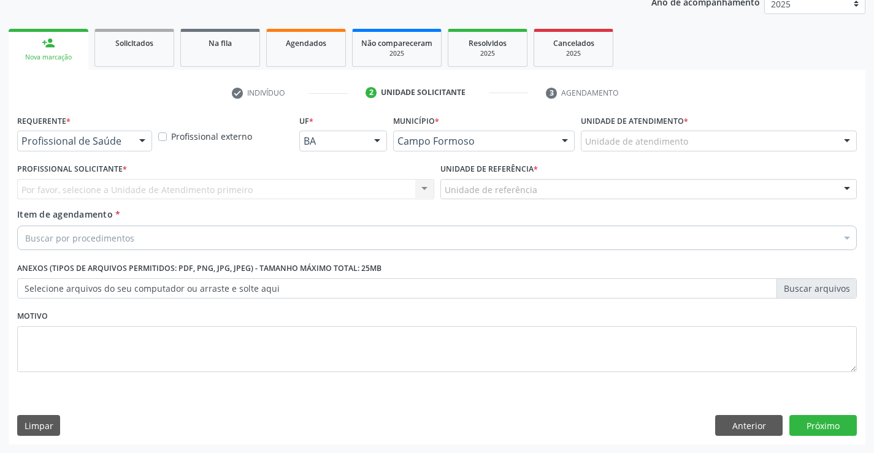
scroll to position [155, 0]
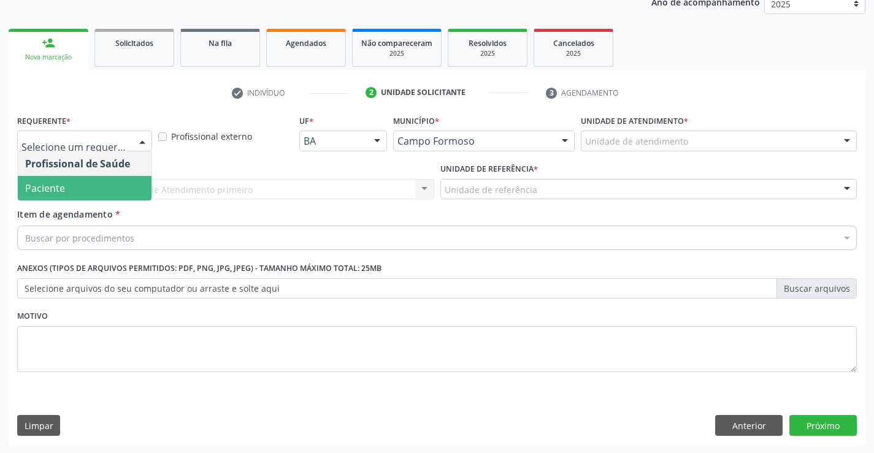
click at [61, 188] on span "Paciente" at bounding box center [45, 188] width 40 height 13
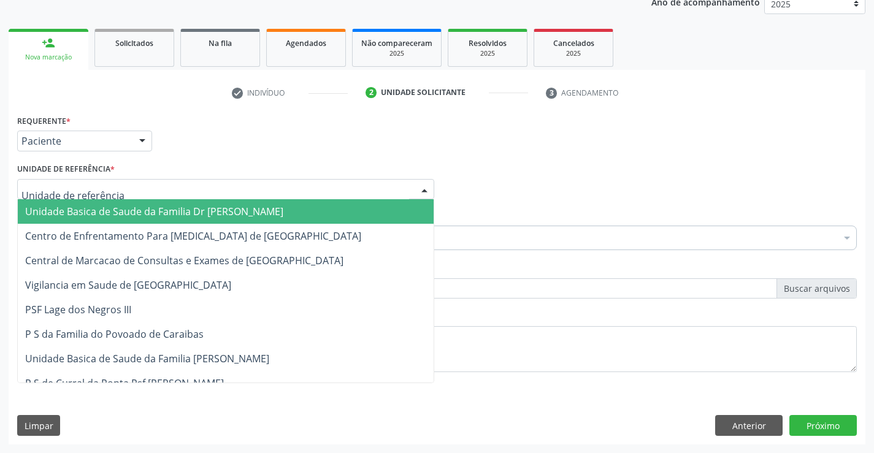
click at [144, 212] on span "Unidade Basica de Saude da Familia Dr [PERSON_NAME]" at bounding box center [154, 211] width 258 height 13
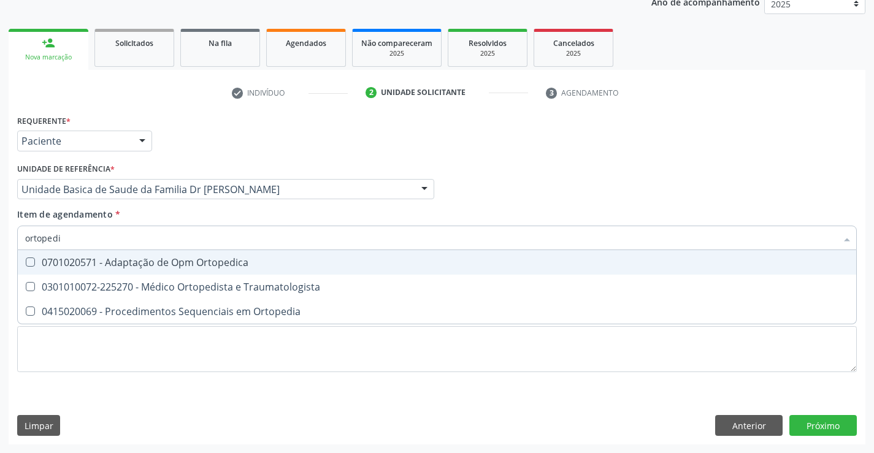
type input "ortopedis"
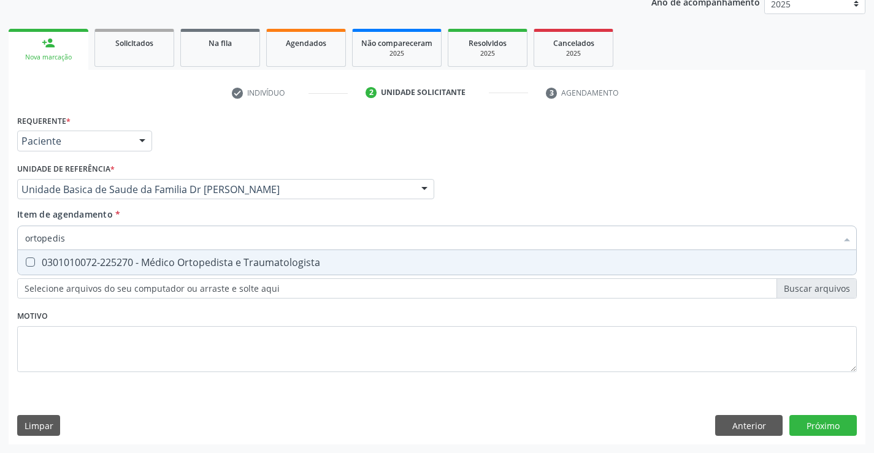
click at [200, 263] on div "0301010072-225270 - Médico Ortopedista e Traumatologista" at bounding box center [437, 263] width 824 height 10
checkbox Traumatologista "true"
click at [830, 422] on div "Requerente * Paciente Profissional de Saúde Paciente Nenhum resultado encontrad…" at bounding box center [437, 278] width 857 height 333
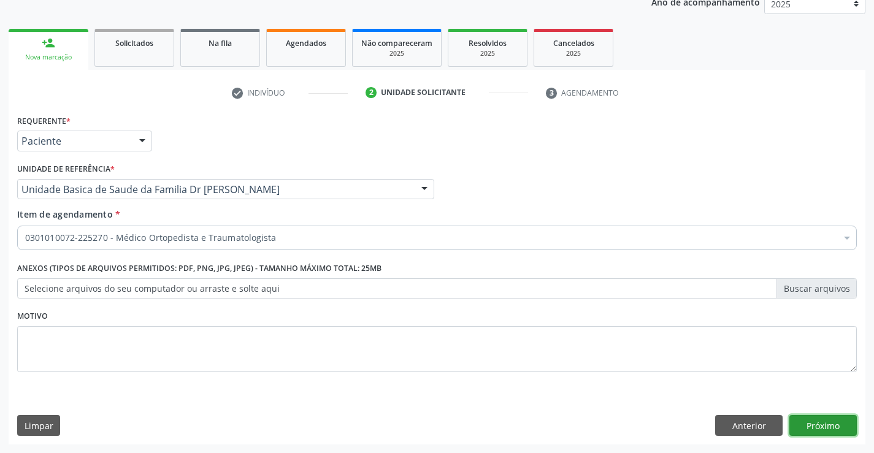
click at [830, 422] on button "Próximo" at bounding box center [823, 425] width 67 height 21
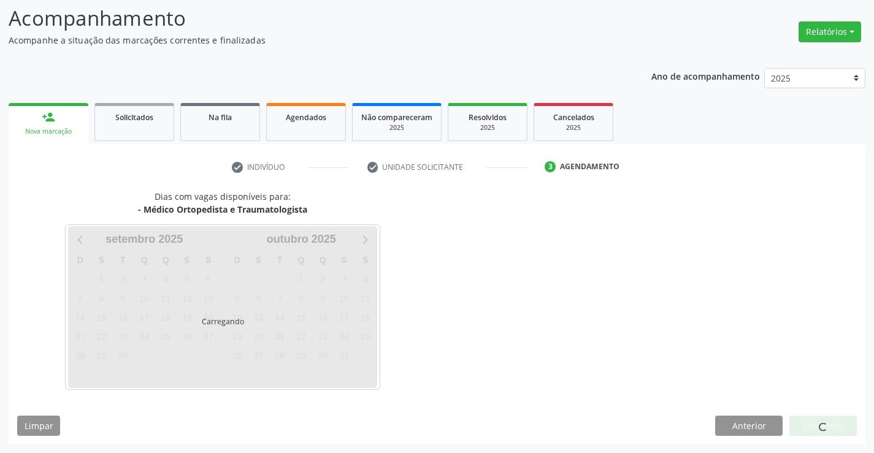
scroll to position [80, 0]
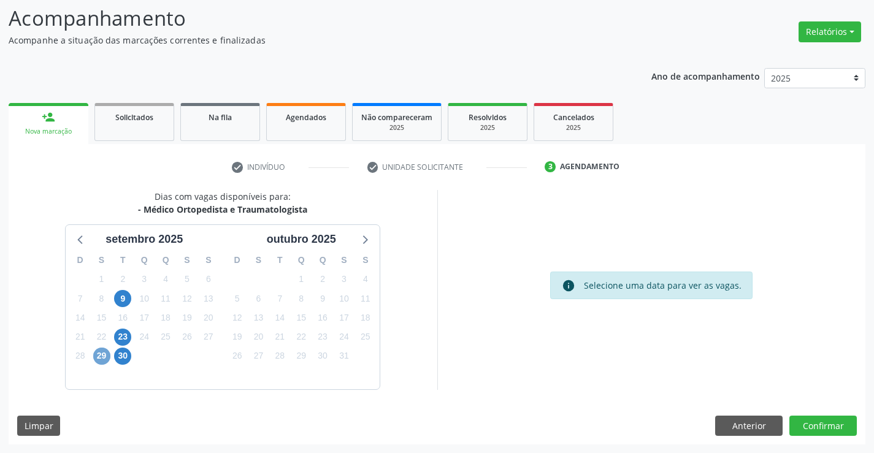
click at [102, 353] on span "29" at bounding box center [101, 356] width 17 height 17
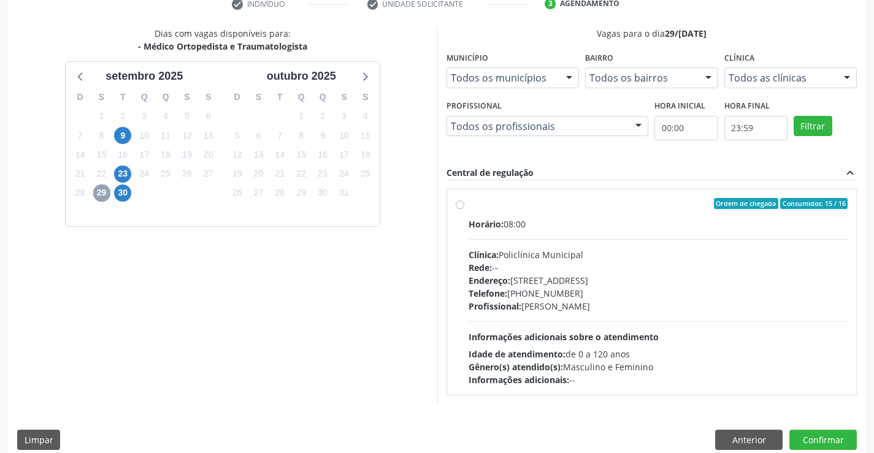
scroll to position [258, 0]
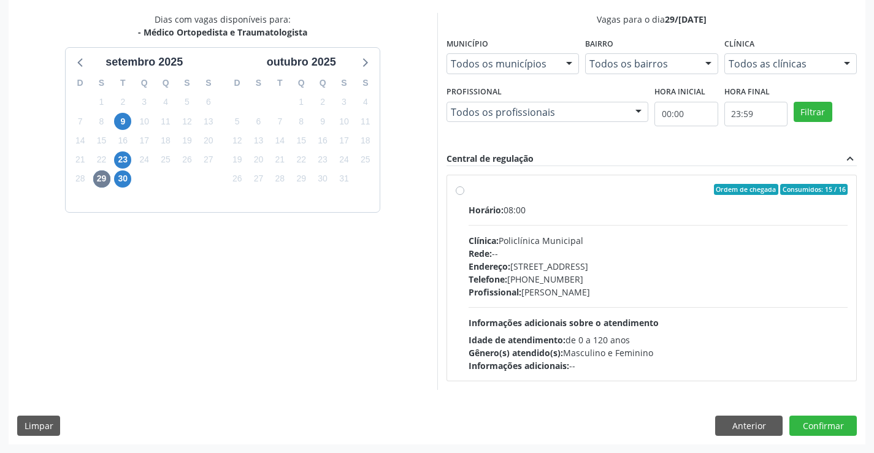
click at [595, 197] on label "Ordem de chegada Consumidos: 15 / 16 Horário: 08:00 Clínica: Policlínica Munici…" at bounding box center [659, 278] width 380 height 188
click at [465, 195] on input "Ordem de chegada Consumidos: 15 / 16 Horário: 08:00 Clínica: Policlínica Munici…" at bounding box center [460, 189] width 9 height 11
radio input "true"
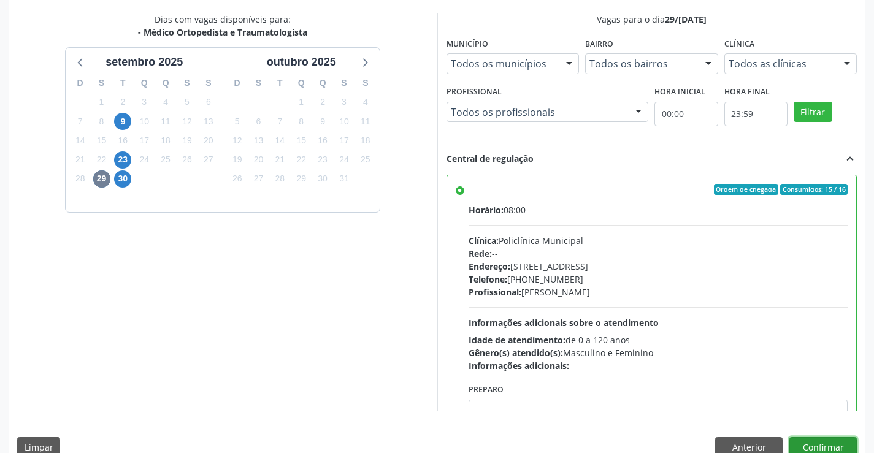
click at [817, 444] on button "Confirmar" at bounding box center [823, 448] width 67 height 21
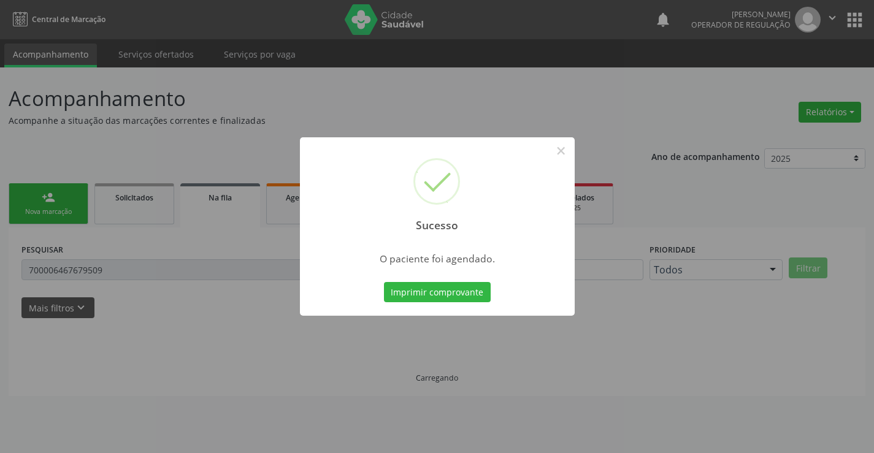
scroll to position [0, 0]
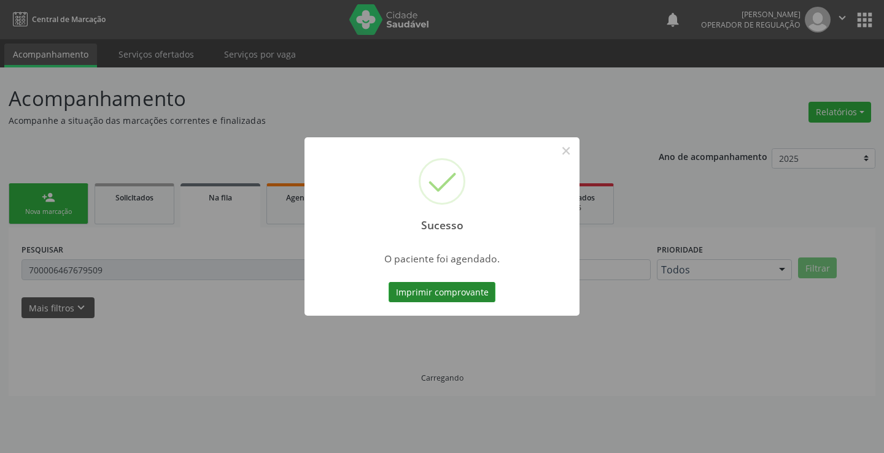
click at [436, 291] on button "Imprimir comprovante" at bounding box center [441, 292] width 107 height 21
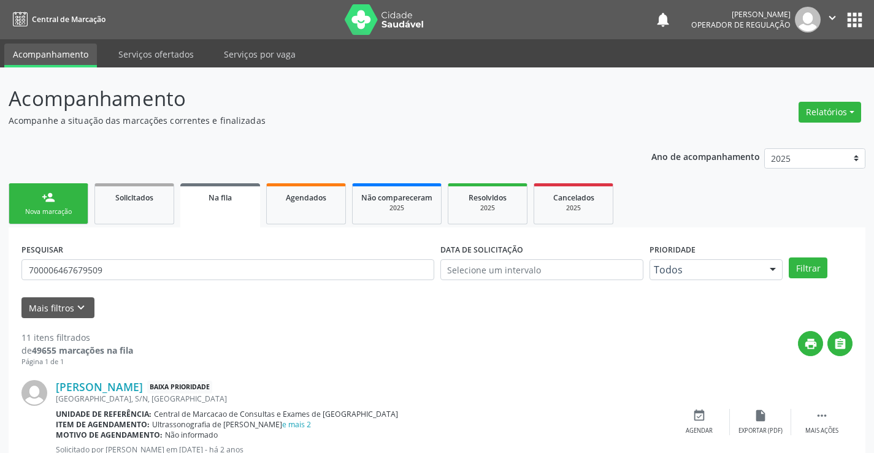
click at [51, 203] on div "person_add" at bounding box center [48, 197] width 13 height 13
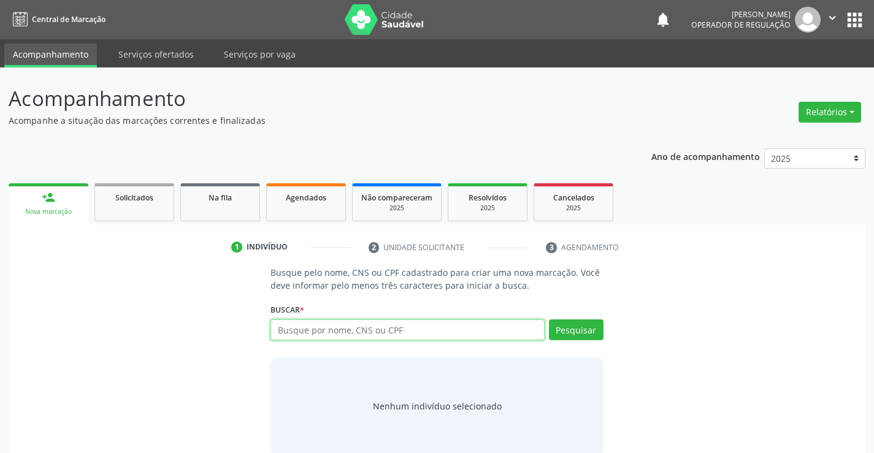
click at [430, 331] on input "text" at bounding box center [408, 330] width 274 height 21
paste input "700006467679509"
type input "7"
click at [827, 10] on button "" at bounding box center [832, 20] width 23 height 26
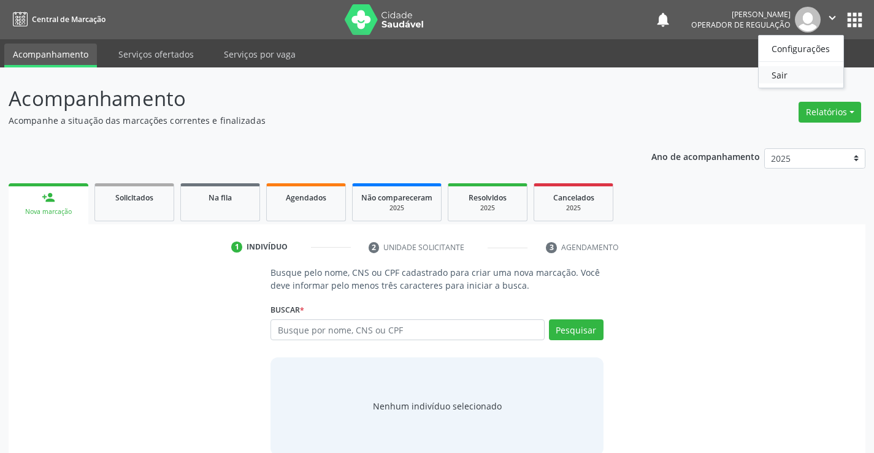
click at [797, 75] on link "Sair" at bounding box center [801, 74] width 85 height 17
